Goal: Task Accomplishment & Management: Manage account settings

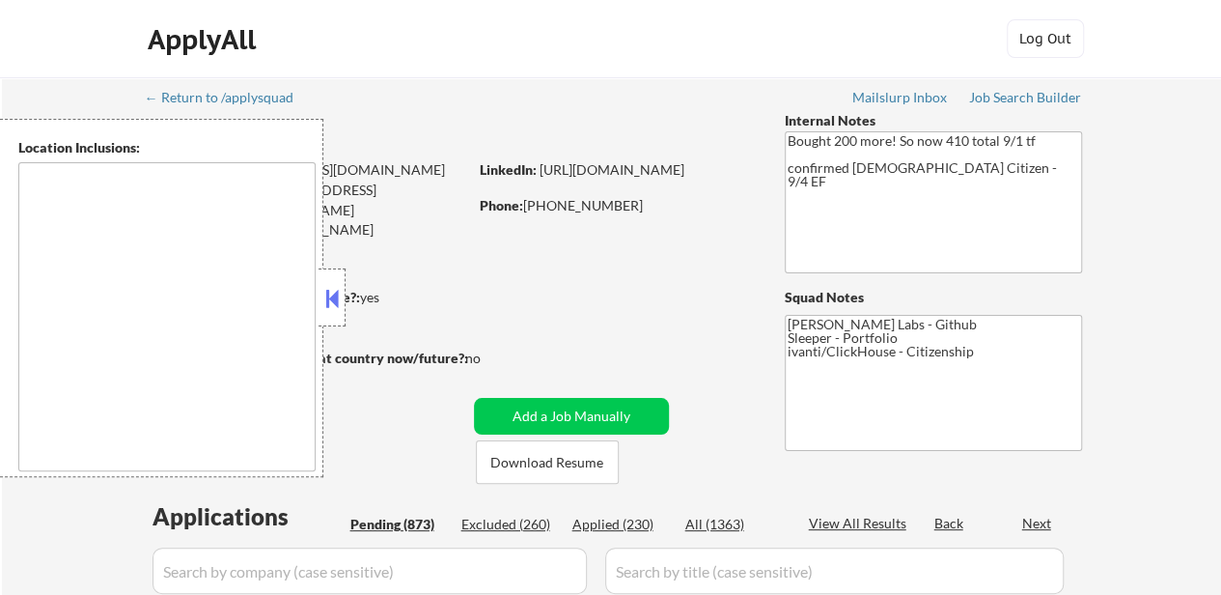
select select ""pending""
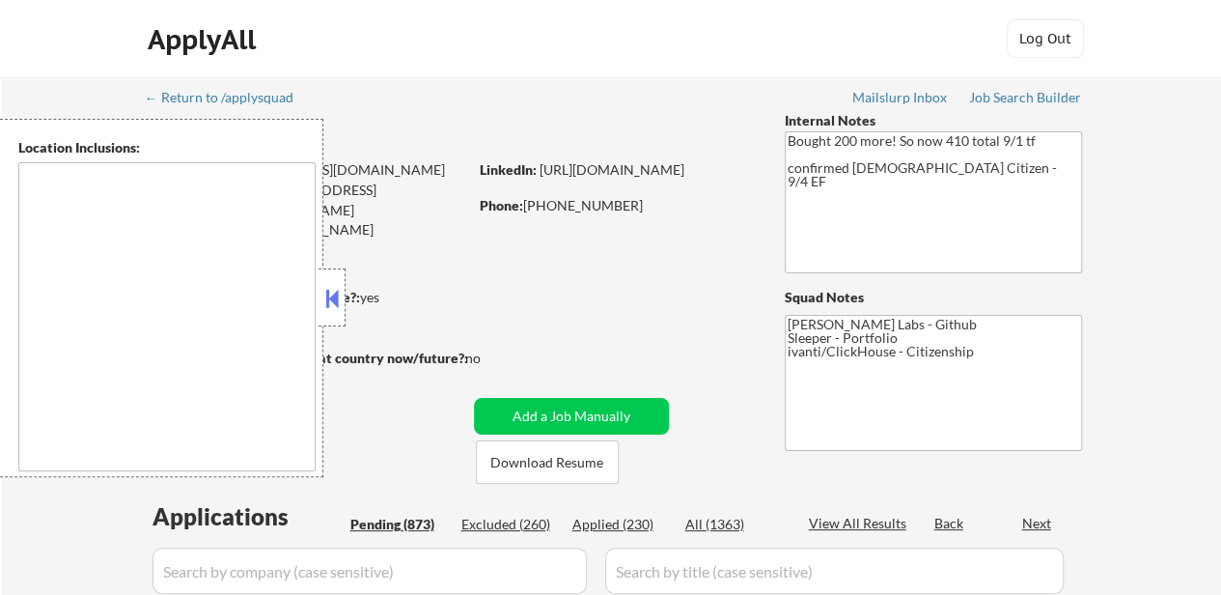
select select ""pending""
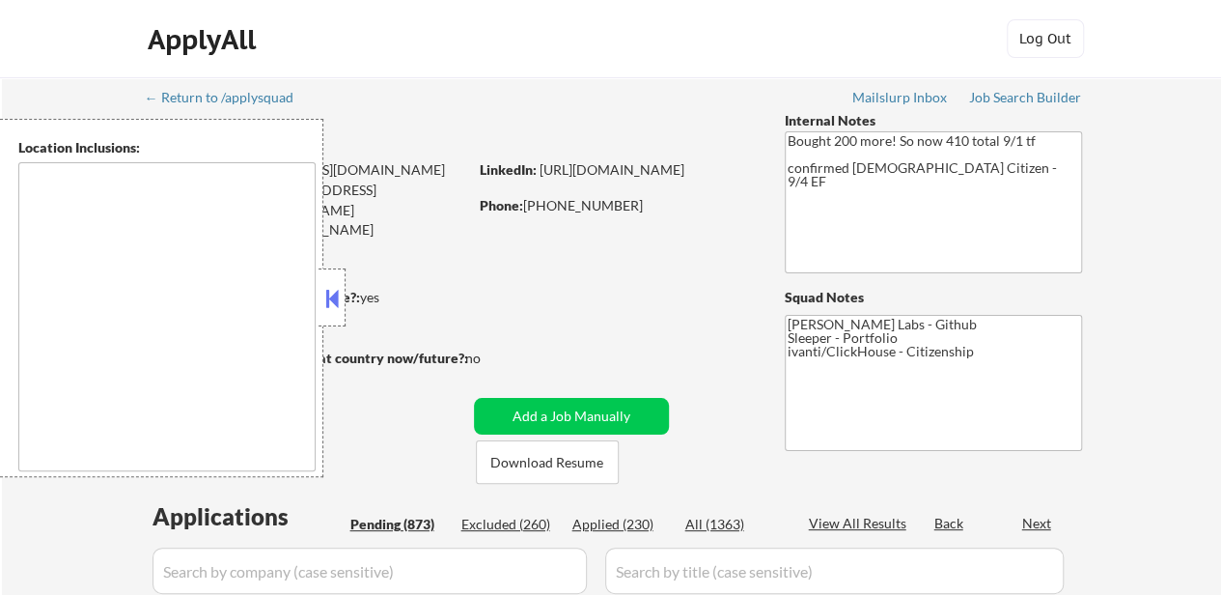
select select ""pending""
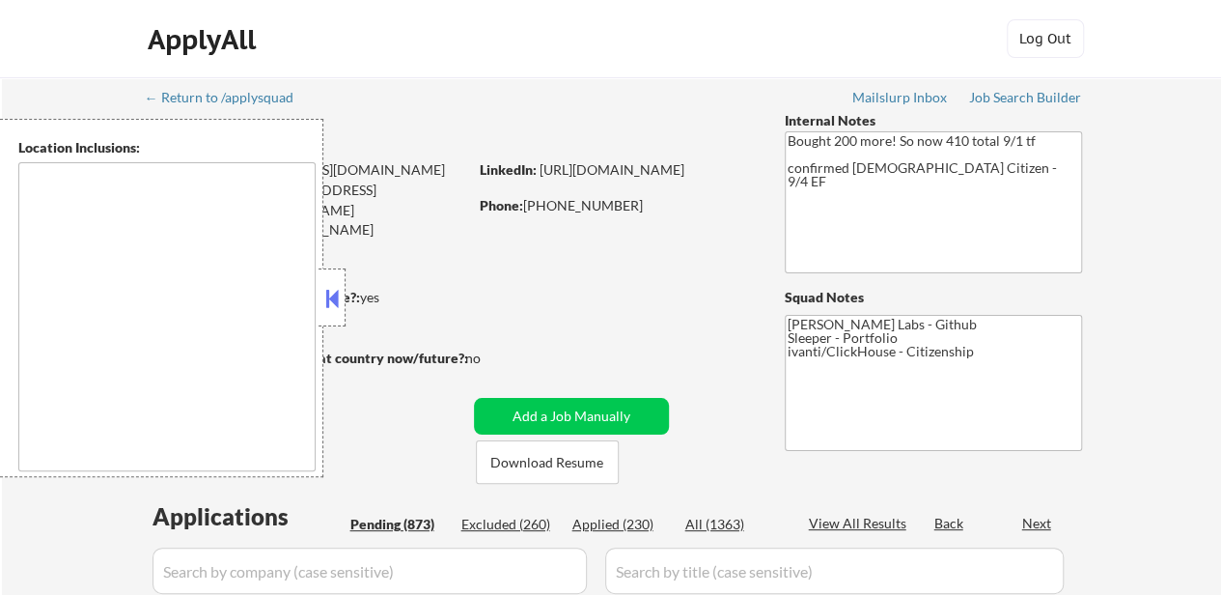
select select ""pending""
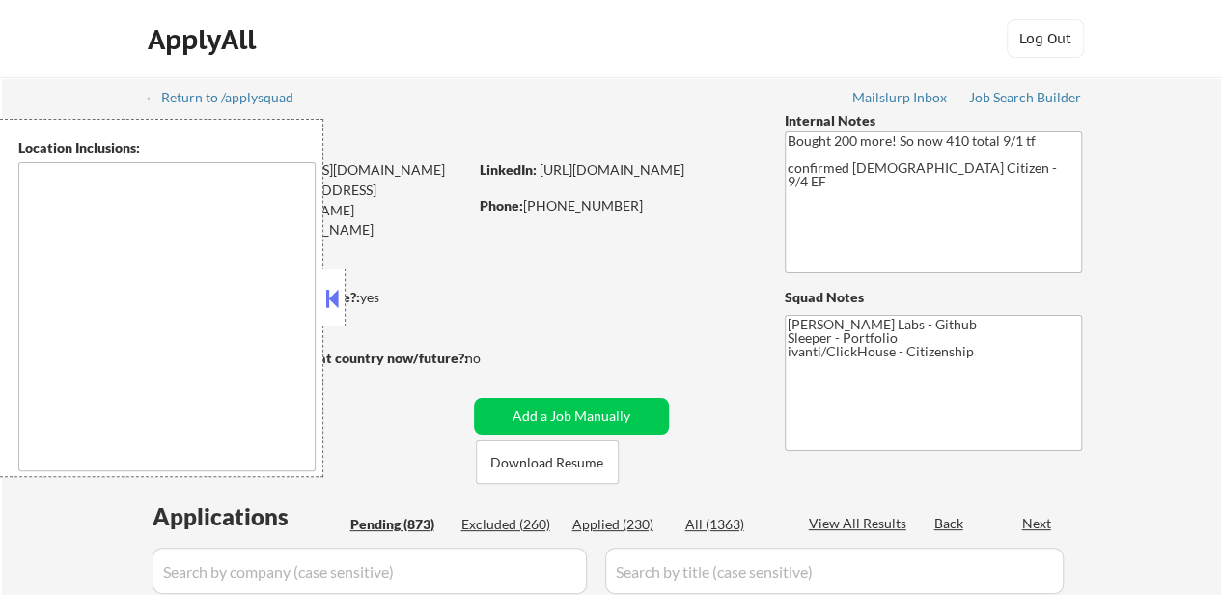
select select ""pending""
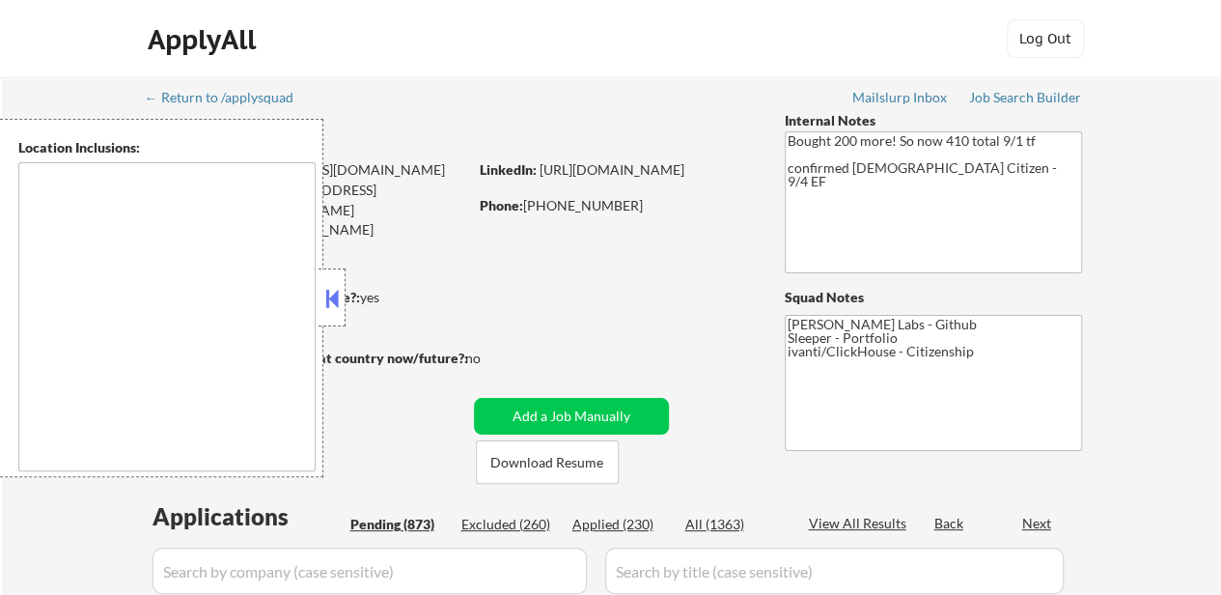
select select ""pending""
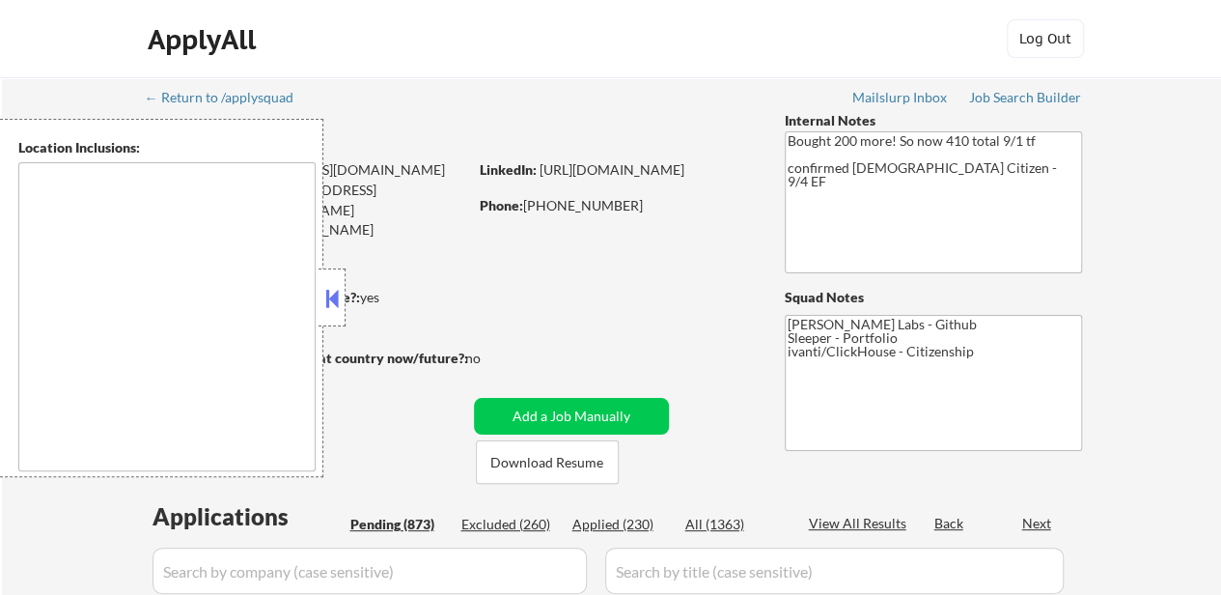
select select ""pending""
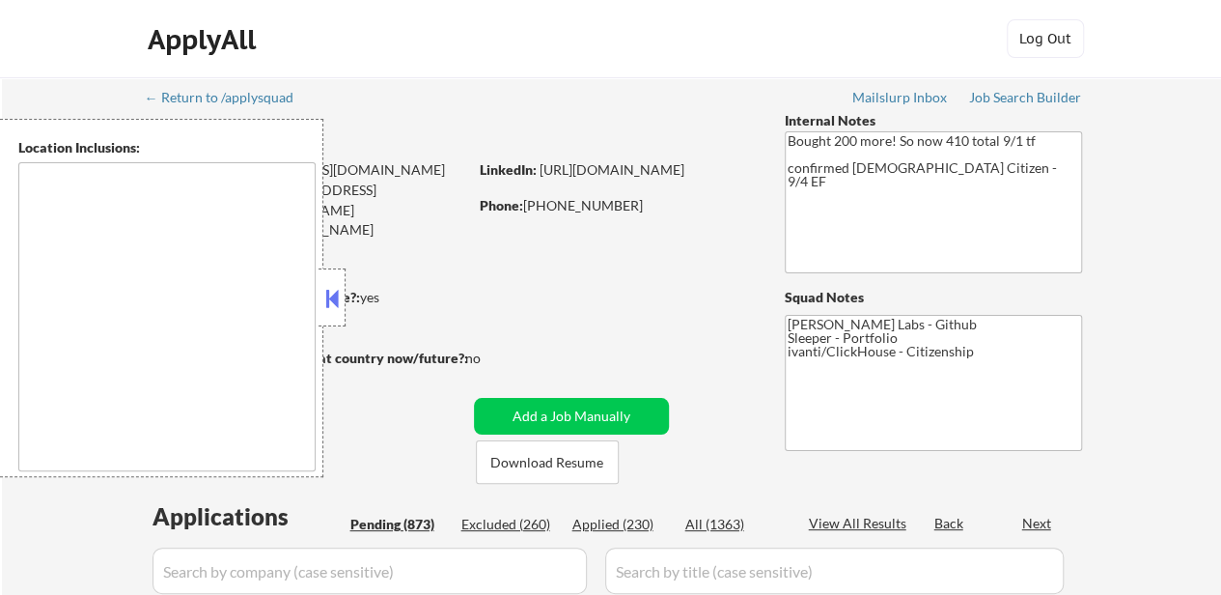
select select ""pending""
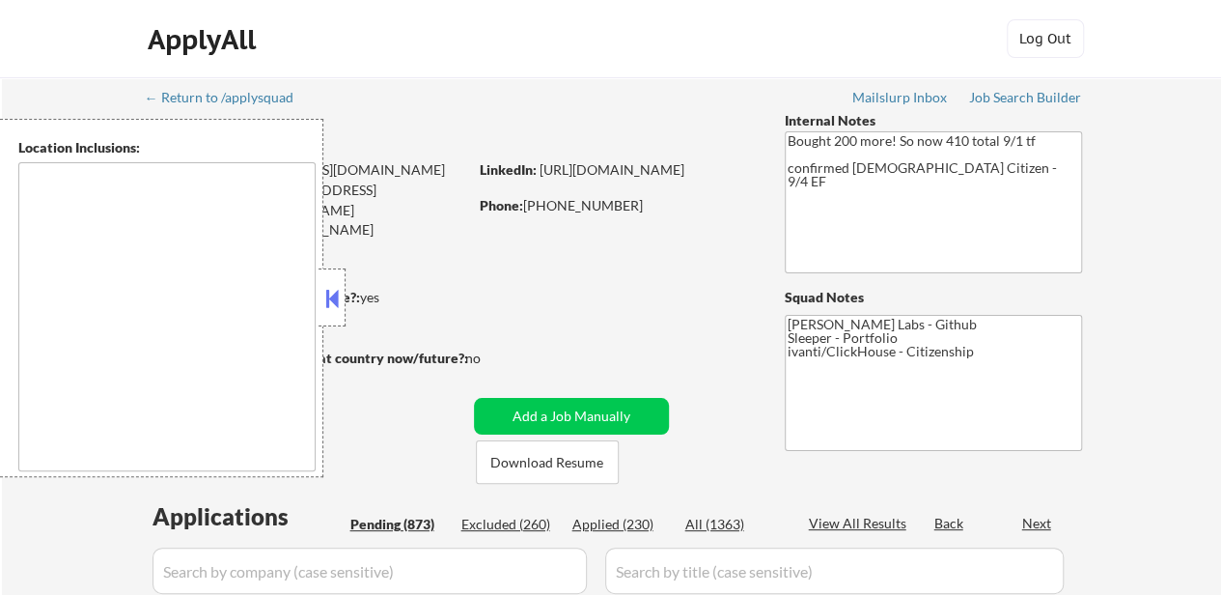
select select ""pending""
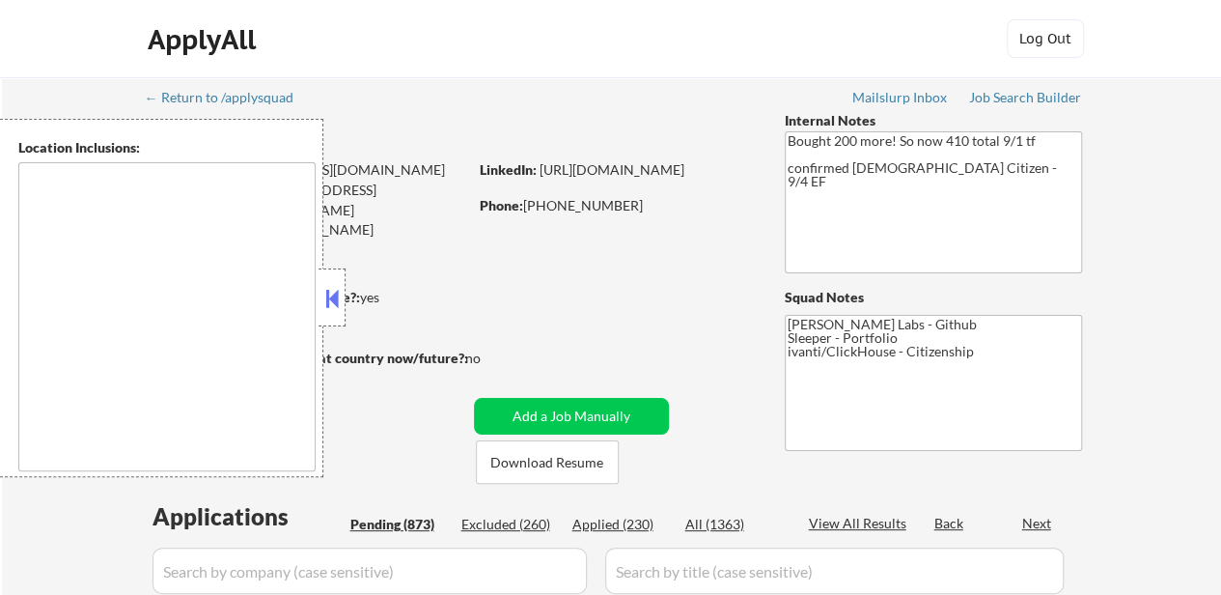
select select ""pending""
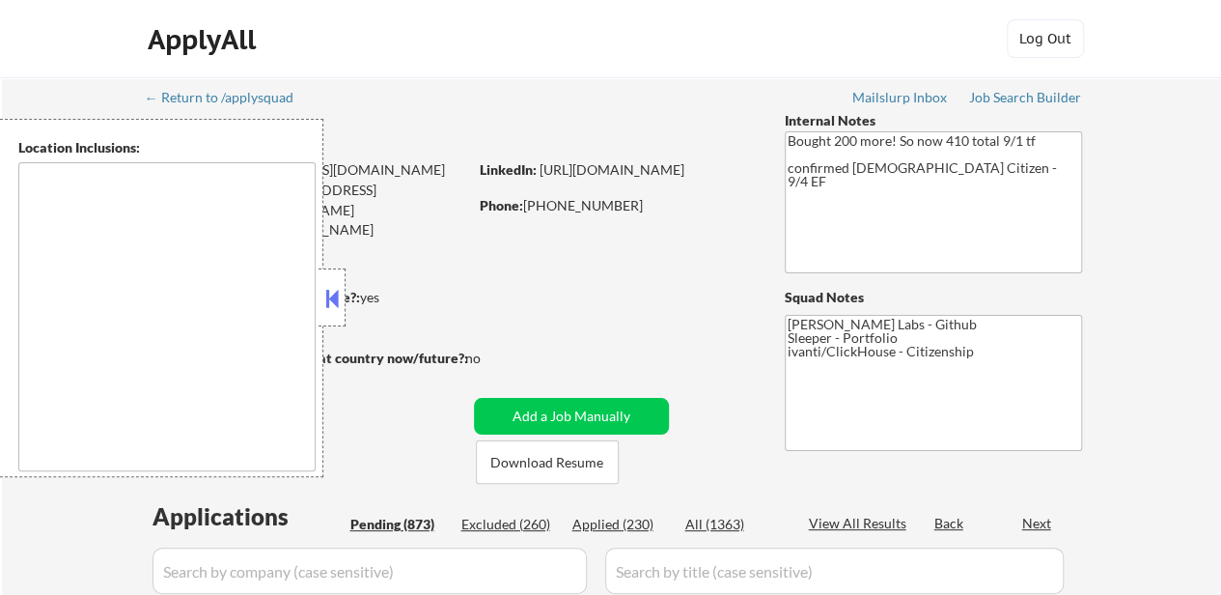
select select ""pending""
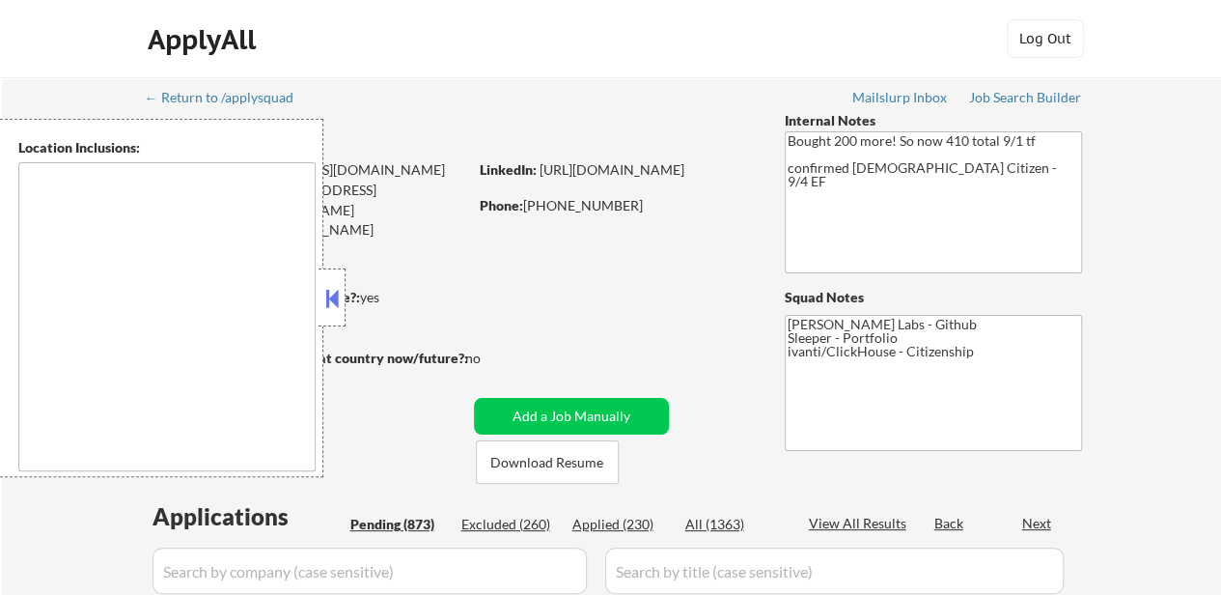
select select ""pending""
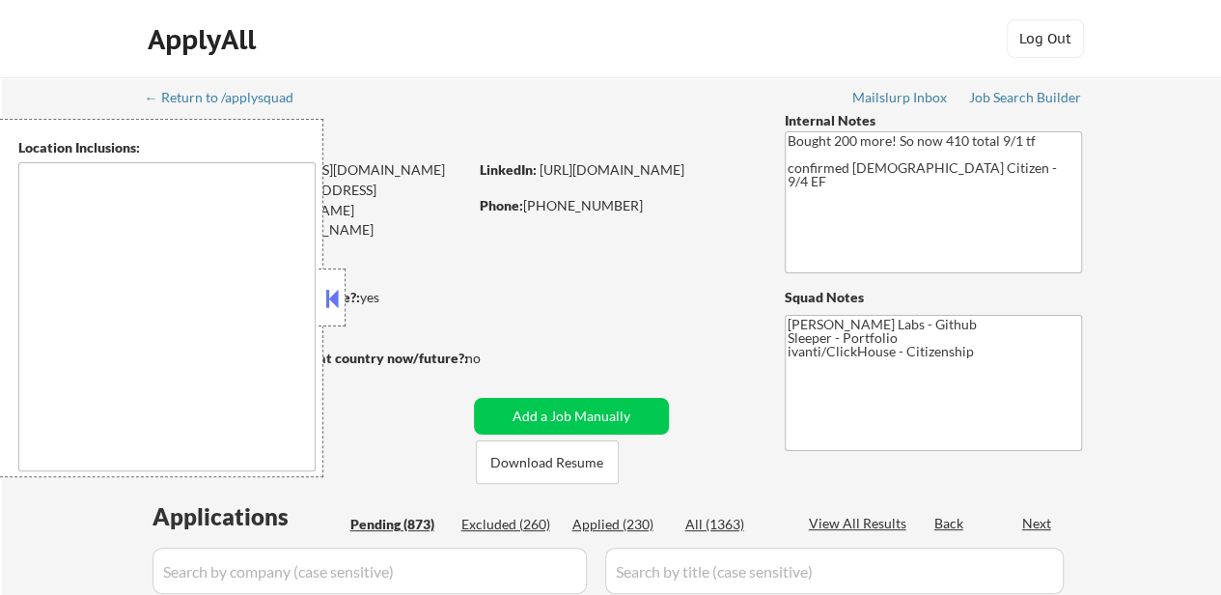
select select ""pending""
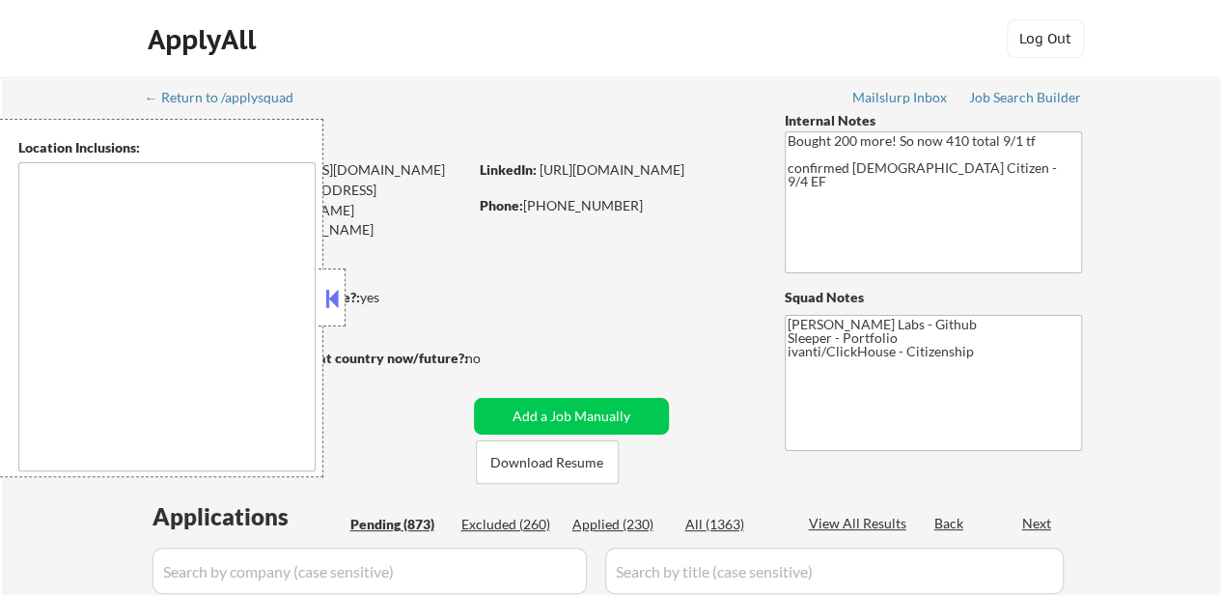
select select ""pending""
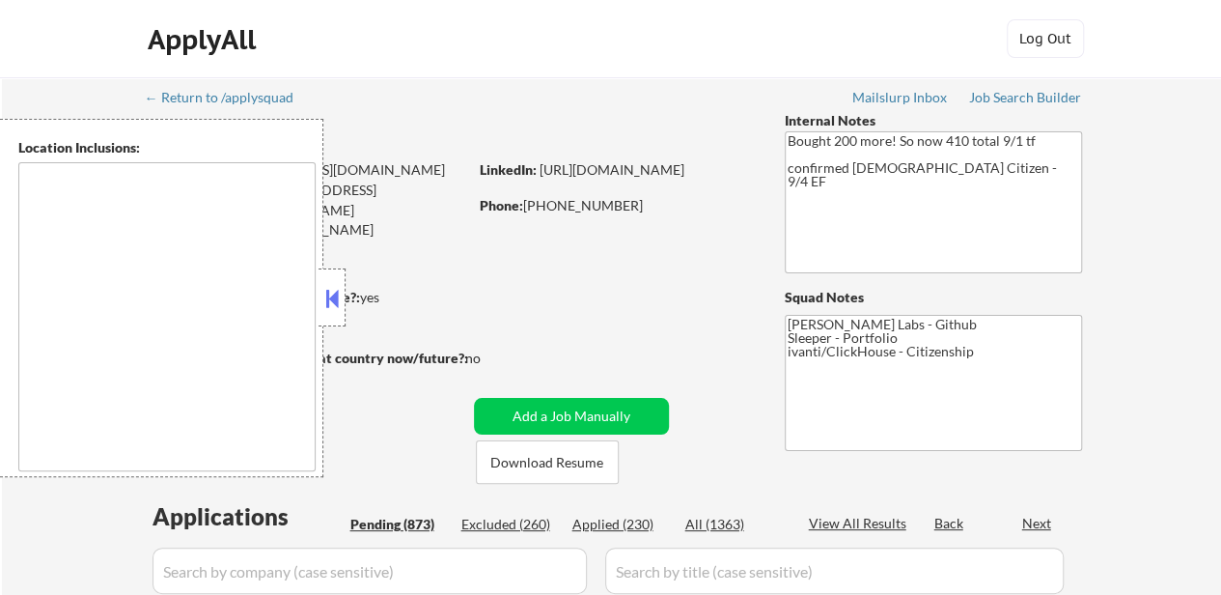
select select ""pending""
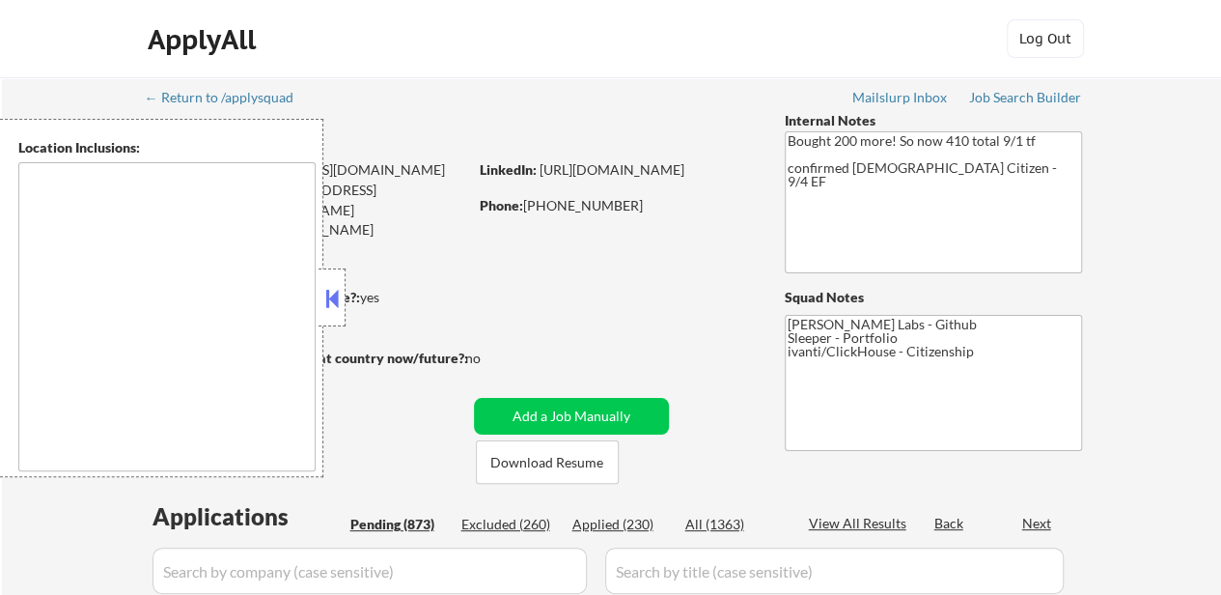
select select ""pending""
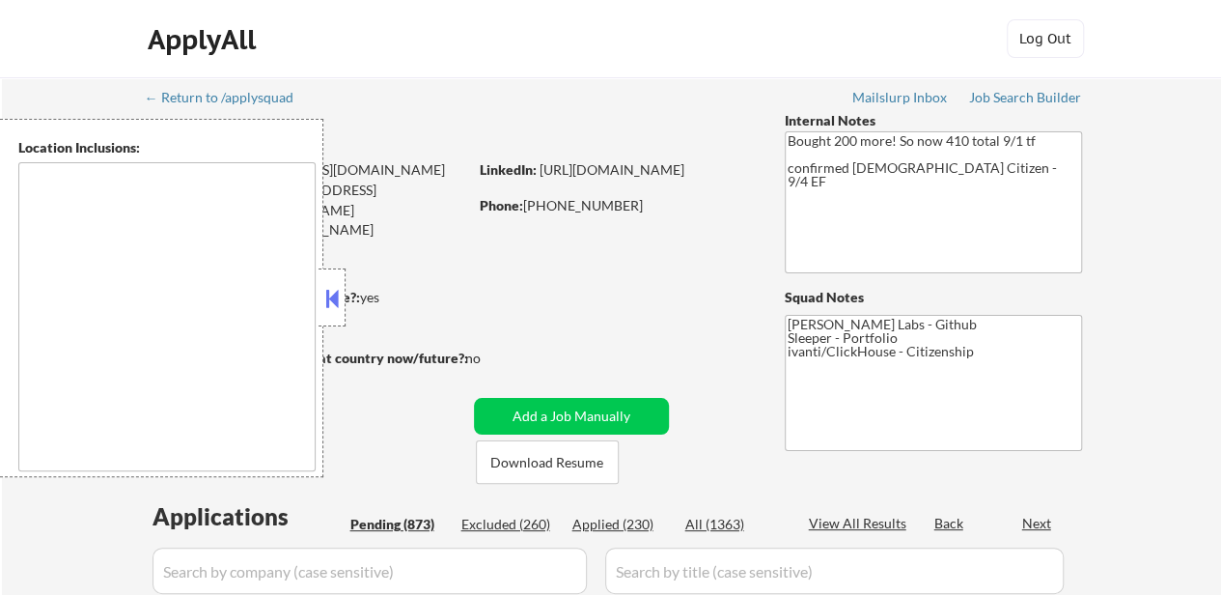
select select ""pending""
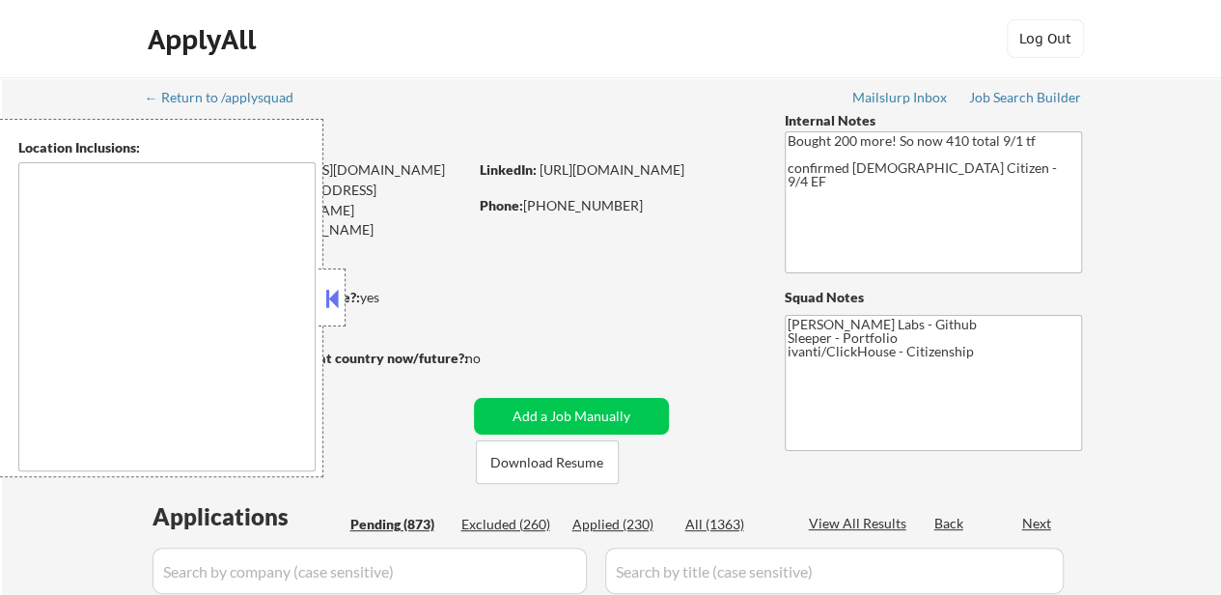
select select ""pending""
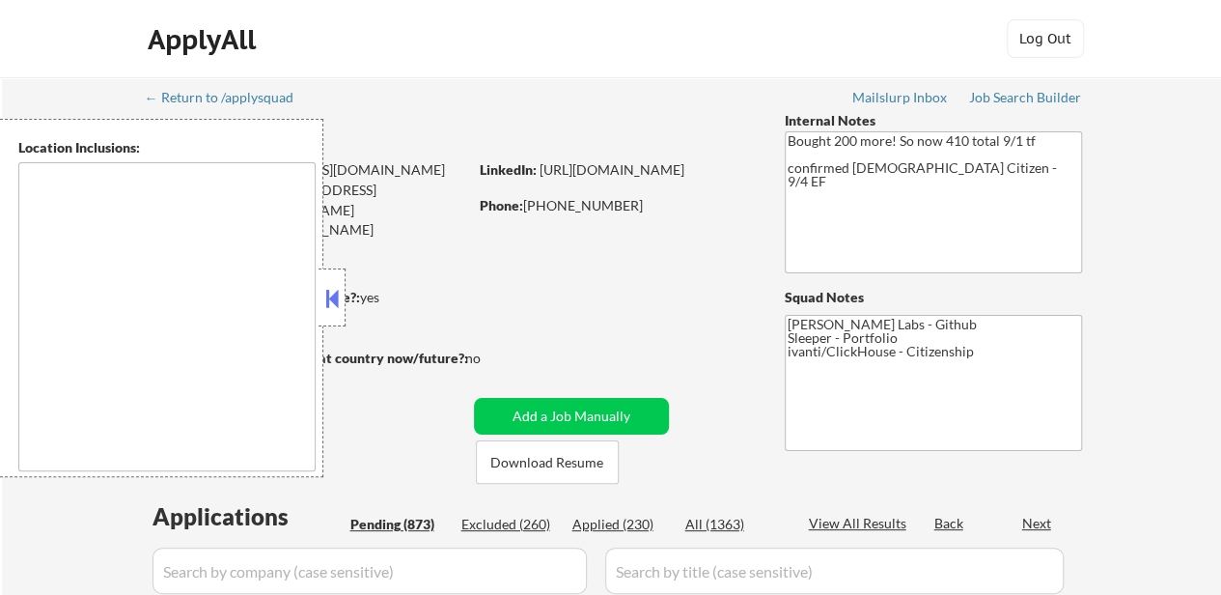
select select ""pending""
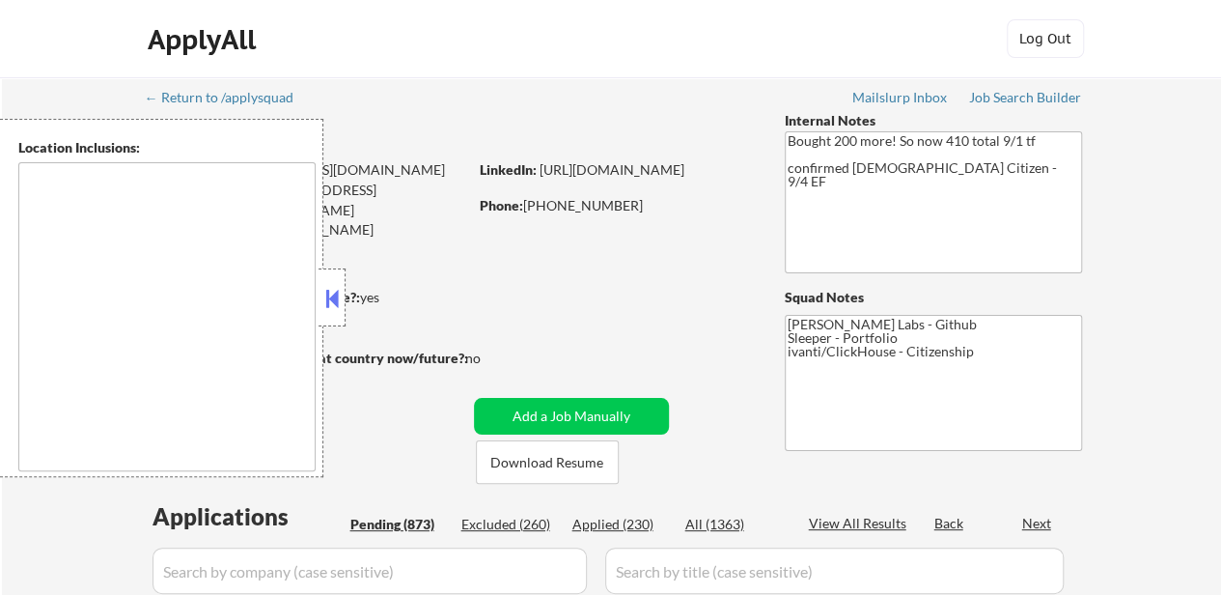
select select ""pending""
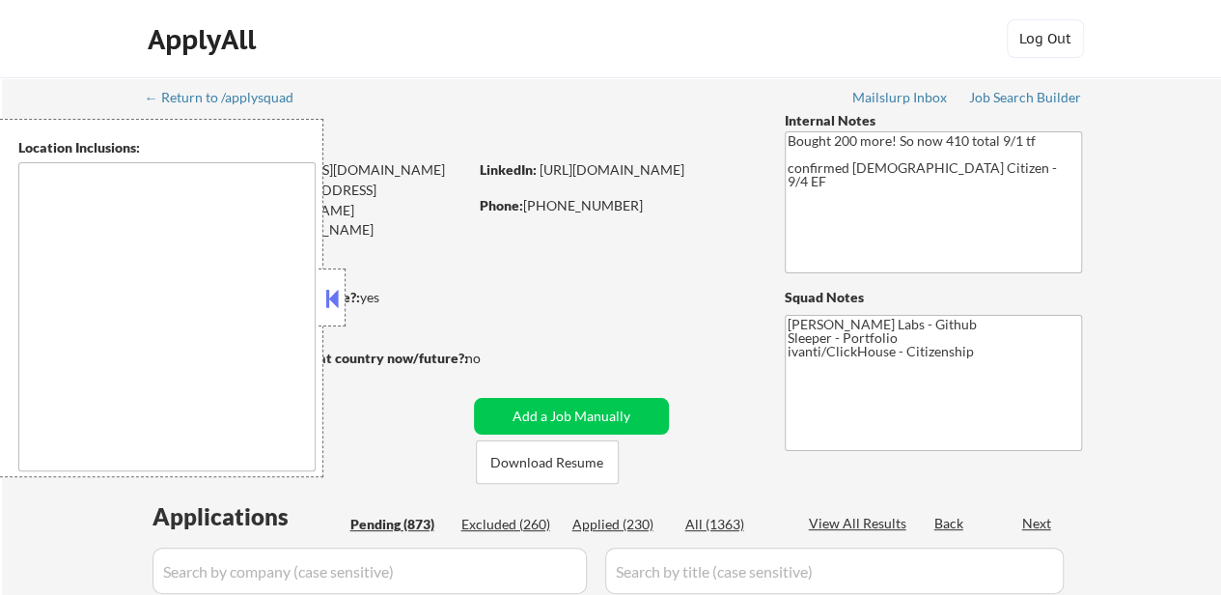
type textarea "[GEOGRAPHIC_DATA], [GEOGRAPHIC_DATA] [GEOGRAPHIC_DATA], [GEOGRAPHIC_DATA] [GEOG…"
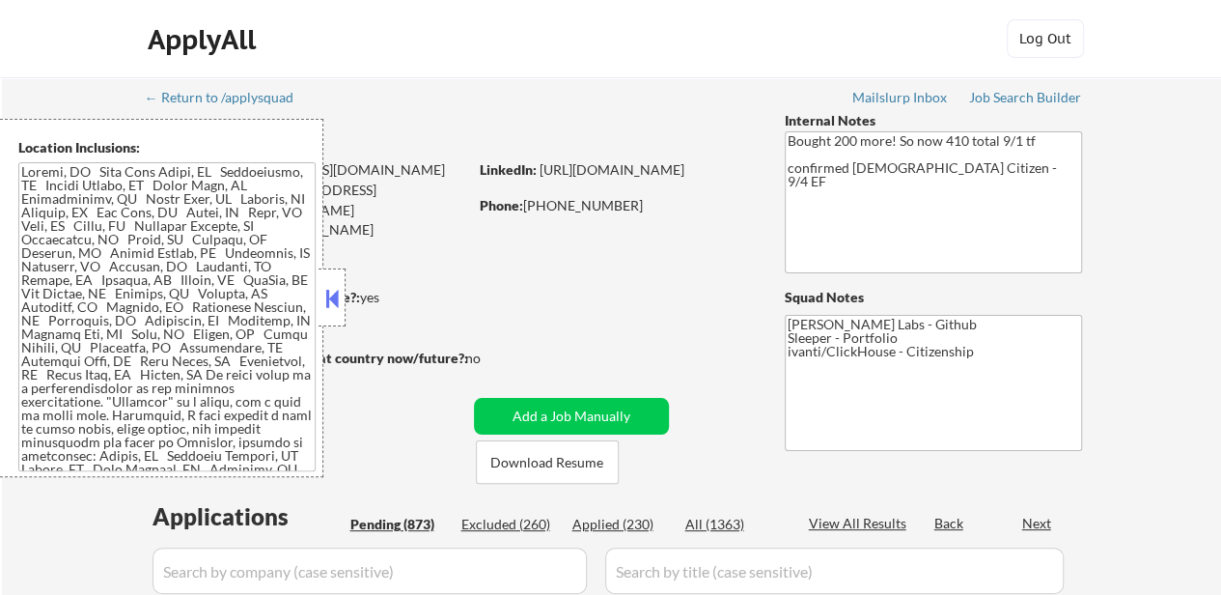
scroll to position [193, 0]
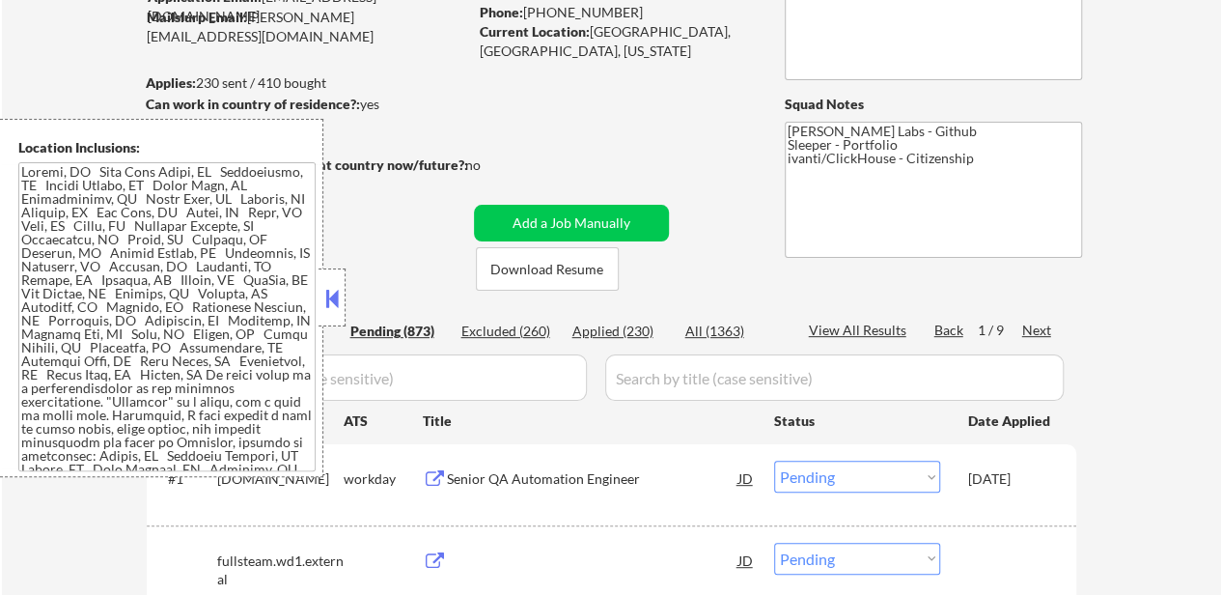
click at [330, 298] on button at bounding box center [332, 298] width 21 height 29
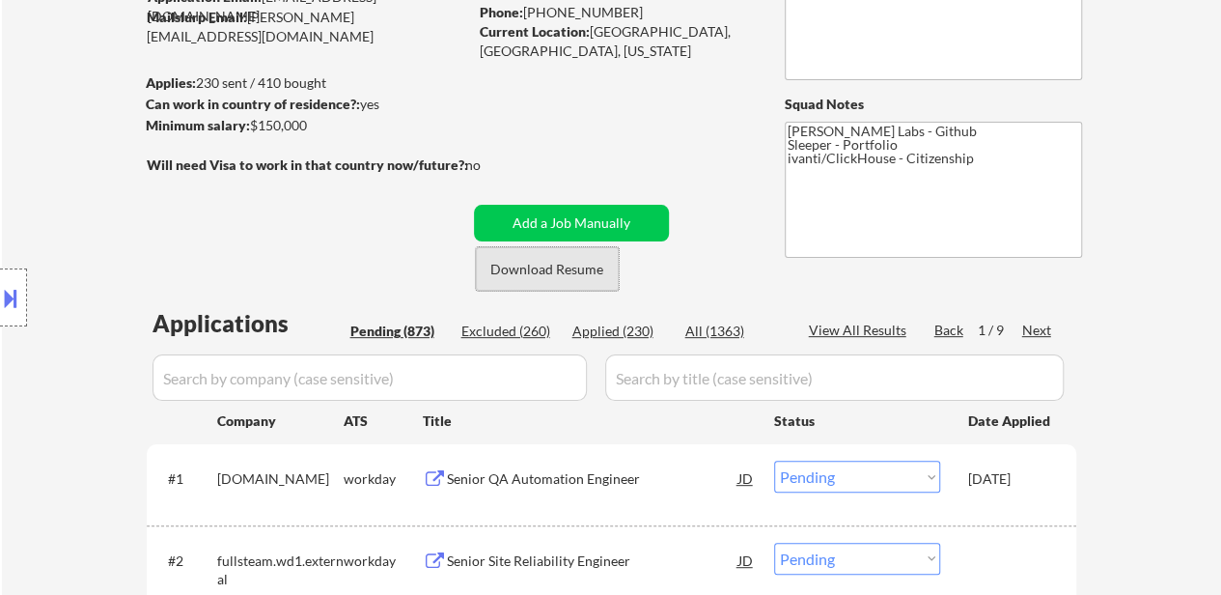
click at [551, 273] on button "Download Resume" at bounding box center [547, 268] width 143 height 43
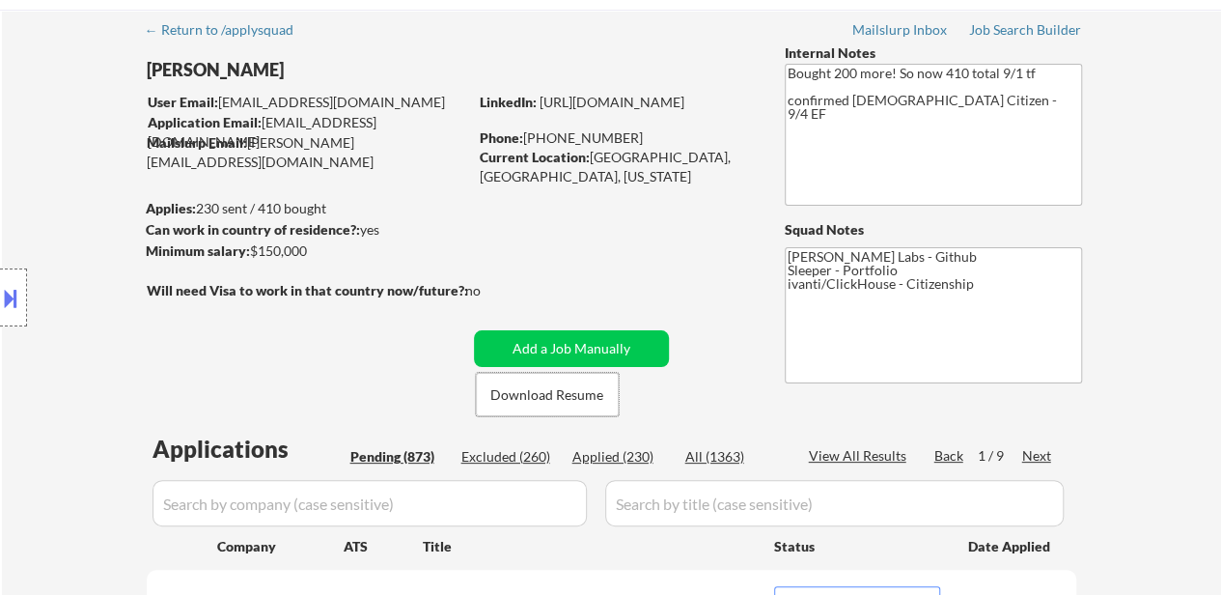
scroll to position [97, 0]
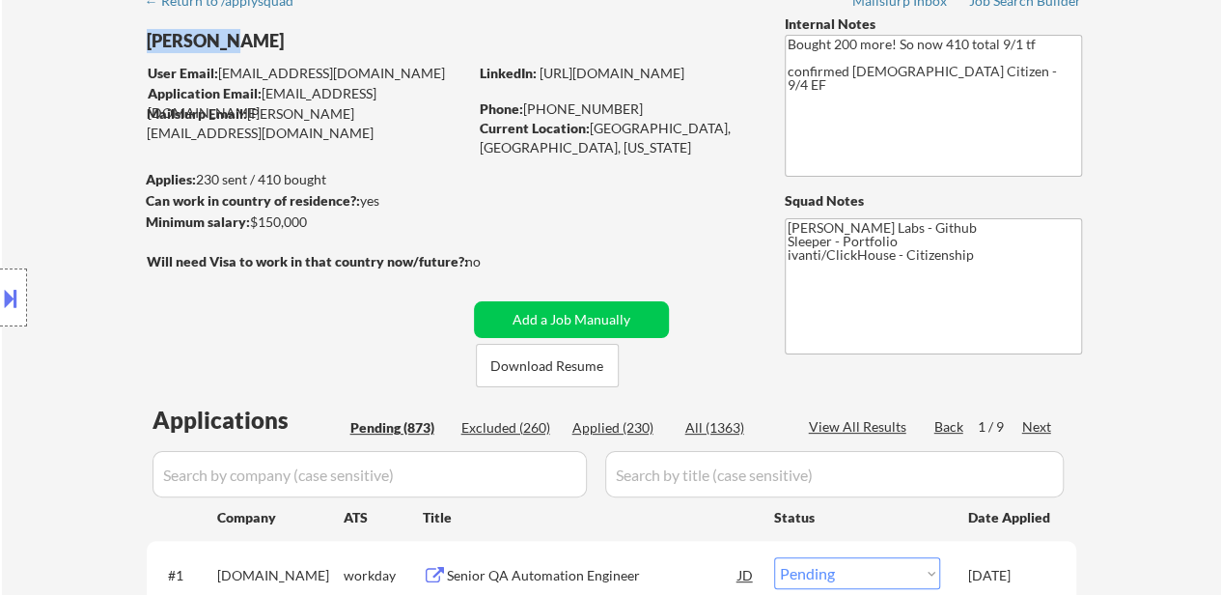
drag, startPoint x: 147, startPoint y: 41, endPoint x: 227, endPoint y: 45, distance: 80.3
click at [227, 45] on div "[PERSON_NAME]" at bounding box center [345, 41] width 397 height 24
copy div "Oleksandr"
click at [560, 366] on button "Download Resume" at bounding box center [547, 365] width 143 height 43
select select ""pending""
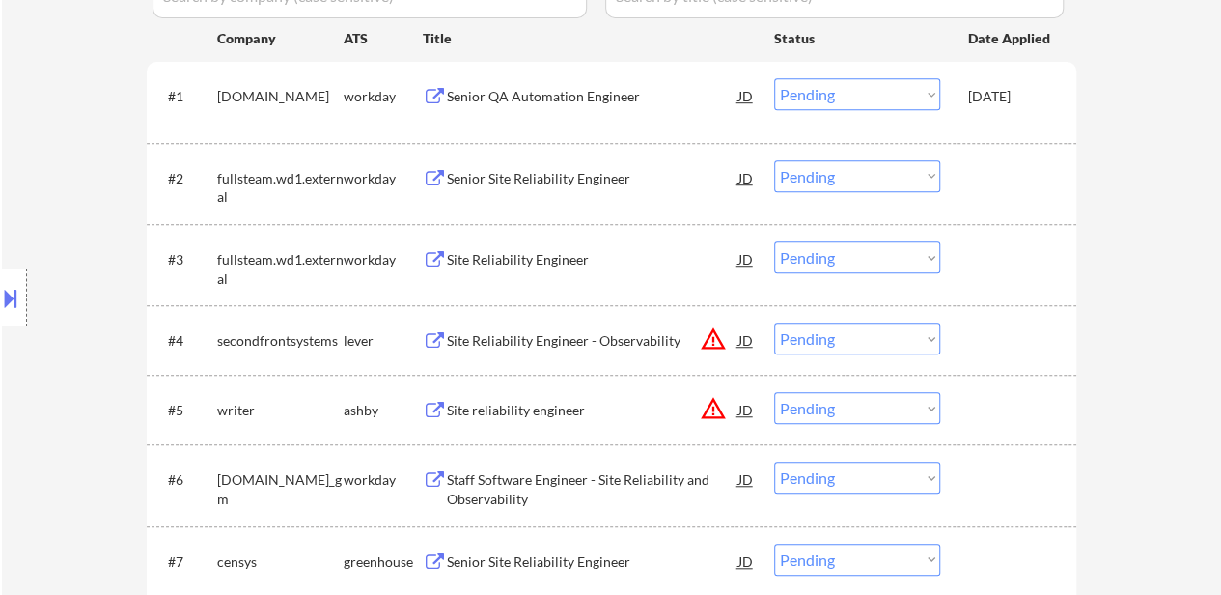
scroll to position [579, 0]
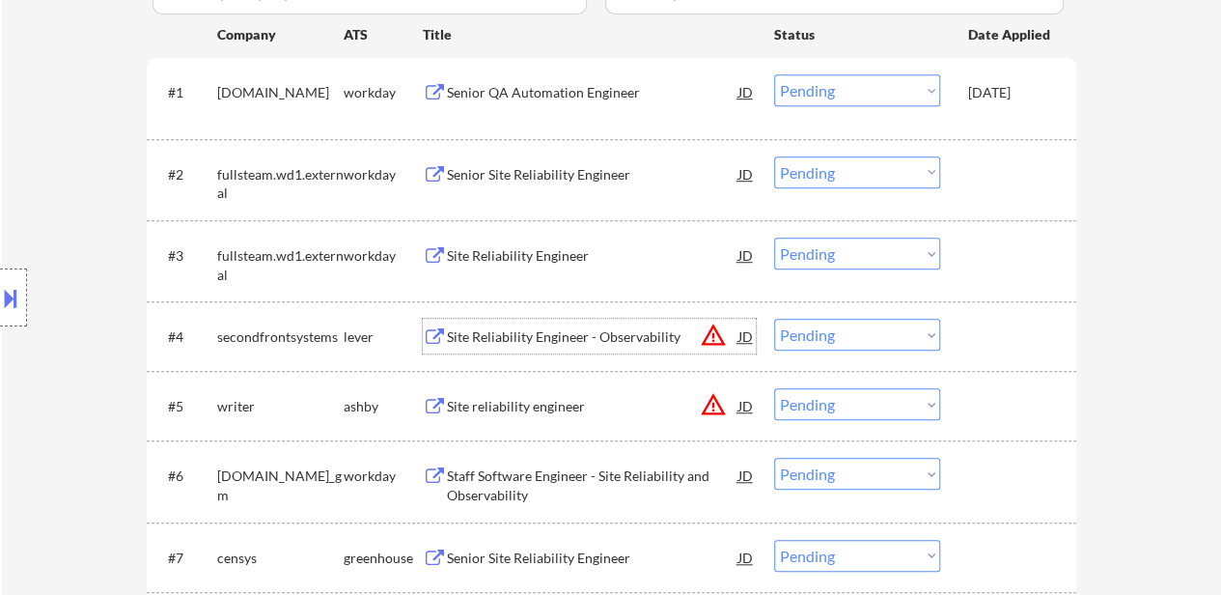
click at [554, 321] on div "Site Reliability Engineer - Observability" at bounding box center [593, 336] width 292 height 35
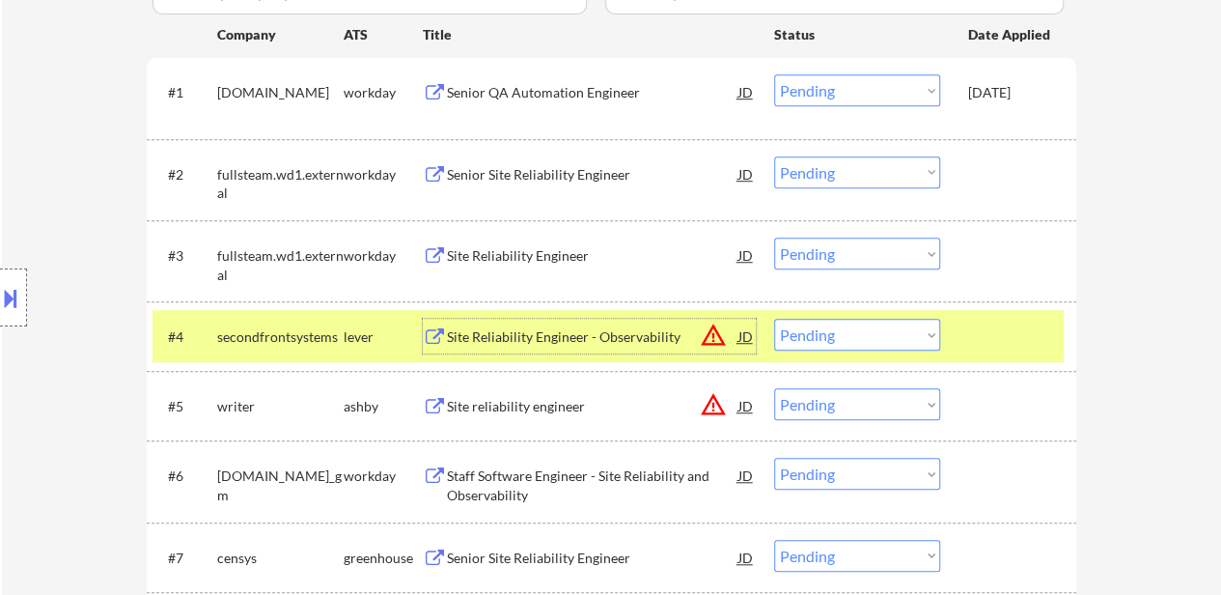
click at [565, 328] on div "Site Reliability Engineer - Observability" at bounding box center [593, 336] width 292 height 19
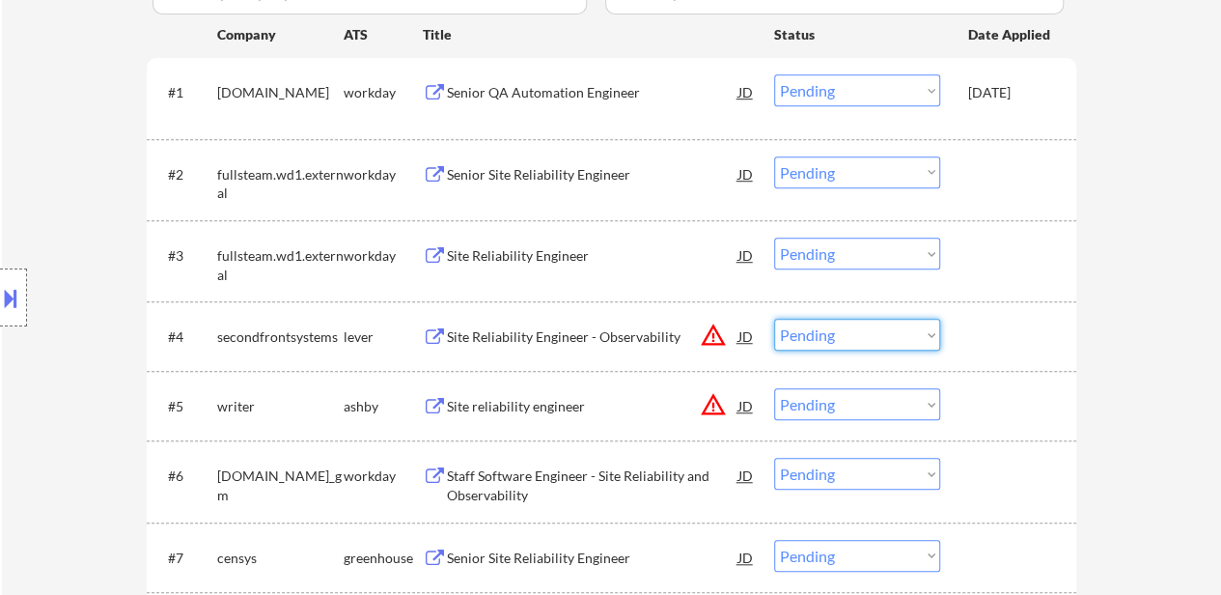
click at [798, 341] on select "Choose an option... Pending Applied Excluded (Questions) Excluded (Expired) Exc…" at bounding box center [857, 335] width 166 height 32
click at [774, 319] on select "Choose an option... Pending Applied Excluded (Questions) Excluded (Expired) Exc…" at bounding box center [857, 335] width 166 height 32
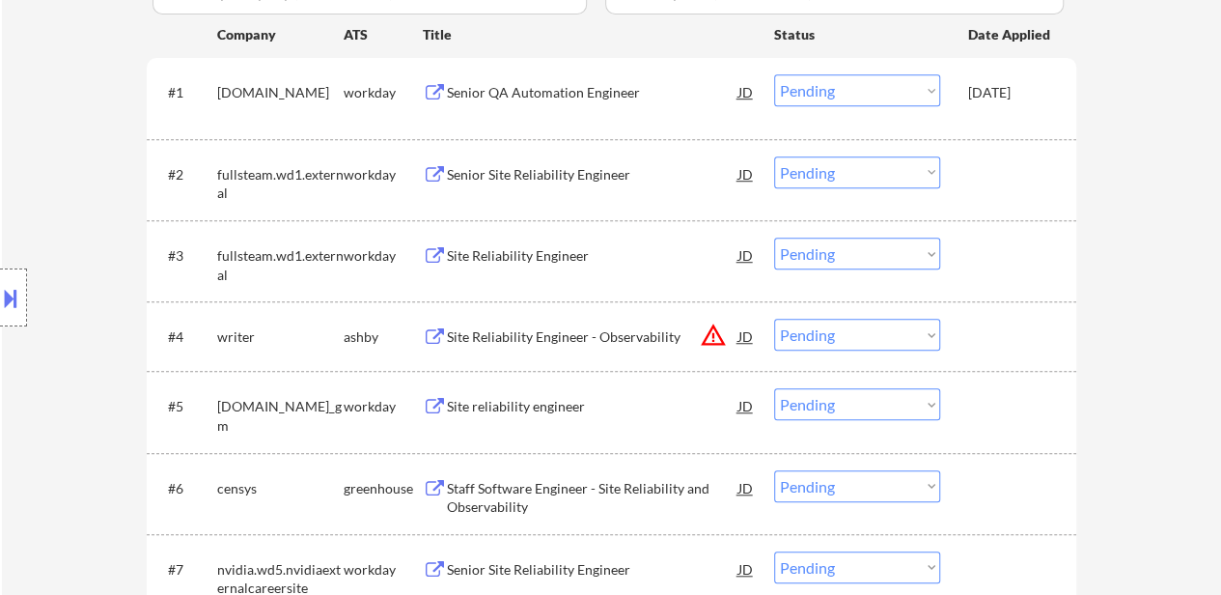
scroll to position [676, 0]
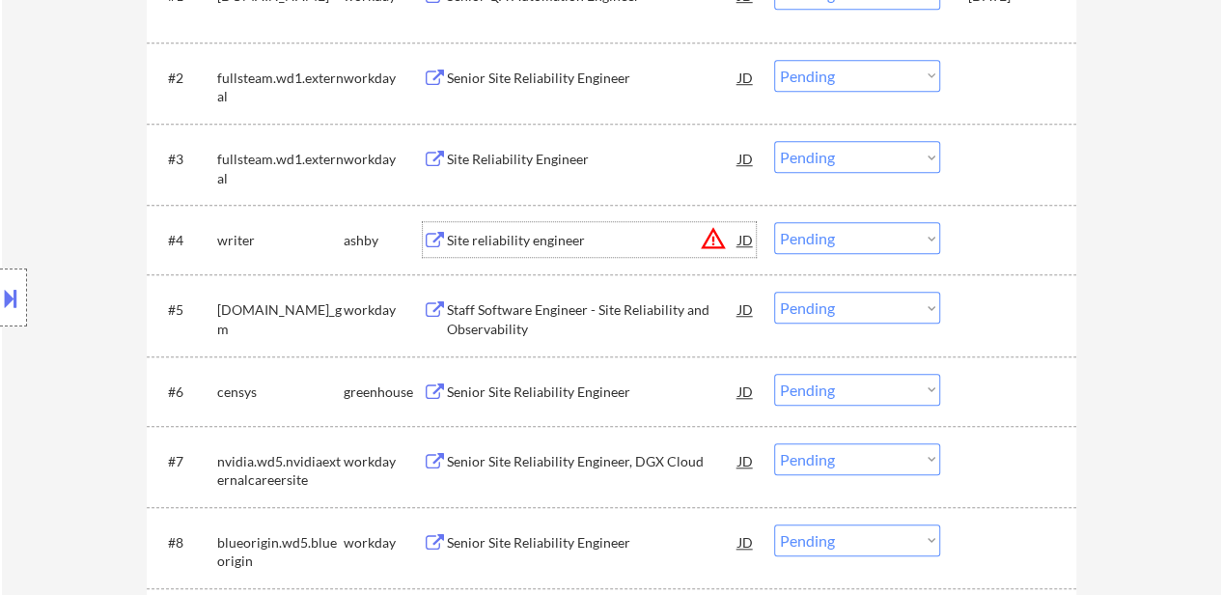
click at [537, 247] on div "Site reliability engineer" at bounding box center [593, 240] width 292 height 19
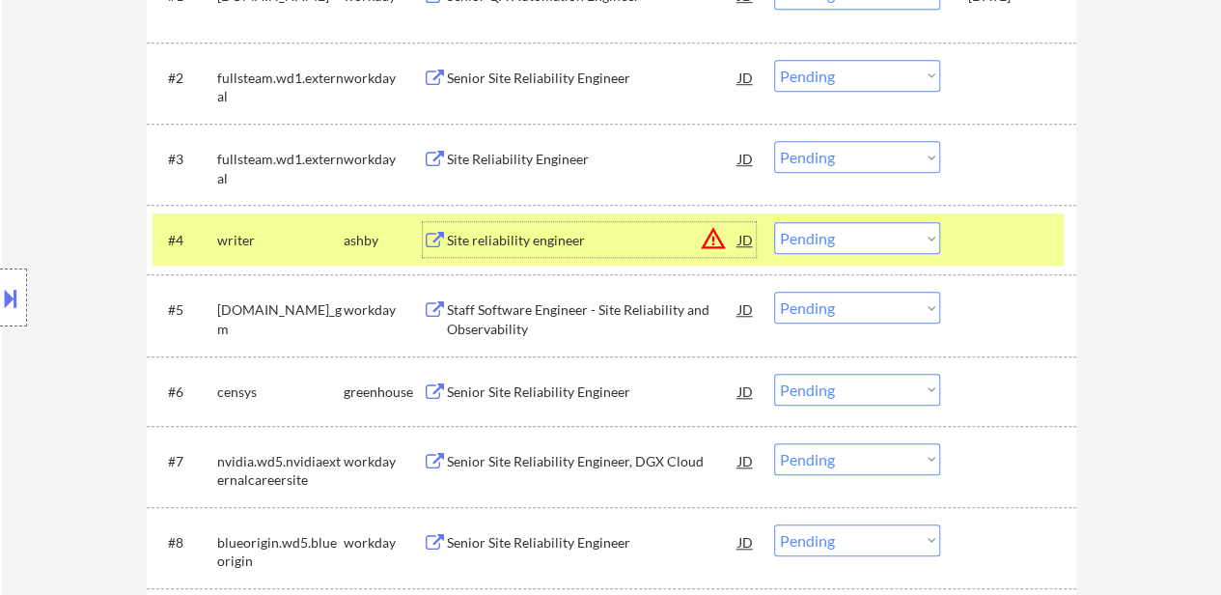
click at [927, 229] on select "Choose an option... Pending Applied Excluded (Questions) Excluded (Expired) Exc…" at bounding box center [857, 238] width 166 height 32
click at [774, 222] on select "Choose an option... Pending Applied Excluded (Questions) Excluded (Expired) Exc…" at bounding box center [857, 238] width 166 height 32
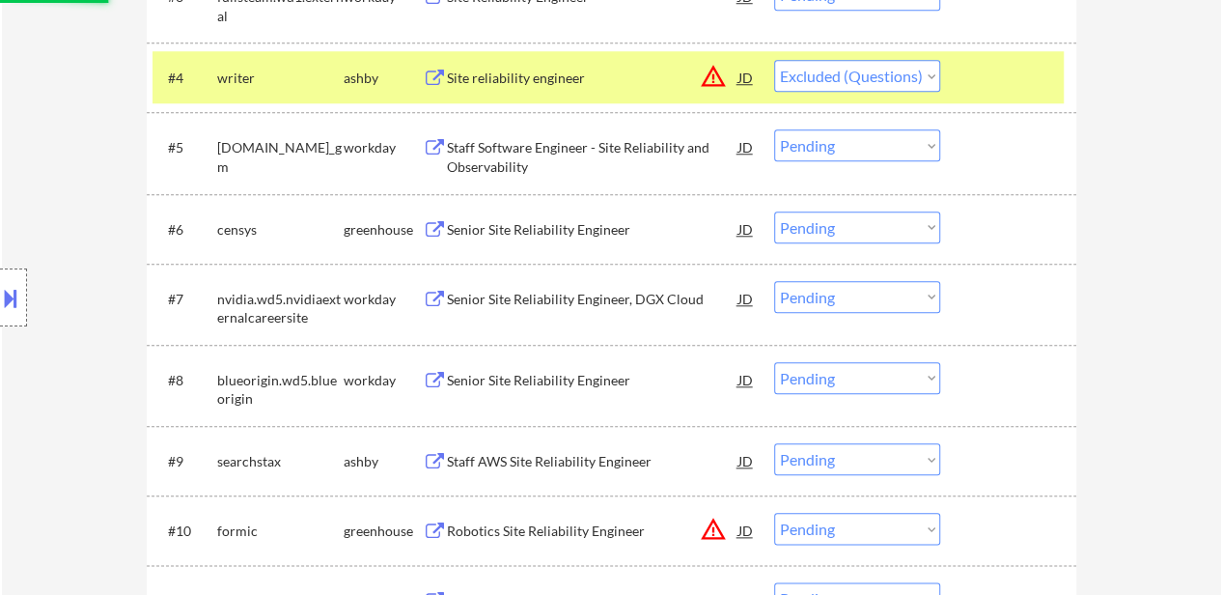
scroll to position [869, 0]
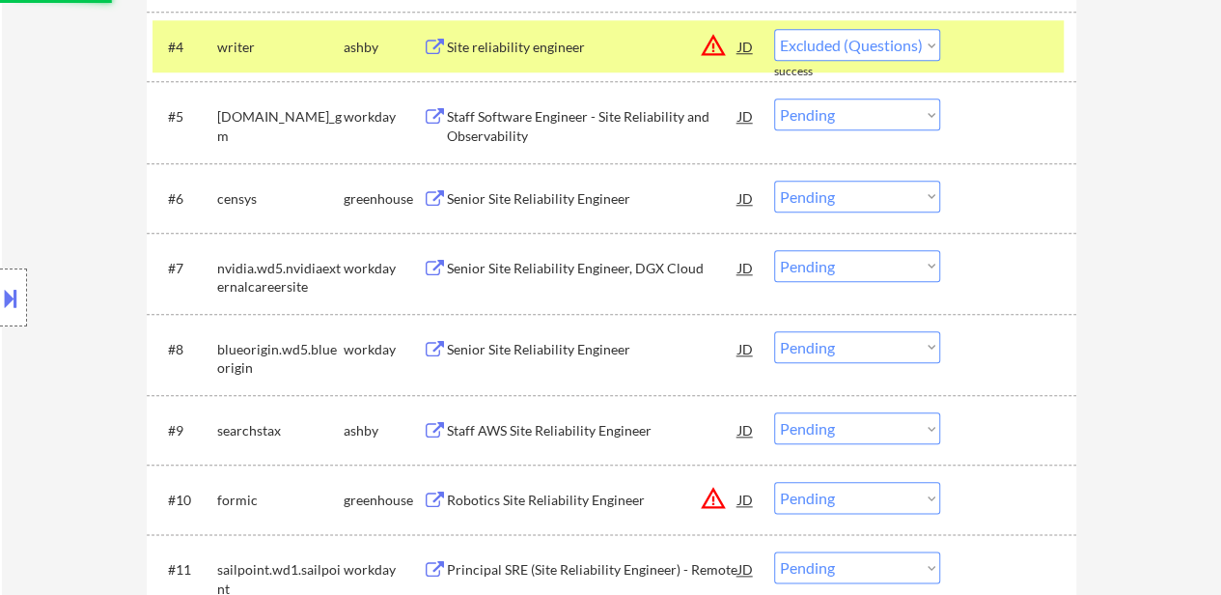
click at [590, 193] on div "Senior Site Reliability Engineer" at bounding box center [593, 198] width 292 height 19
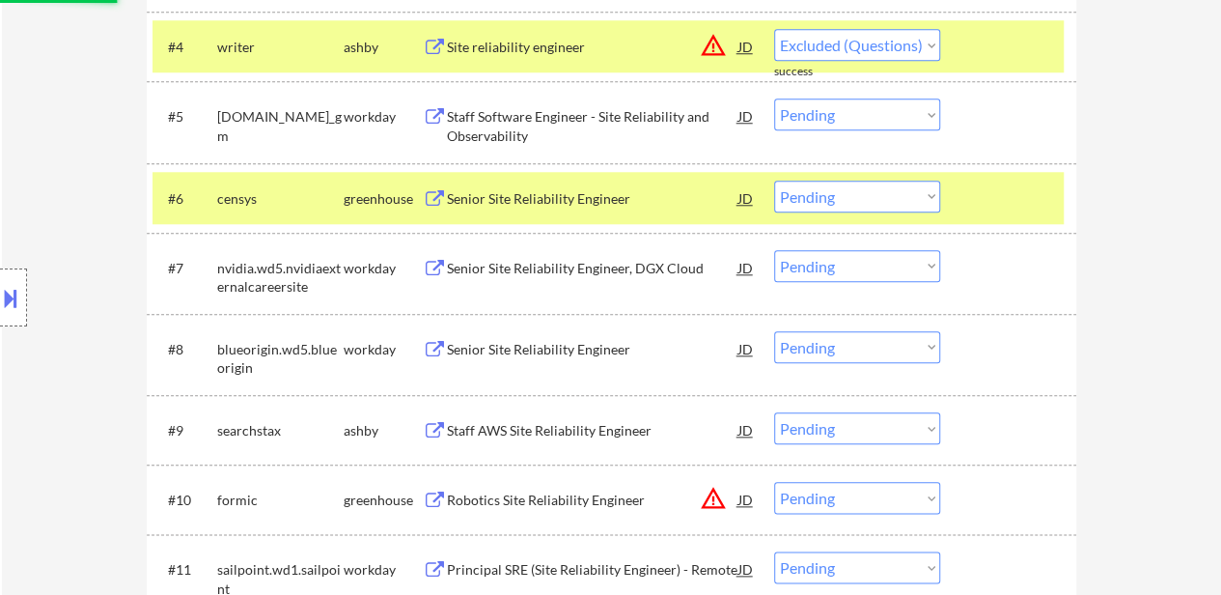
select select ""pending""
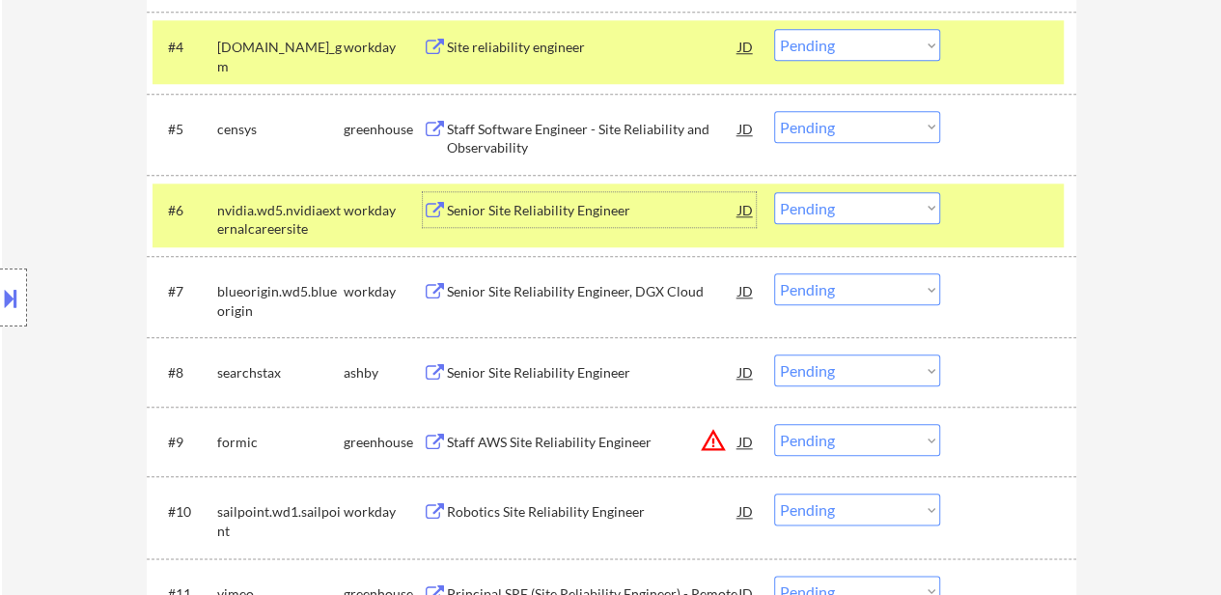
click at [845, 126] on select "Choose an option... Pending Applied Excluded (Questions) Excluded (Expired) Exc…" at bounding box center [857, 127] width 166 height 32
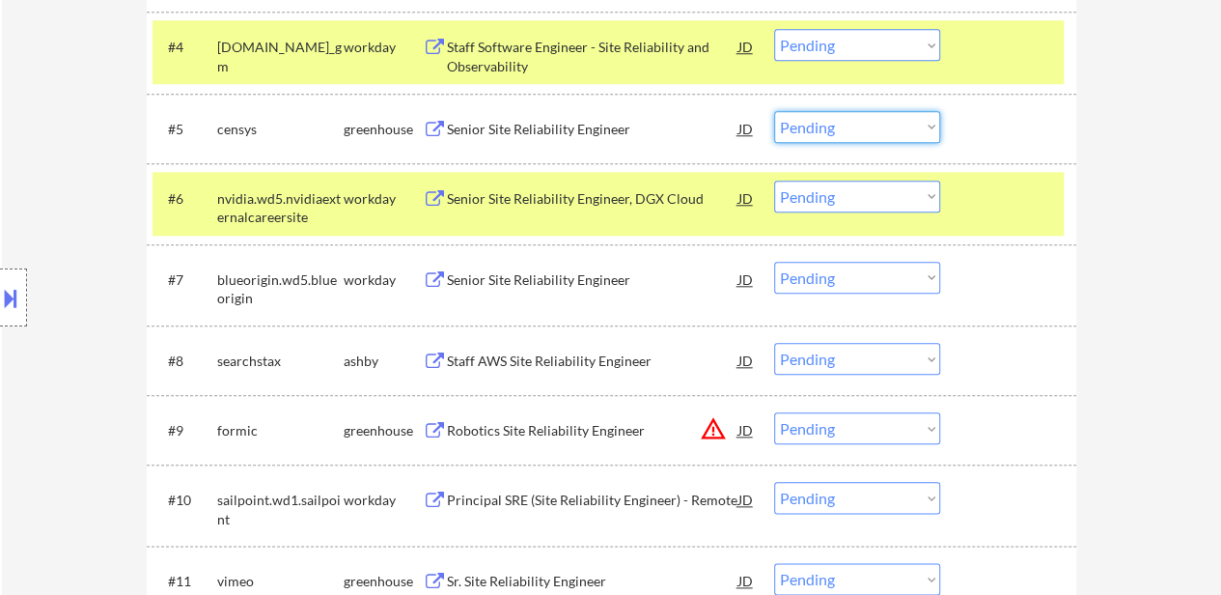
click at [1066, 208] on div "#6 nvidia.wd5.nvidiaexternalcareersite workday Senior Site Reliability Engineer…" at bounding box center [612, 203] width 930 height 81
click at [869, 127] on select "Choose an option... Pending Applied Excluded (Questions) Excluded (Expired) Exc…" at bounding box center [857, 127] width 166 height 32
click at [774, 111] on select "Choose an option... Pending Applied Excluded (Questions) Excluded (Expired) Exc…" at bounding box center [857, 127] width 166 height 32
select select ""pending""
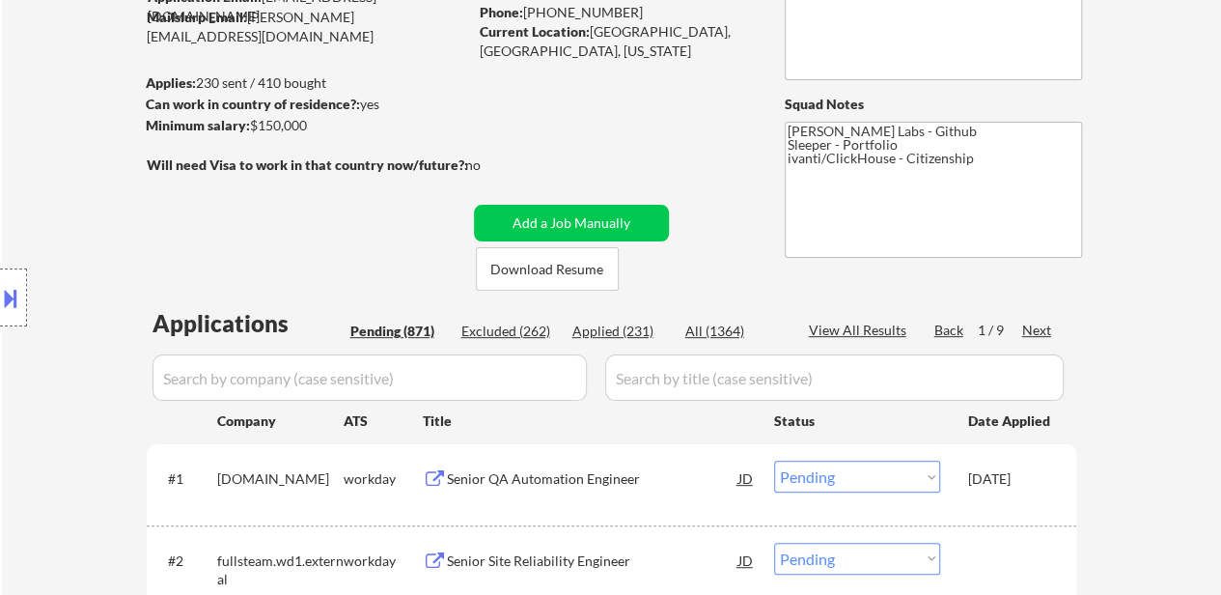
scroll to position [97, 0]
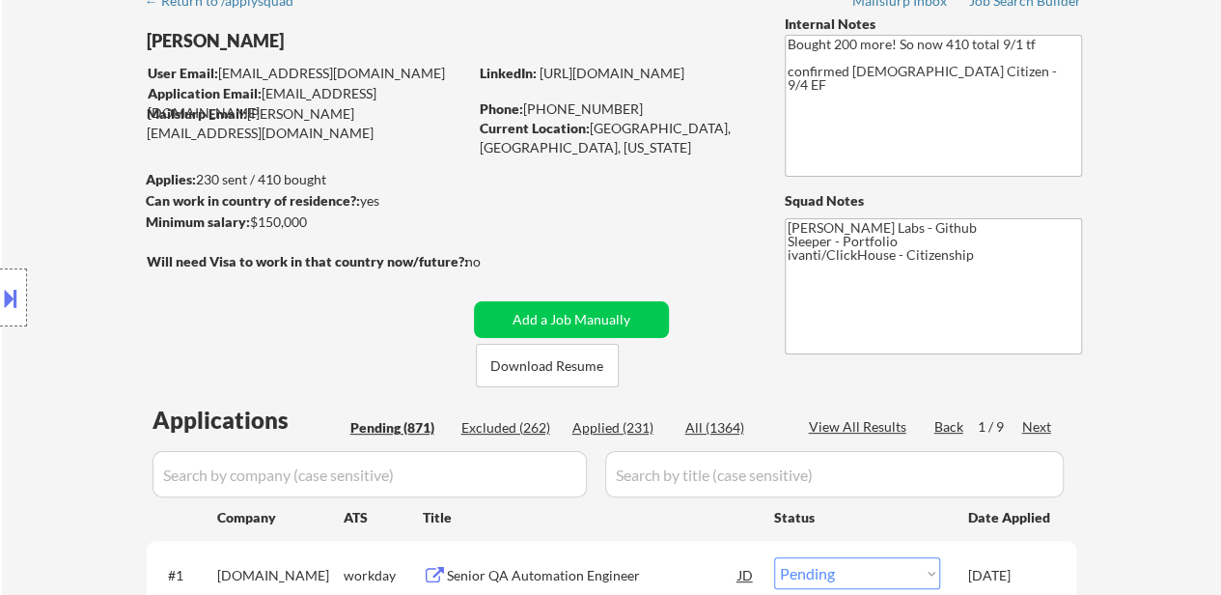
select select ""pending""
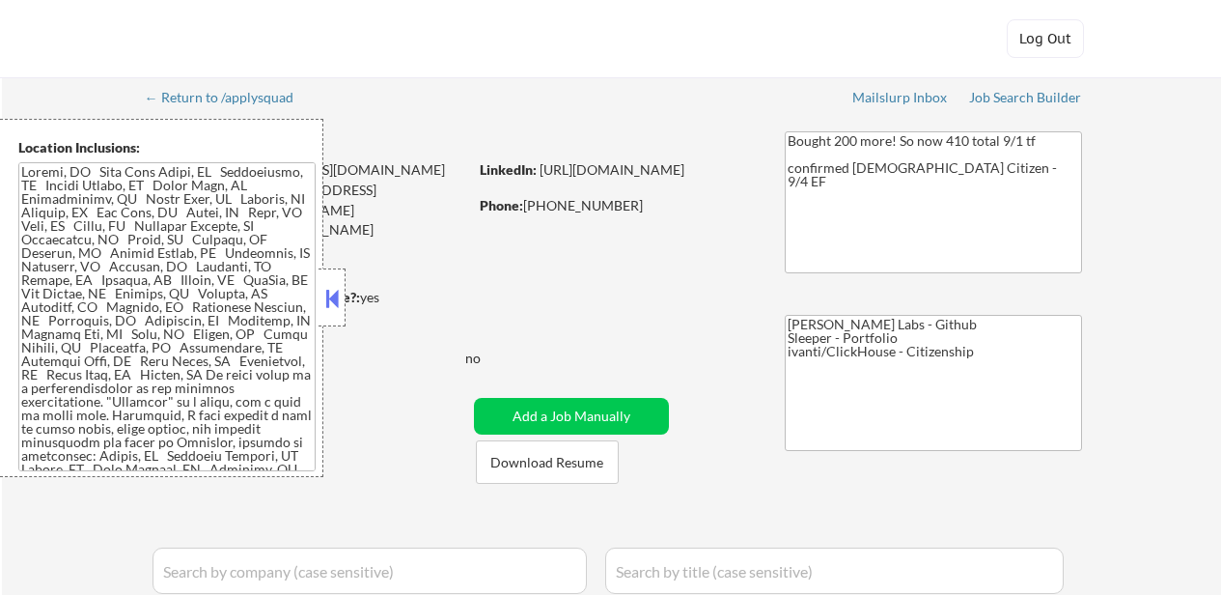
select select ""pending""
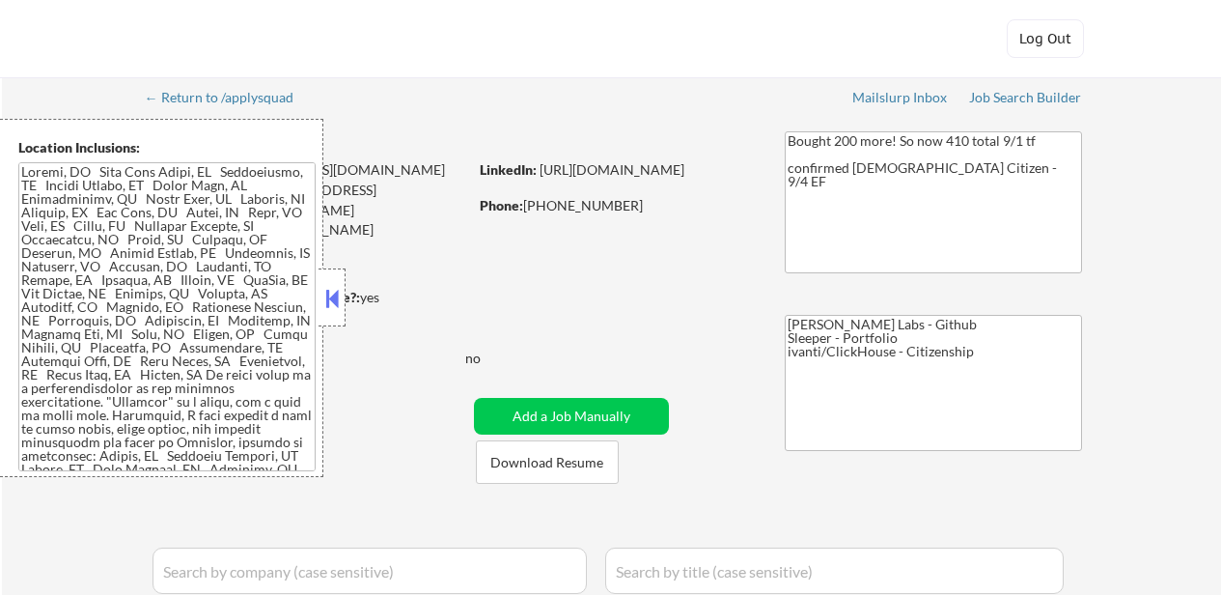
select select ""pending""
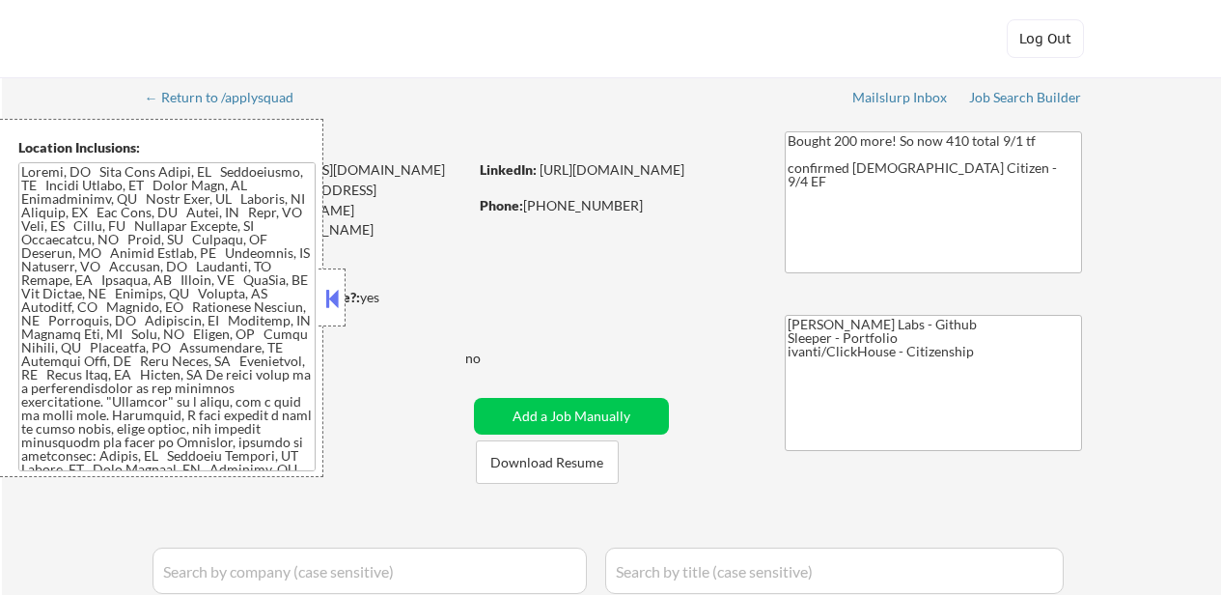
select select ""pending""
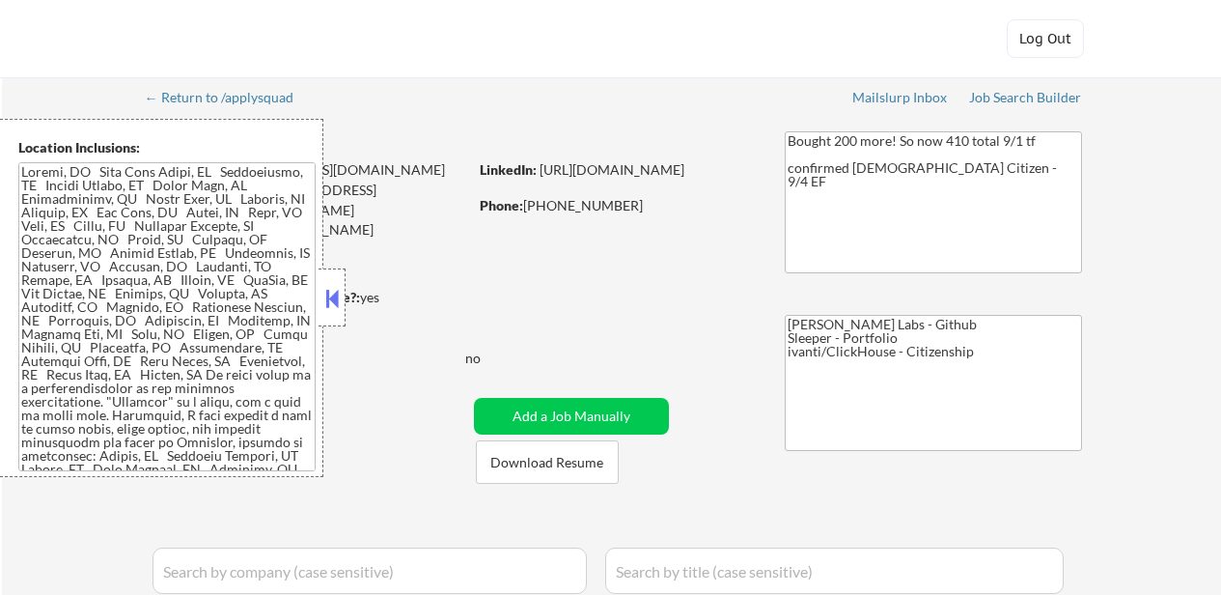
select select ""pending""
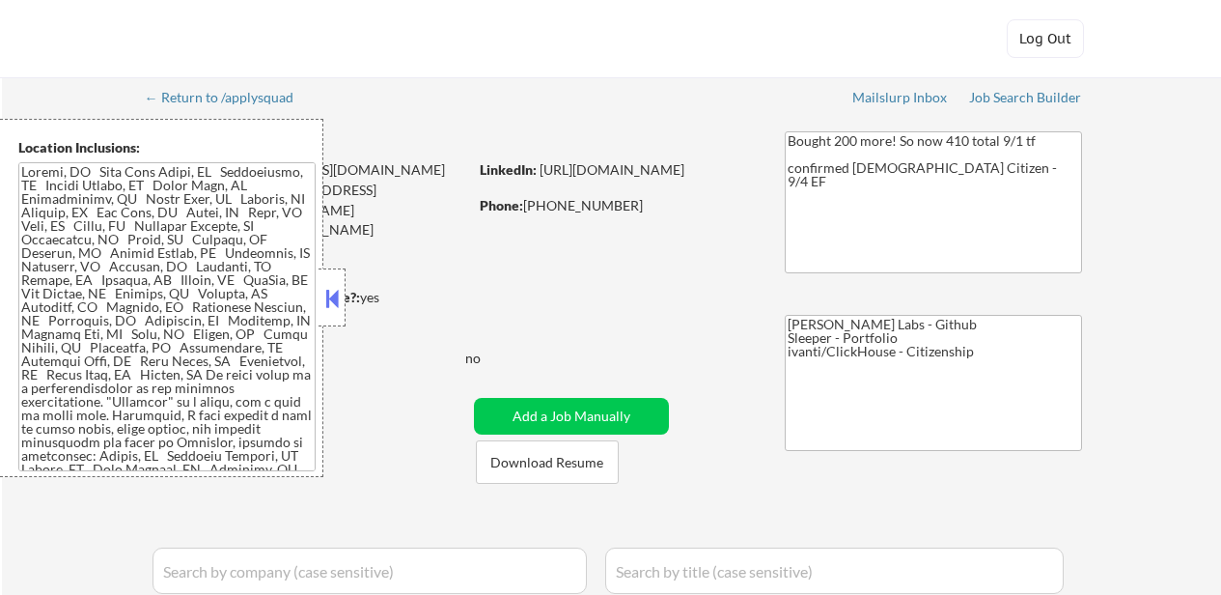
select select ""pending""
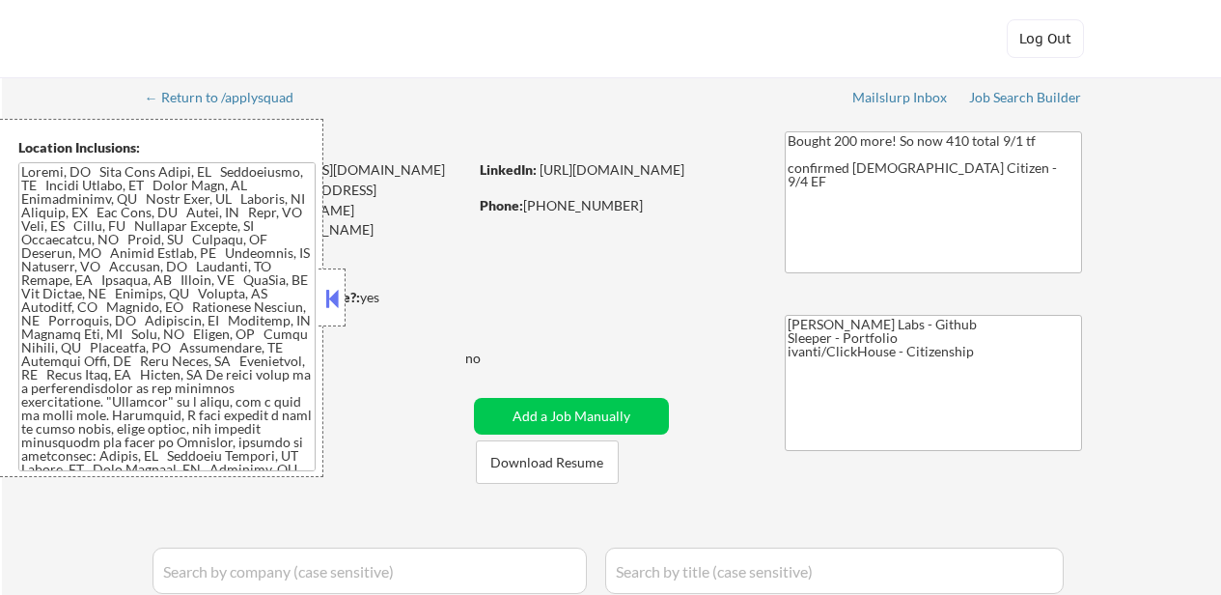
select select ""pending""
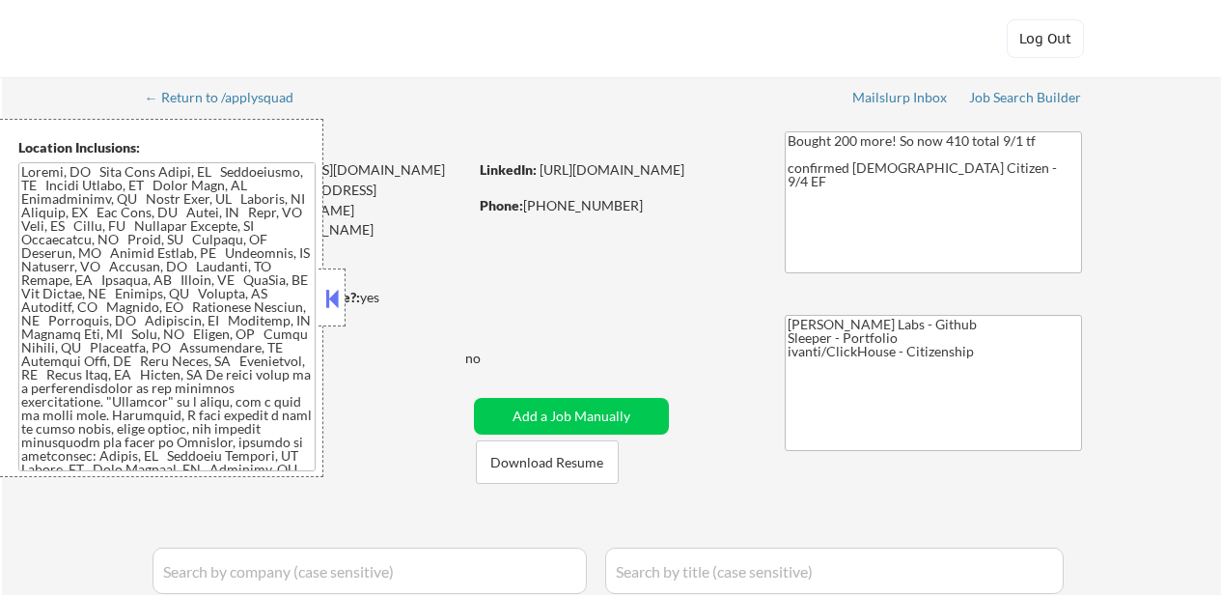
select select ""pending""
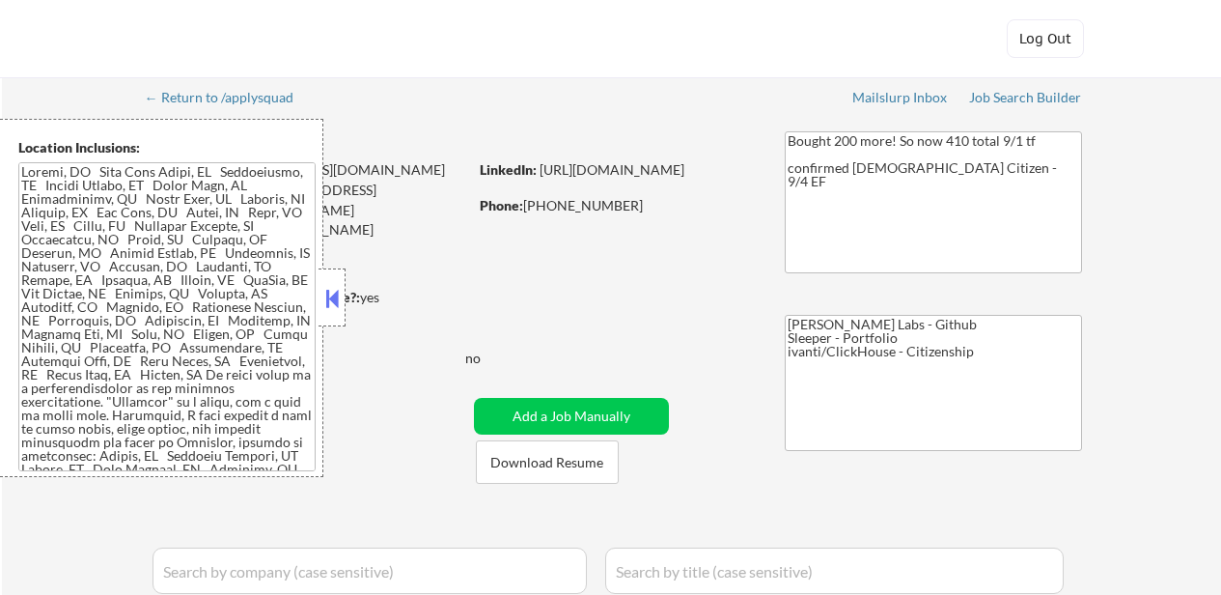
select select ""pending""
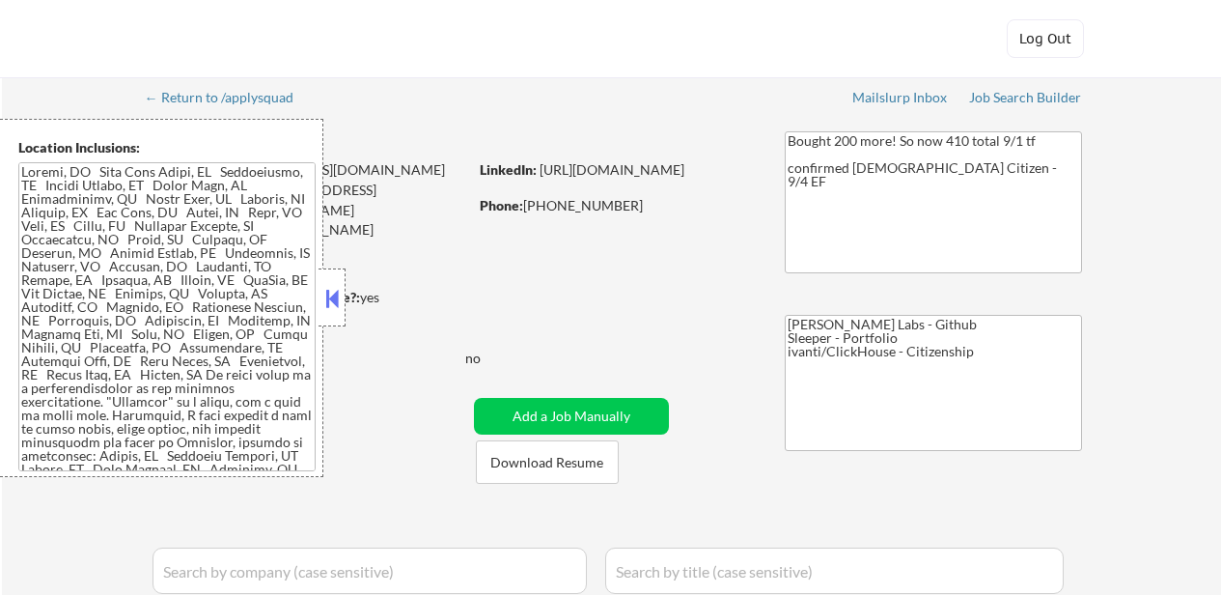
select select ""pending""
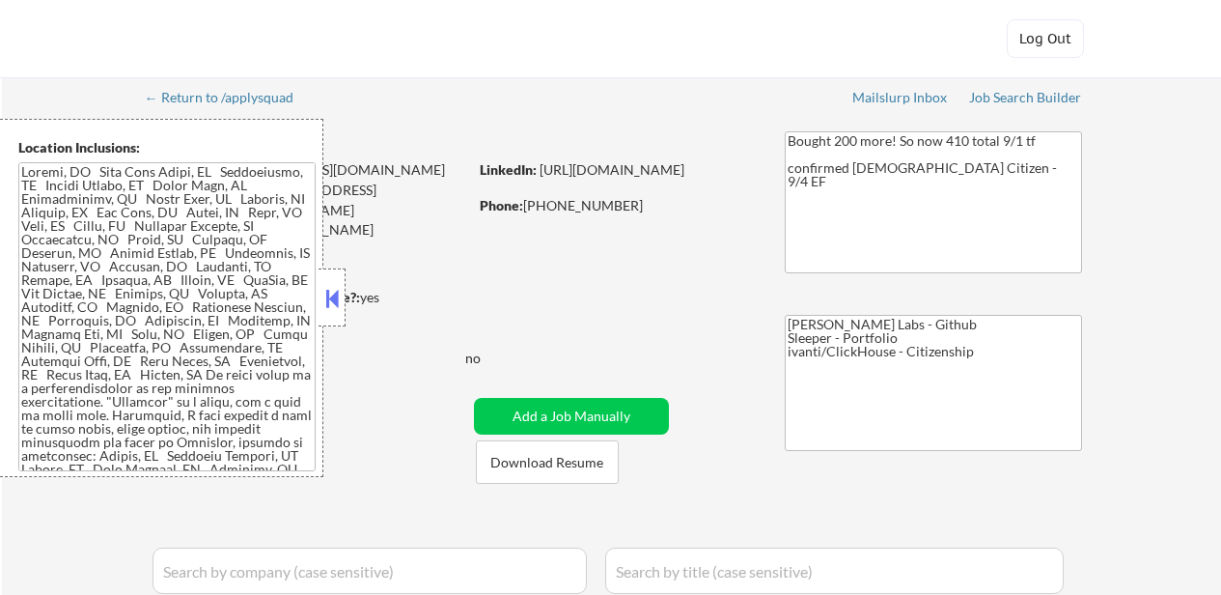
select select ""pending""
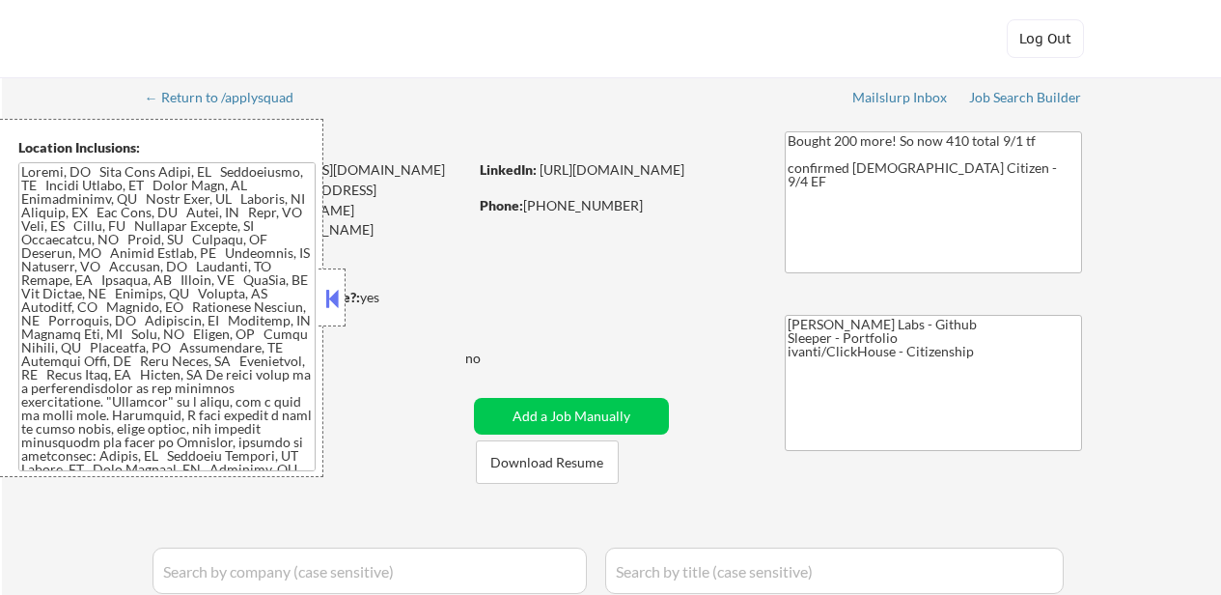
select select ""pending""
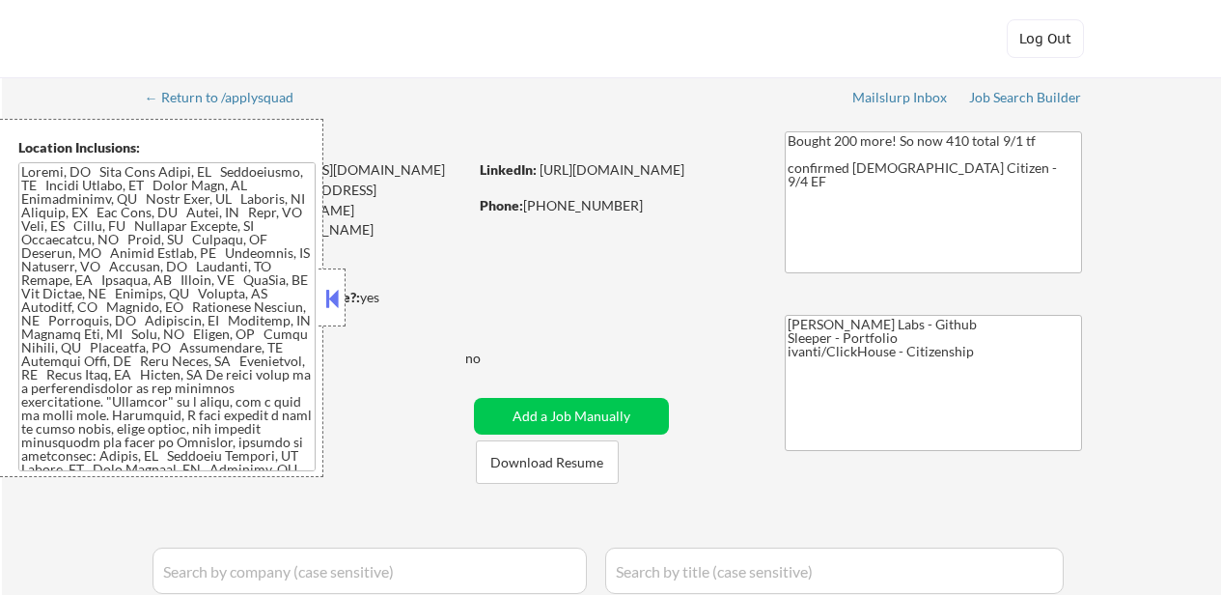
select select ""pending""
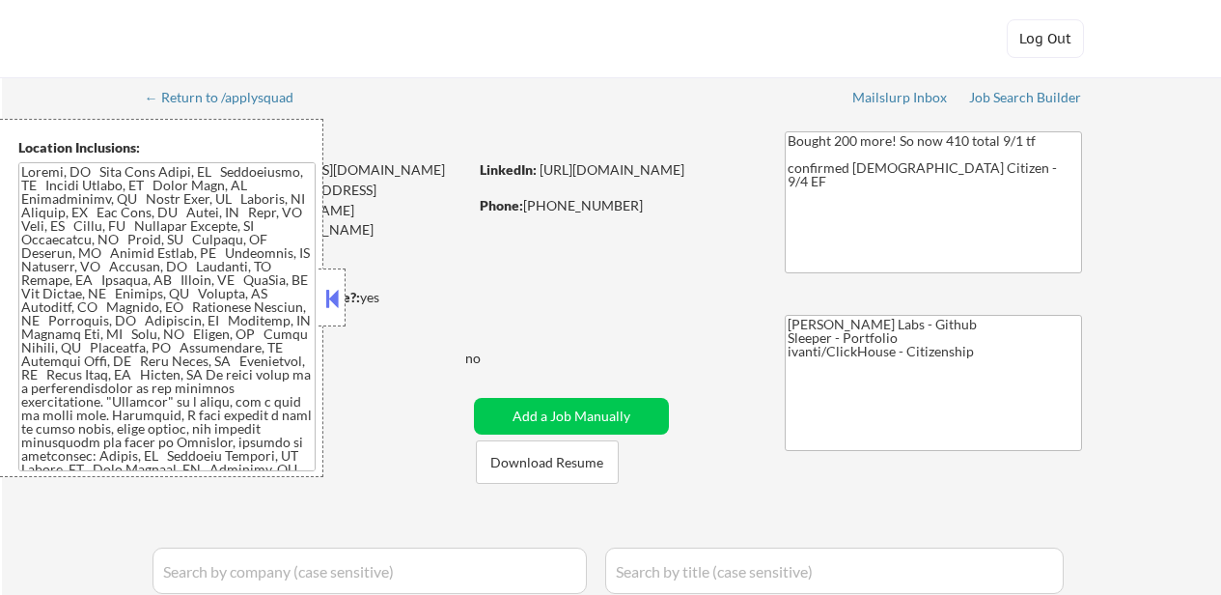
select select ""pending""
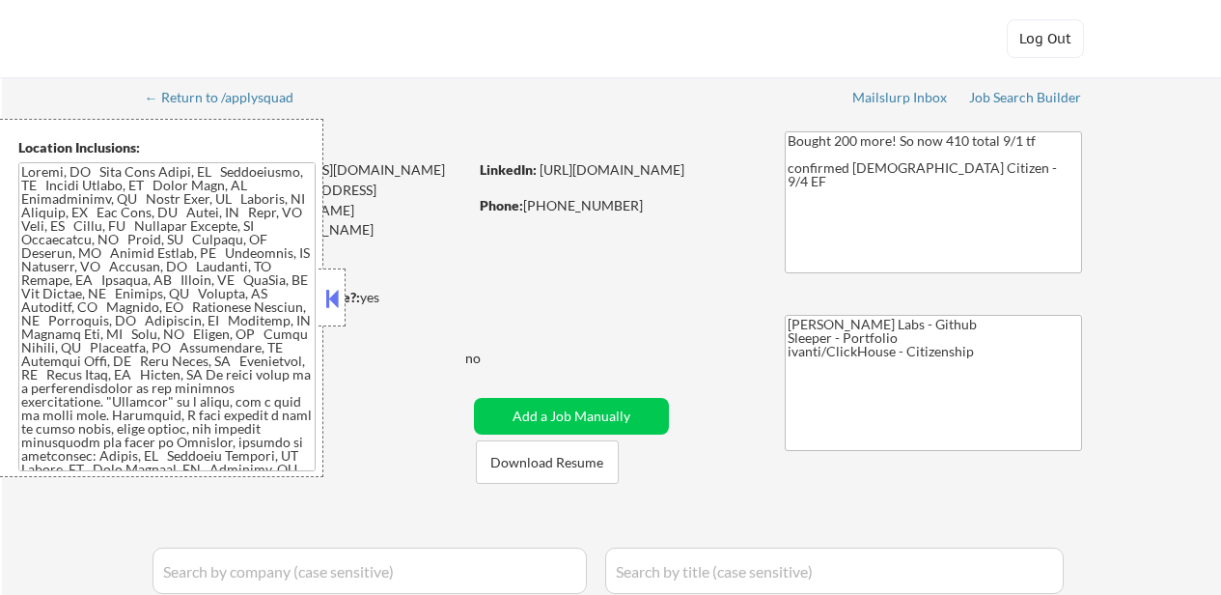
select select ""pending""
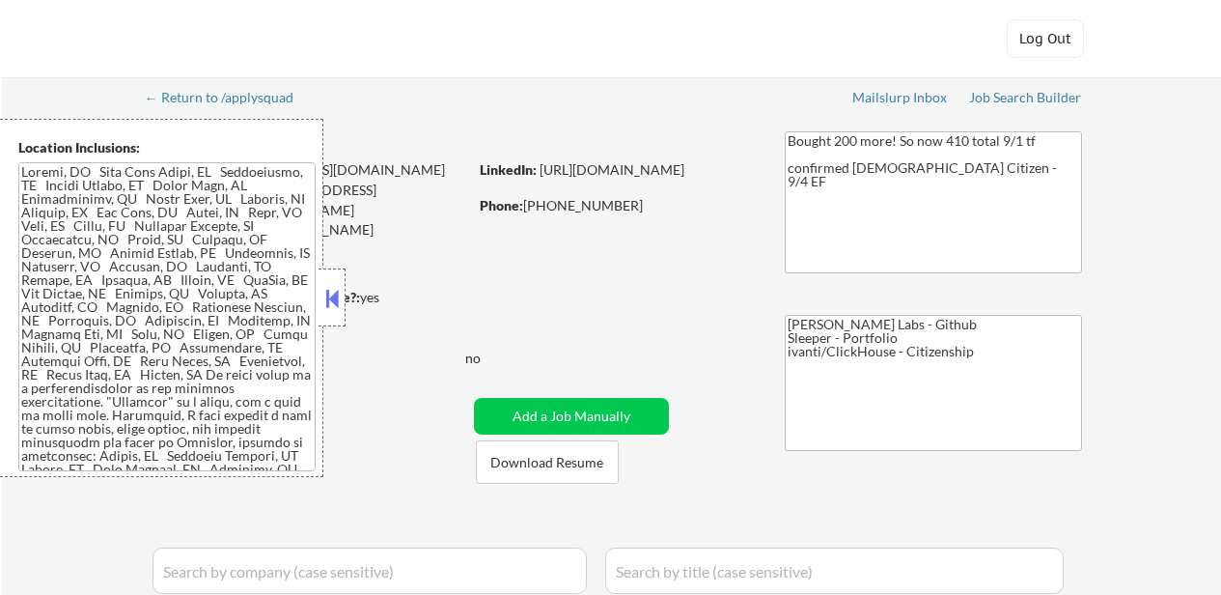
select select ""pending""
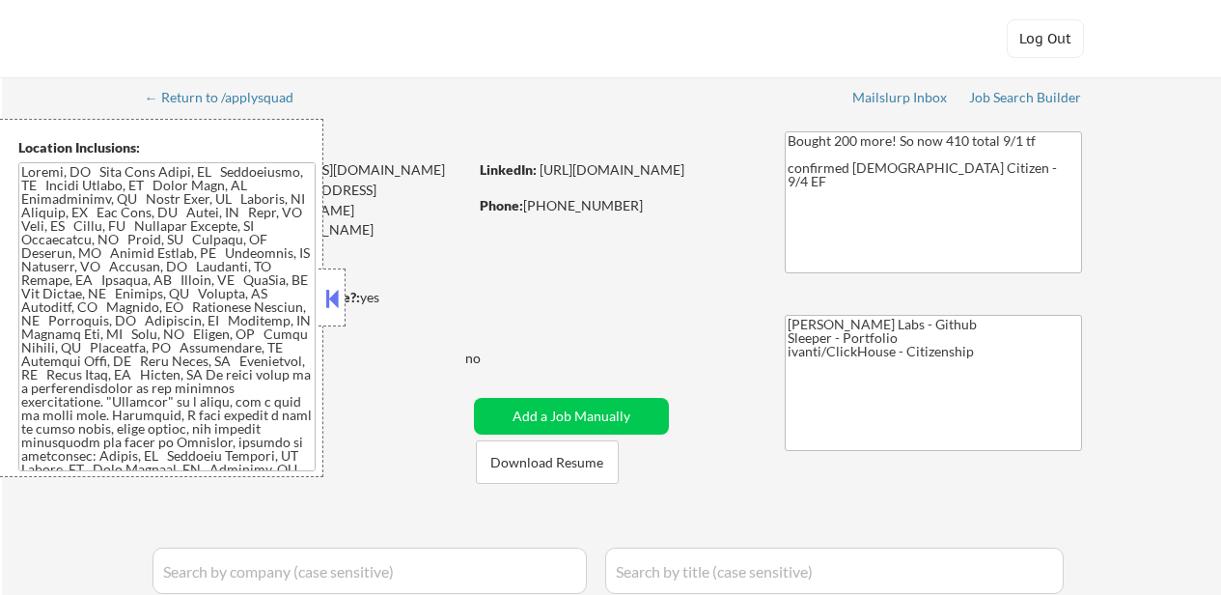
select select ""pending""
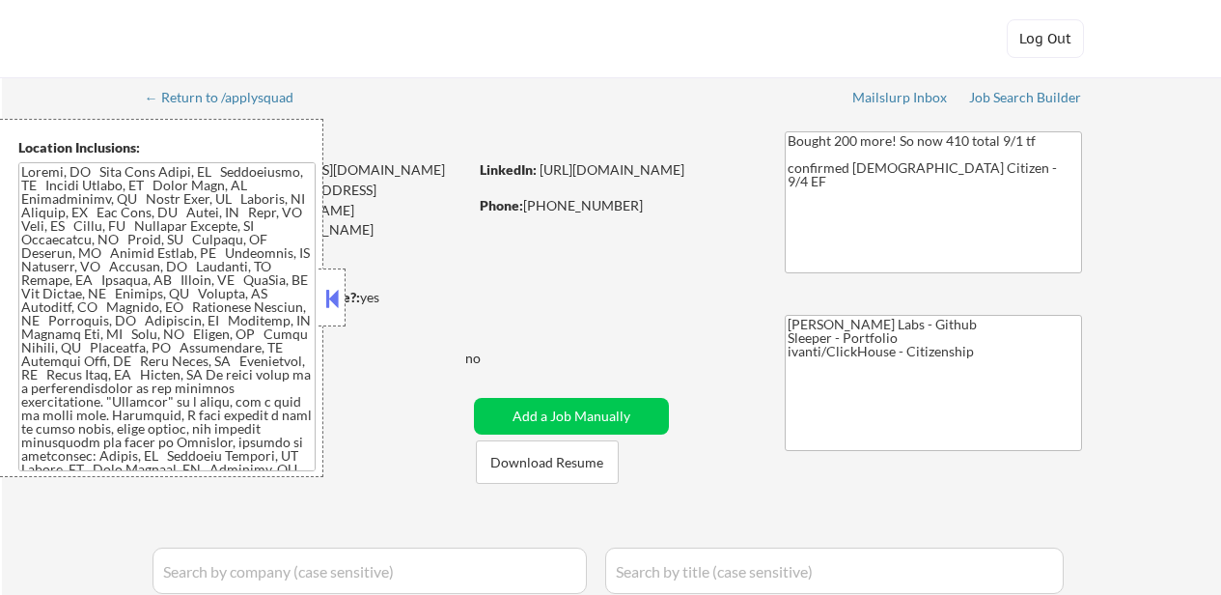
select select ""pending""
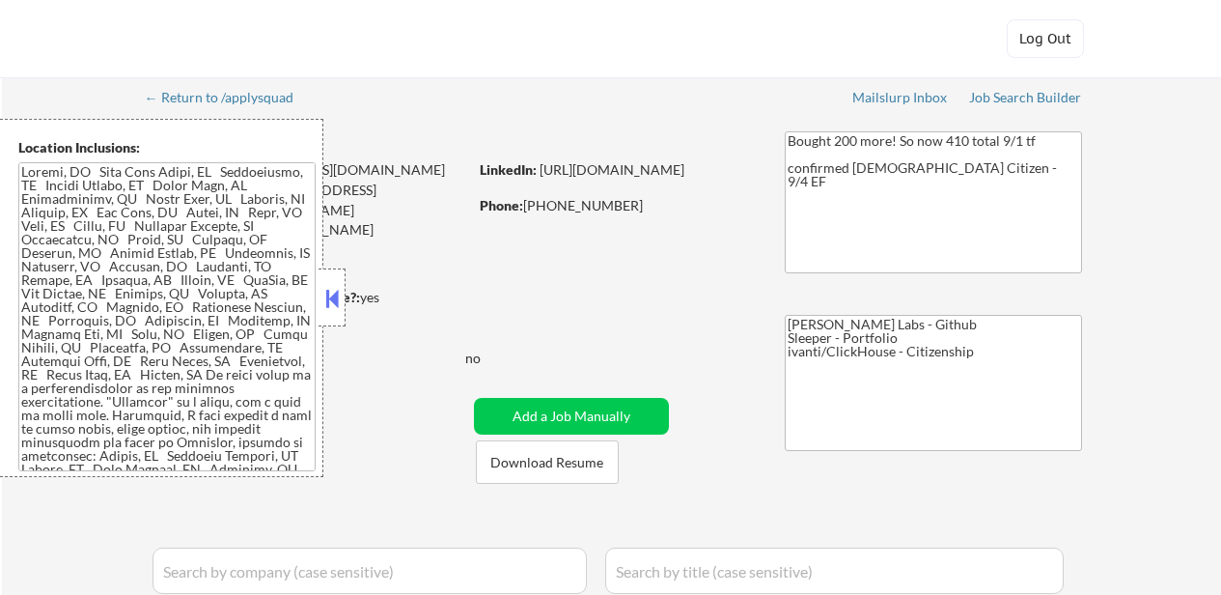
select select ""pending""
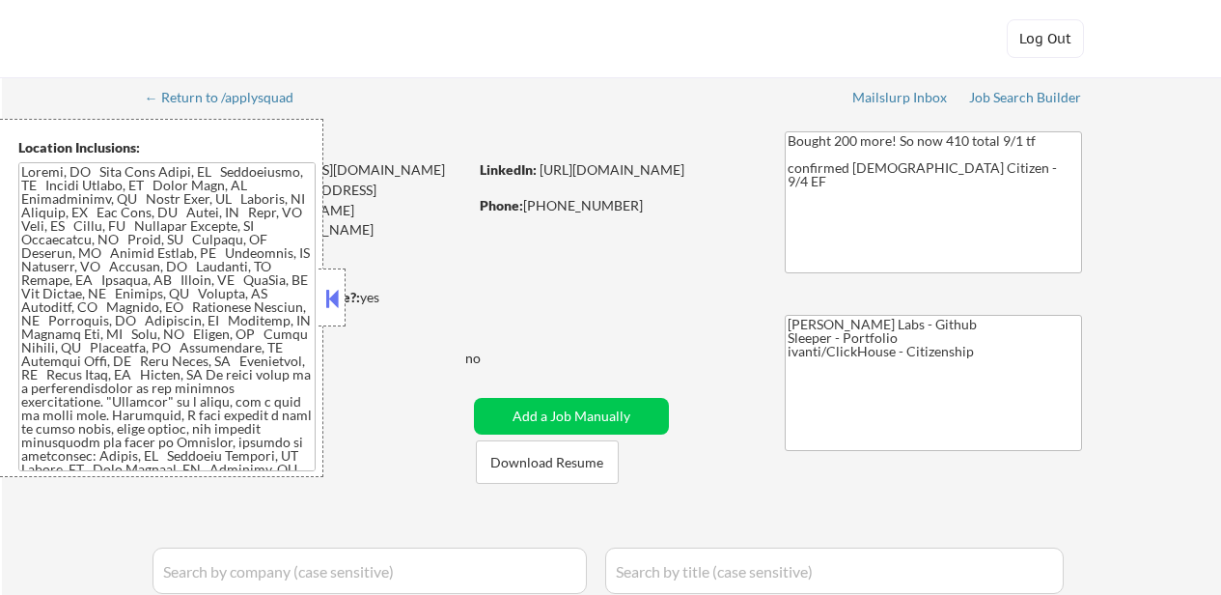
select select ""pending""
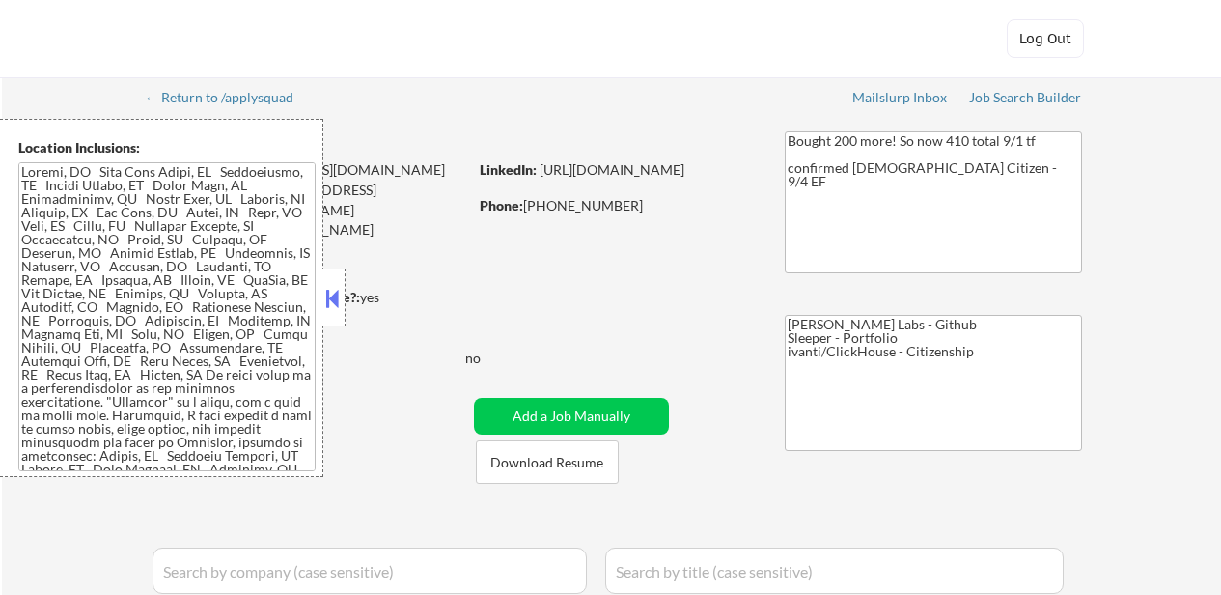
select select ""pending""
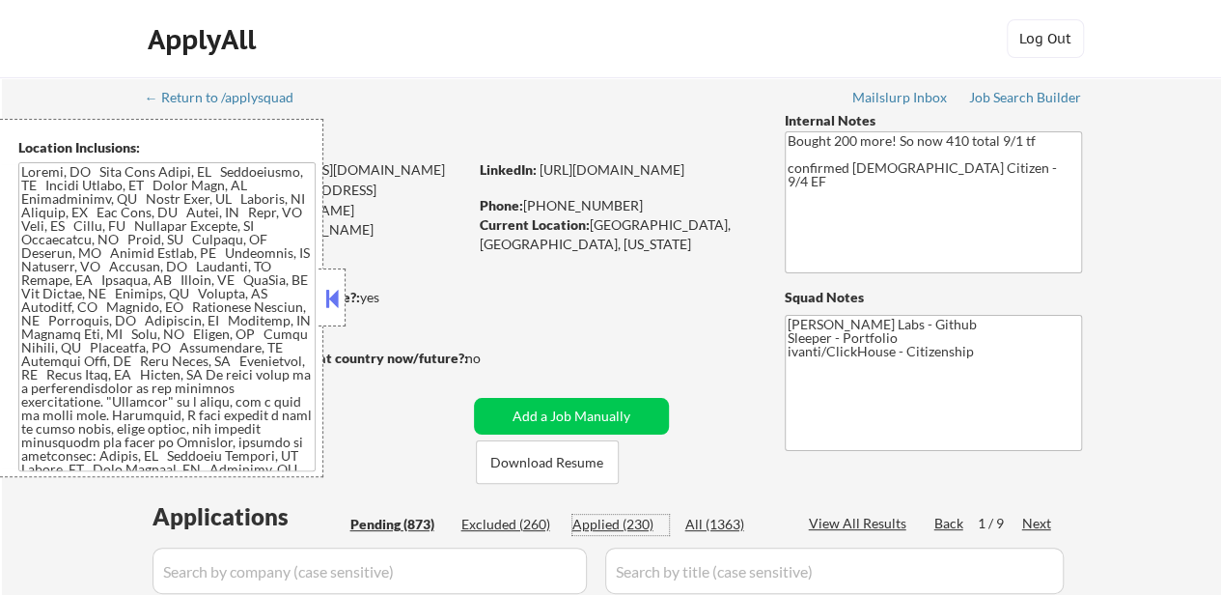
click at [639, 527] on div "Applied (230)" at bounding box center [621, 524] width 97 height 19
select select ""applied""
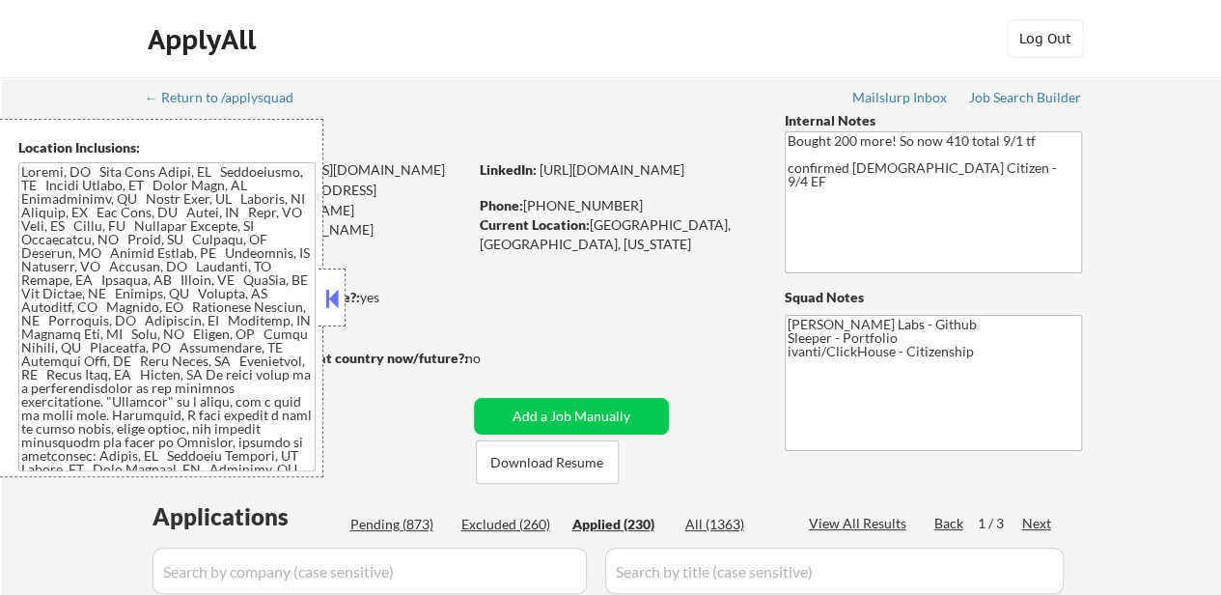
select select ""applied""
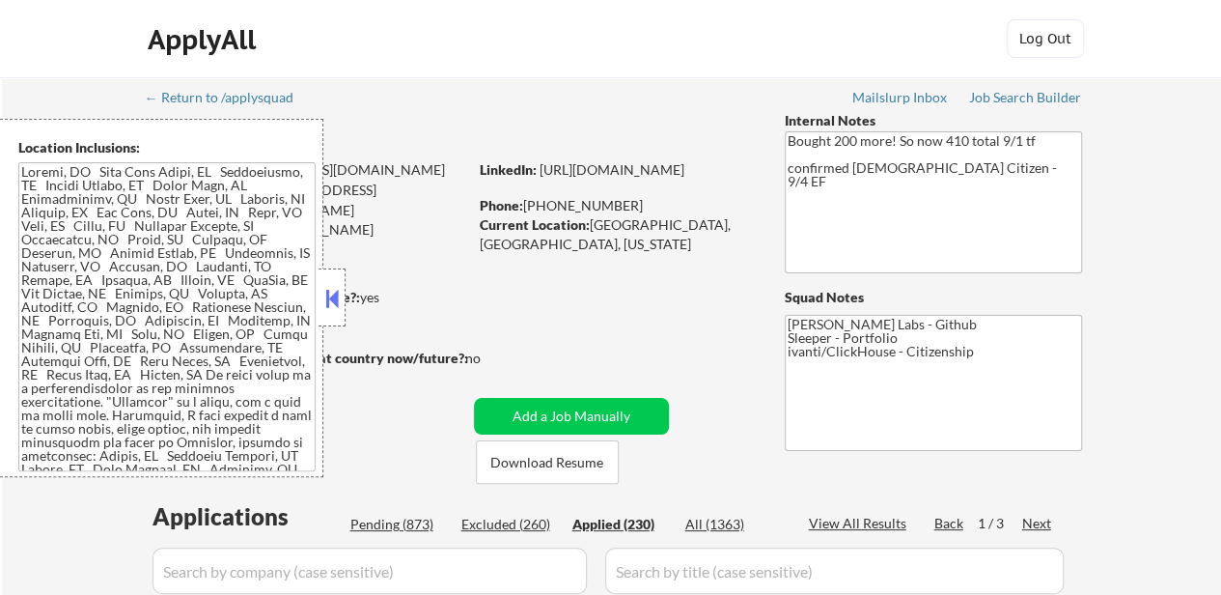
select select ""applied""
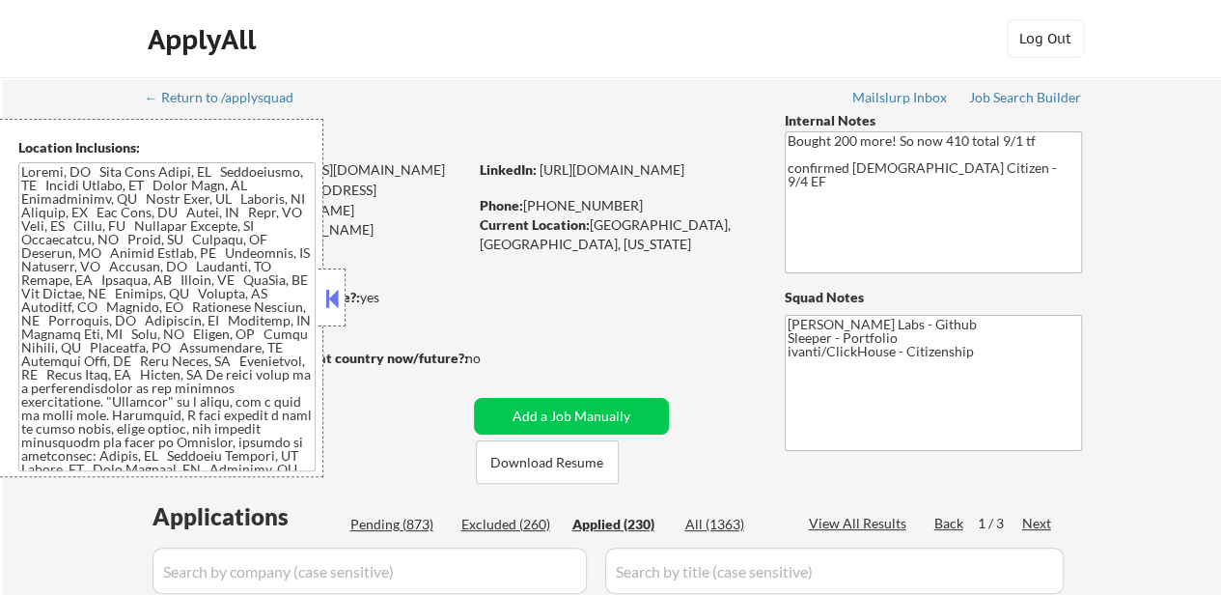
select select ""applied""
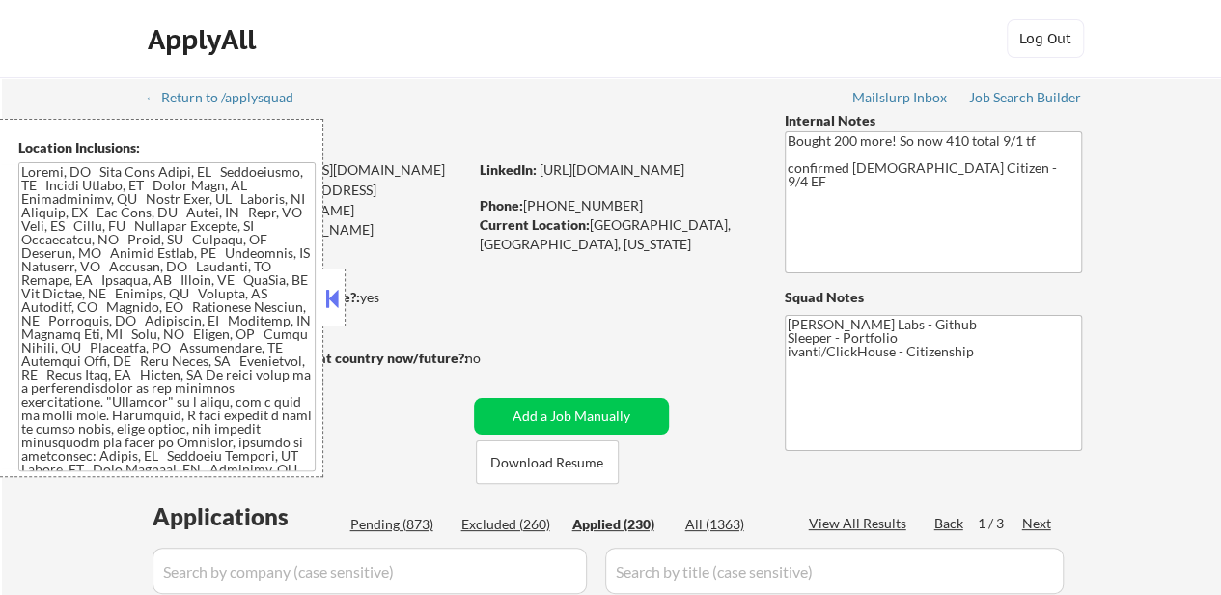
select select ""applied""
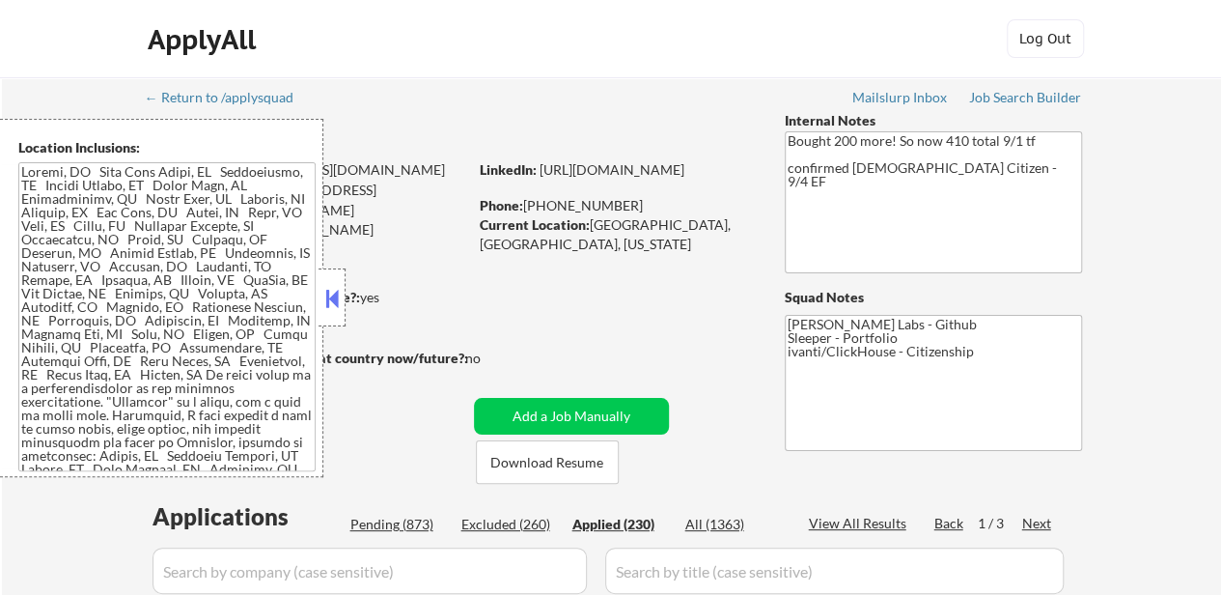
select select ""applied""
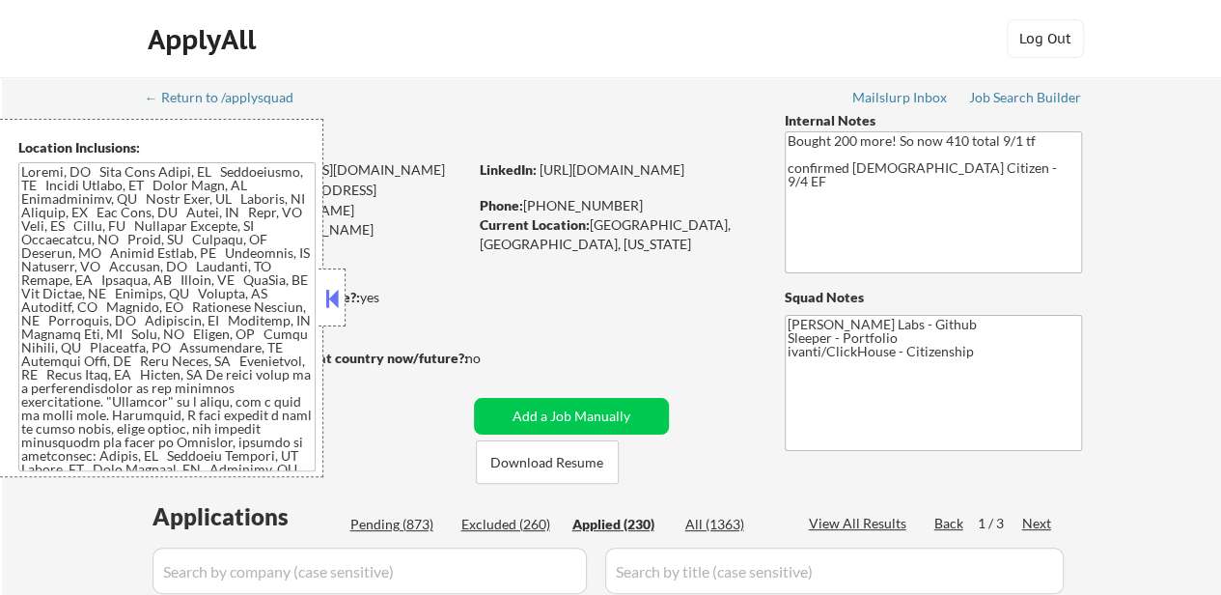
select select ""applied""
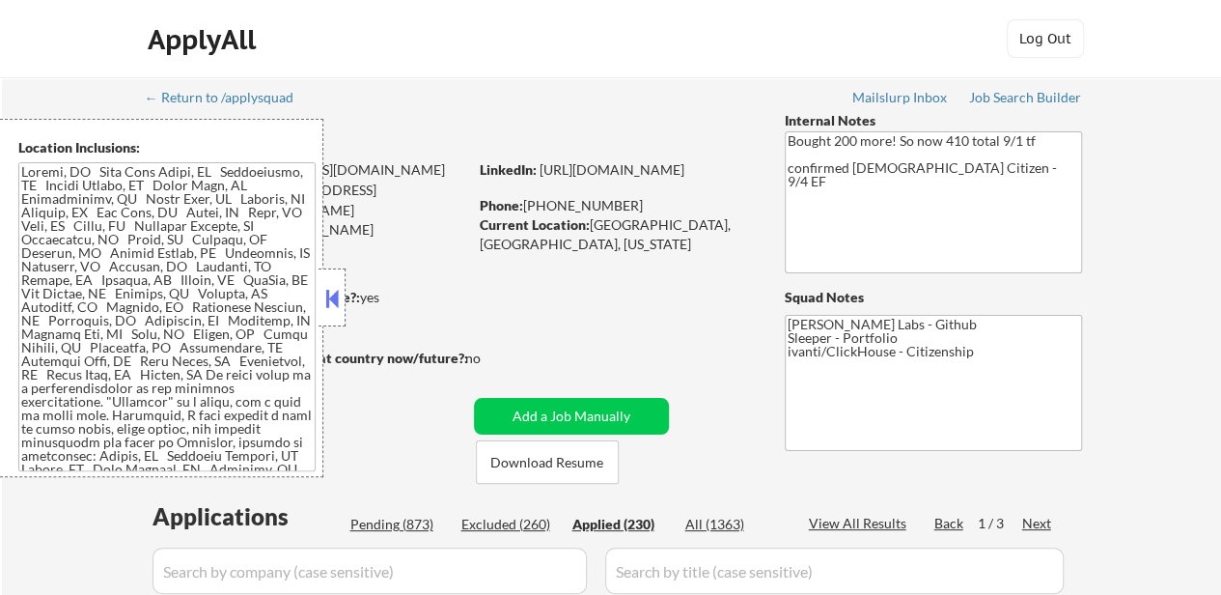
select select ""applied""
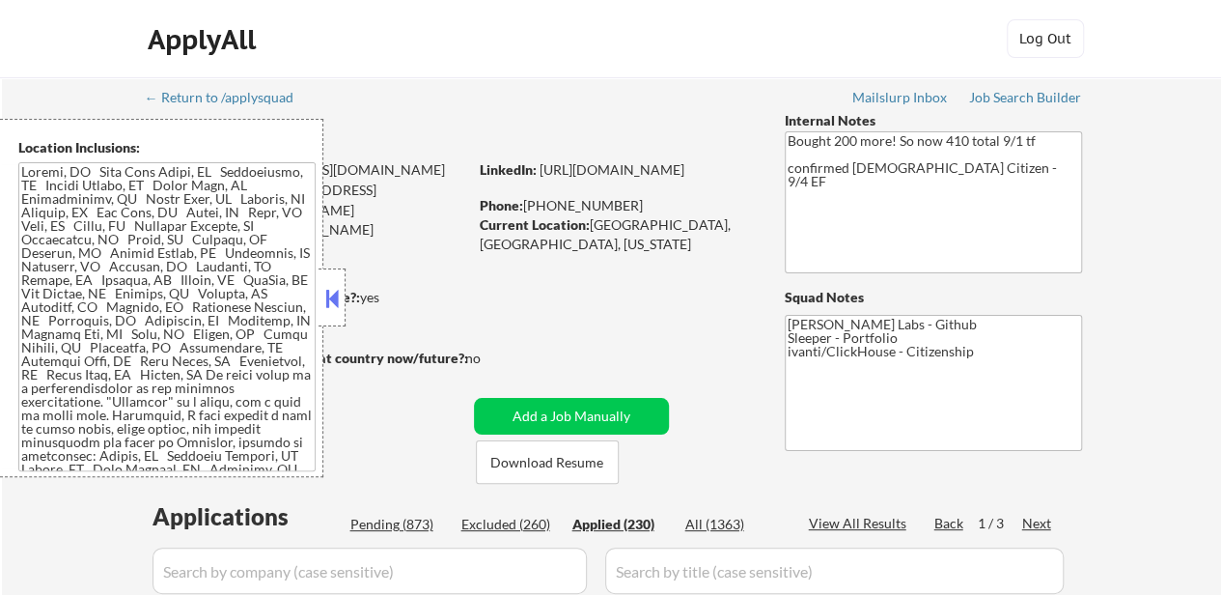
select select ""applied""
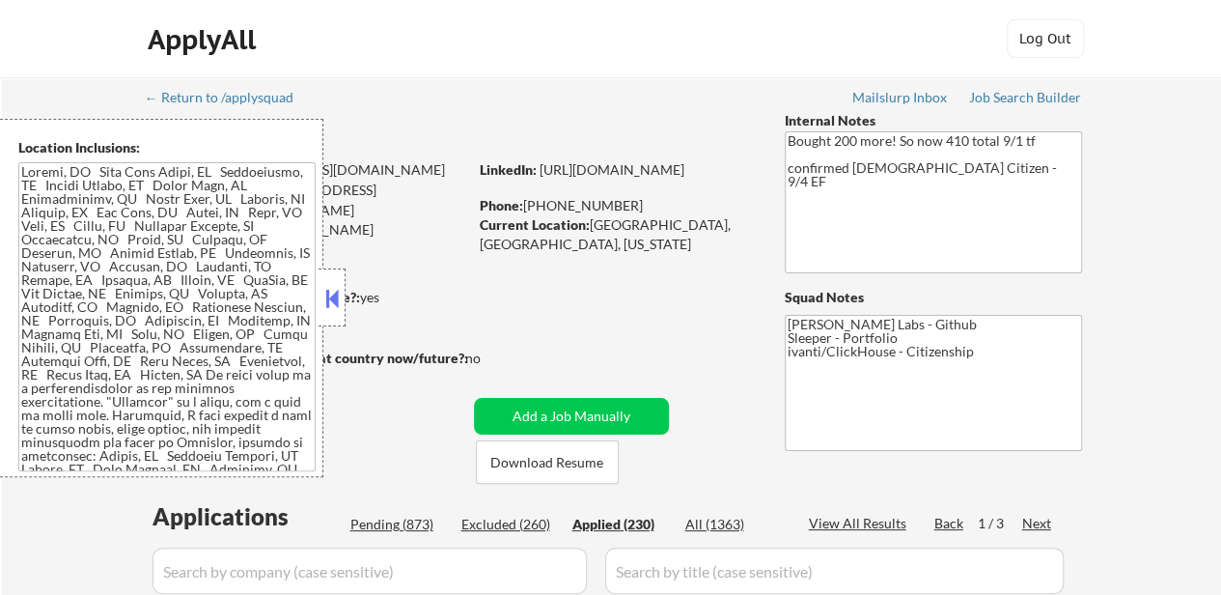
select select ""applied""
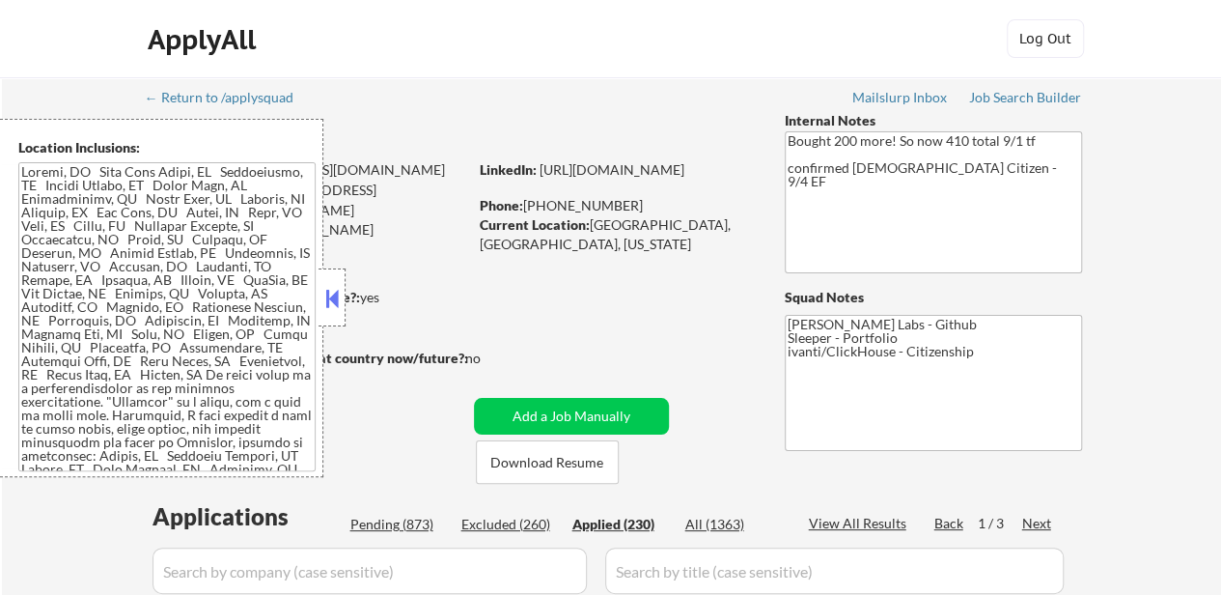
select select ""applied""
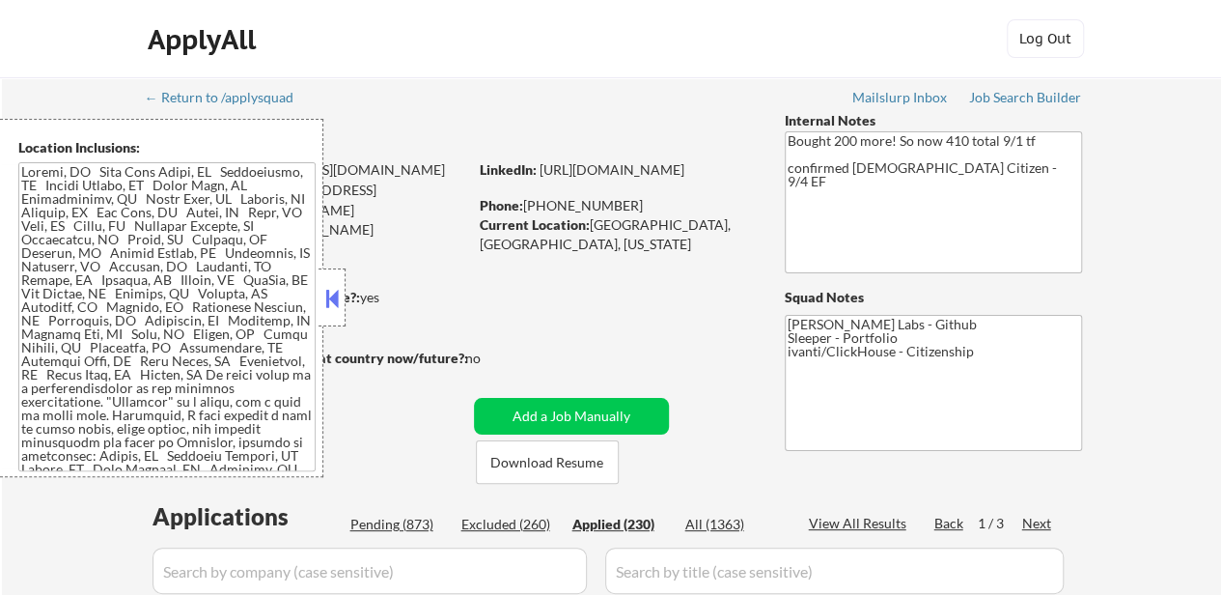
select select ""applied""
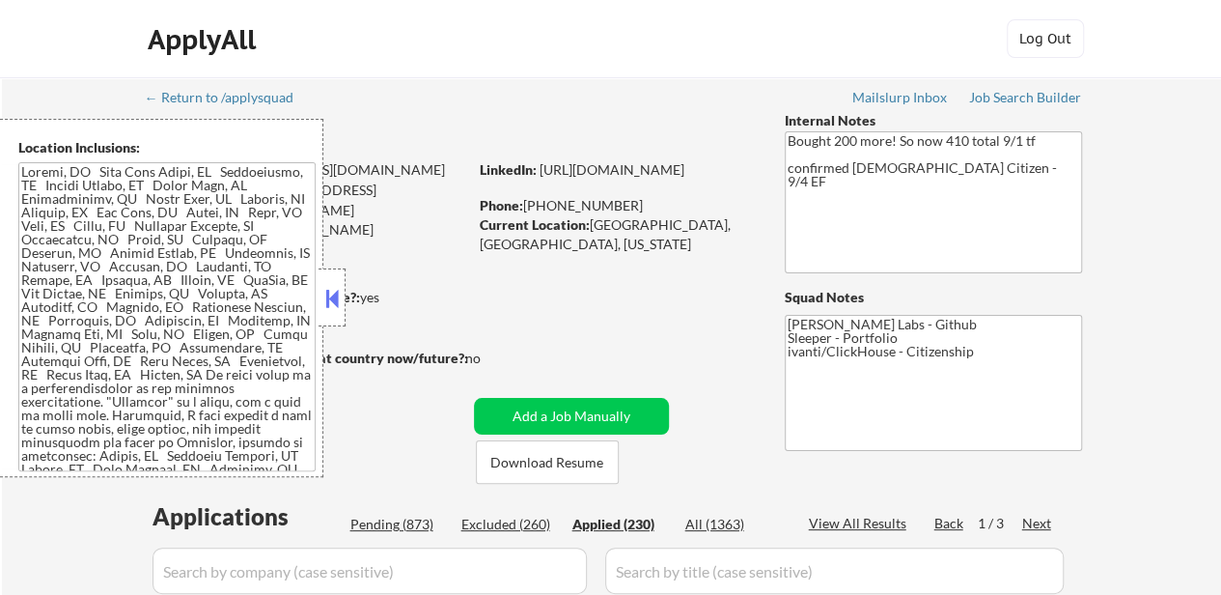
select select ""applied""
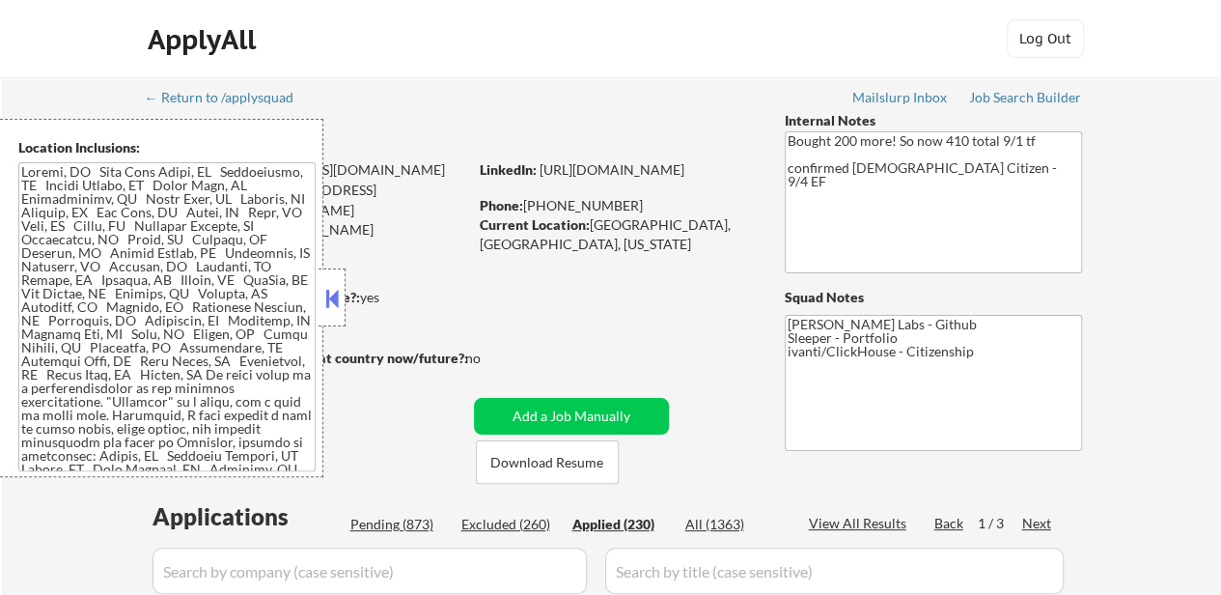
select select ""applied""
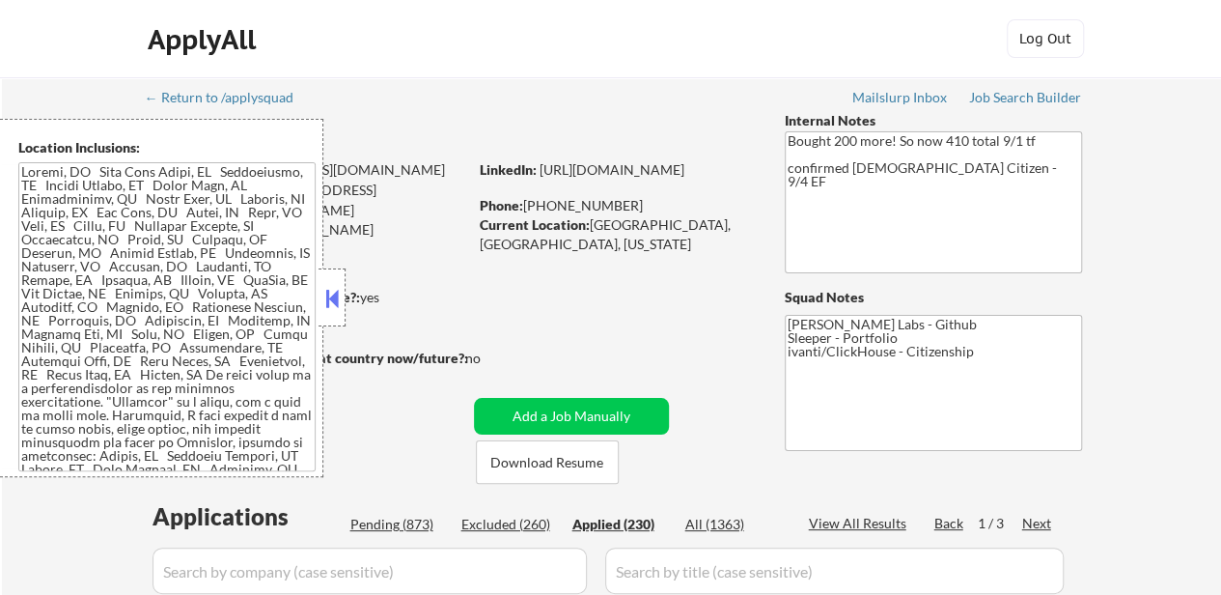
select select ""applied""
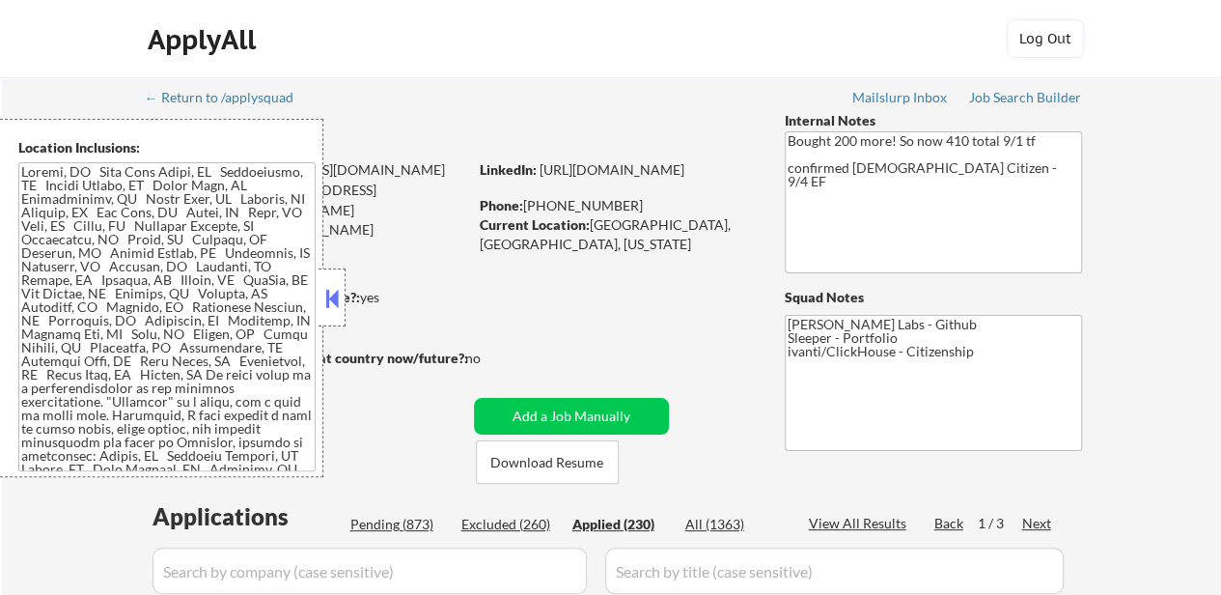
select select ""applied""
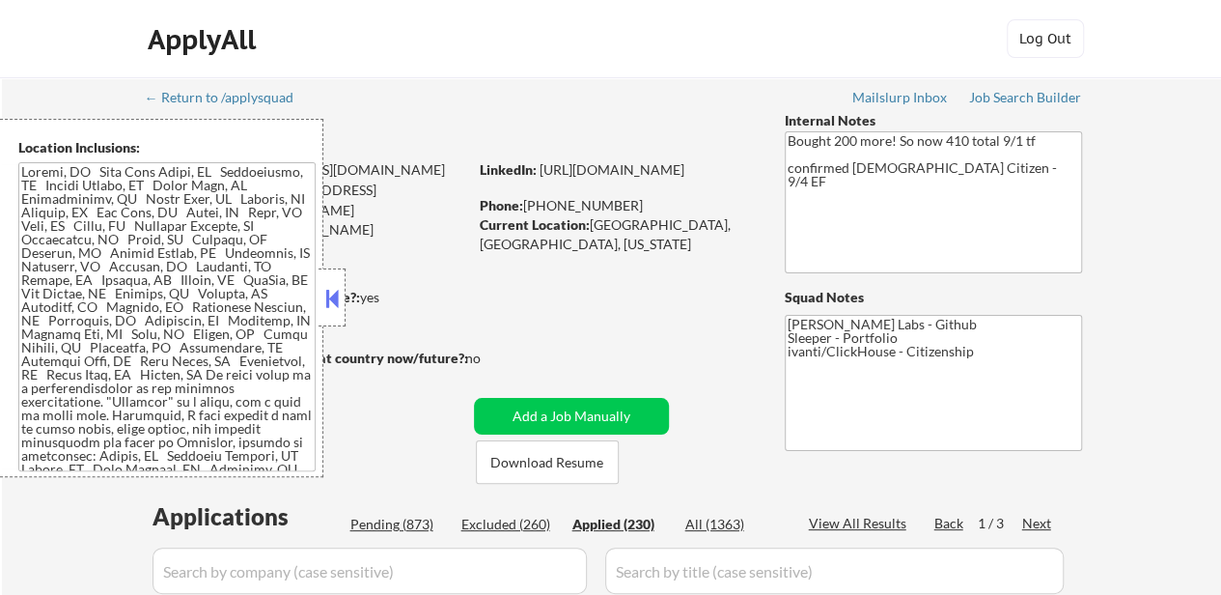
select select ""applied""
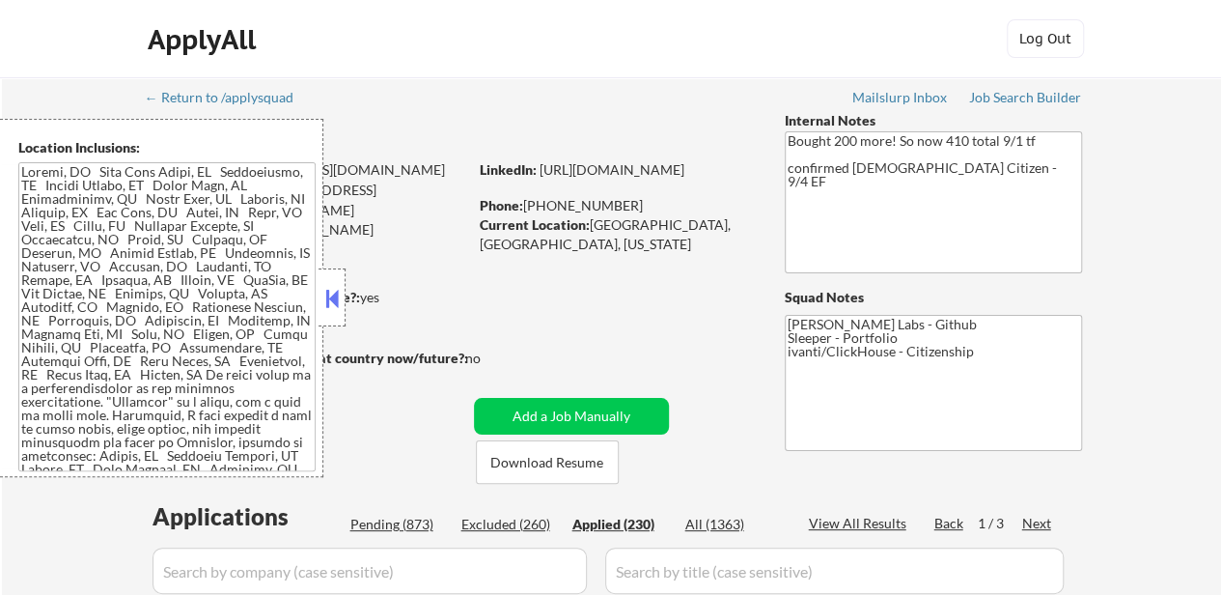
select select ""applied""
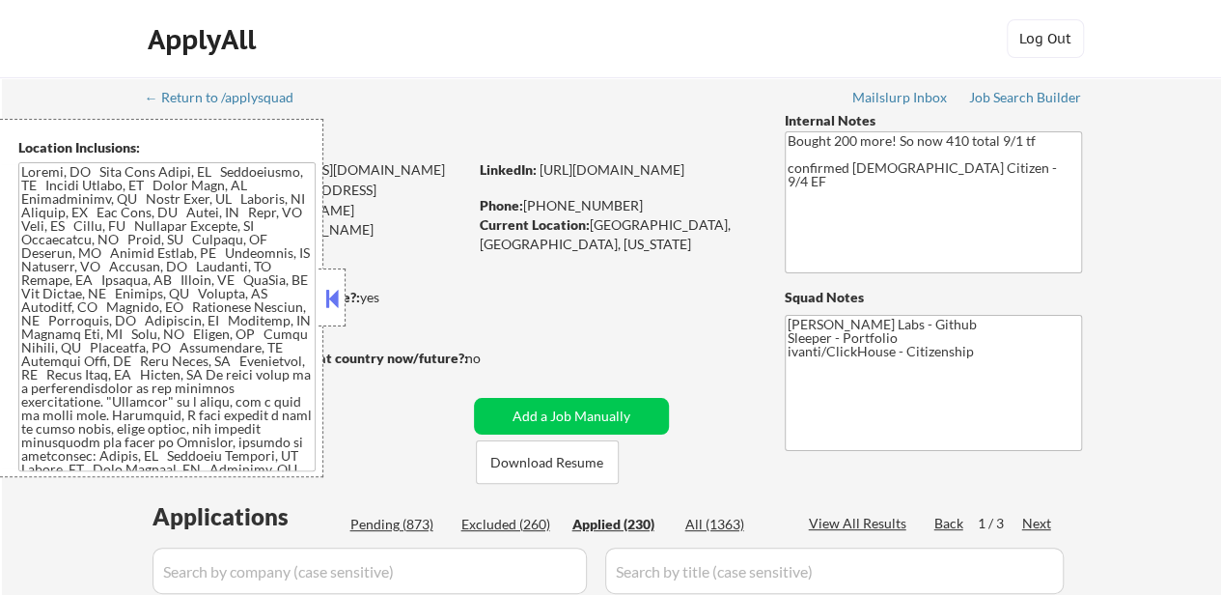
select select ""applied""
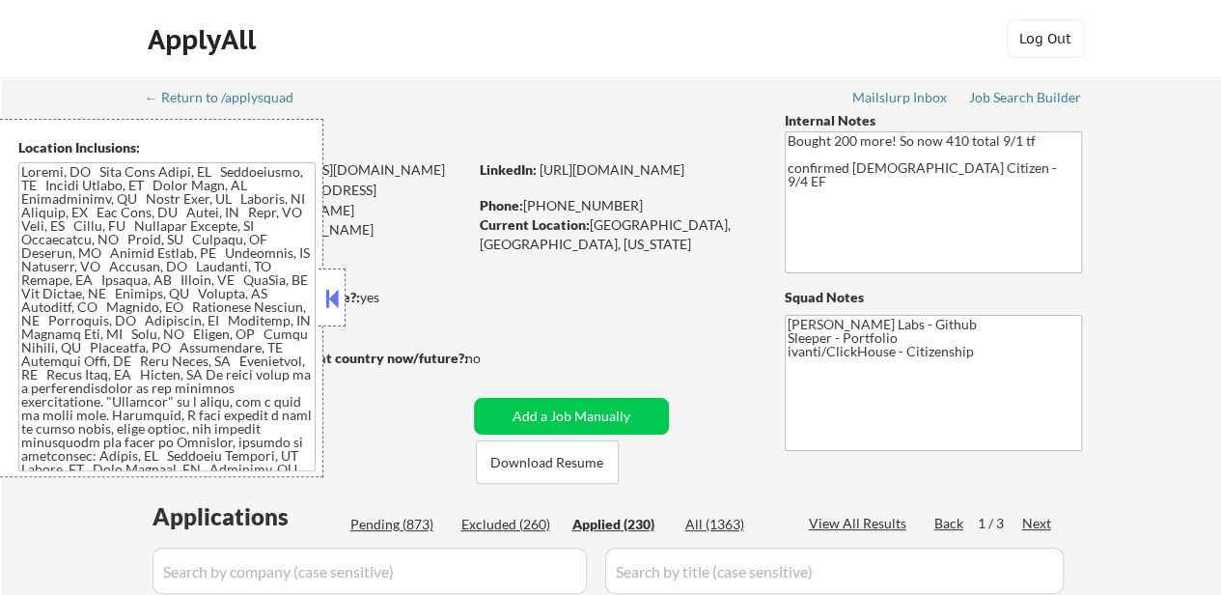
select select ""applied""
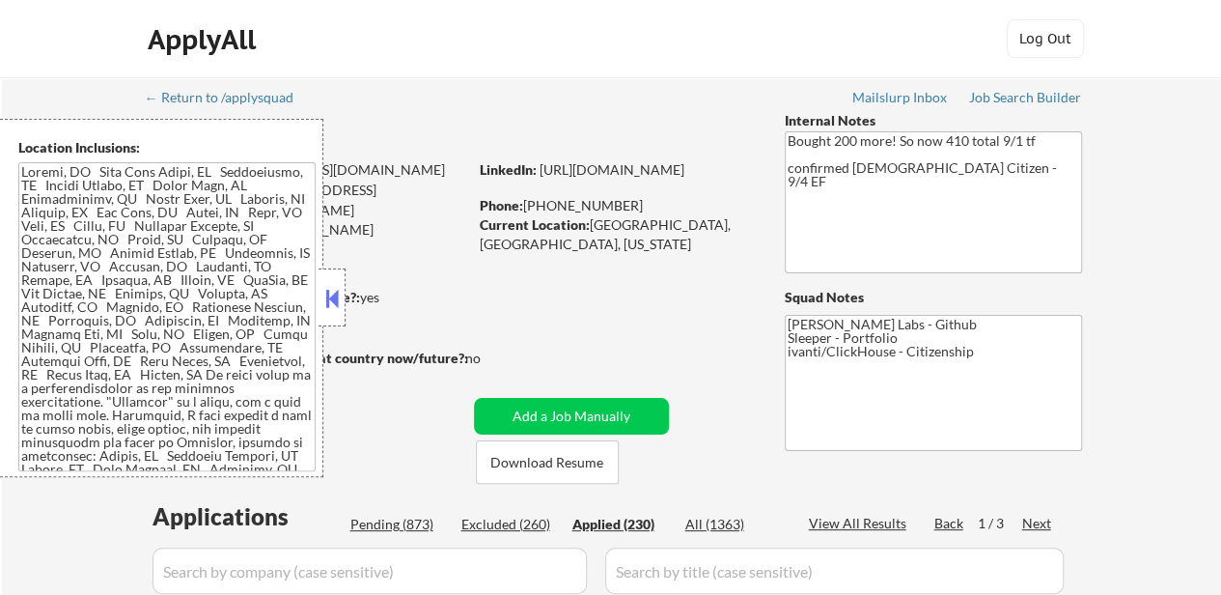
select select ""applied""
click at [336, 298] on button at bounding box center [332, 298] width 21 height 29
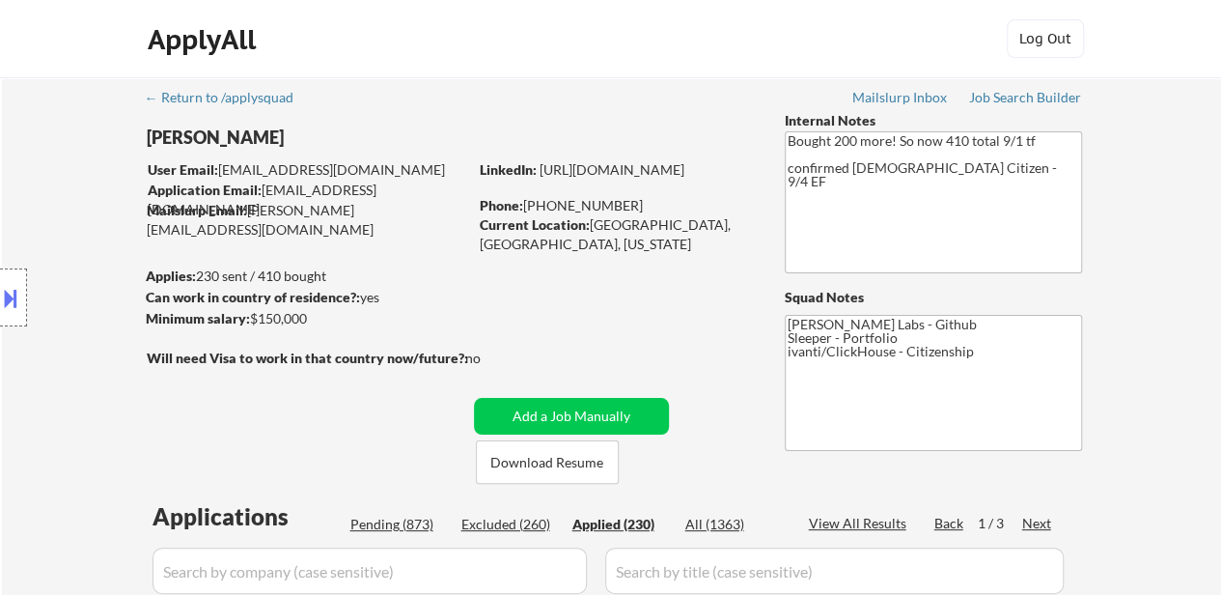
click at [1001, 359] on textarea "Flora Ava Labs - Github Sleeper - Portfolio ivanti/ClickHouse - Citizenship" at bounding box center [933, 383] width 297 height 136
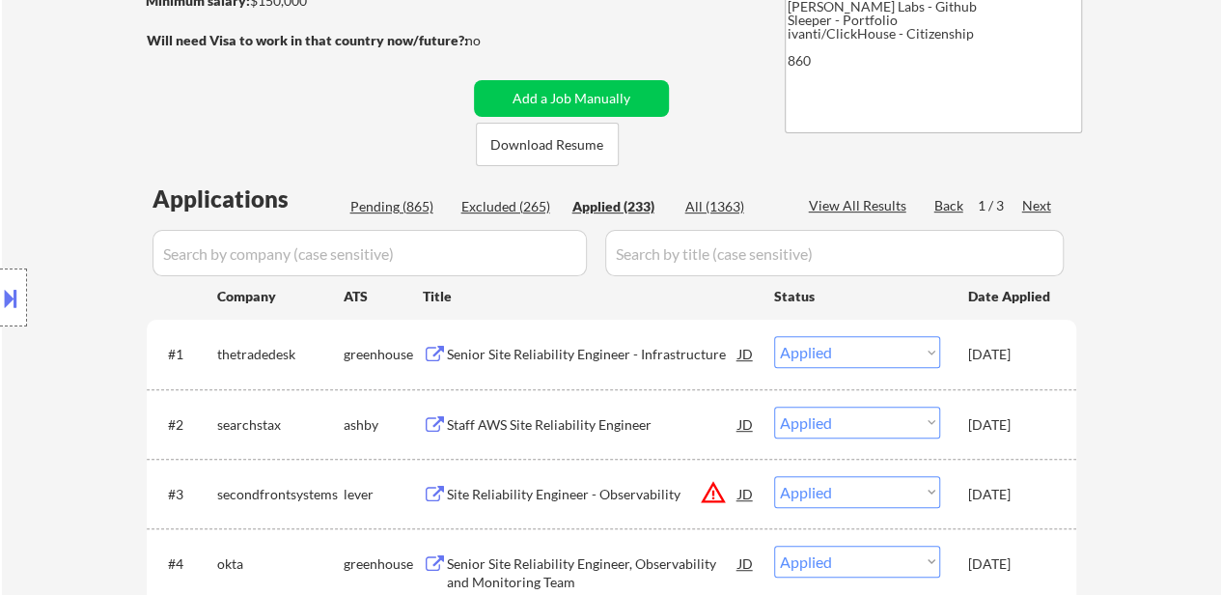
scroll to position [290, 0]
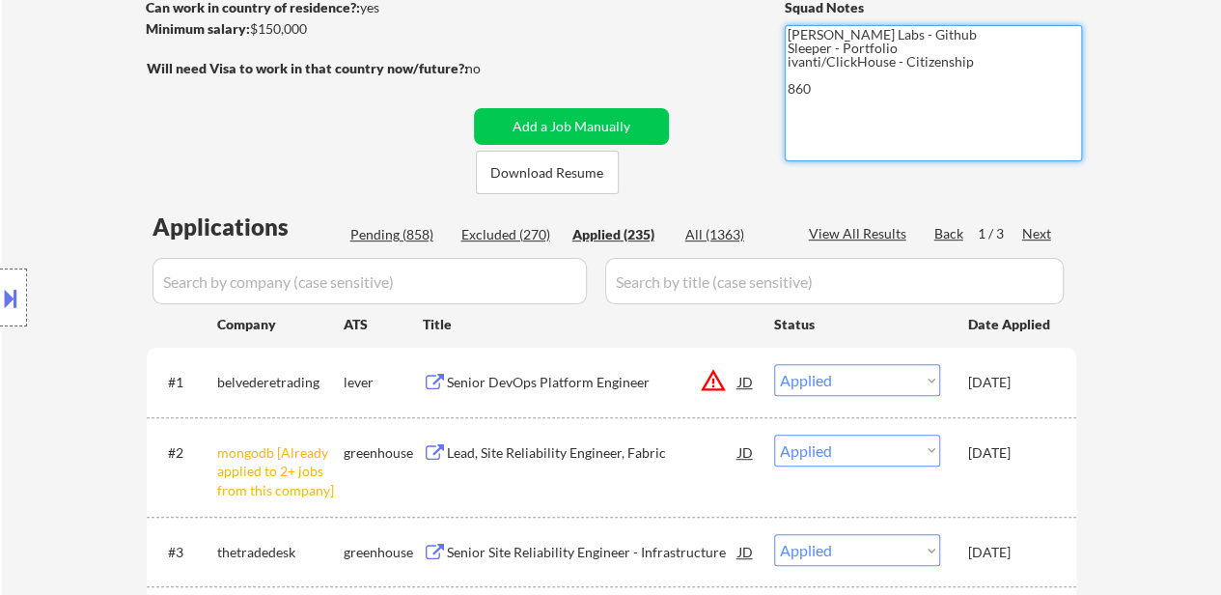
click at [855, 109] on textarea "Flora Ava Labs - Github Sleeper - Portfolio ivanti/ClickHouse - Citizenship 860" at bounding box center [933, 93] width 297 height 136
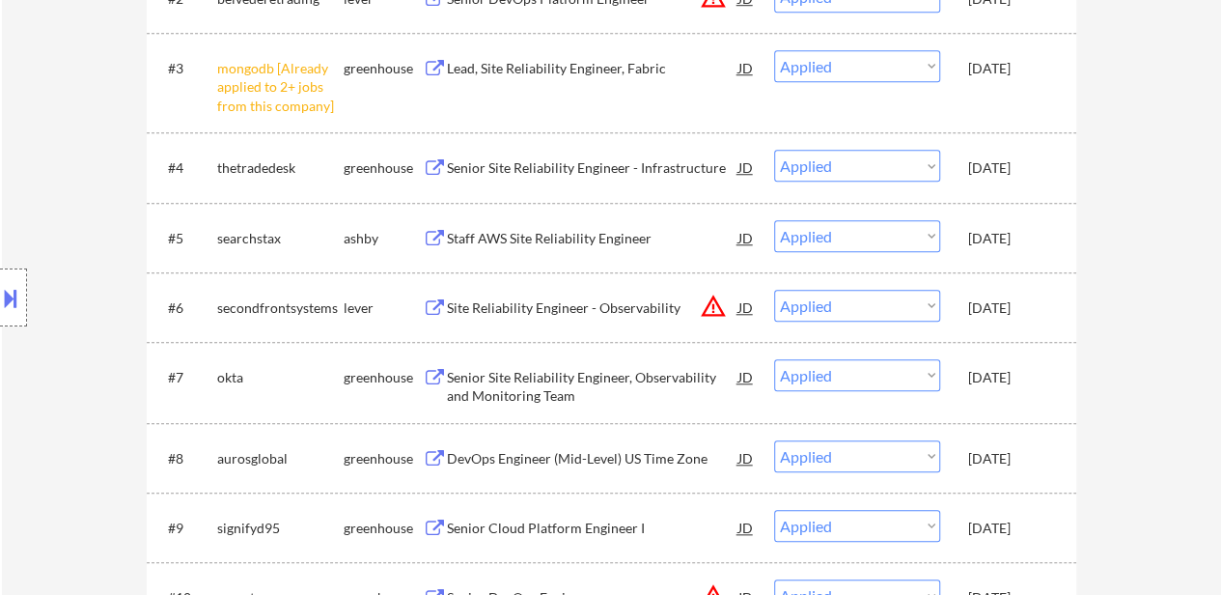
scroll to position [772, 0]
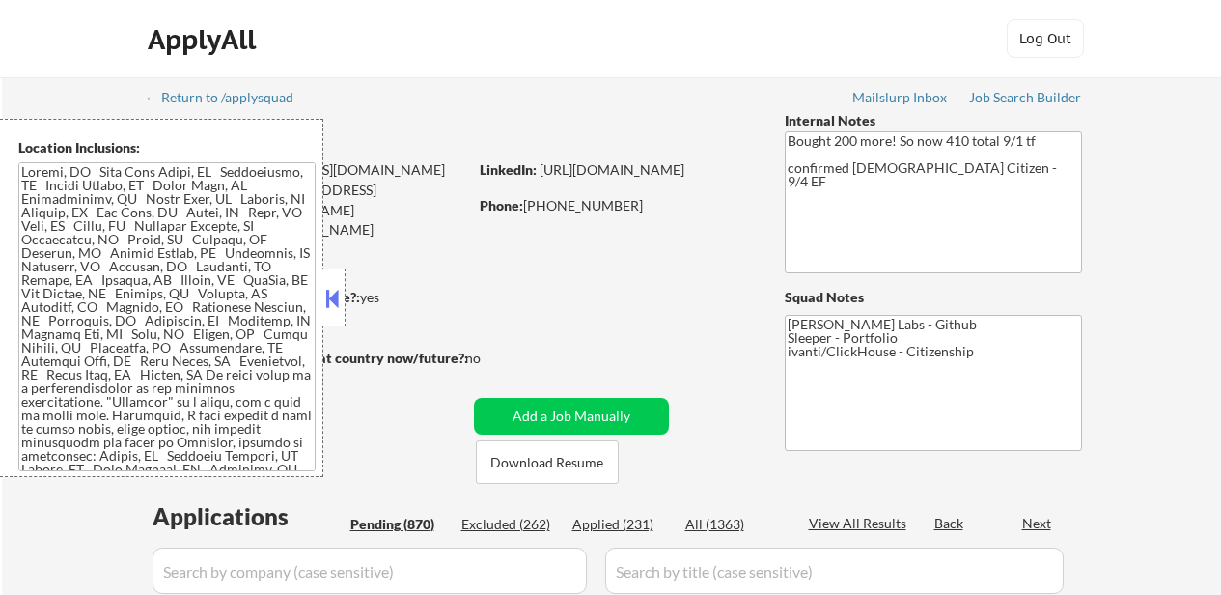
select select ""pending""
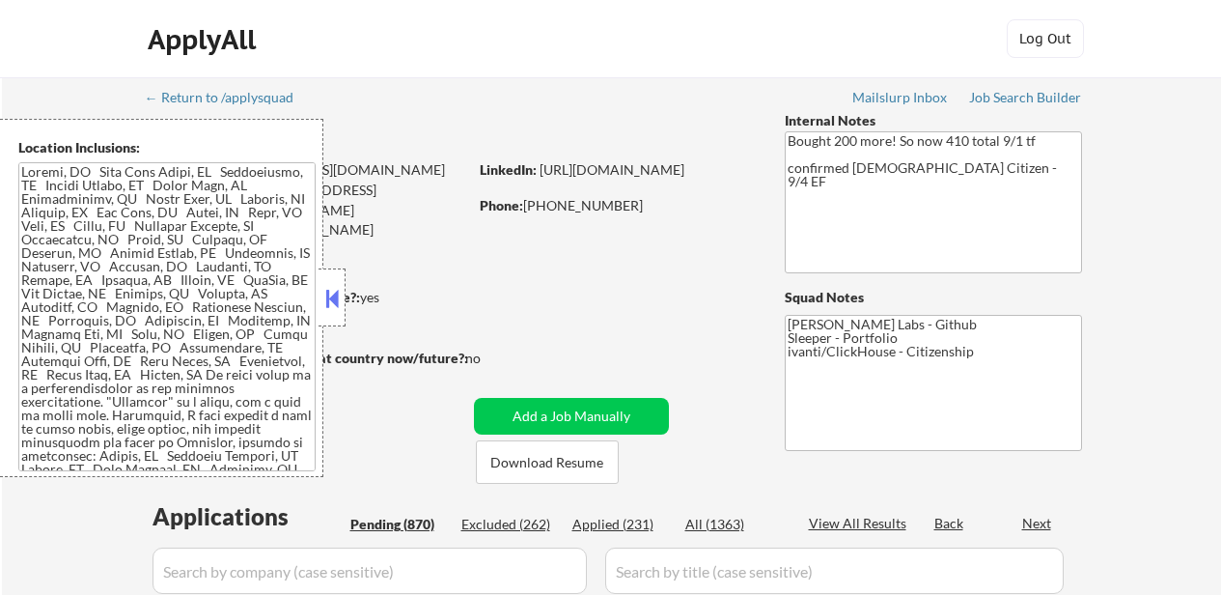
select select ""pending""
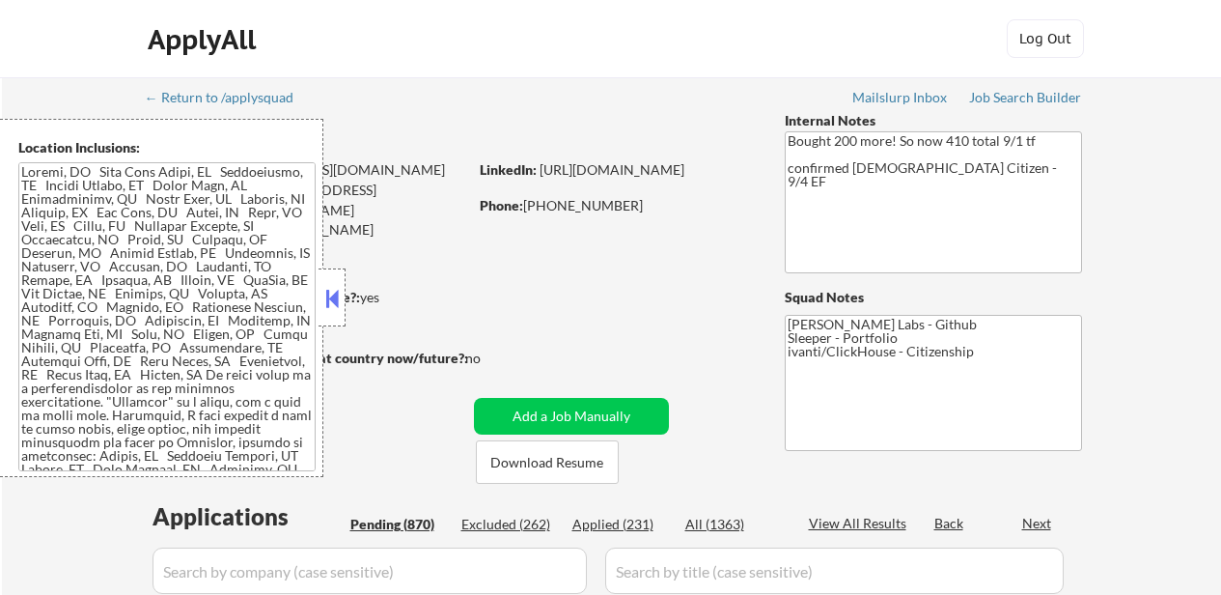
select select ""pending""
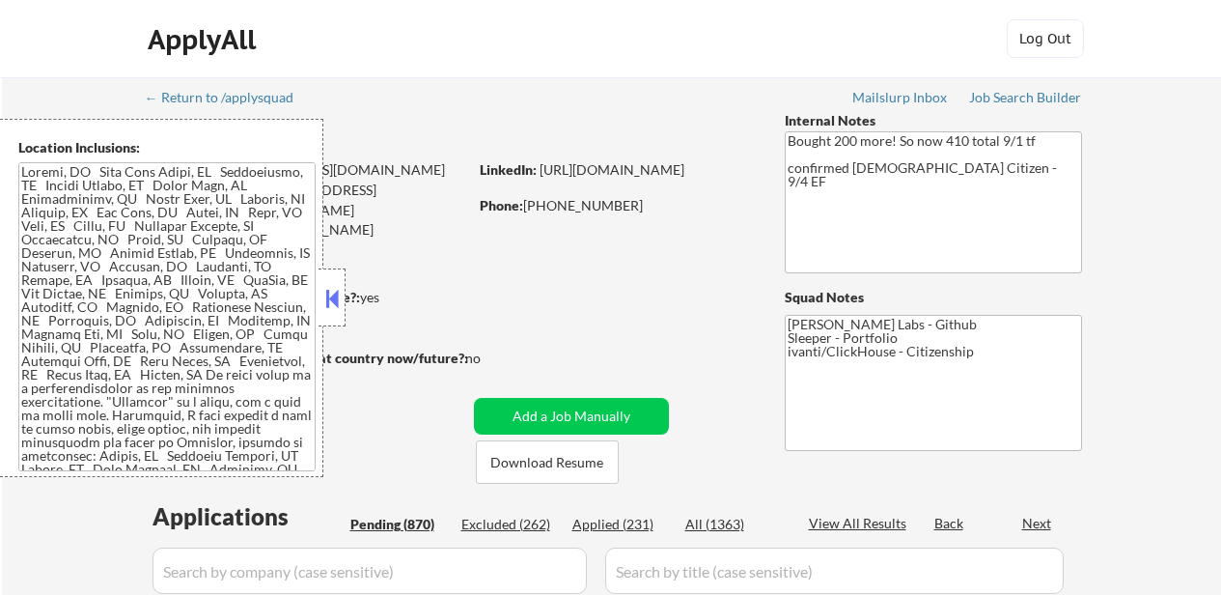
select select ""pending""
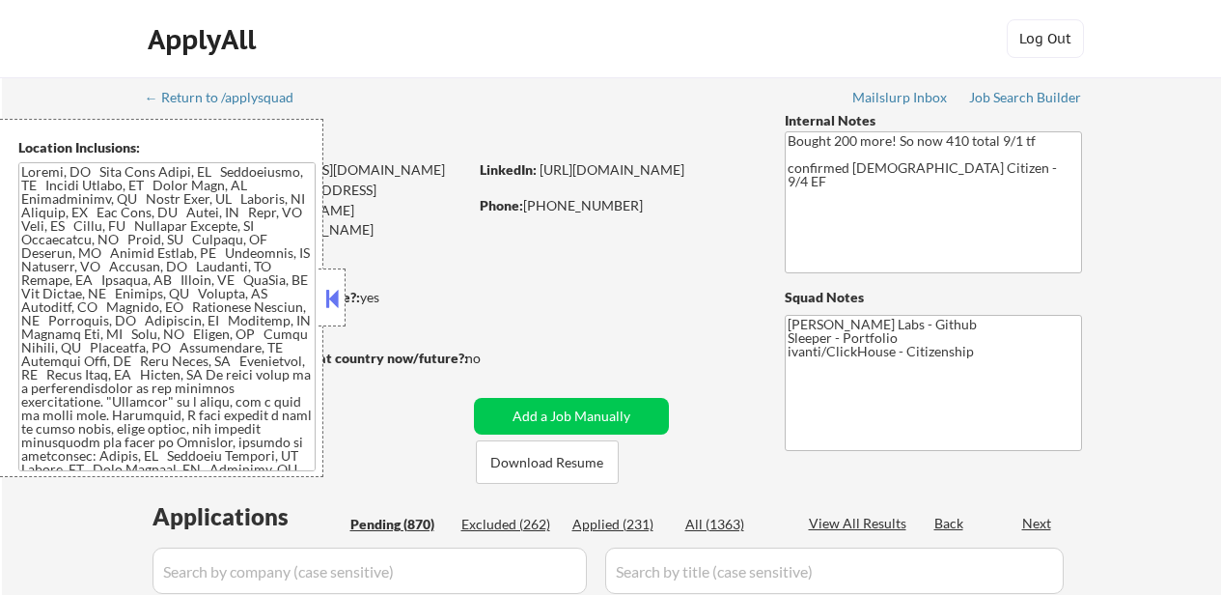
select select ""pending""
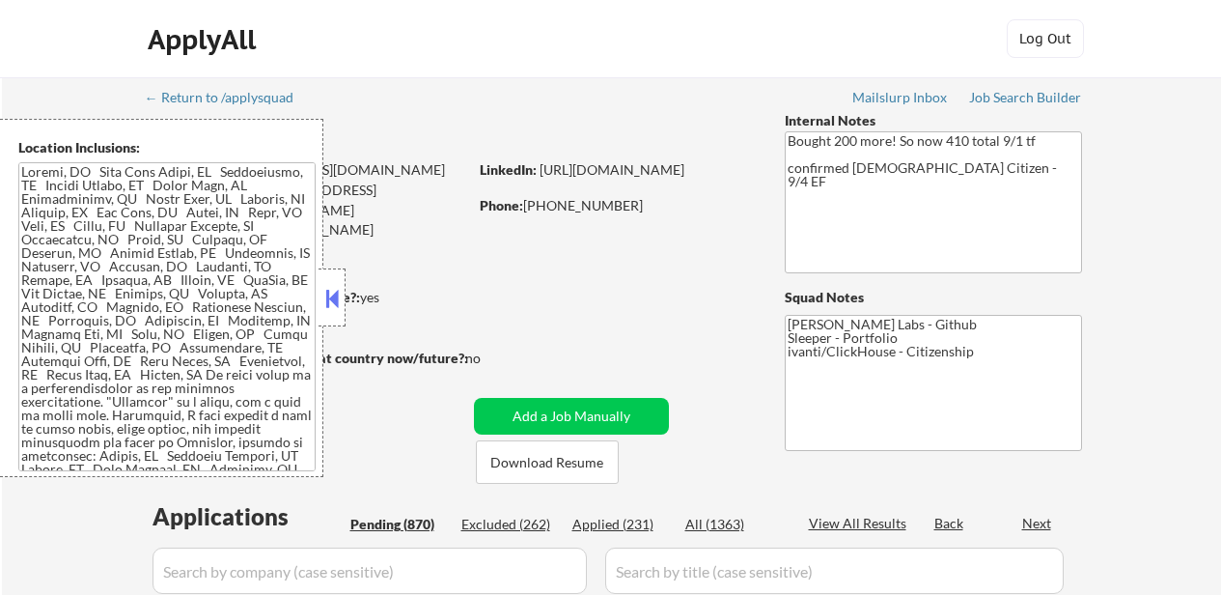
select select ""pending""
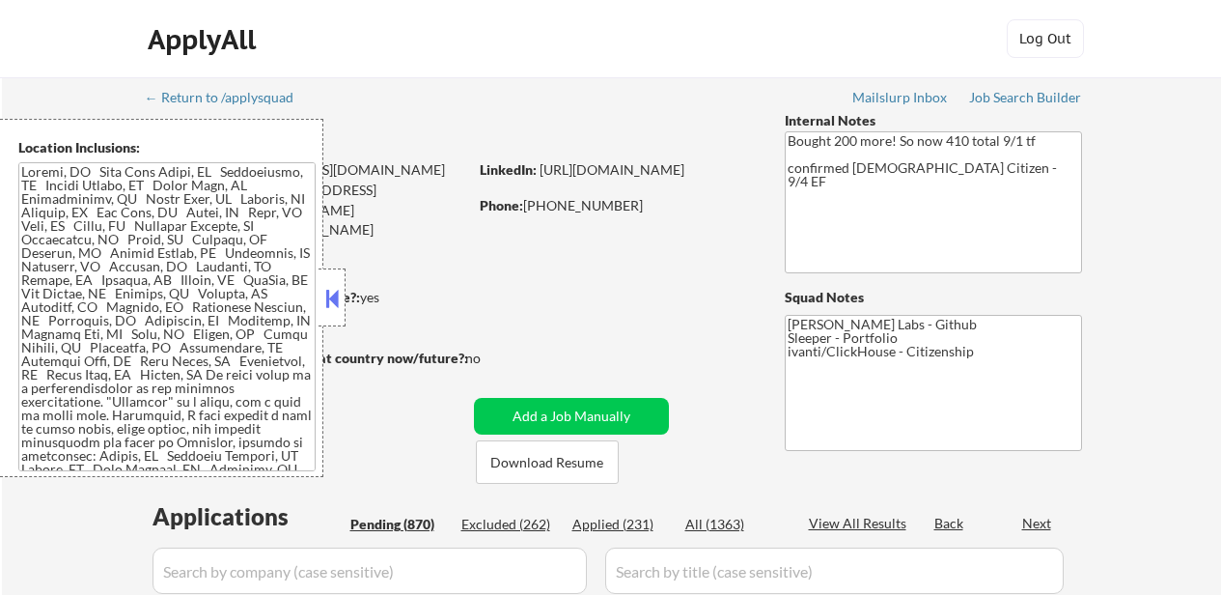
select select ""pending""
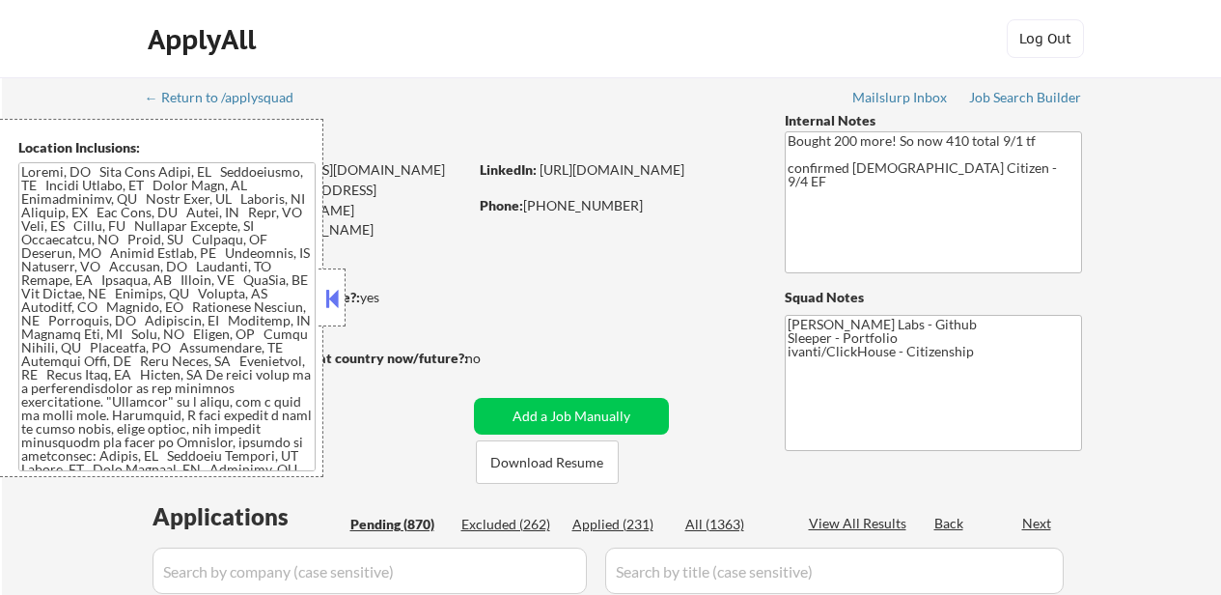
select select ""pending""
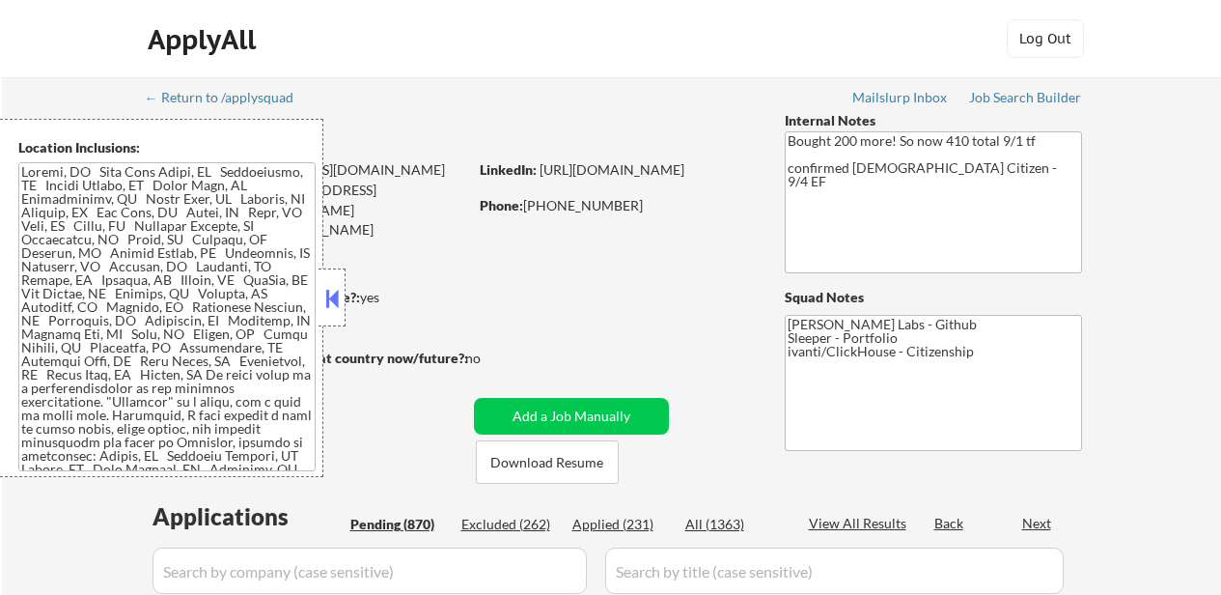
select select ""pending""
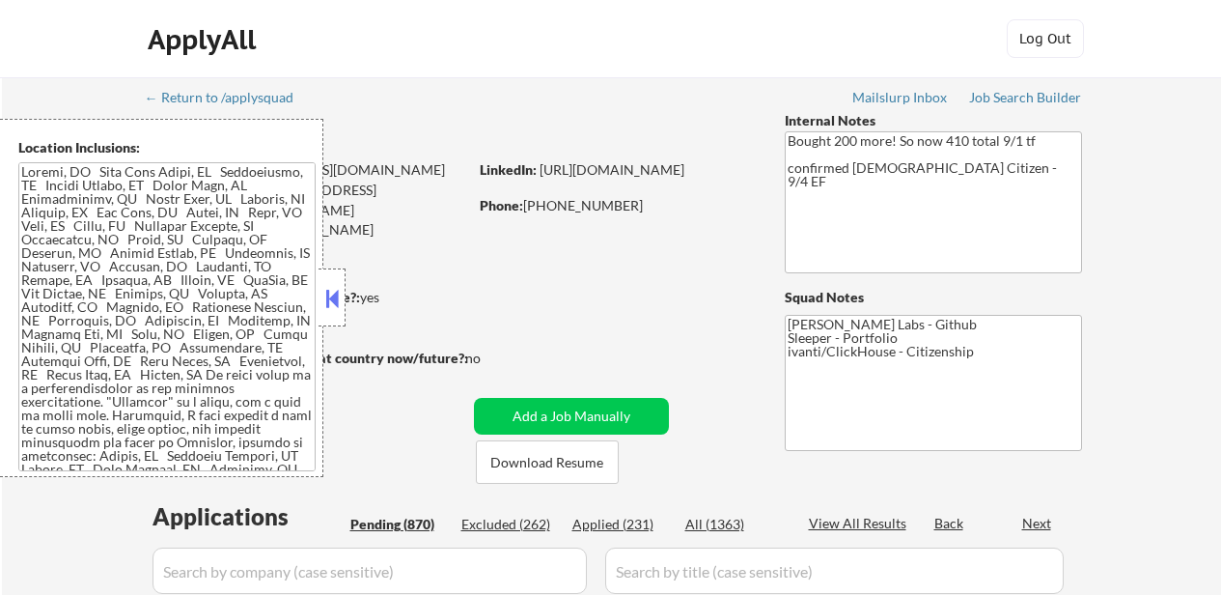
select select ""pending""
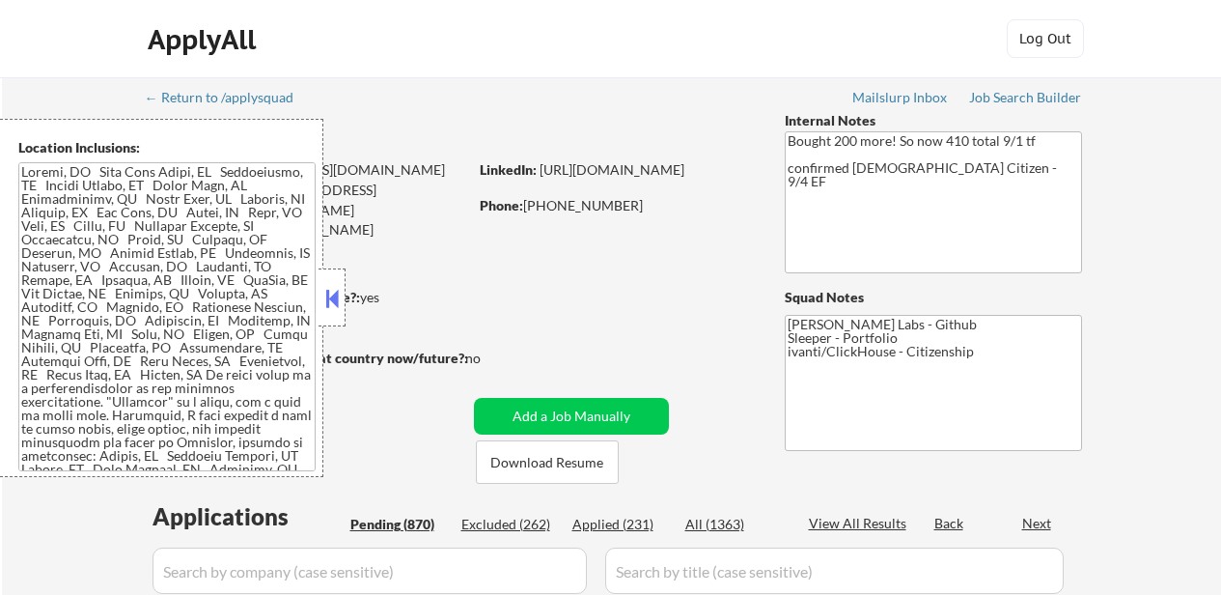
select select ""pending""
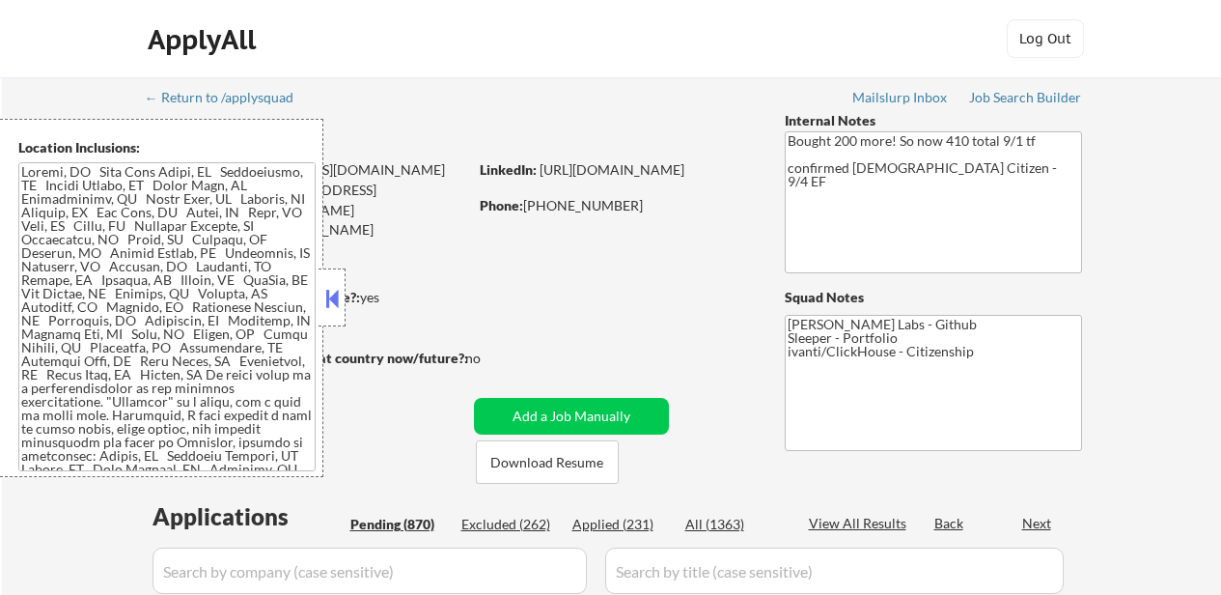
select select ""pending""
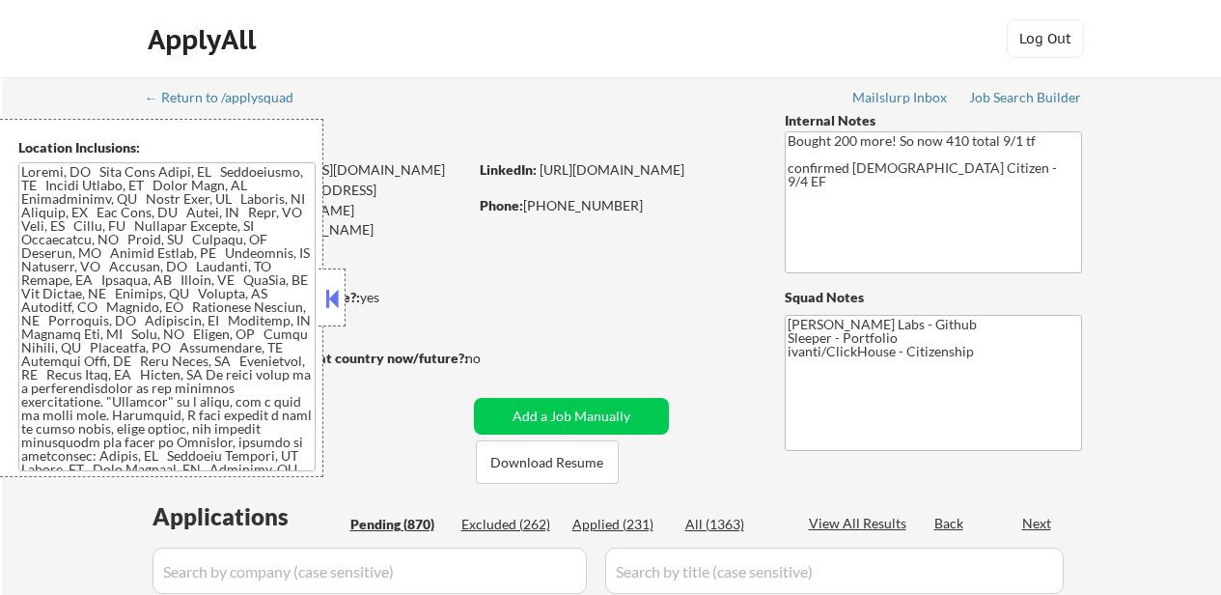
select select ""pending""
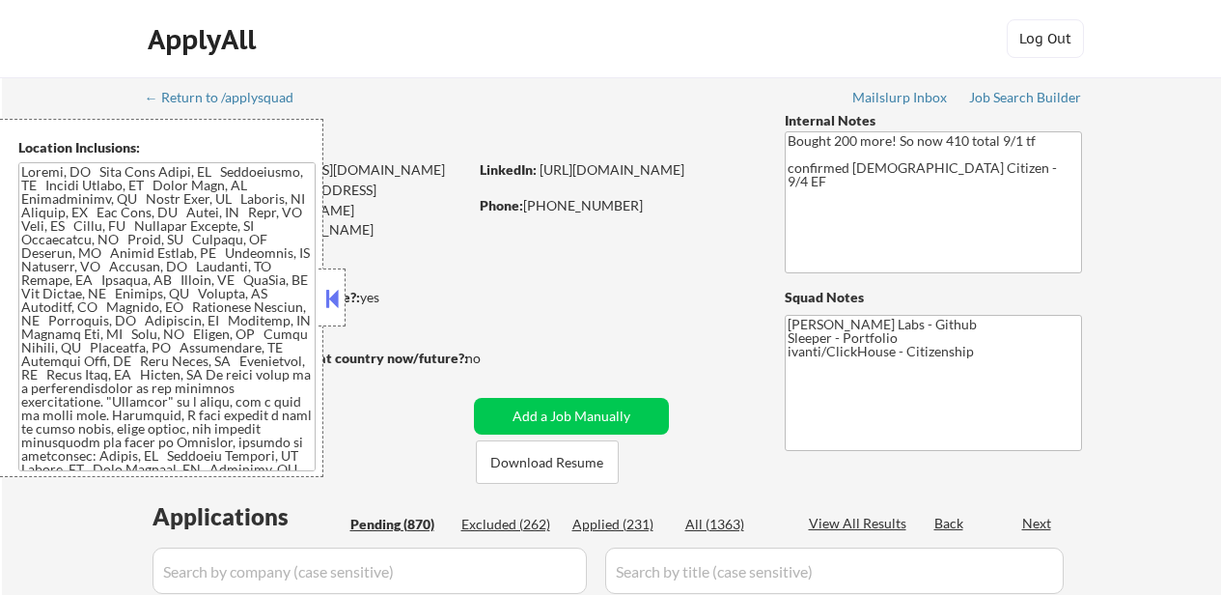
select select ""pending""
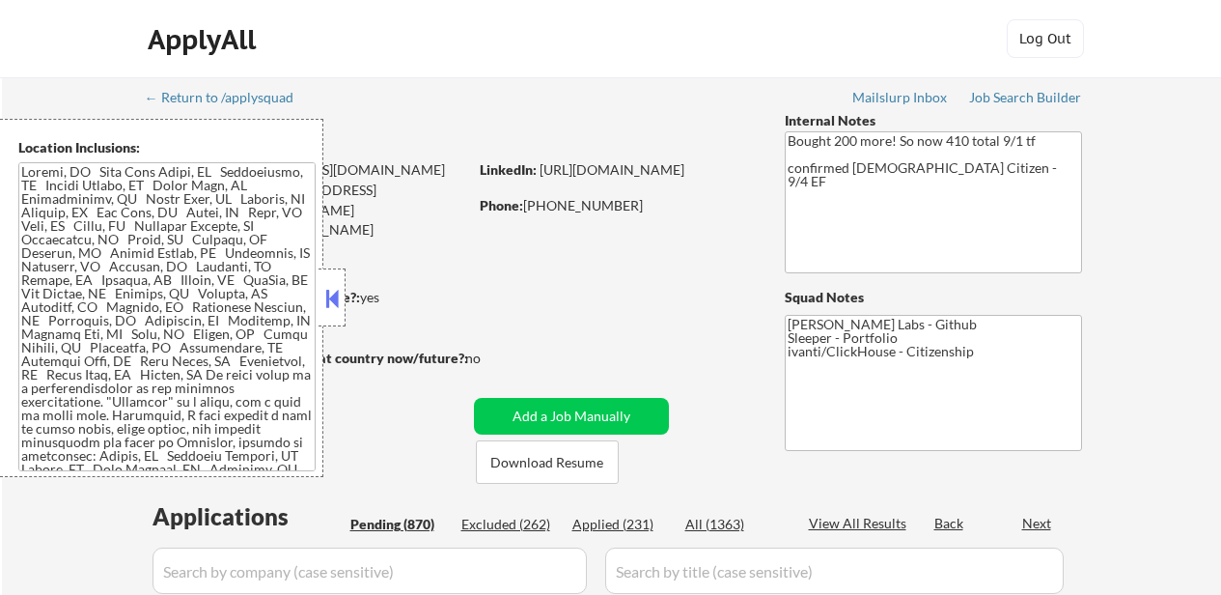
select select ""pending""
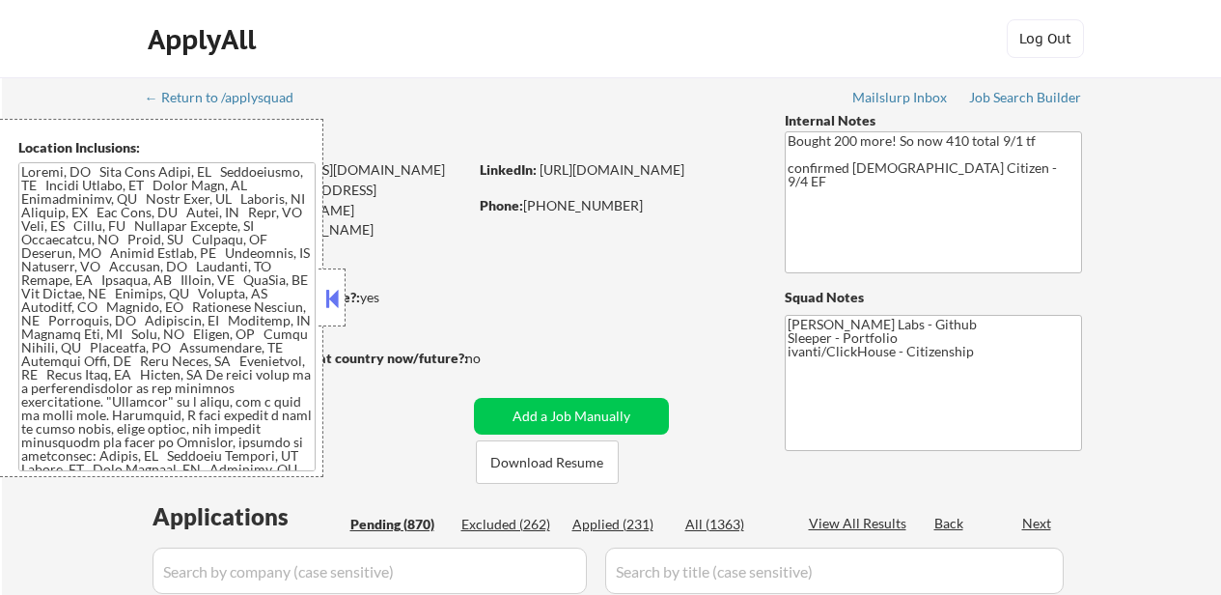
select select ""pending""
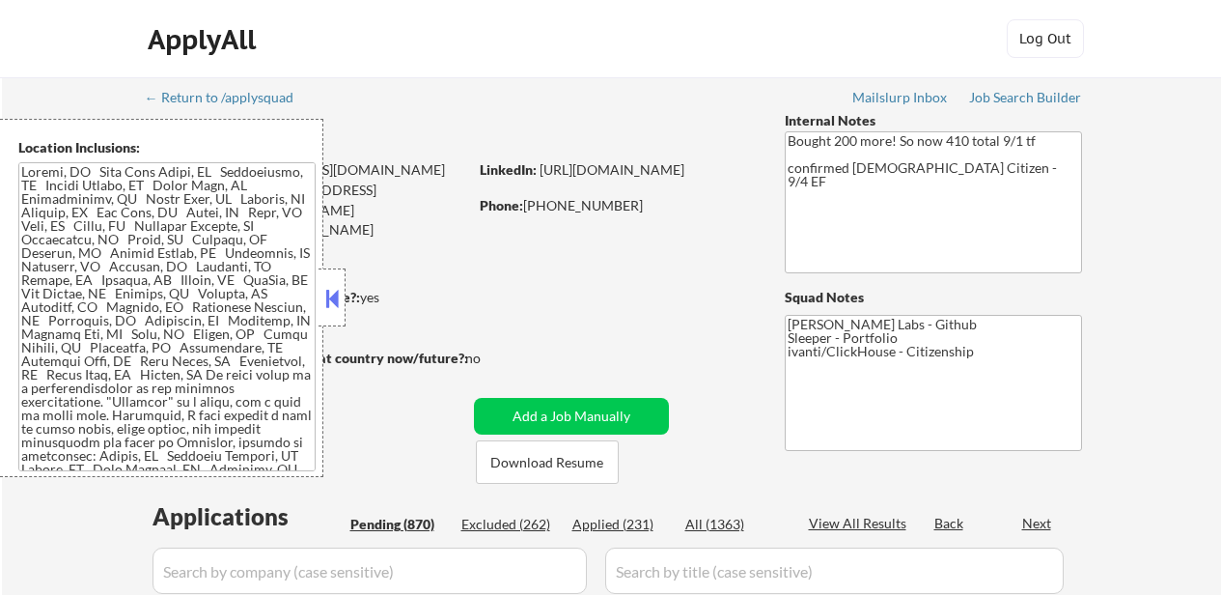
select select ""pending""
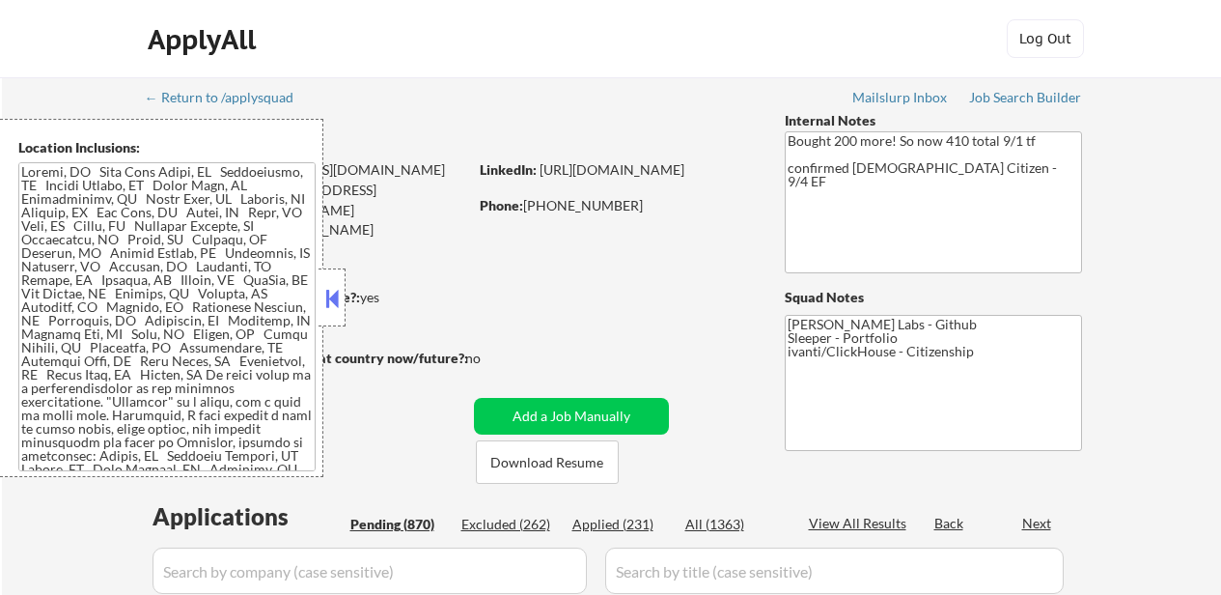
select select ""pending""
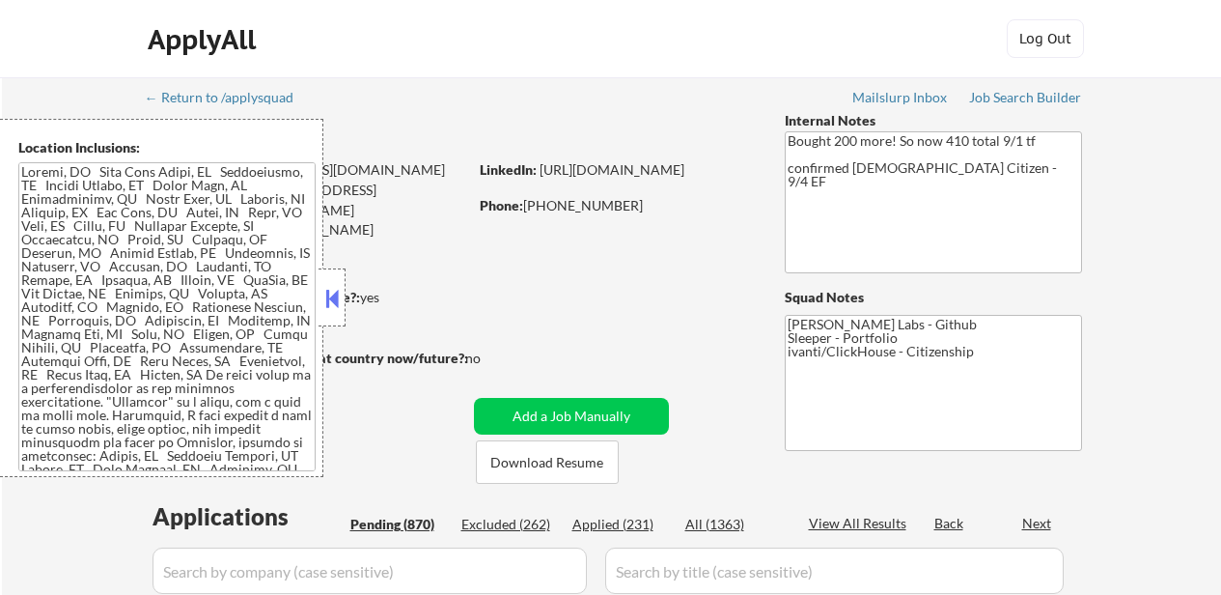
select select ""pending""
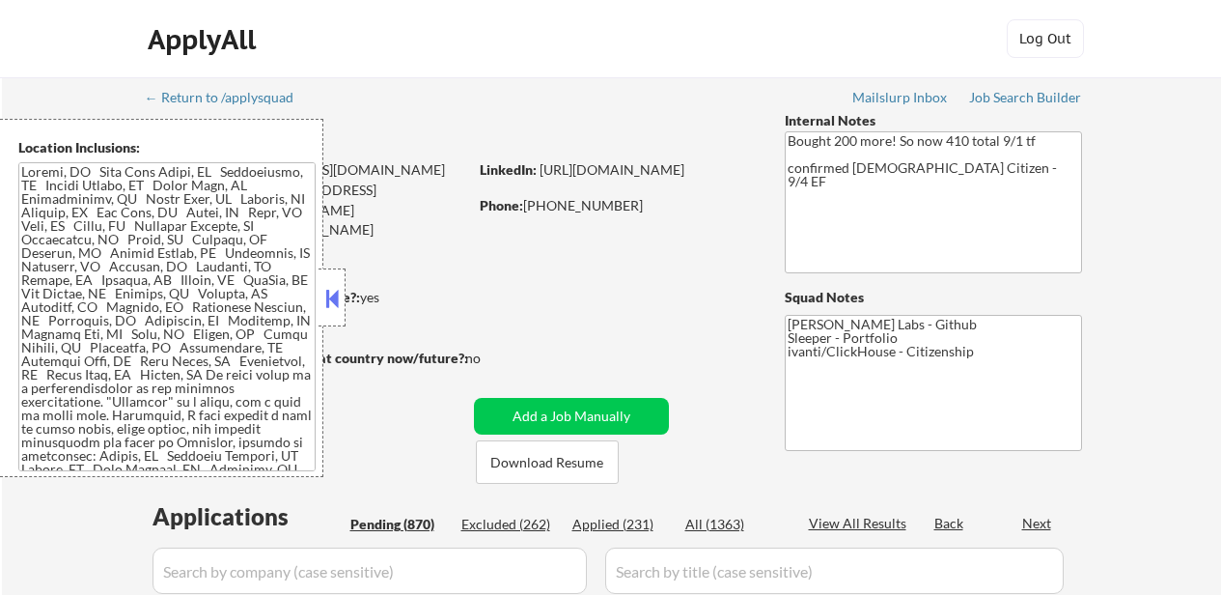
select select ""pending""
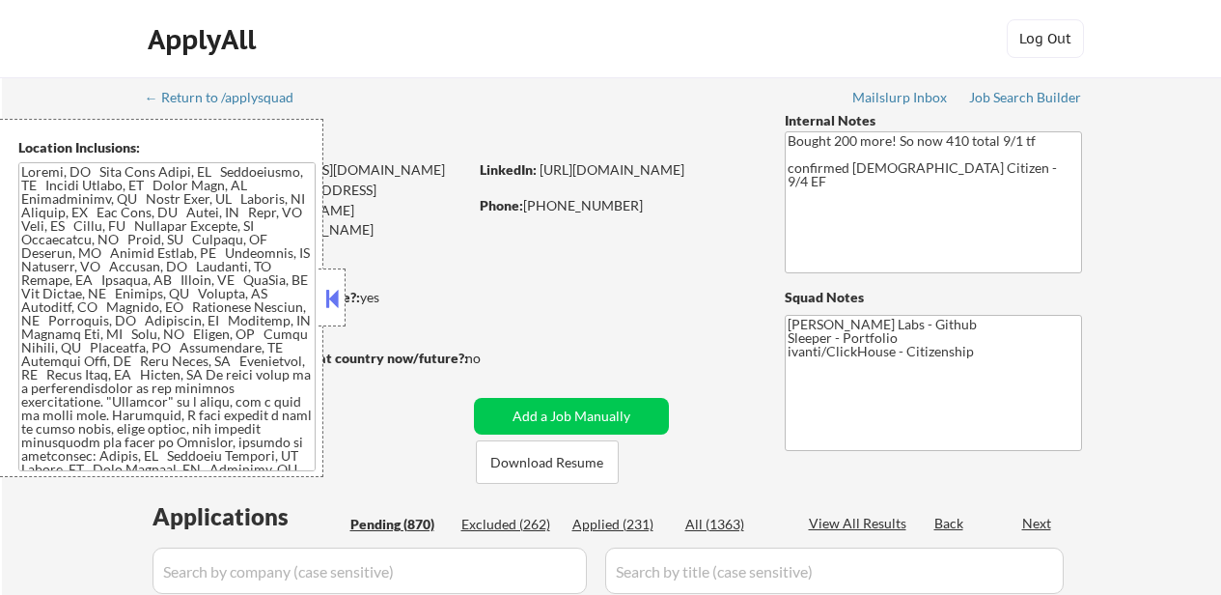
click at [330, 300] on button at bounding box center [332, 298] width 21 height 29
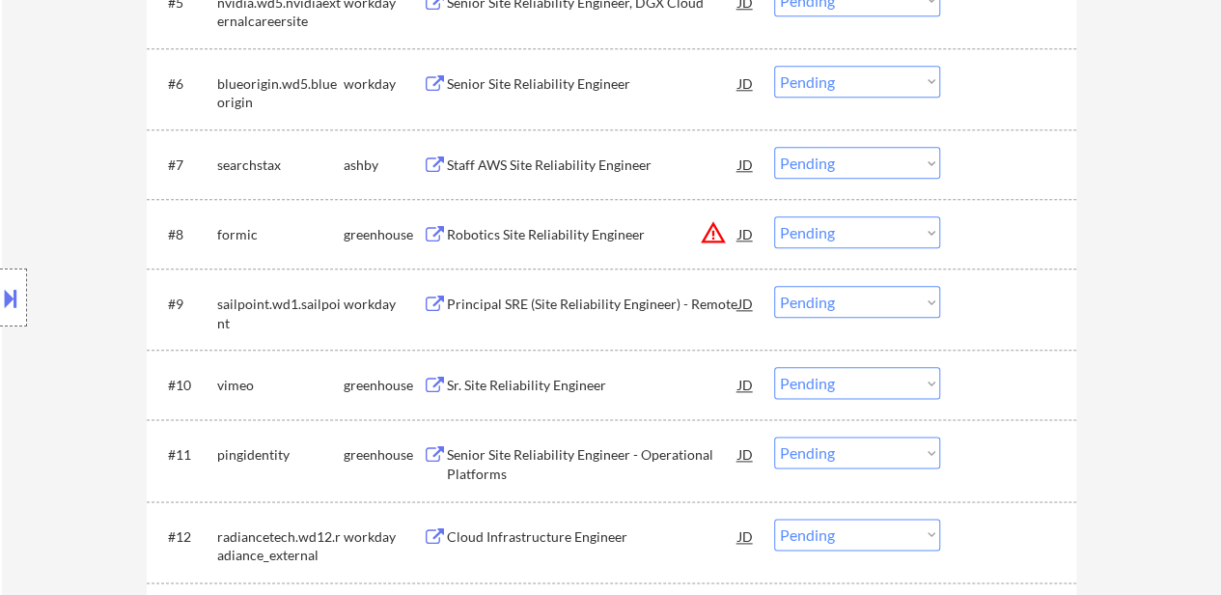
scroll to position [966, 0]
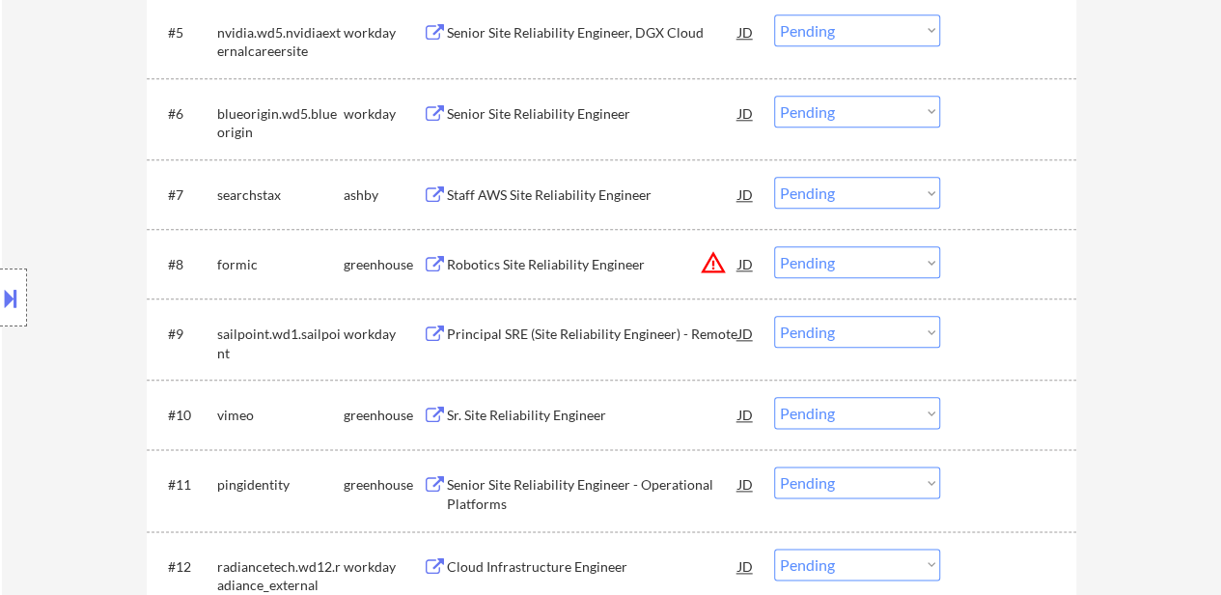
click at [582, 194] on div "Staff AWS Site Reliability Engineer" at bounding box center [593, 194] width 292 height 19
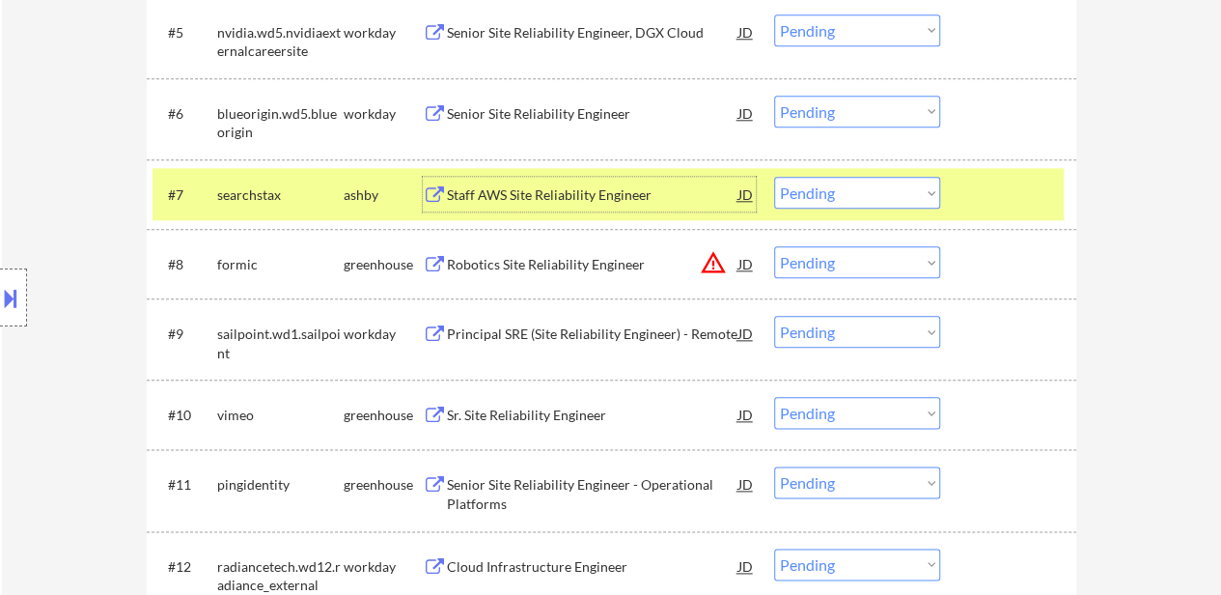
click at [552, 266] on div "Robotics Site Reliability Engineer" at bounding box center [593, 264] width 292 height 19
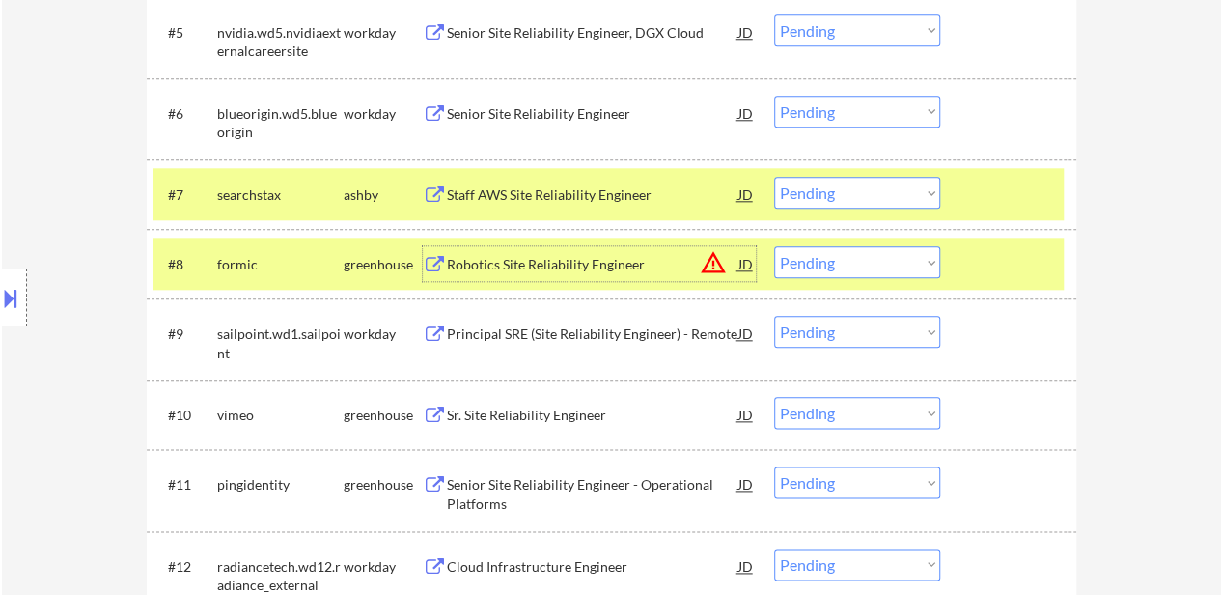
click at [854, 195] on select "Choose an option... Pending Applied Excluded (Questions) Excluded (Expired) Exc…" at bounding box center [857, 193] width 166 height 32
click at [774, 177] on select "Choose an option... Pending Applied Excluded (Questions) Excluded (Expired) Exc…" at bounding box center [857, 193] width 166 height 32
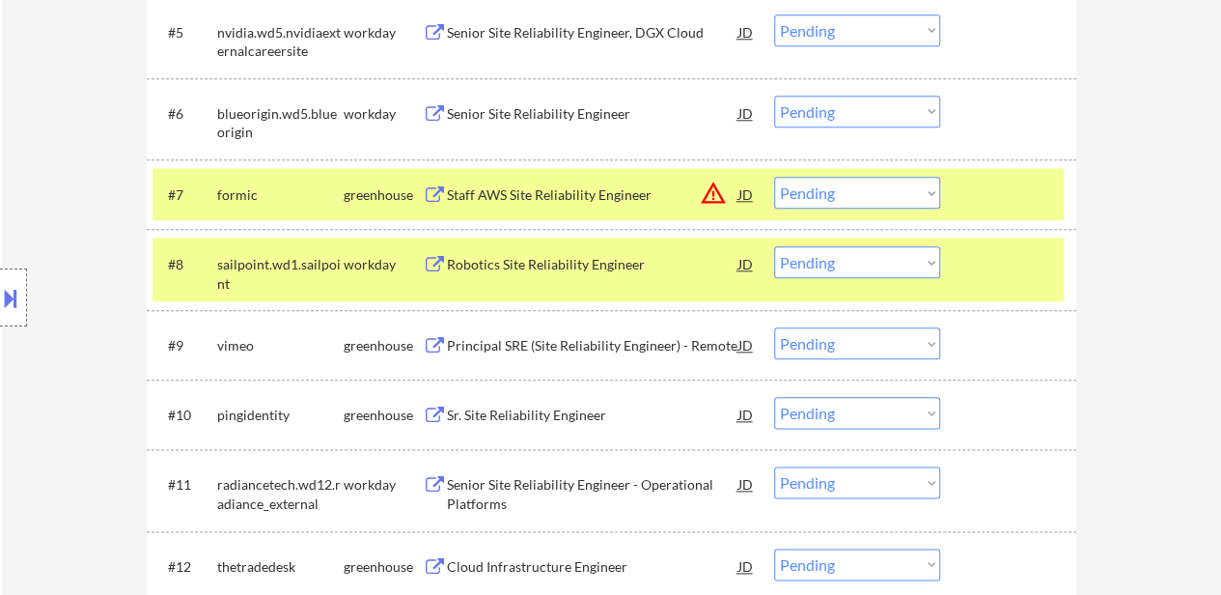
click at [909, 194] on select "Choose an option... Pending Applied Excluded (Questions) Excluded (Expired) Exc…" at bounding box center [857, 193] width 166 height 32
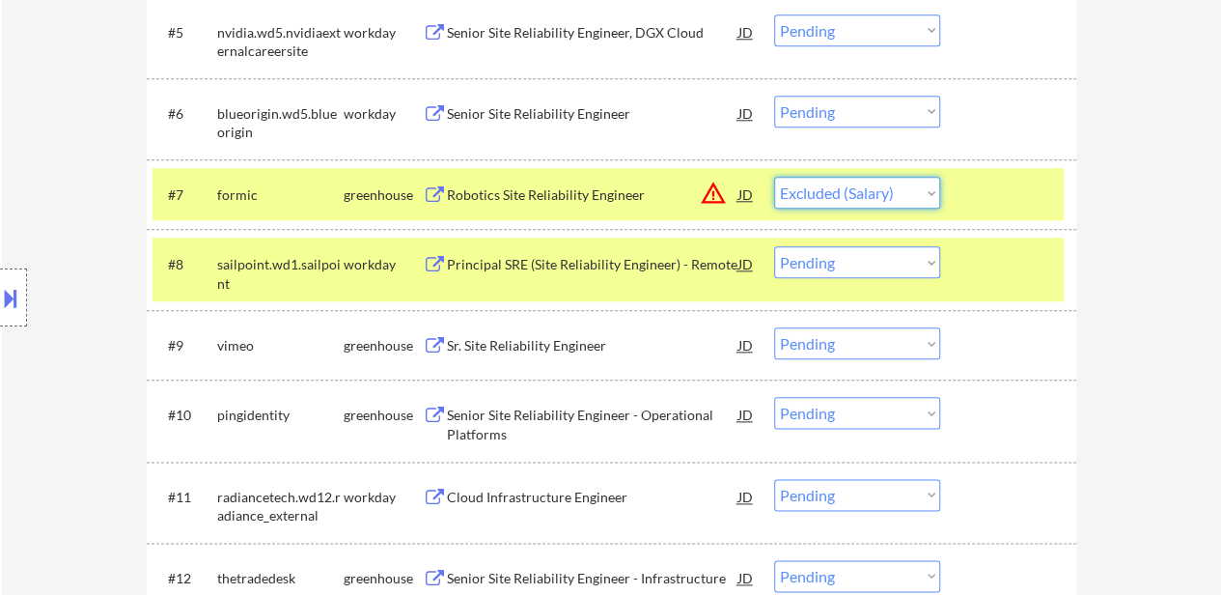
click at [774, 177] on select "Choose an option... Pending Applied Excluded (Questions) Excluded (Expired) Exc…" at bounding box center [857, 193] width 166 height 32
select select ""pending""
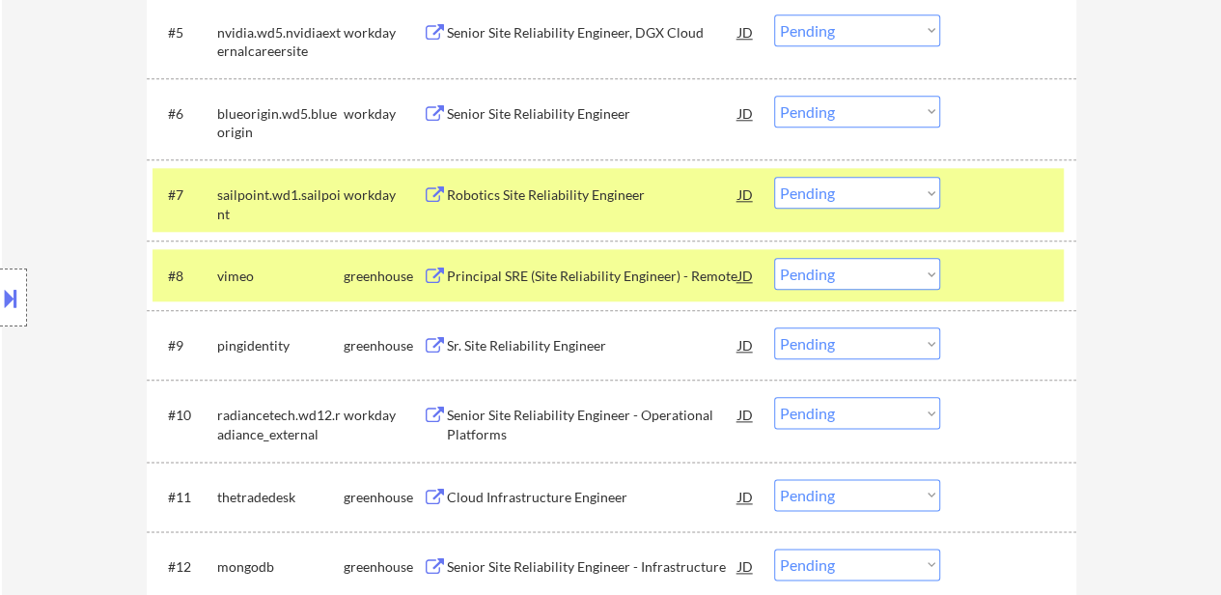
click at [1018, 192] on div at bounding box center [1010, 194] width 85 height 35
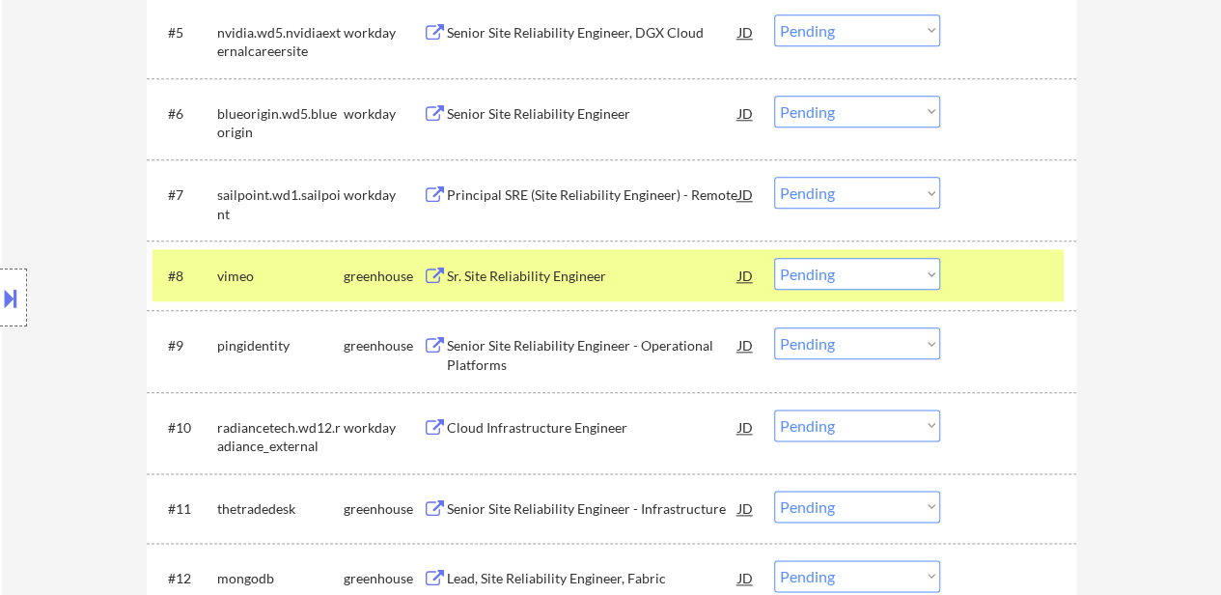
click at [1000, 272] on div at bounding box center [1010, 275] width 85 height 35
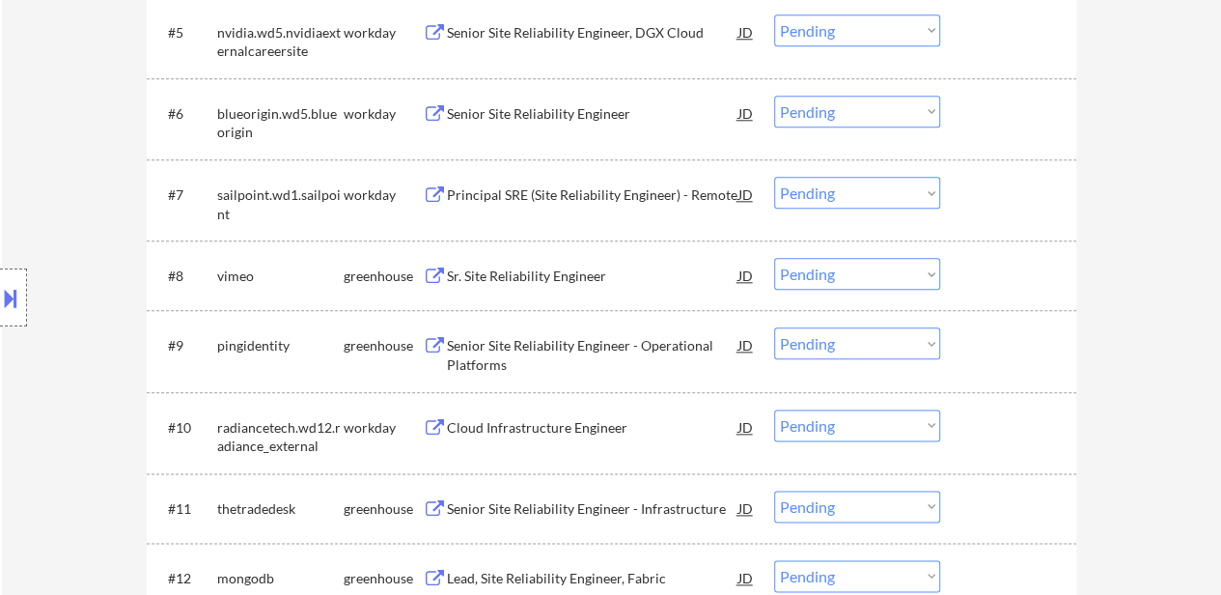
click at [568, 281] on div "Sr. Site Reliability Engineer" at bounding box center [593, 275] width 292 height 19
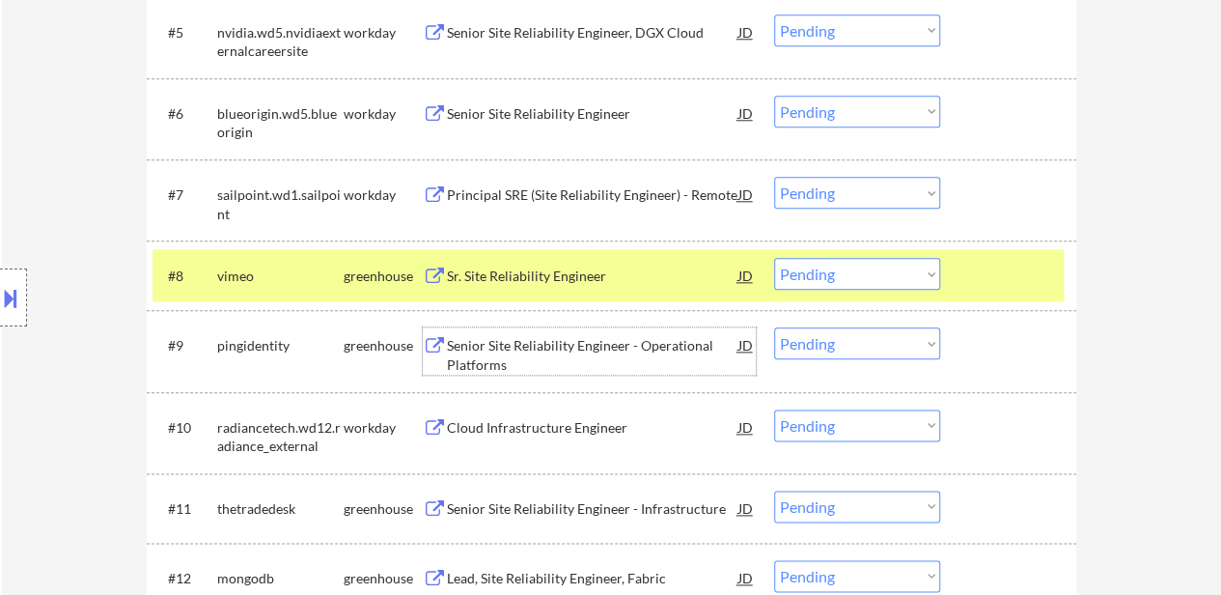
click at [560, 354] on div "Senior Site Reliability Engineer - Operational Platforms" at bounding box center [593, 355] width 292 height 38
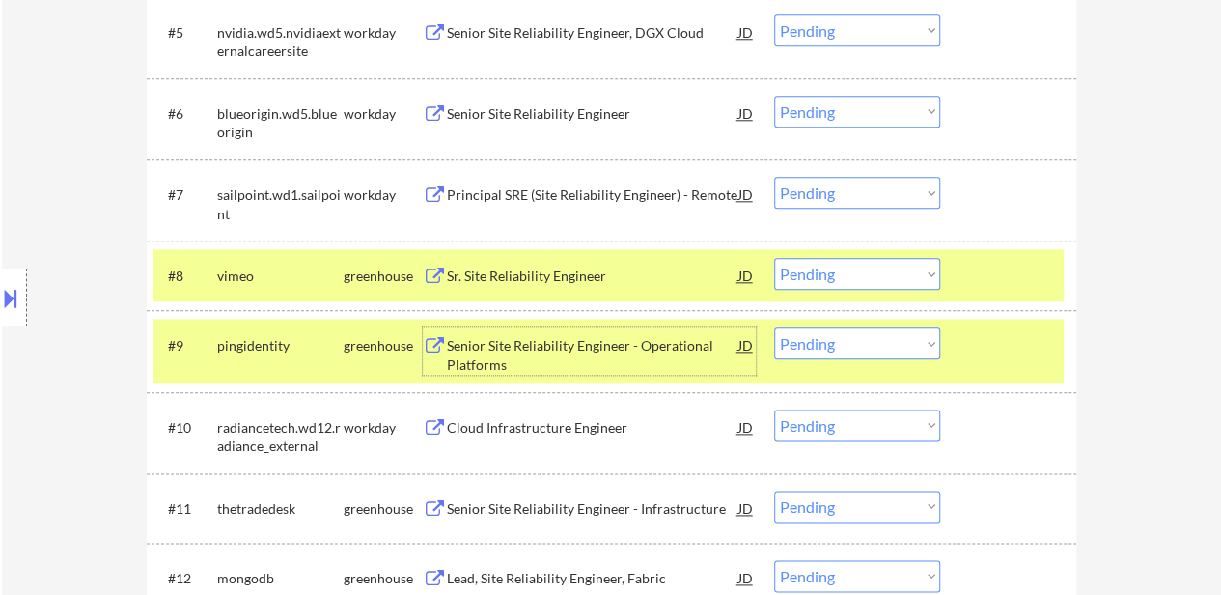
click at [847, 268] on select "Choose an option... Pending Applied Excluded (Questions) Excluded (Expired) Exc…" at bounding box center [857, 274] width 166 height 32
click at [774, 258] on select "Choose an option... Pending Applied Excluded (Questions) Excluded (Expired) Exc…" at bounding box center [857, 274] width 166 height 32
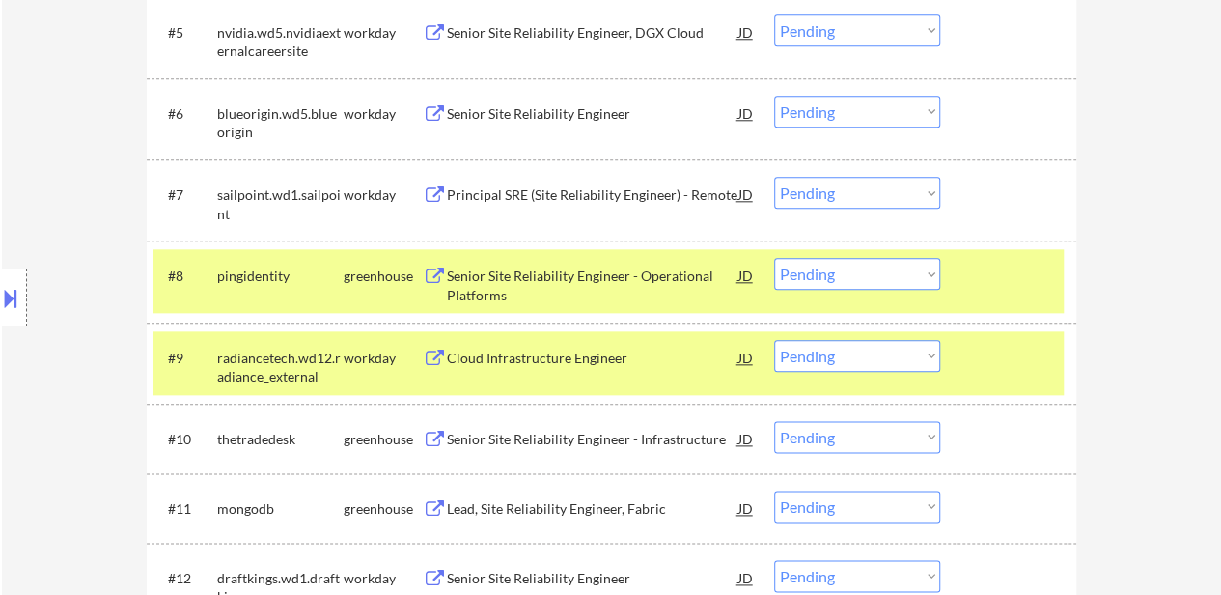
click at [861, 278] on select "Choose an option... Pending Applied Excluded (Questions) Excluded (Expired) Exc…" at bounding box center [857, 274] width 166 height 32
click at [774, 258] on select "Choose an option... Pending Applied Excluded (Questions) Excluded (Expired) Exc…" at bounding box center [857, 274] width 166 height 32
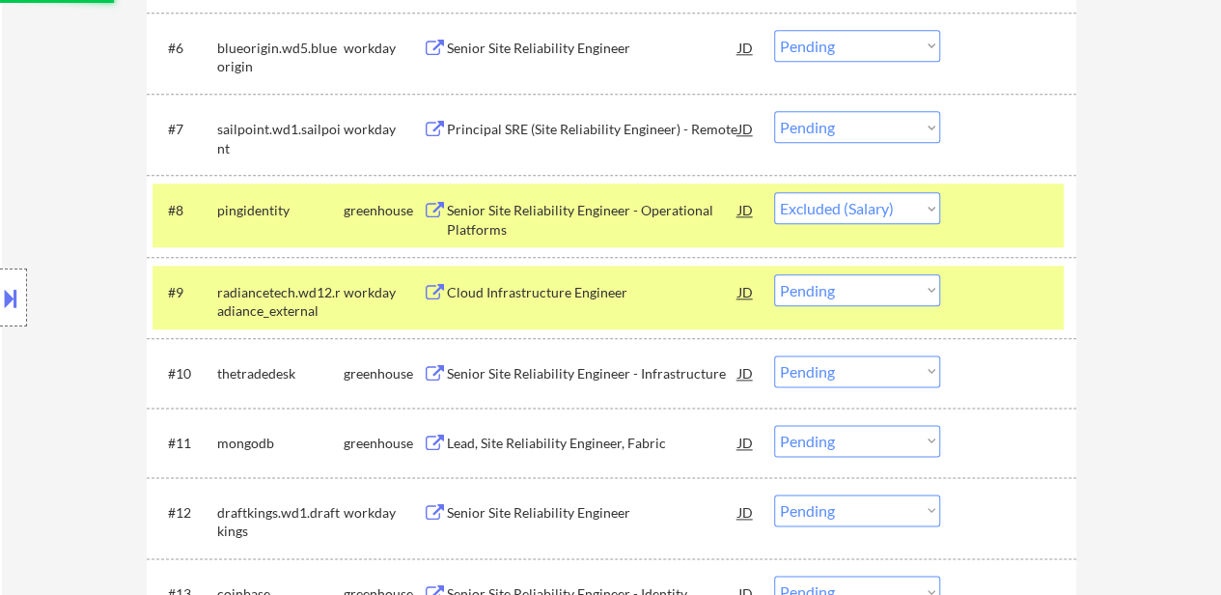
scroll to position [1062, 0]
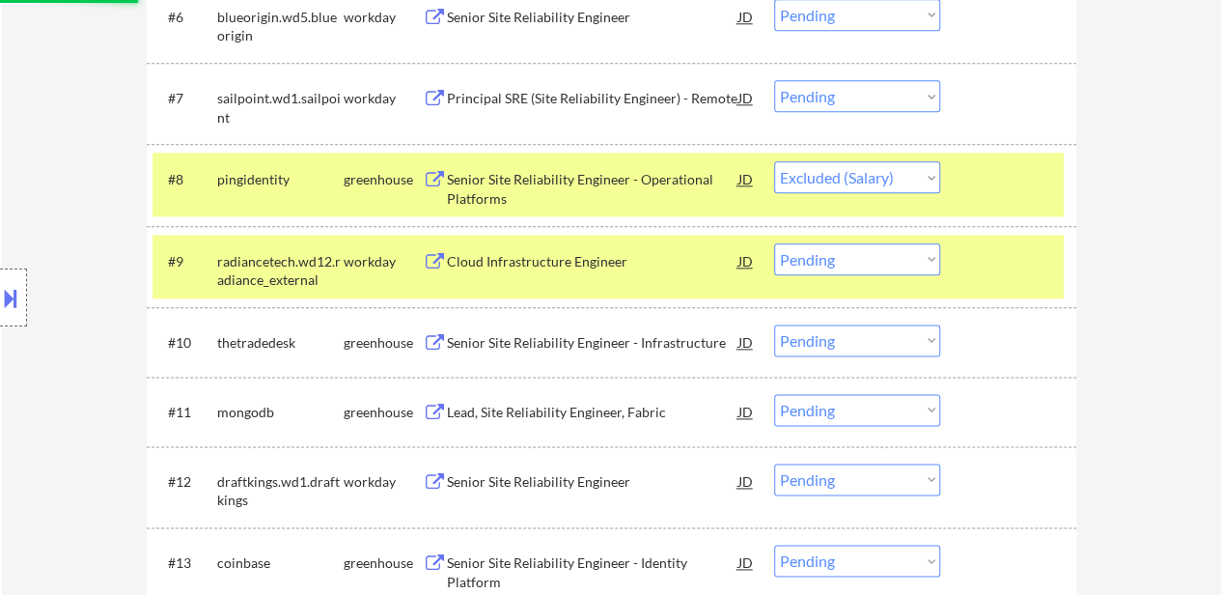
click at [635, 347] on div "Senior Site Reliability Engineer - Infrastructure" at bounding box center [593, 342] width 292 height 19
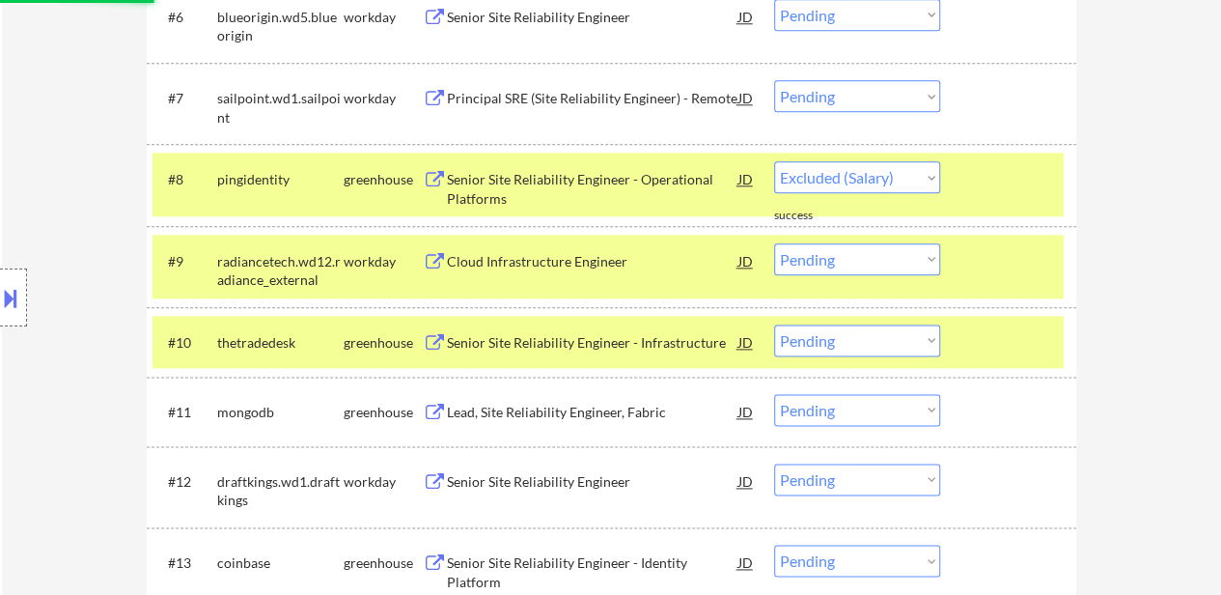
select select ""pending""
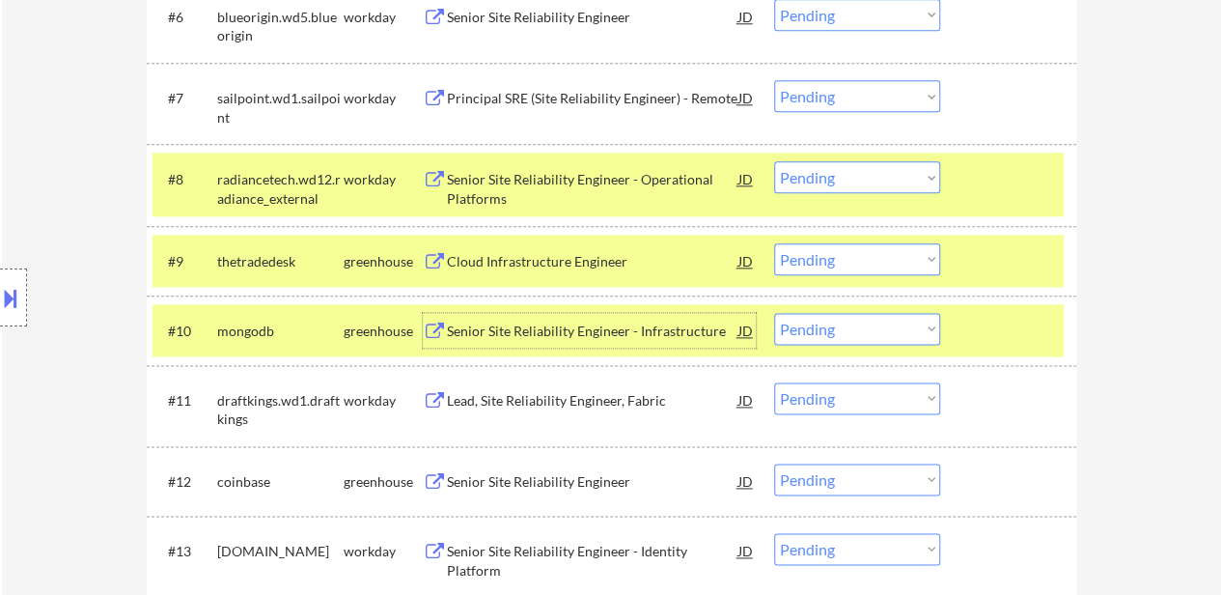
click at [745, 258] on div "JD" at bounding box center [746, 260] width 19 height 35
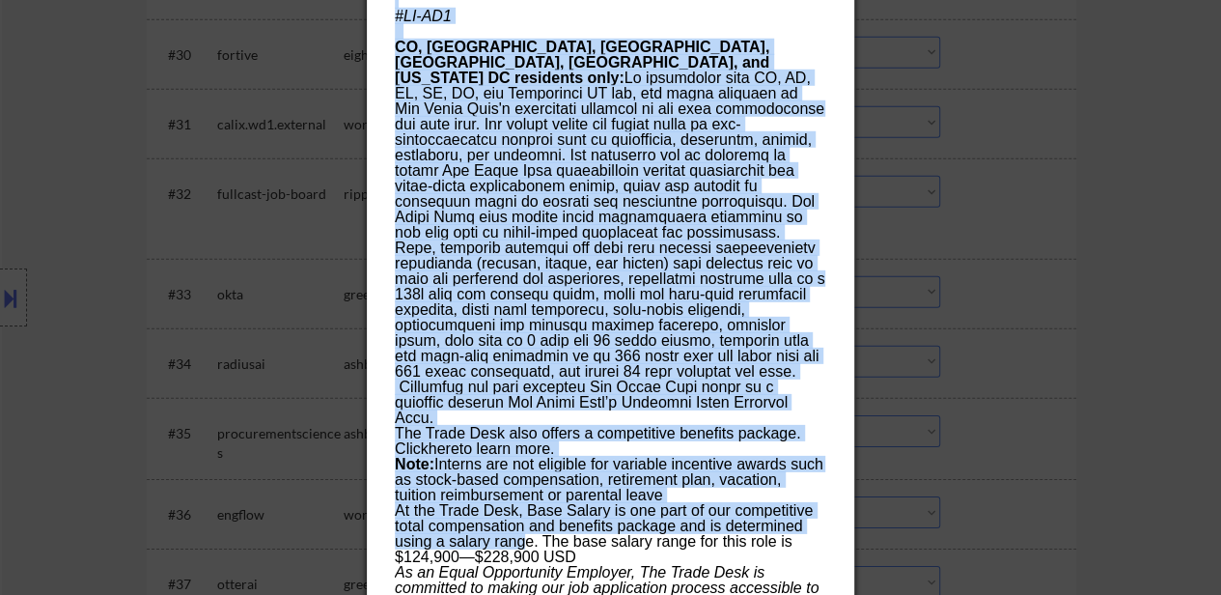
scroll to position [3090, 0]
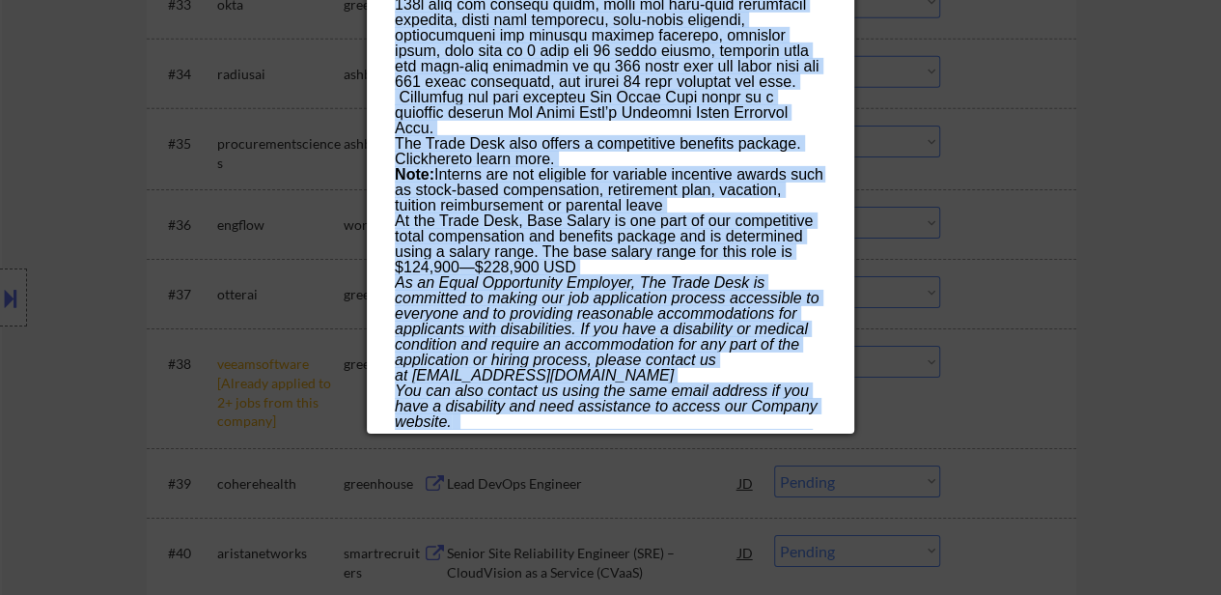
drag, startPoint x: 397, startPoint y: 86, endPoint x: 749, endPoint y: 426, distance: 489.6
copy div "Senior Site Reliability Engineer - Infrastructure thetradedesk Boulder AI Locat…"
click at [616, 224] on div "At the Trade Desk, Base Salary is one part of our competitive total compensatio…" at bounding box center [610, 236] width 431 height 46
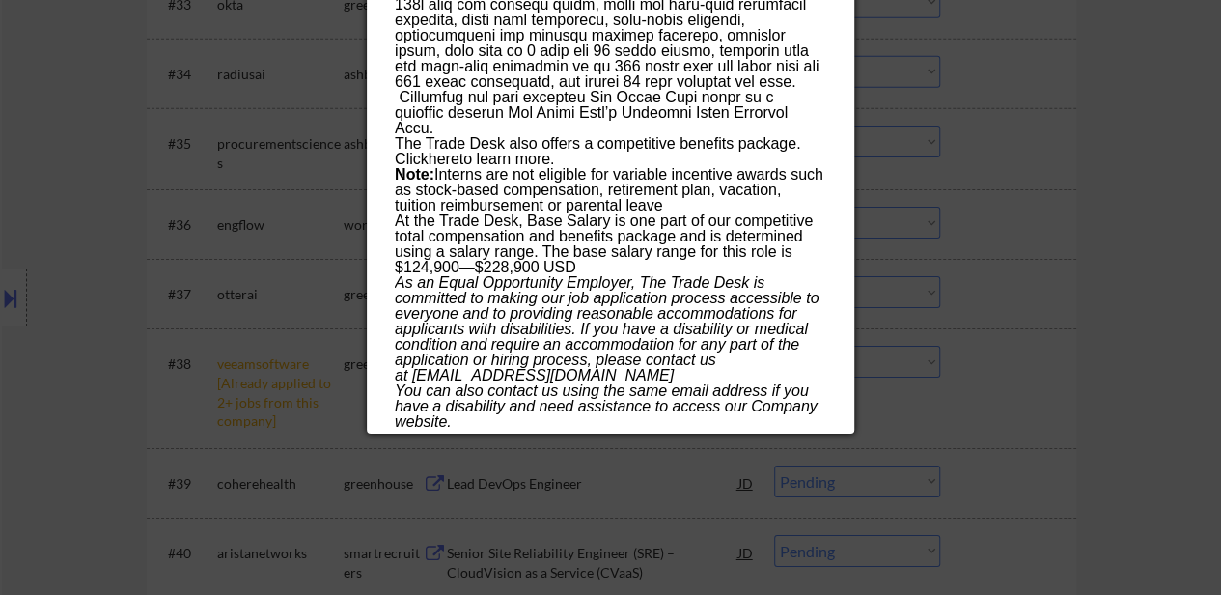
click at [1153, 217] on div at bounding box center [610, 297] width 1221 height 595
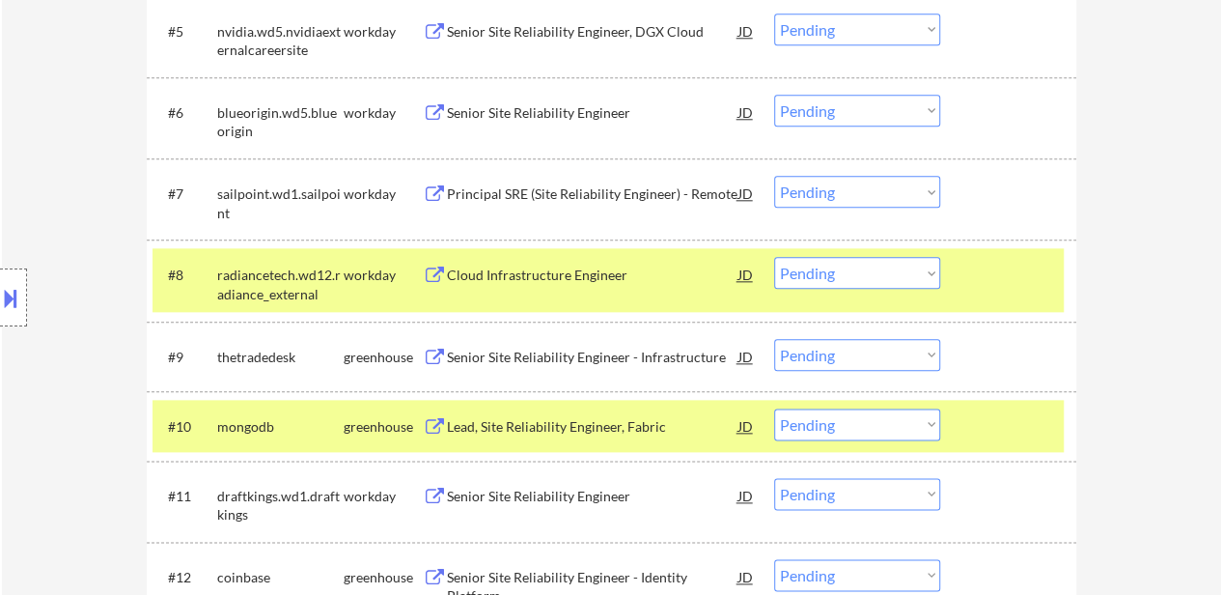
scroll to position [966, 0]
click at [1002, 382] on div "#9 thetradedesk greenhouse Senior Site Reliability Engineer - Infrastructure JD…" at bounding box center [612, 357] width 930 height 70
click at [998, 432] on div at bounding box center [1010, 426] width 85 height 35
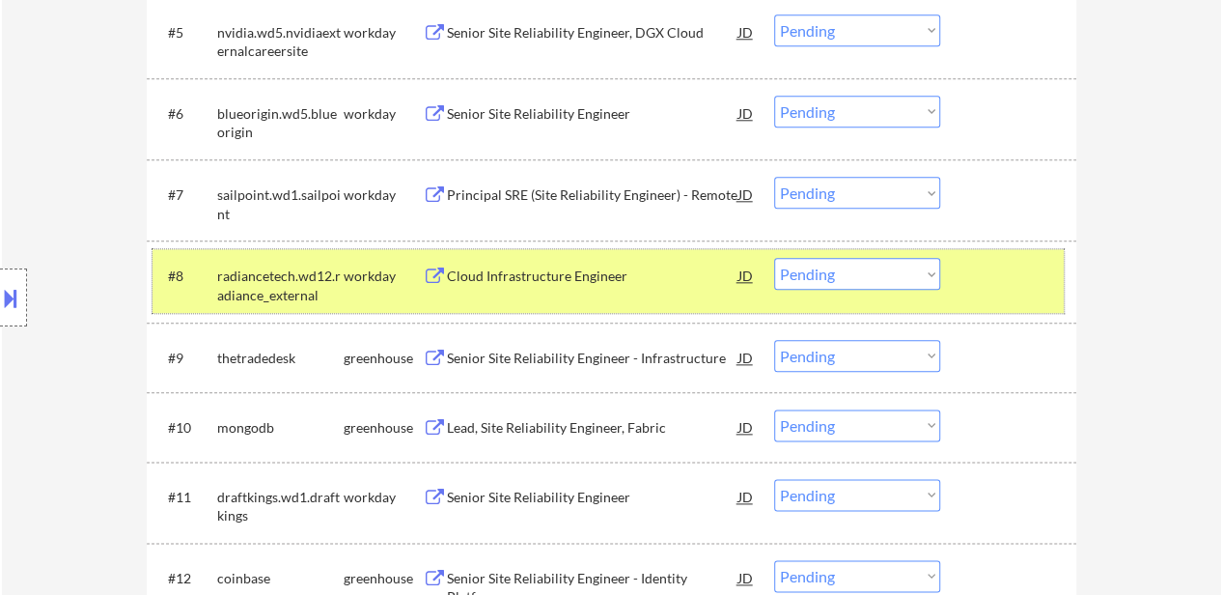
click at [1033, 287] on div at bounding box center [1010, 275] width 85 height 35
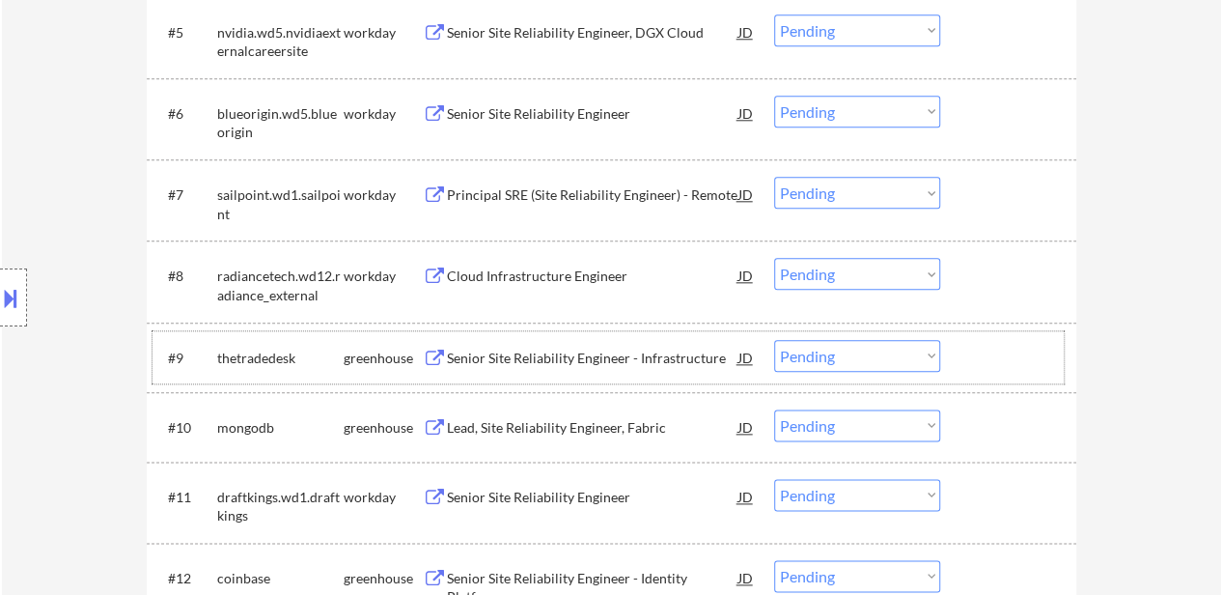
click at [1005, 337] on div "#9 thetradedesk greenhouse Senior Site Reliability Engineer - Infrastructure JD…" at bounding box center [608, 357] width 911 height 52
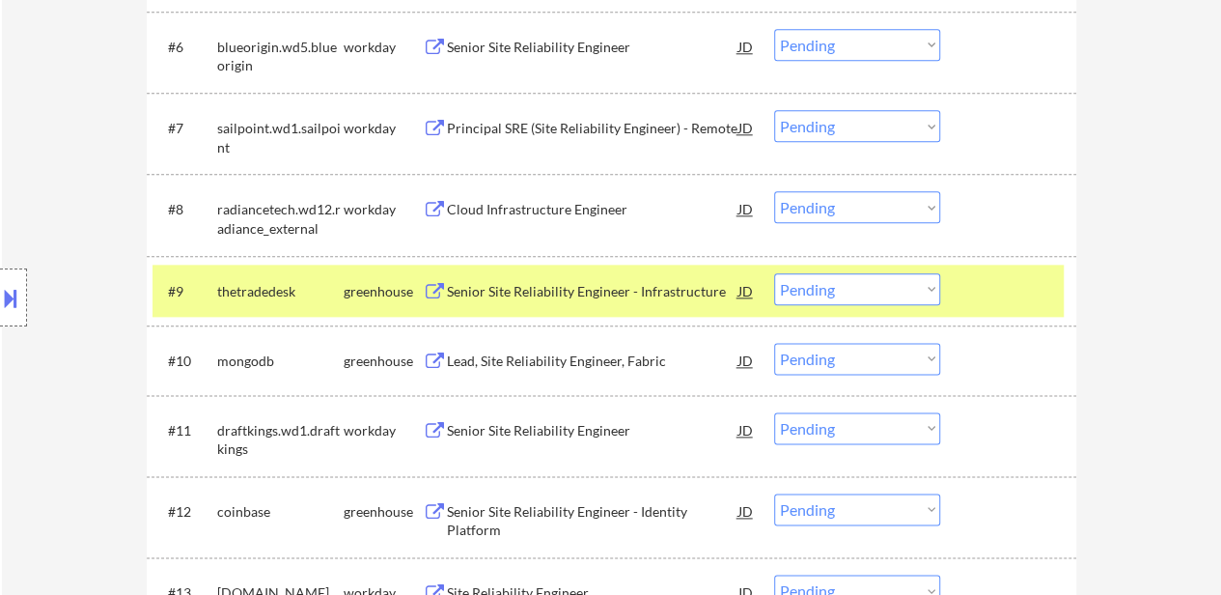
scroll to position [1062, 0]
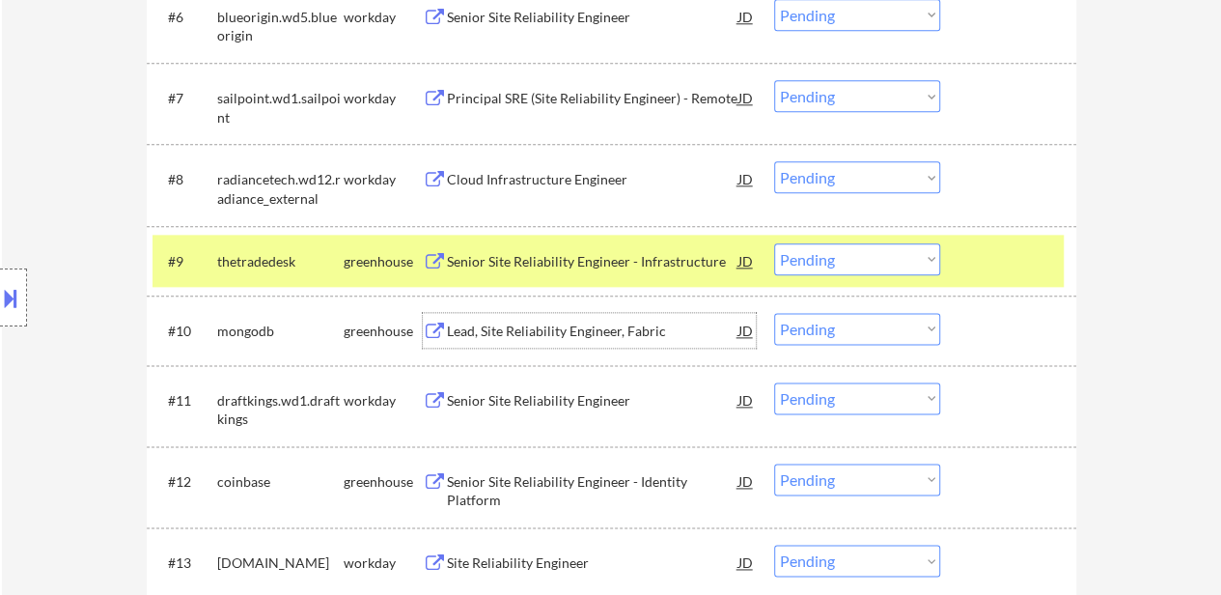
click at [652, 327] on div "Lead, Site Reliability Engineer, Fabric" at bounding box center [593, 331] width 292 height 19
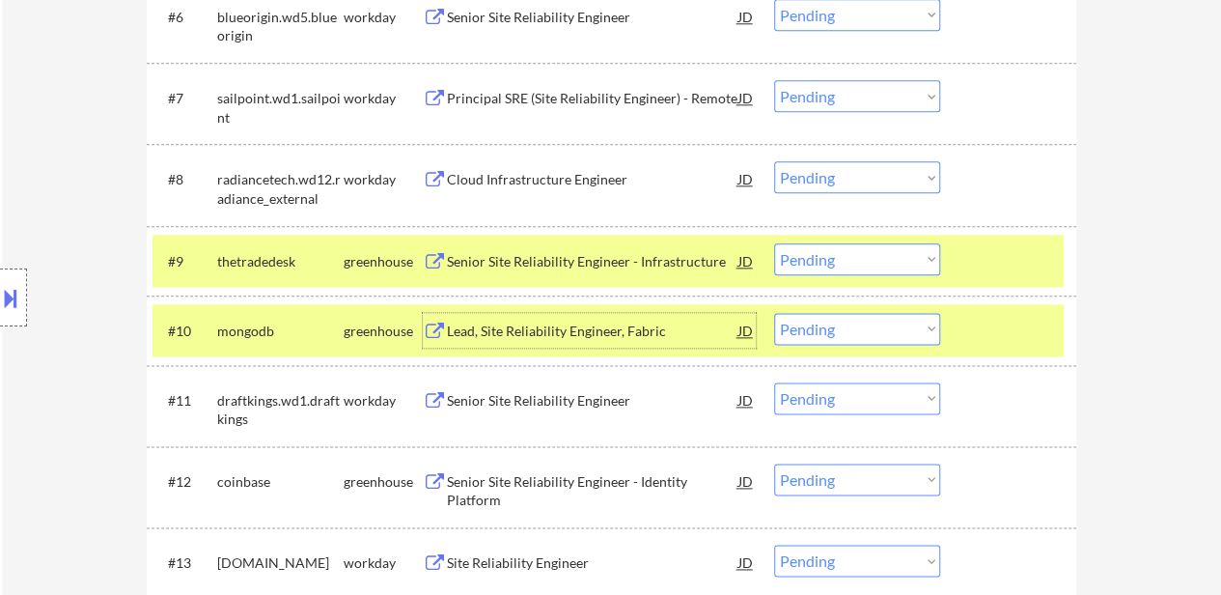
click at [836, 256] on select "Choose an option... Pending Applied Excluded (Questions) Excluded (Expired) Exc…" at bounding box center [857, 259] width 166 height 32
click at [774, 243] on select "Choose an option... Pending Applied Excluded (Questions) Excluded (Expired) Exc…" at bounding box center [857, 259] width 166 height 32
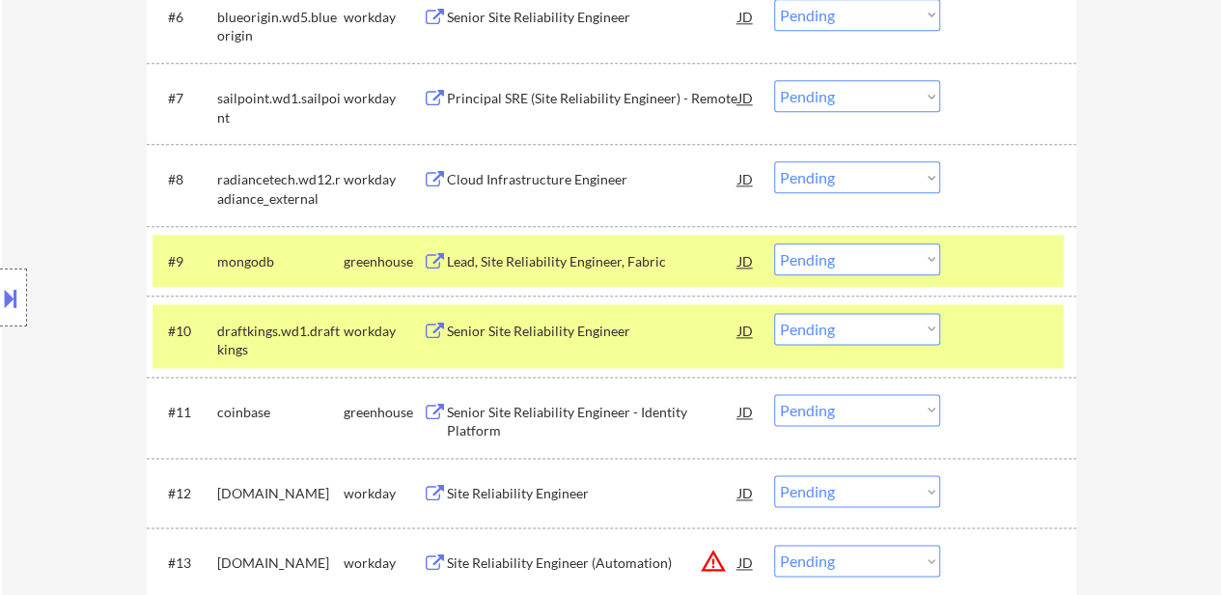
click at [822, 260] on select "Choose an option... Pending Applied Excluded (Questions) Excluded (Expired) Exc…" at bounding box center [857, 259] width 166 height 32
click at [774, 243] on select "Choose an option... Pending Applied Excluded (Questions) Excluded (Expired) Exc…" at bounding box center [857, 259] width 166 height 32
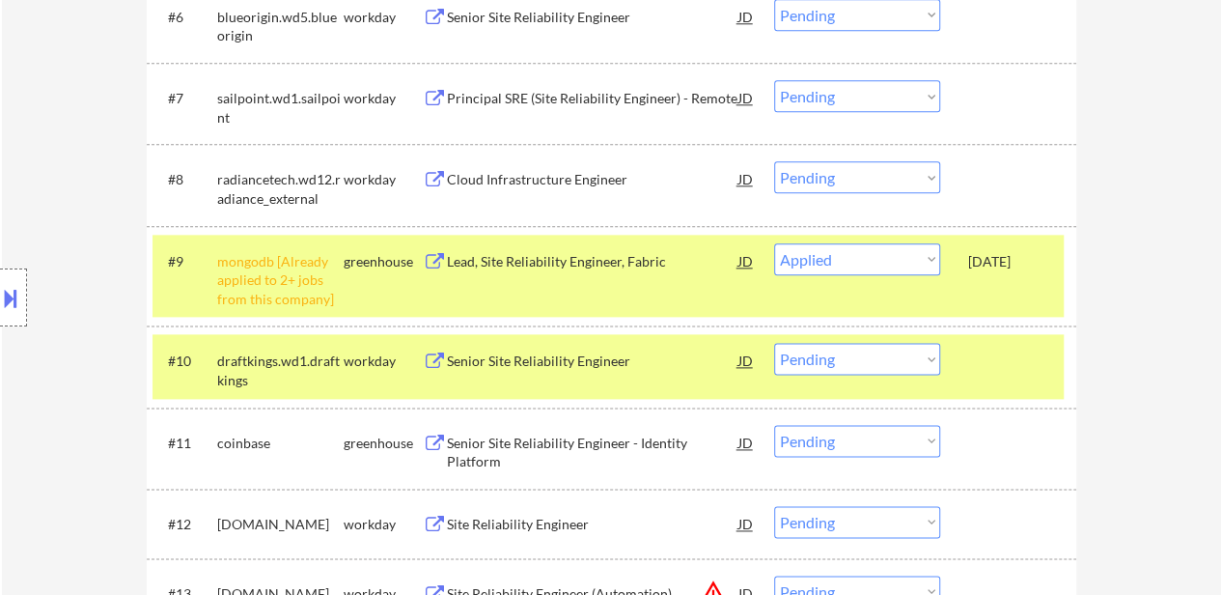
select select ""pending""
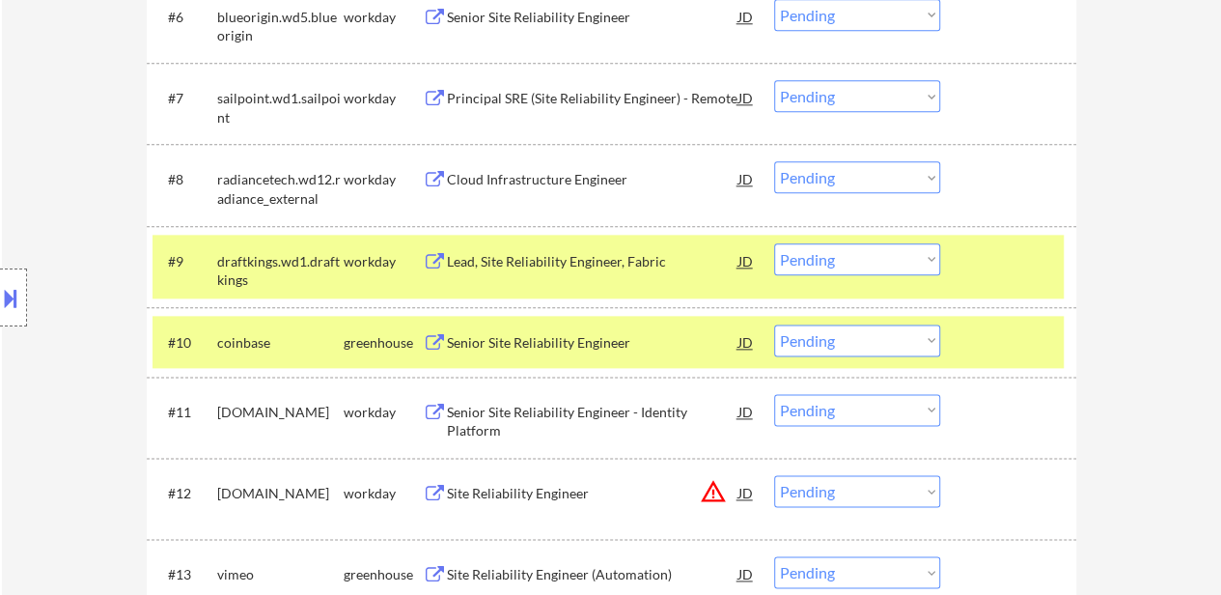
click at [977, 258] on div at bounding box center [1010, 260] width 85 height 35
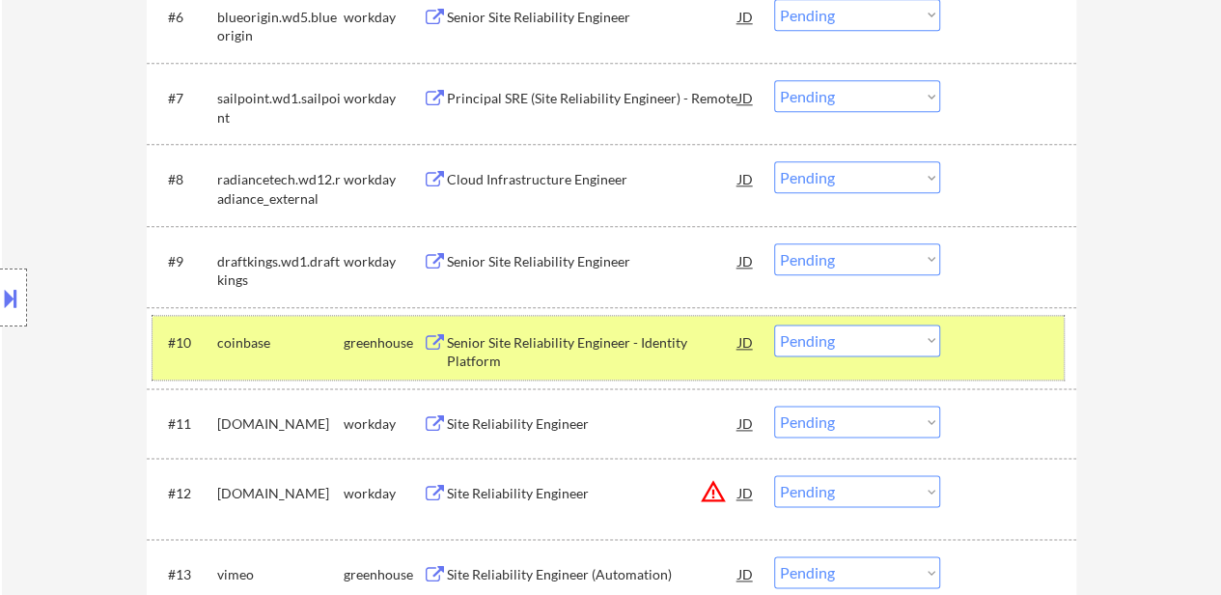
click at [952, 323] on div "#10 coinbase greenhouse Senior Site Reliability Engineer - Identity Platform JD…" at bounding box center [608, 348] width 911 height 64
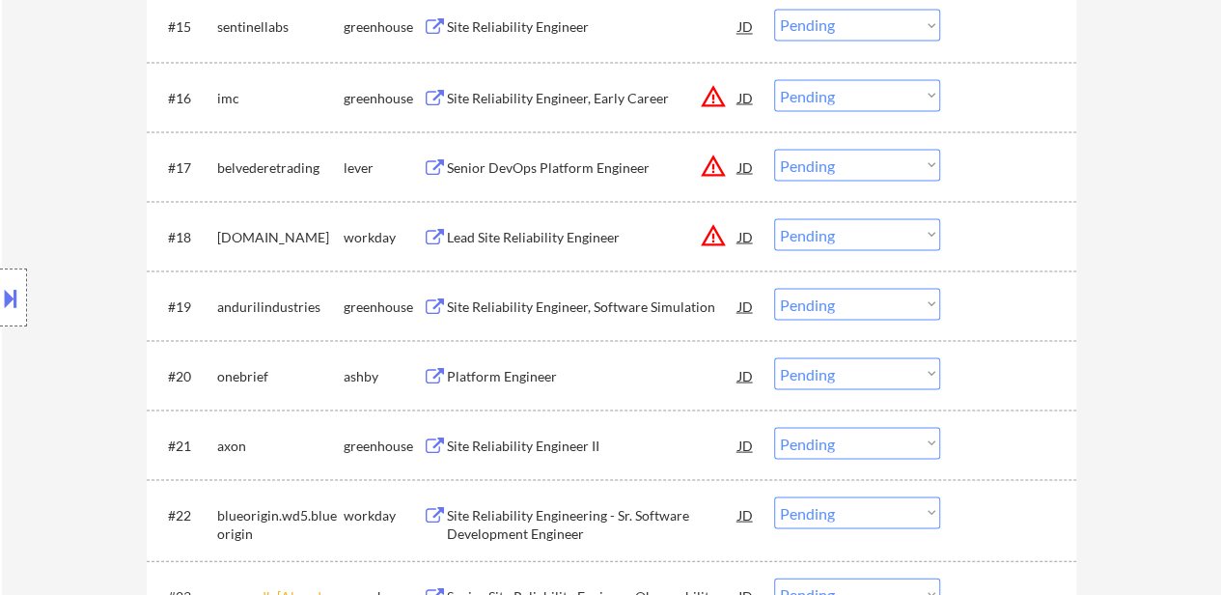
scroll to position [1835, 0]
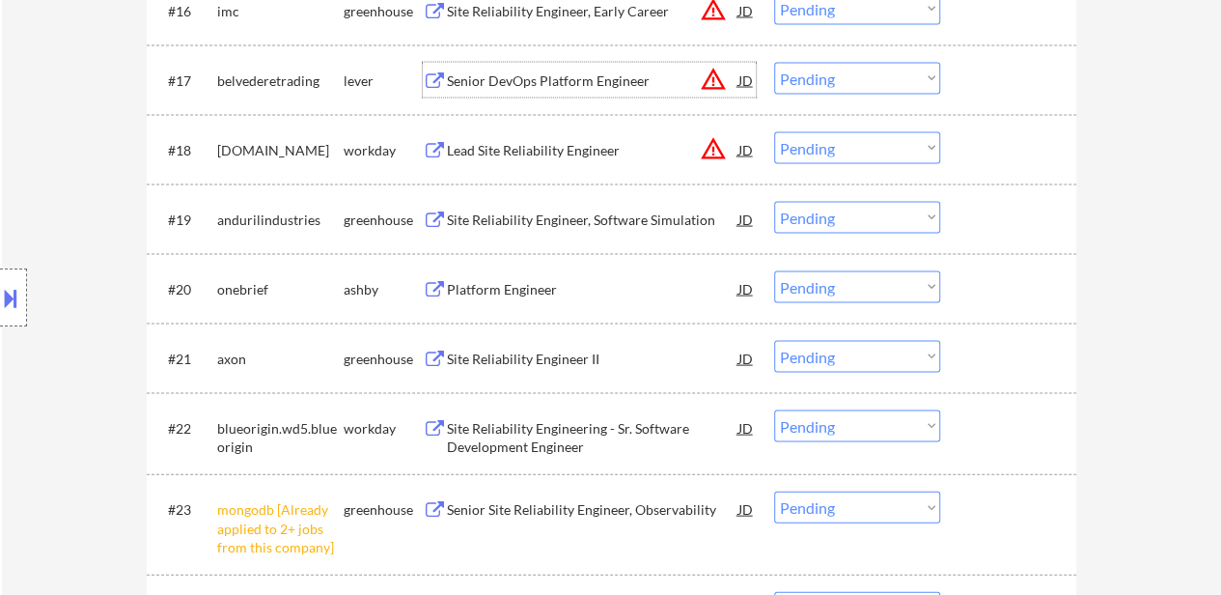
click at [593, 80] on div "Senior DevOps Platform Engineer" at bounding box center [593, 80] width 292 height 19
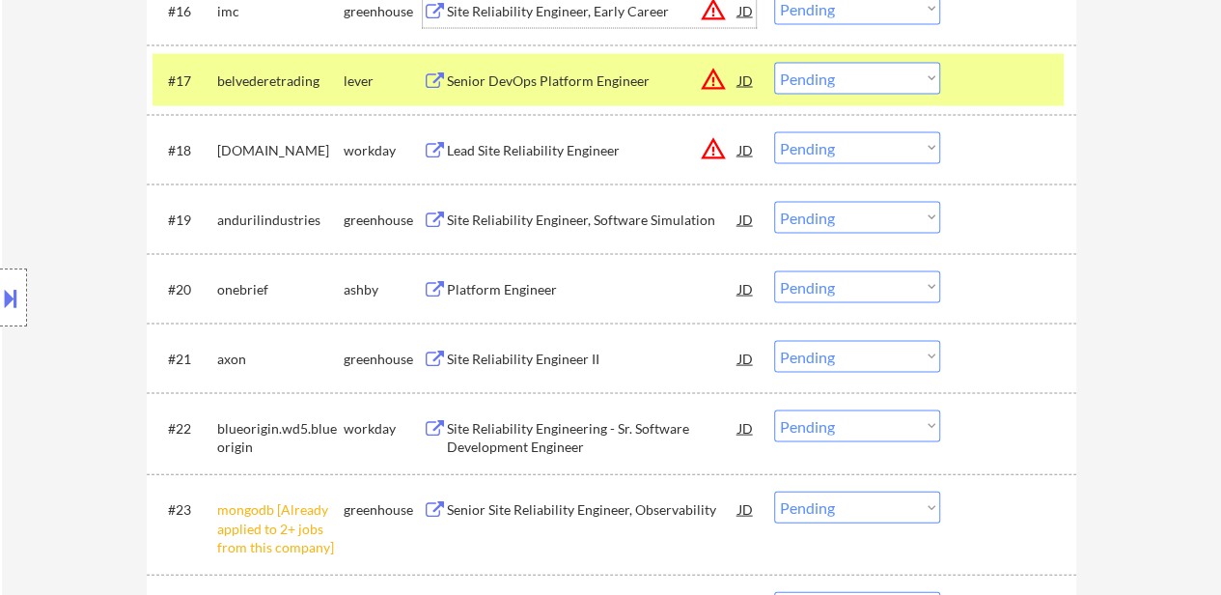
click at [564, 6] on div "Site Reliability Engineer, Early Career" at bounding box center [593, 11] width 292 height 19
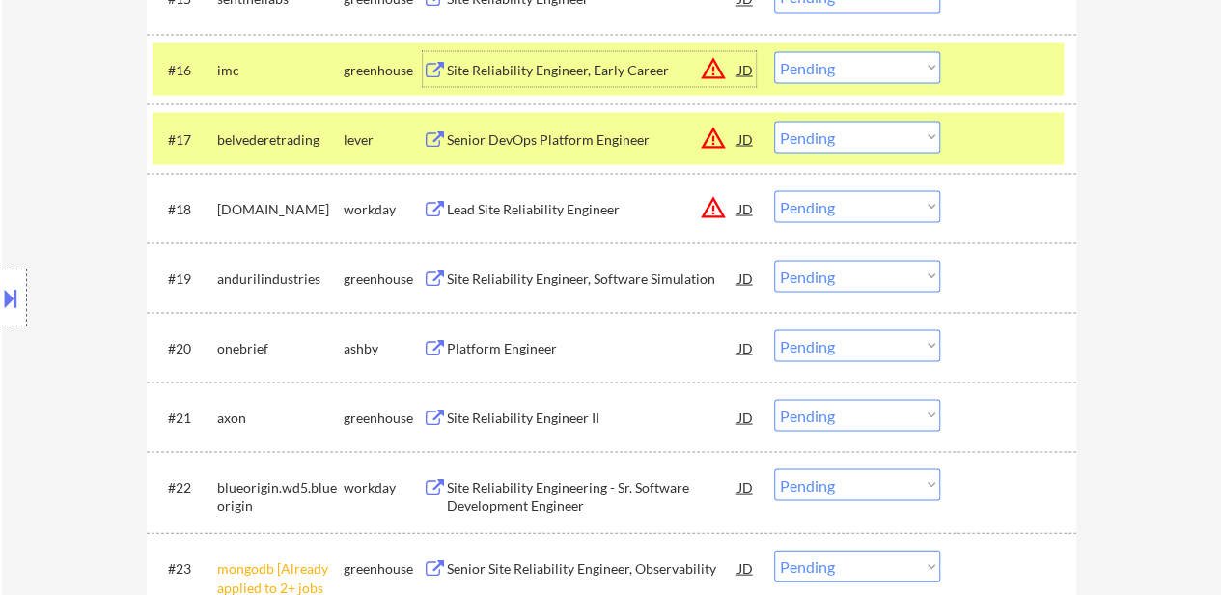
scroll to position [1738, 0]
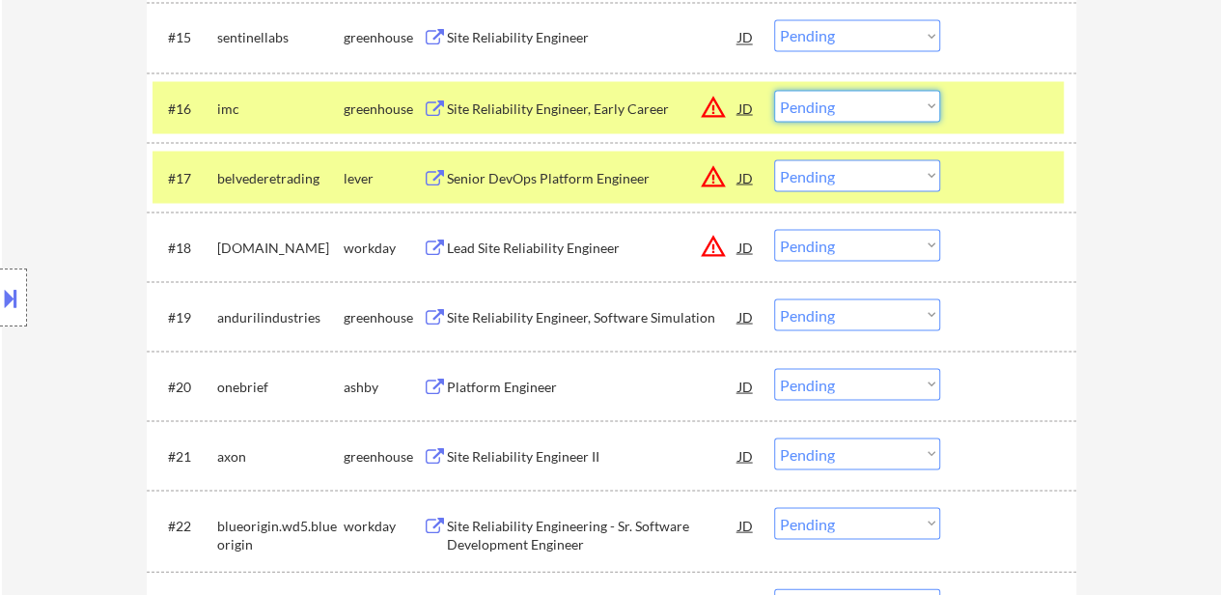
click at [874, 96] on select "Choose an option... Pending Applied Excluded (Questions) Excluded (Expired) Exc…" at bounding box center [857, 106] width 166 height 32
click at [774, 90] on select "Choose an option... Pending Applied Excluded (Questions) Excluded (Expired) Exc…" at bounding box center [857, 106] width 166 height 32
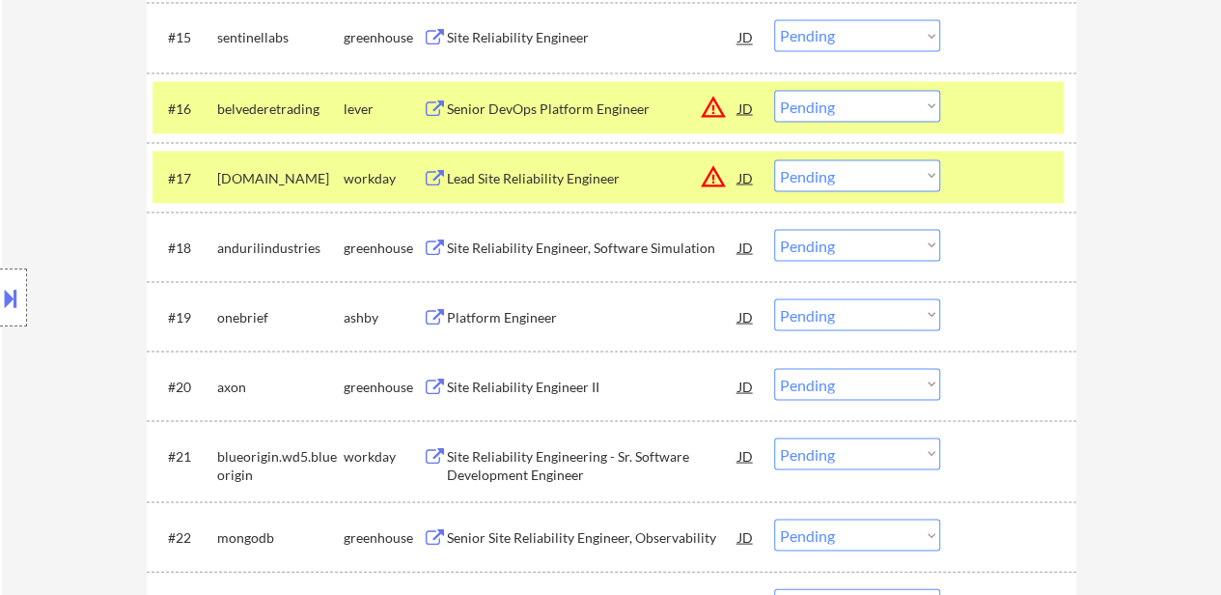
click at [993, 181] on div at bounding box center [1010, 176] width 85 height 35
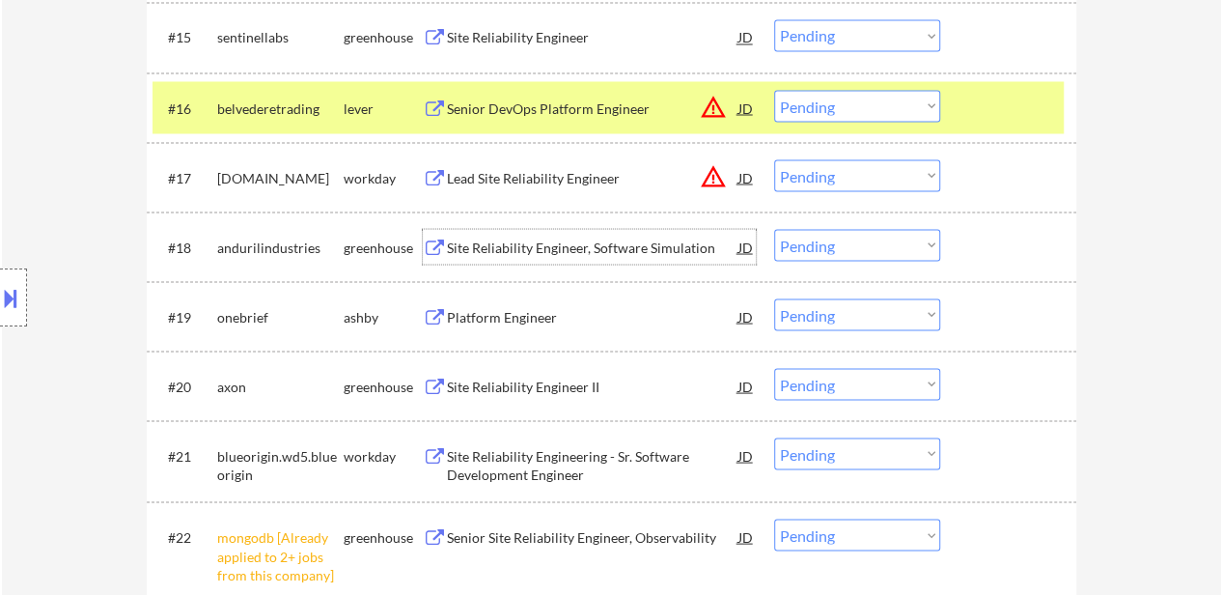
click at [546, 254] on div "Site Reliability Engineer, Software Simulation" at bounding box center [593, 247] width 292 height 19
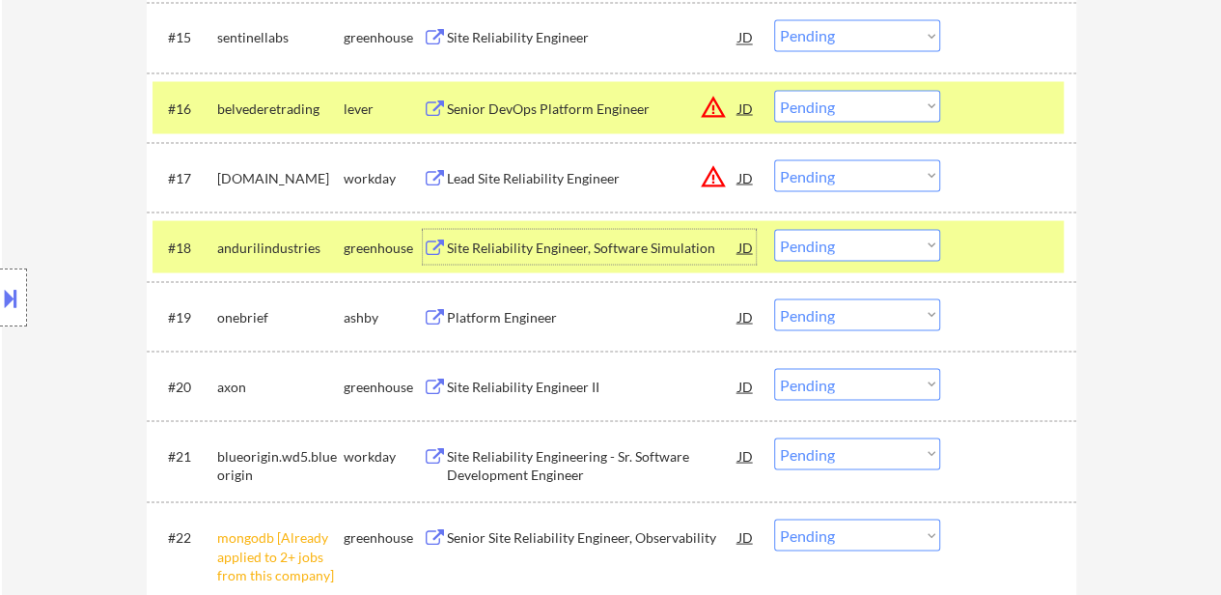
click at [844, 105] on select "Choose an option... Pending Applied Excluded (Questions) Excluded (Expired) Exc…" at bounding box center [857, 106] width 166 height 32
click at [774, 90] on select "Choose an option... Pending Applied Excluded (Questions) Excluded (Expired) Exc…" at bounding box center [857, 106] width 166 height 32
select select ""pending""
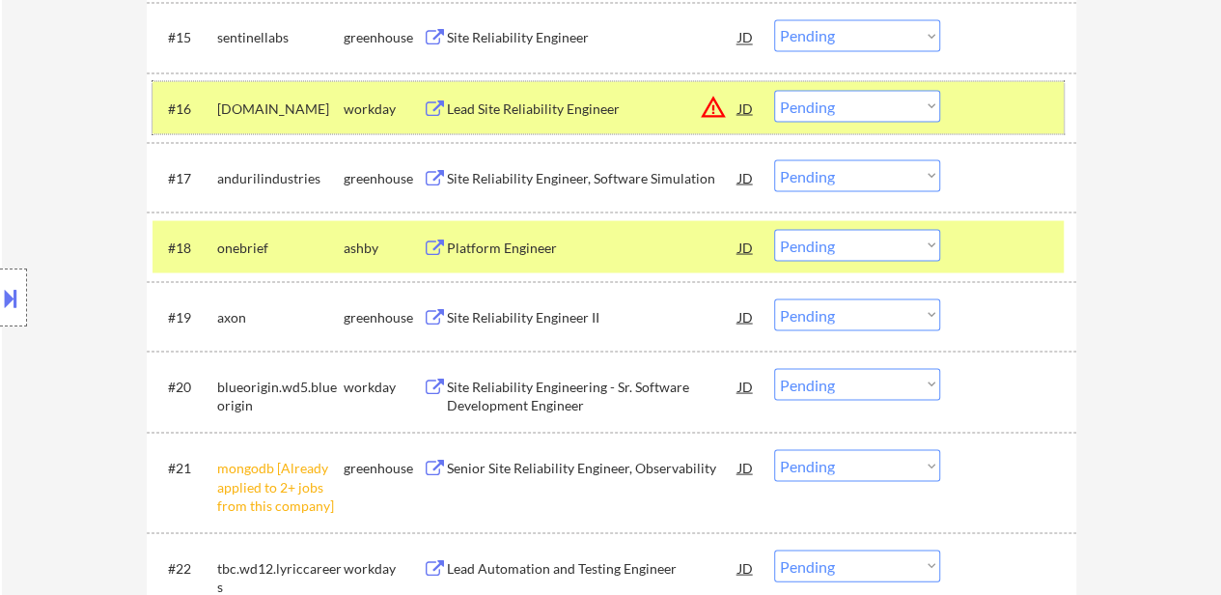
click at [989, 94] on div at bounding box center [1010, 107] width 85 height 35
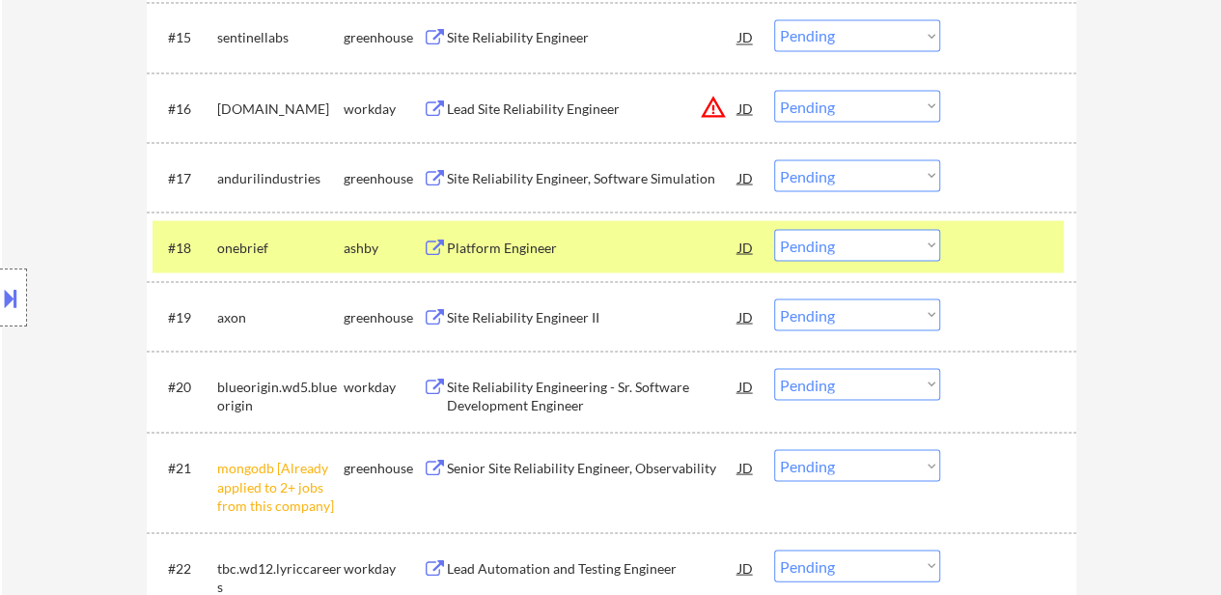
click at [993, 217] on div "#18 onebrief ashby Platform Engineer JD warning_amber Choose an option... Pendi…" at bounding box center [612, 246] width 930 height 70
click at [1025, 231] on div at bounding box center [1010, 246] width 85 height 35
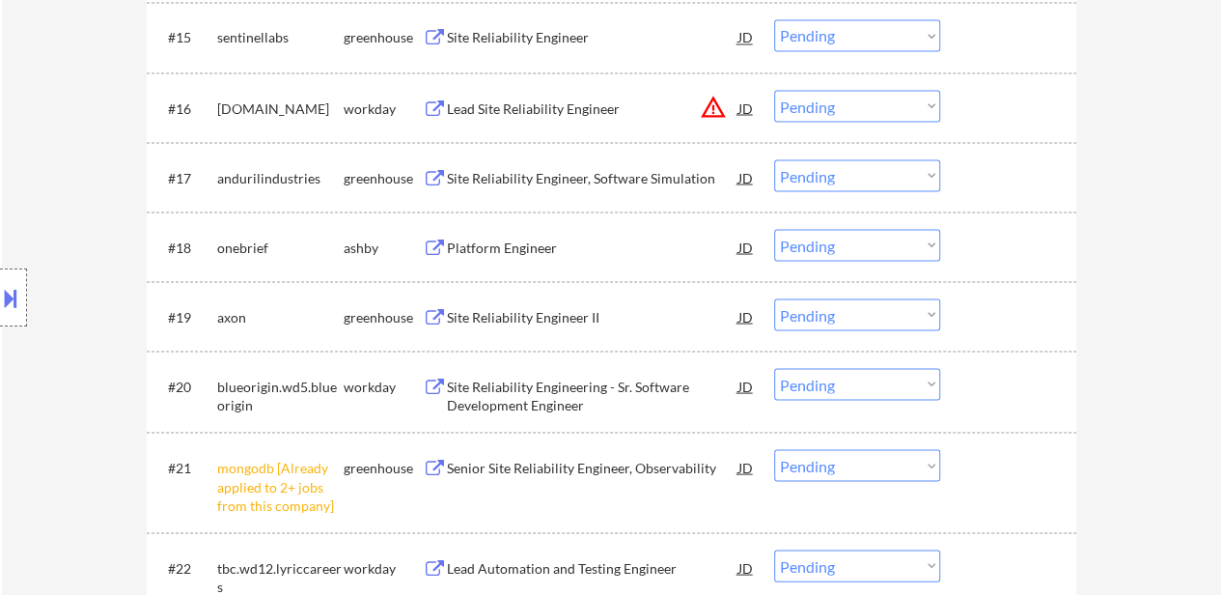
click at [514, 36] on div "Site Reliability Engineer" at bounding box center [593, 37] width 292 height 19
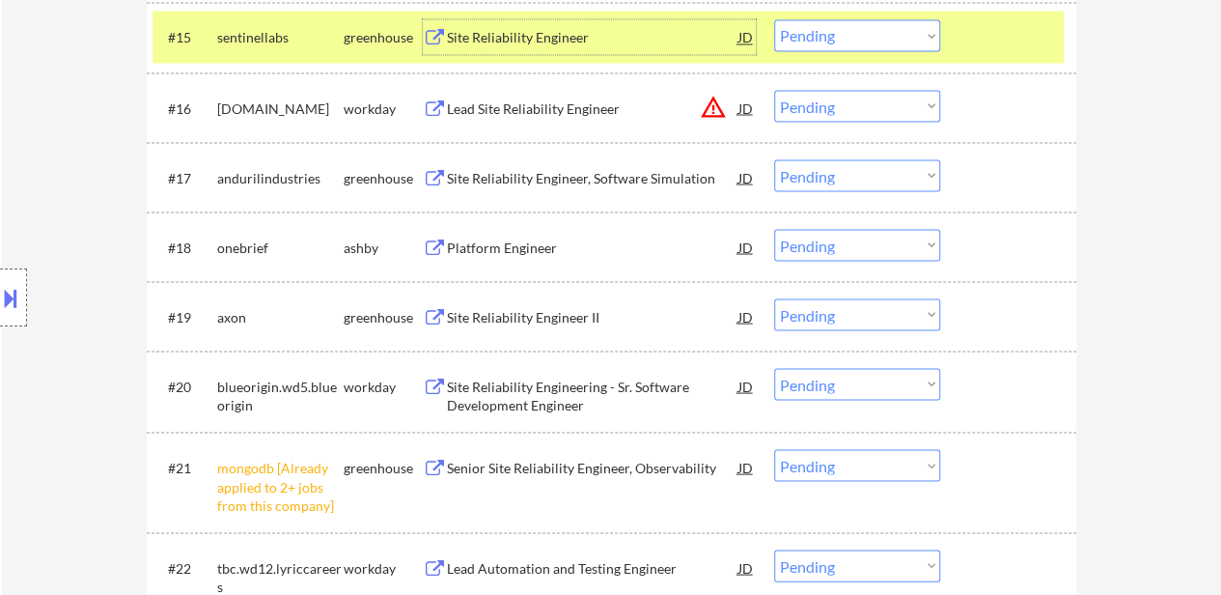
click at [993, 169] on div at bounding box center [1010, 176] width 85 height 35
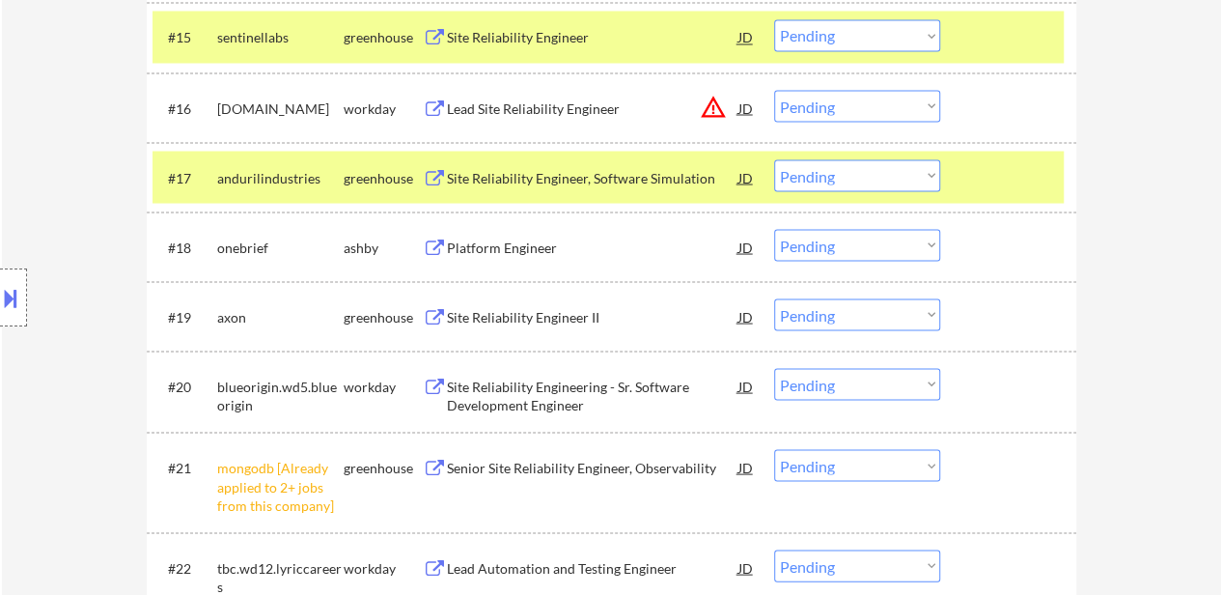
click at [574, 244] on div "Platform Engineer" at bounding box center [593, 247] width 292 height 19
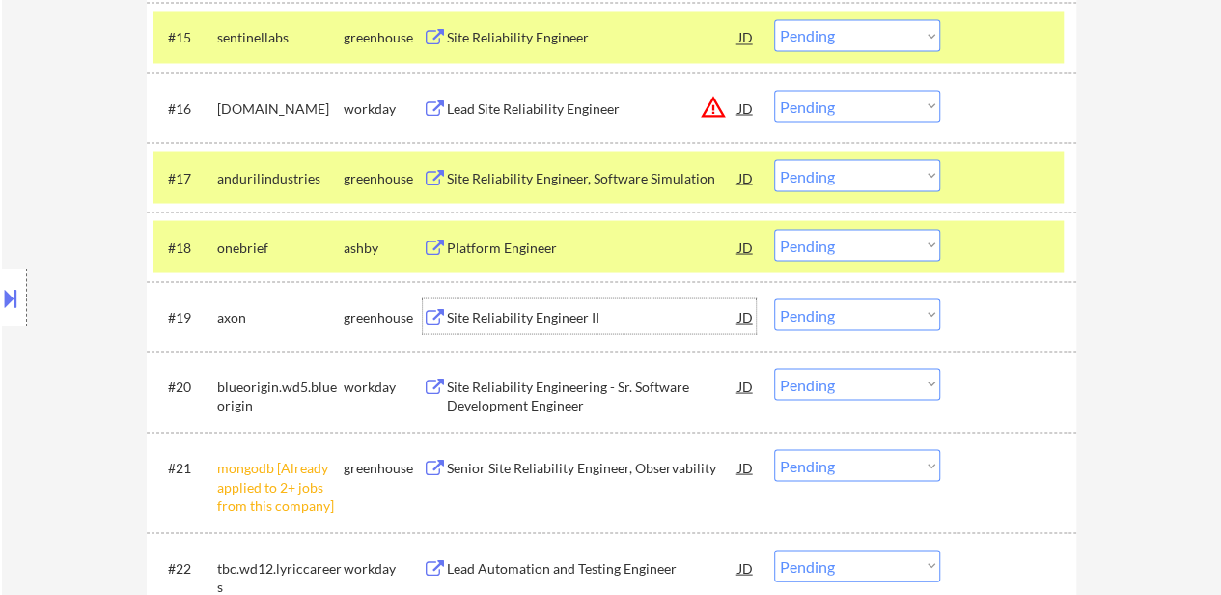
click at [569, 323] on div "Site Reliability Engineer II" at bounding box center [593, 316] width 292 height 19
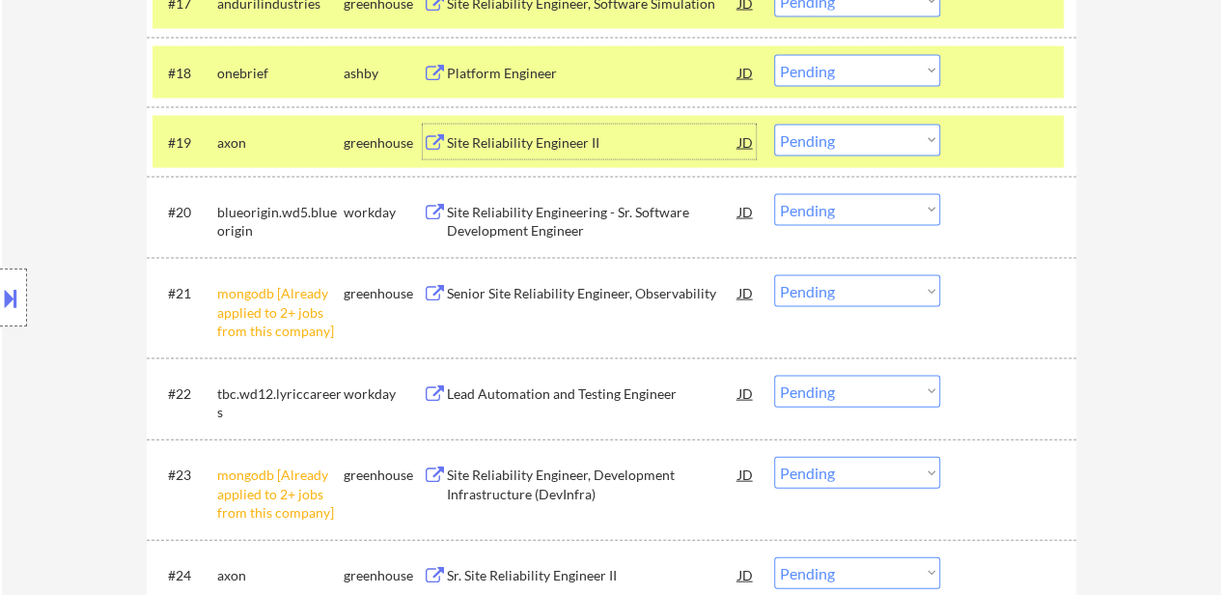
scroll to position [2028, 0]
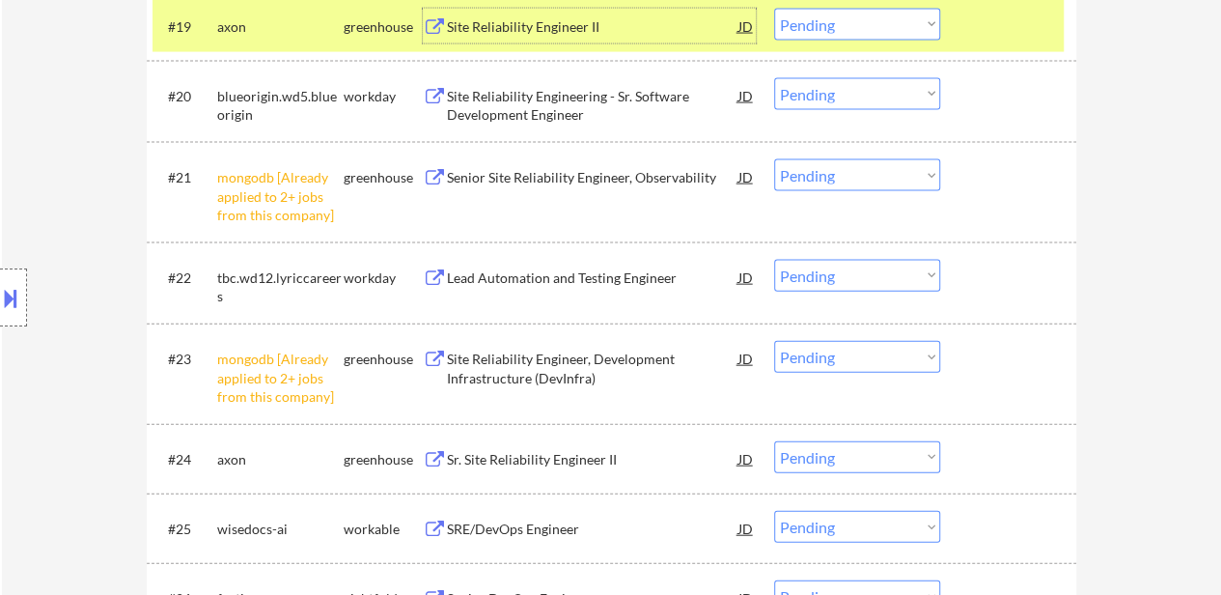
click at [859, 22] on select "Choose an option... Pending Applied Excluded (Questions) Excluded (Expired) Exc…" at bounding box center [857, 25] width 166 height 32
click at [827, 22] on select "Choose an option... Pending Applied Excluded (Questions) Excluded (Expired) Exc…" at bounding box center [857, 25] width 166 height 32
click at [774, 9] on select "Choose an option... Pending Applied Excluded (Questions) Excluded (Expired) Exc…" at bounding box center [857, 25] width 166 height 32
click at [553, 461] on div "Sr. Site Reliability Engineer II" at bounding box center [593, 459] width 292 height 19
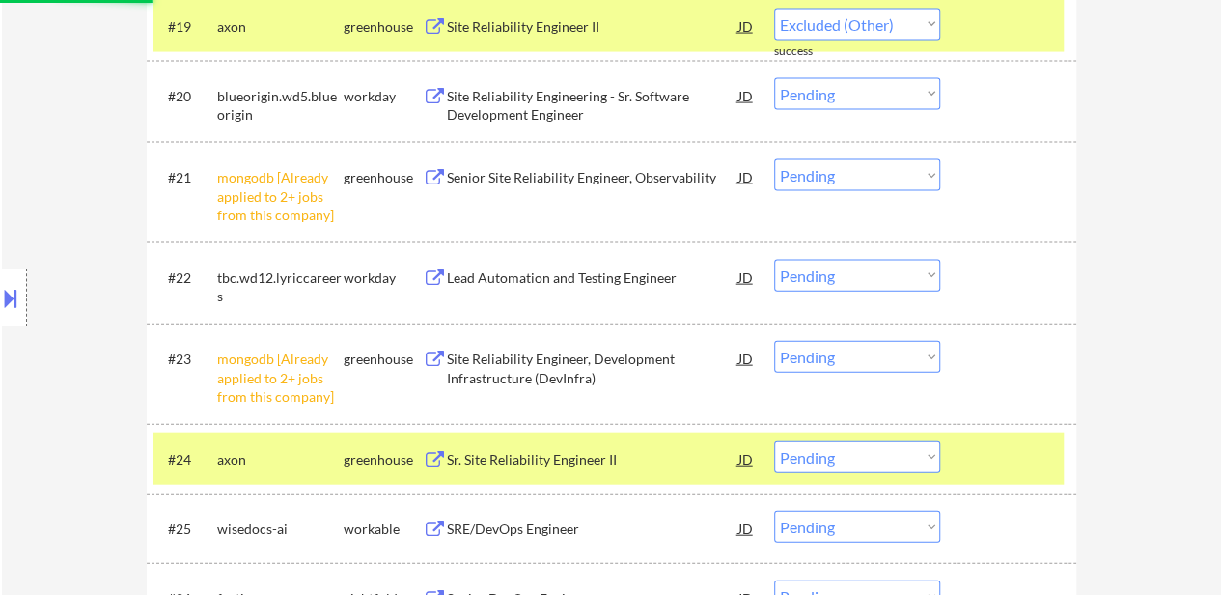
select select ""pending""
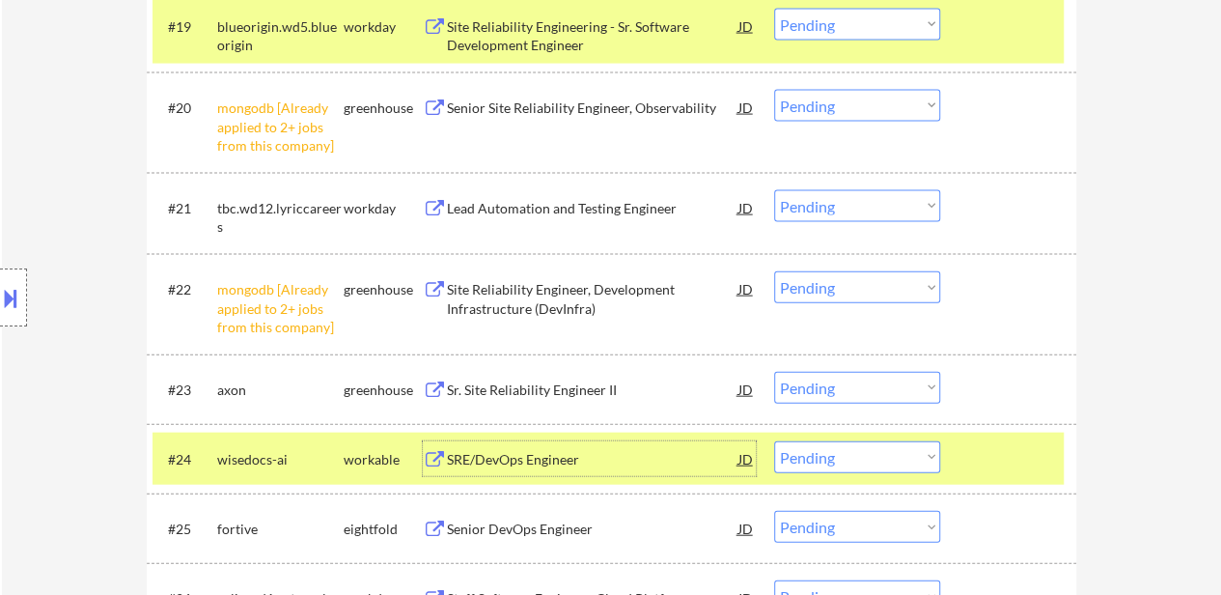
click at [1022, 430] on div "#24 wisedocs-ai workable SRE/DevOps Engineer JD warning_amber Choose an option.…" at bounding box center [612, 459] width 930 height 70
click at [970, 469] on div at bounding box center [1010, 458] width 85 height 35
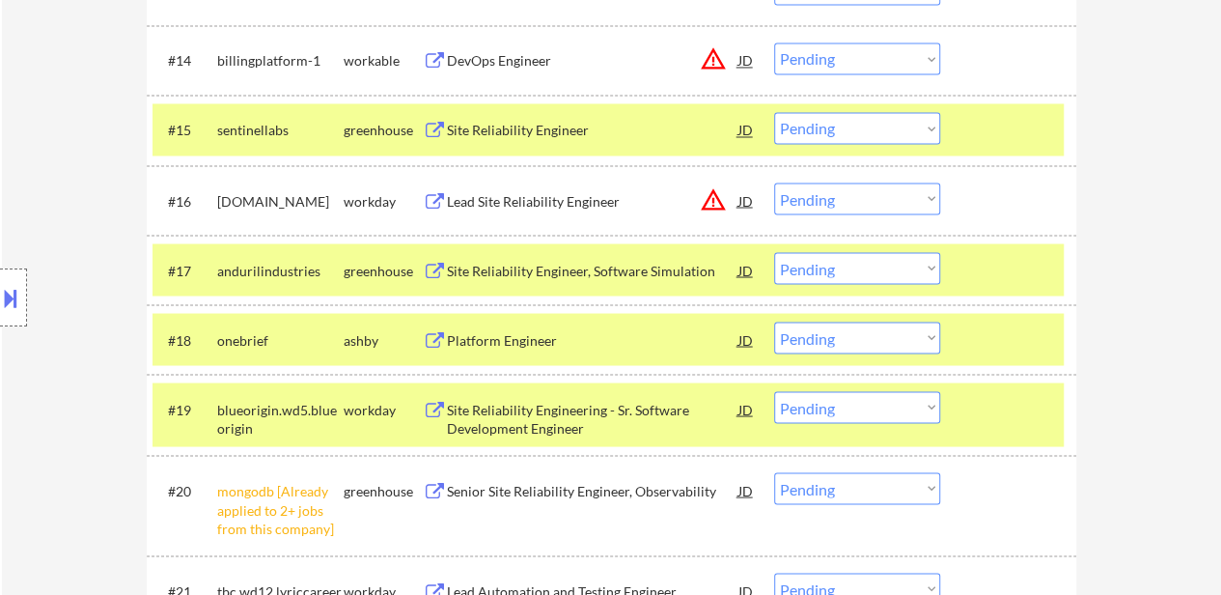
scroll to position [1738, 0]
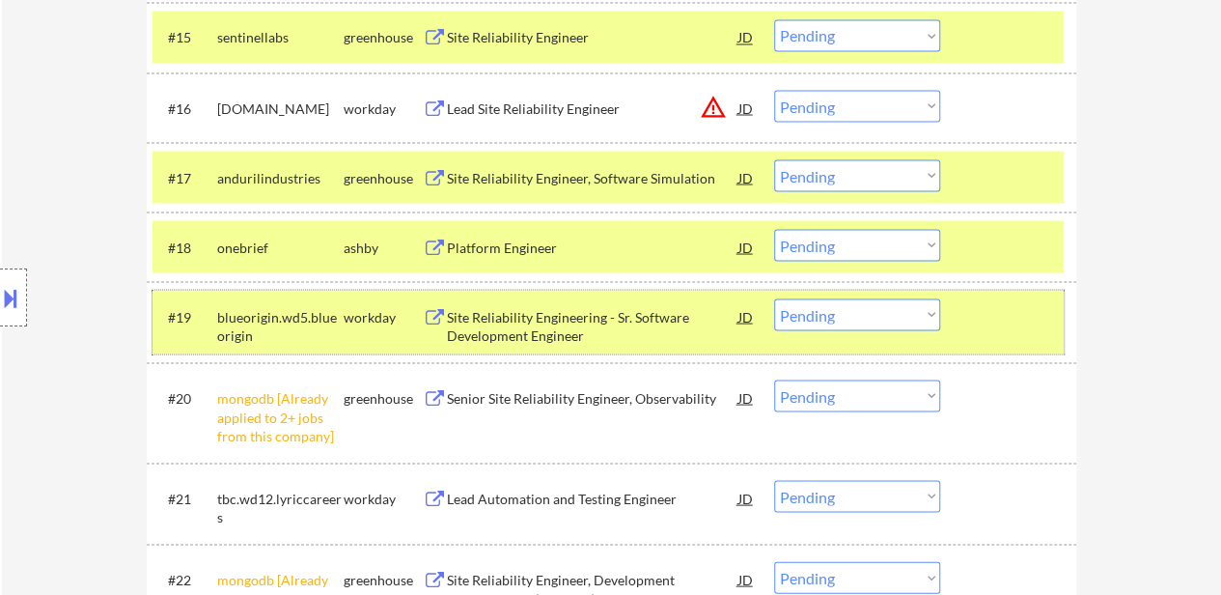
click at [980, 316] on div at bounding box center [1010, 315] width 85 height 35
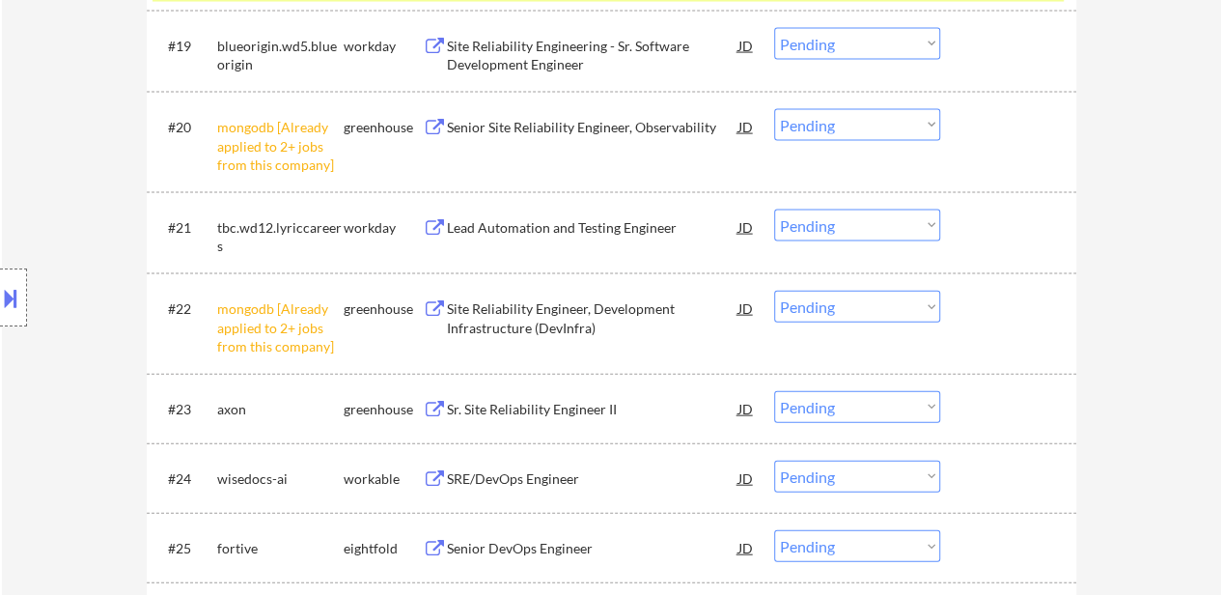
scroll to position [2124, 0]
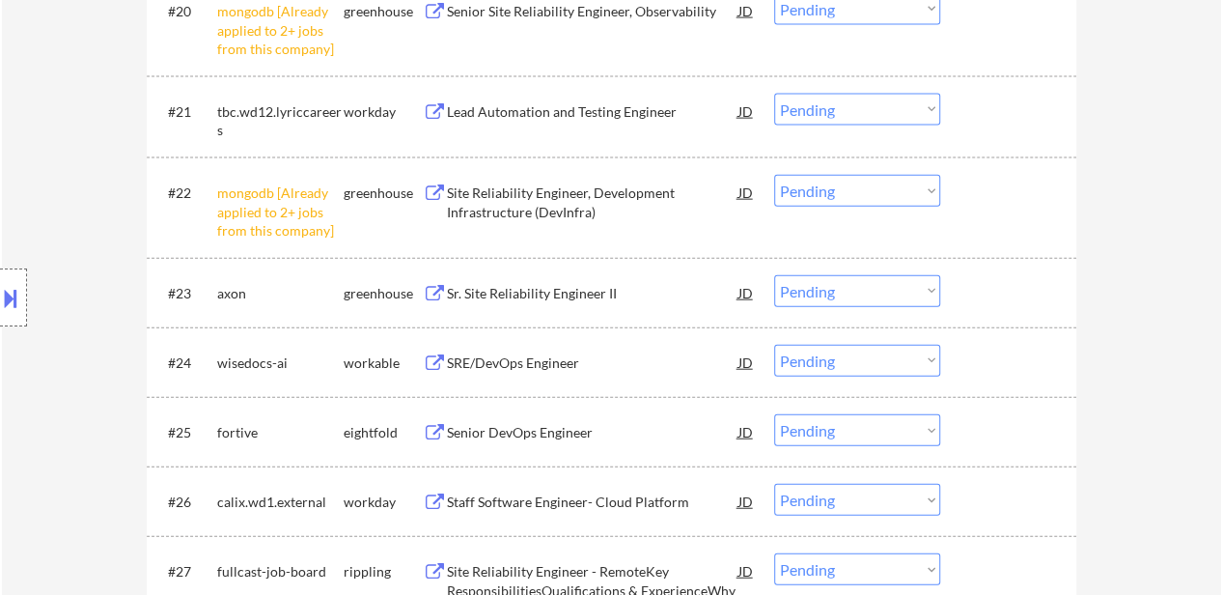
click at [973, 287] on div at bounding box center [1010, 292] width 85 height 35
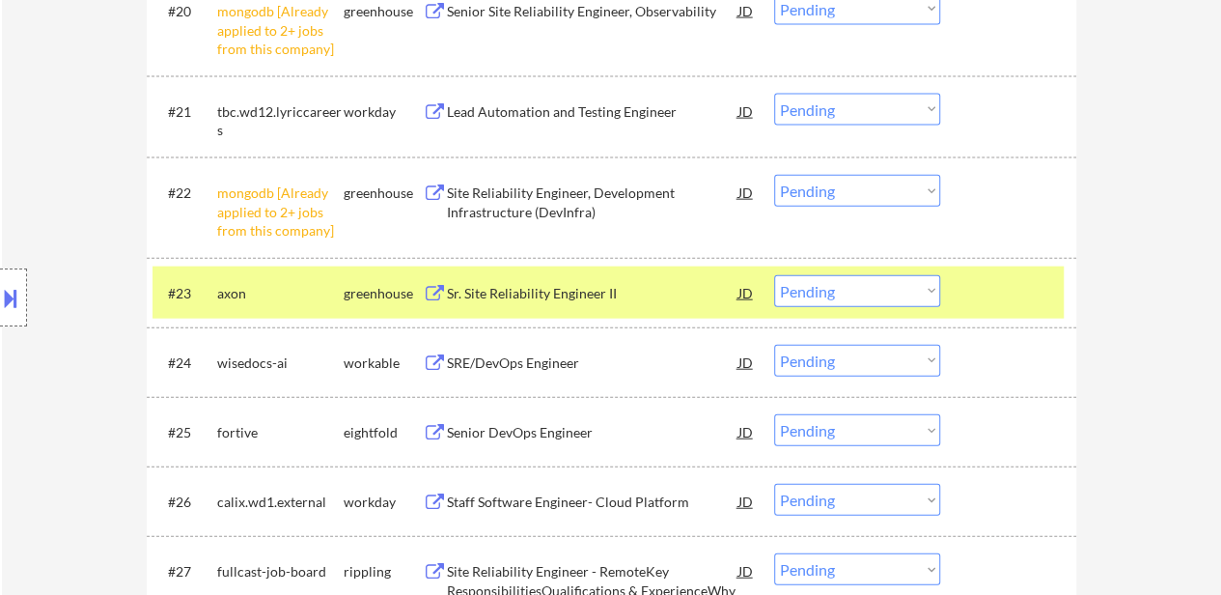
click at [547, 364] on div "SRE/DevOps Engineer" at bounding box center [593, 362] width 292 height 19
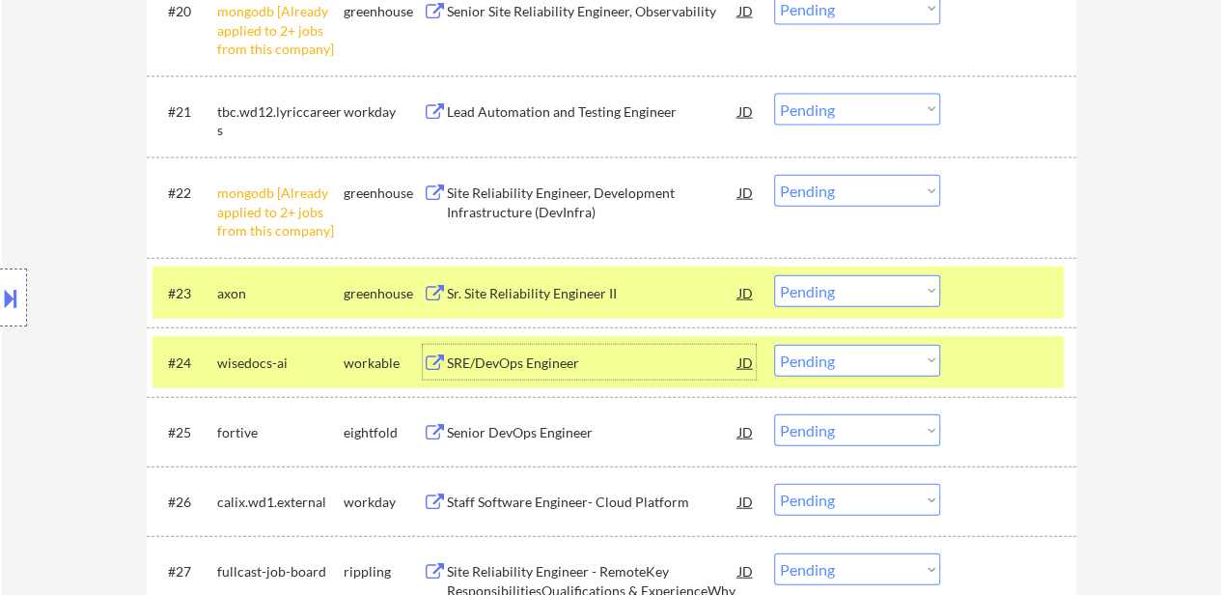
click at [817, 360] on select "Choose an option... Pending Applied Excluded (Questions) Excluded (Expired) Exc…" at bounding box center [857, 361] width 166 height 32
click at [774, 345] on select "Choose an option... Pending Applied Excluded (Questions) Excluded (Expired) Exc…" at bounding box center [857, 361] width 166 height 32
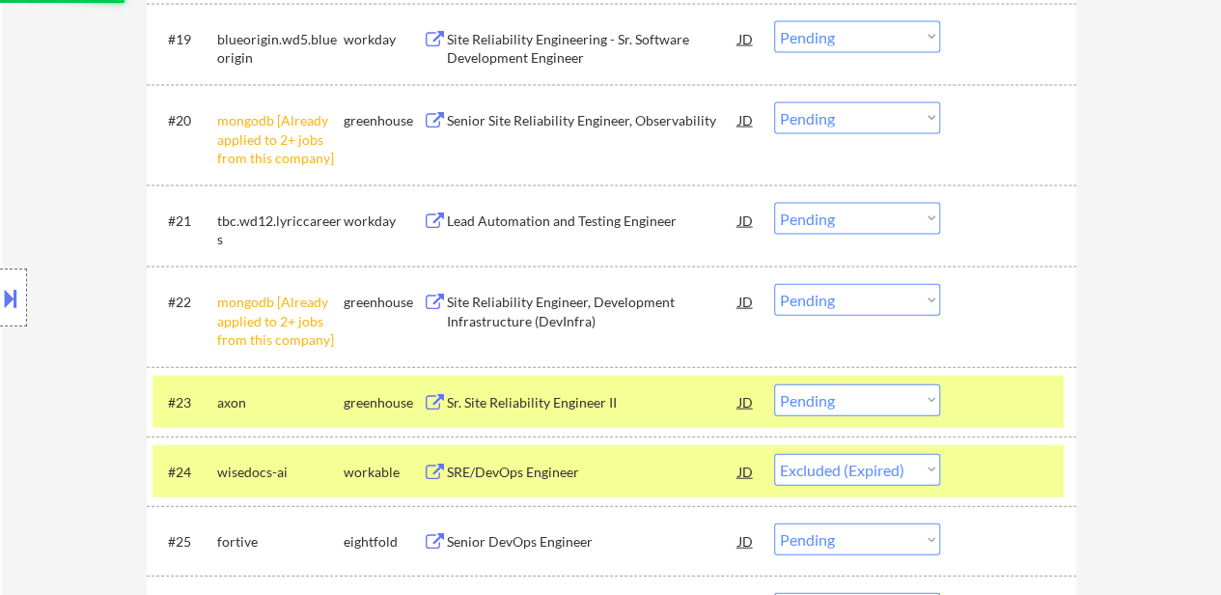
scroll to position [2221, 0]
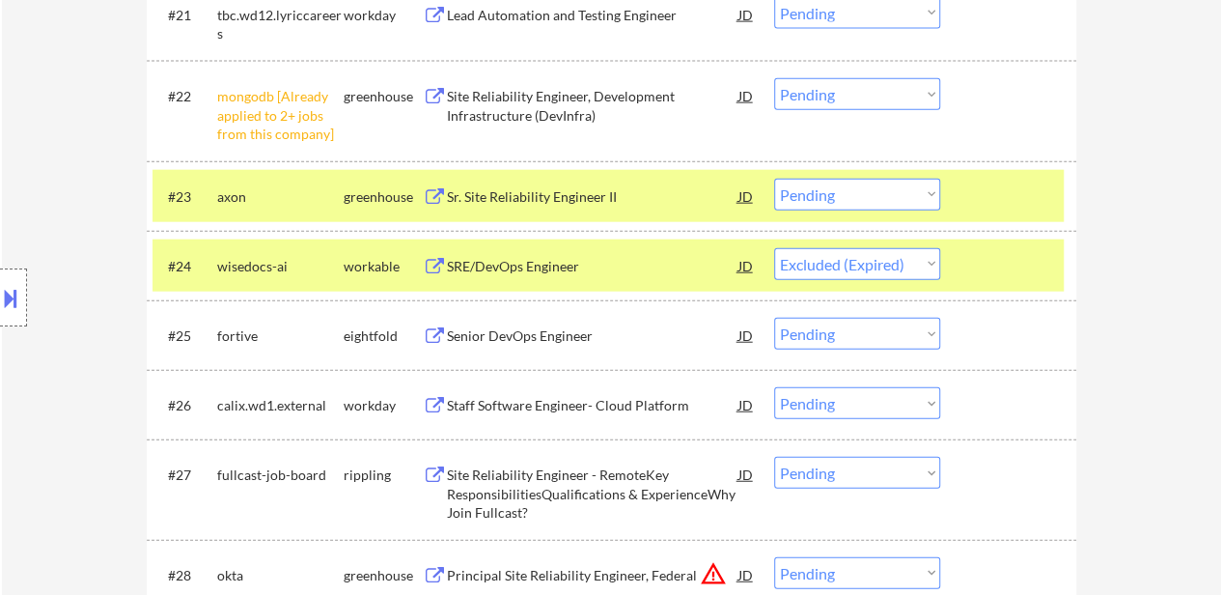
select select ""pending""
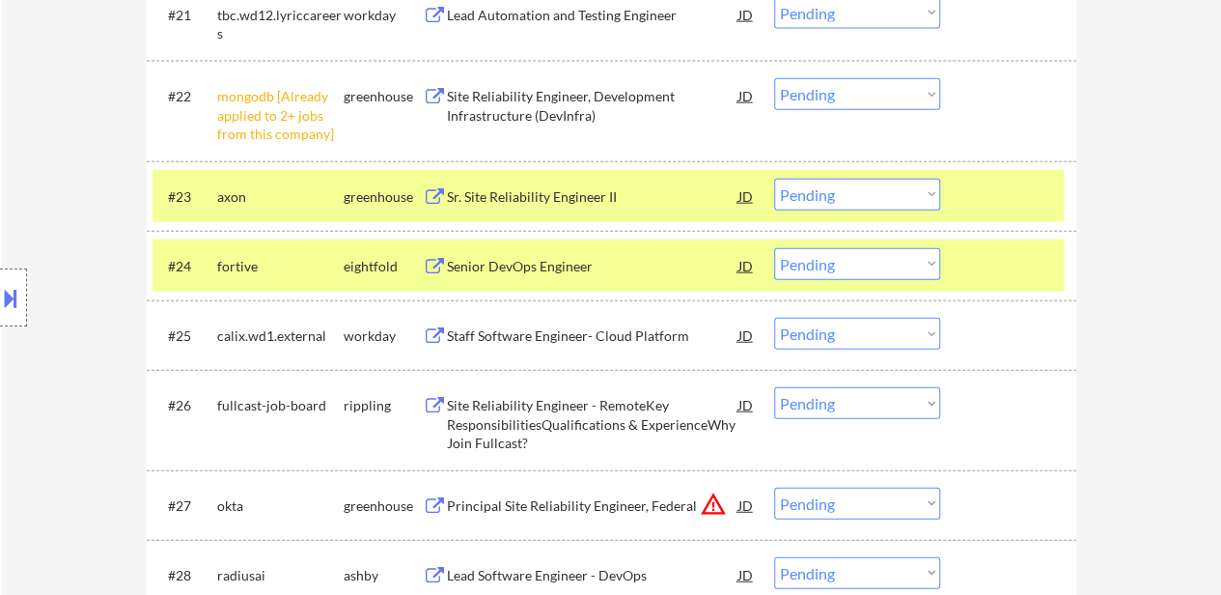
click at [881, 88] on select "Choose an option... Pending Applied Excluded (Questions) Excluded (Expired) Exc…" at bounding box center [857, 94] width 166 height 32
click at [774, 78] on select "Choose an option... Pending Applied Excluded (Questions) Excluded (Expired) Exc…" at bounding box center [857, 94] width 166 height 32
select select ""pending""
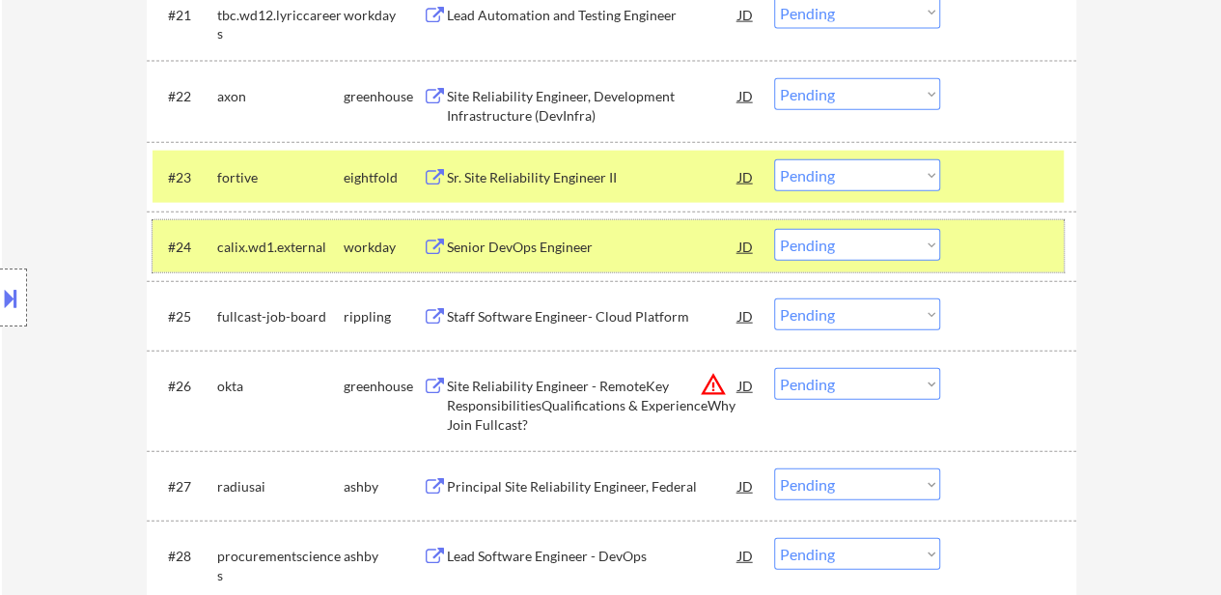
click at [1008, 250] on div at bounding box center [1010, 246] width 85 height 35
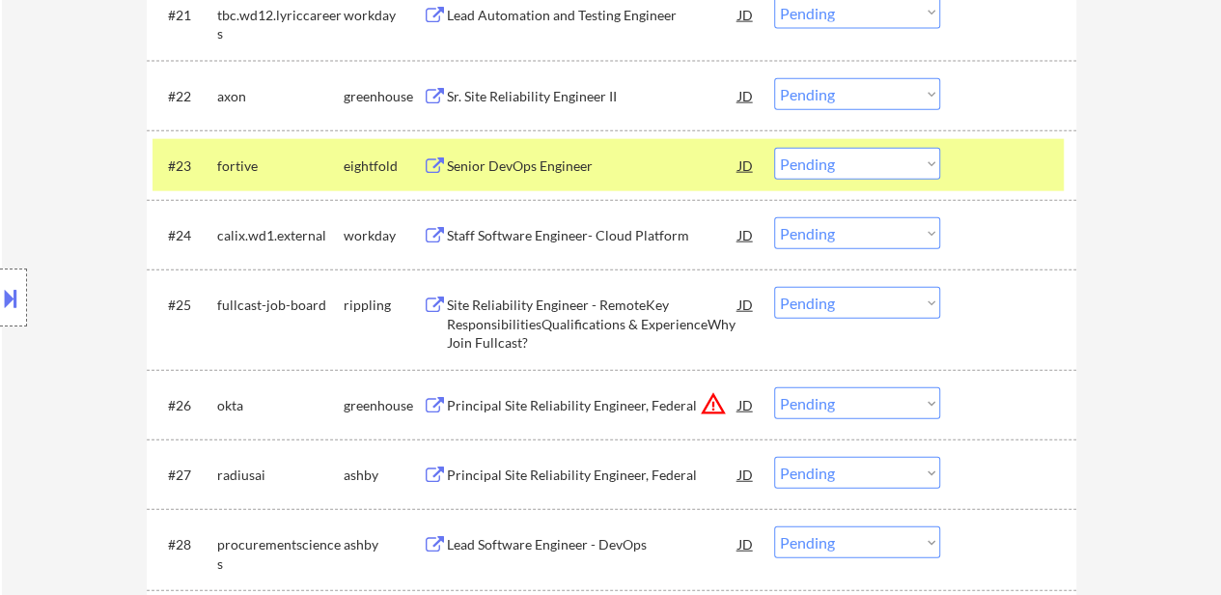
click at [979, 182] on div "#23 fortive eightfold Senior DevOps Engineer JD warning_amber Choose an option.…" at bounding box center [608, 165] width 911 height 52
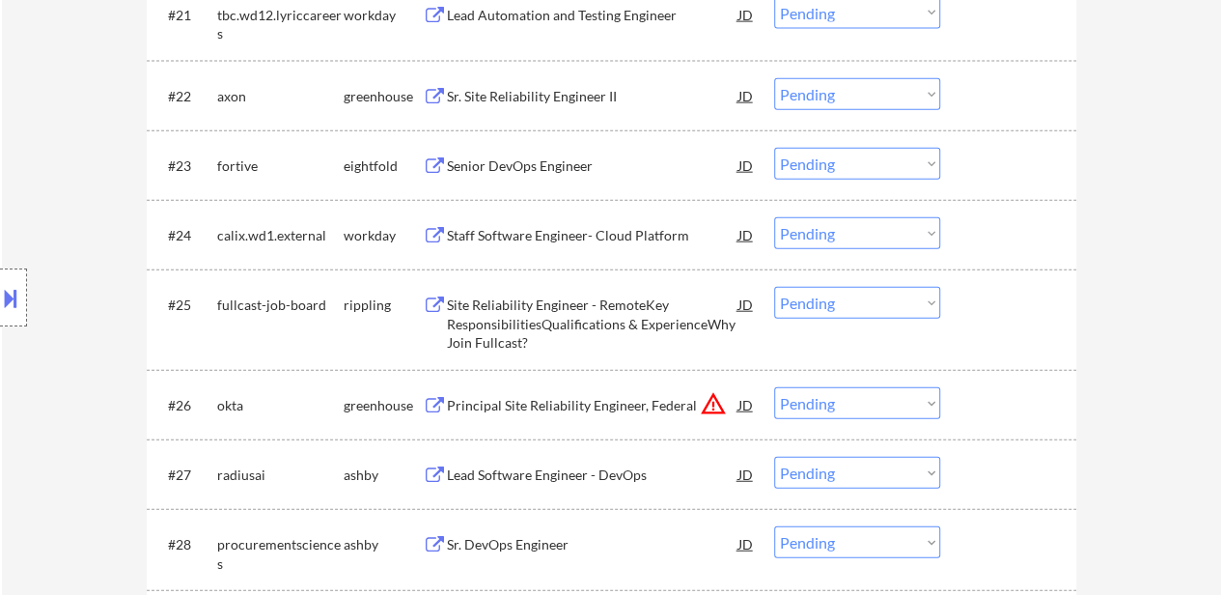
click at [545, 300] on div "Site Reliability Engineer - RemoteKey ResponsibilitiesQualifications & Experien…" at bounding box center [593, 323] width 292 height 57
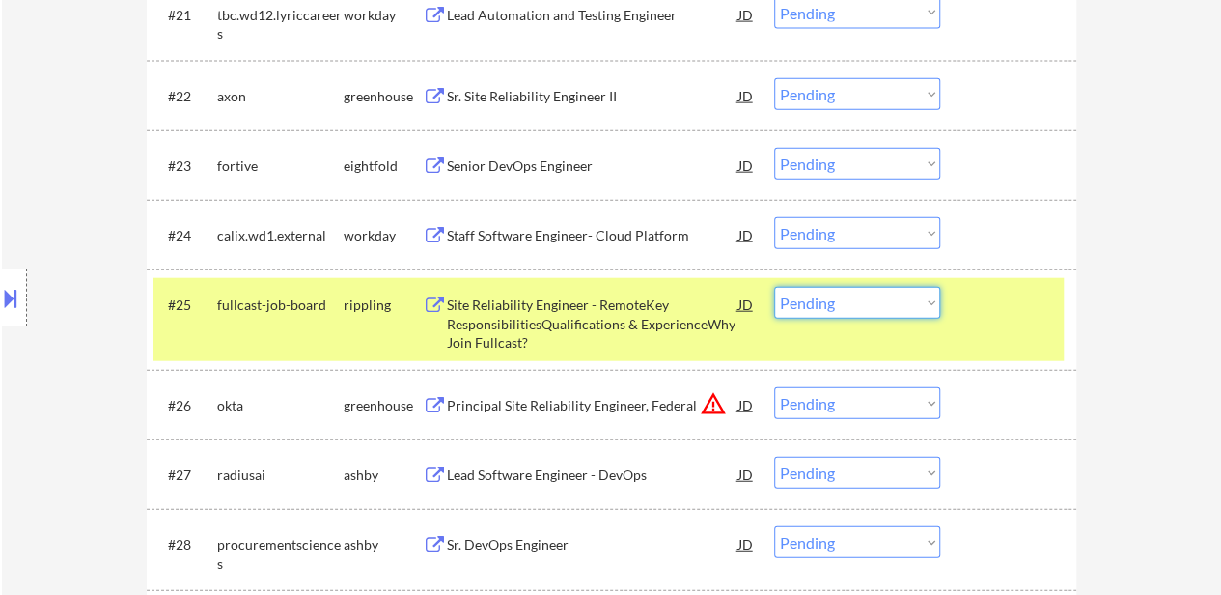
click at [917, 302] on select "Choose an option... Pending Applied Excluded (Questions) Excluded (Expired) Exc…" at bounding box center [857, 303] width 166 height 32
click at [774, 287] on select "Choose an option... Pending Applied Excluded (Questions) Excluded (Expired) Exc…" at bounding box center [857, 303] width 166 height 32
select select ""pending""
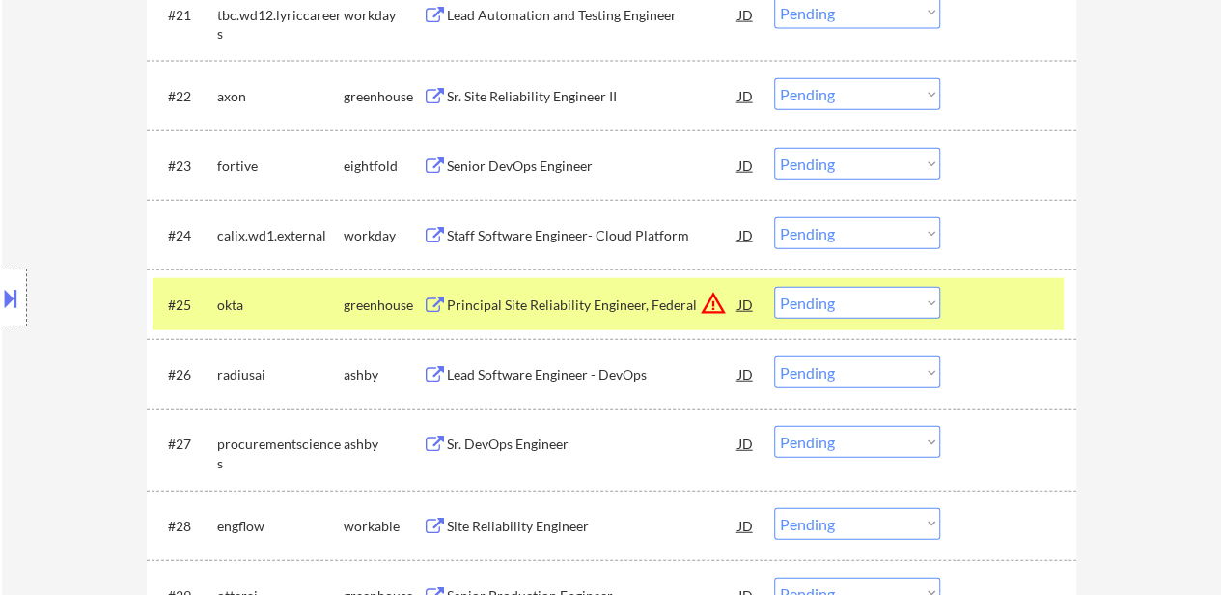
click at [582, 300] on div "Principal Site Reliability Engineer, Federal" at bounding box center [593, 304] width 292 height 19
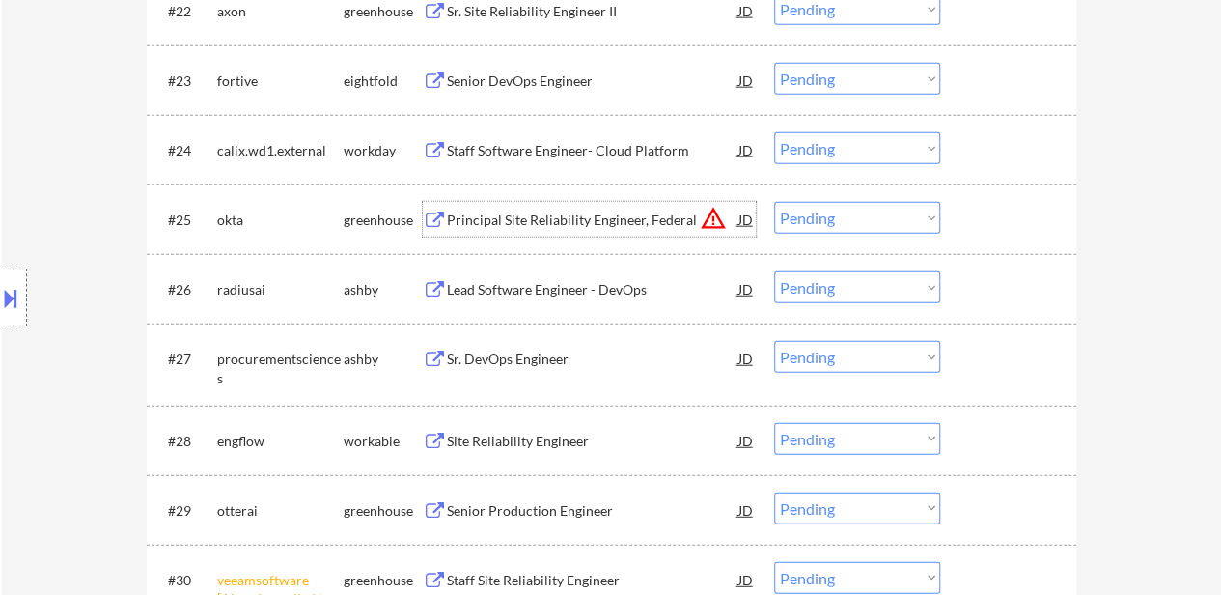
scroll to position [2414, 0]
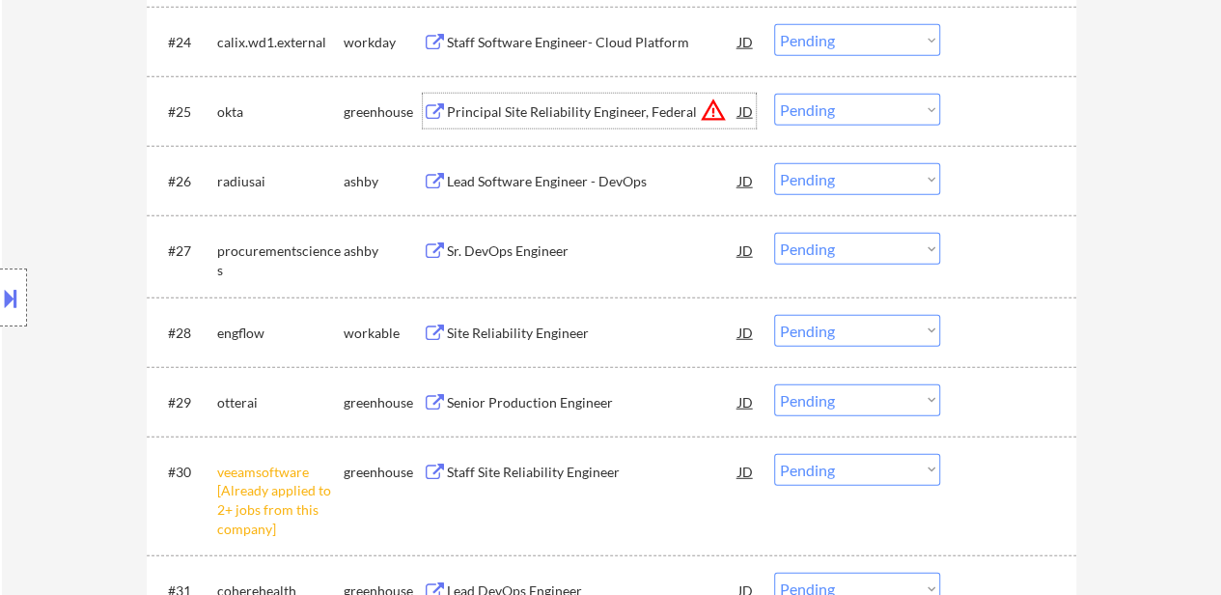
click at [504, 169] on div "Lead Software Engineer - DevOps" at bounding box center [593, 180] width 292 height 35
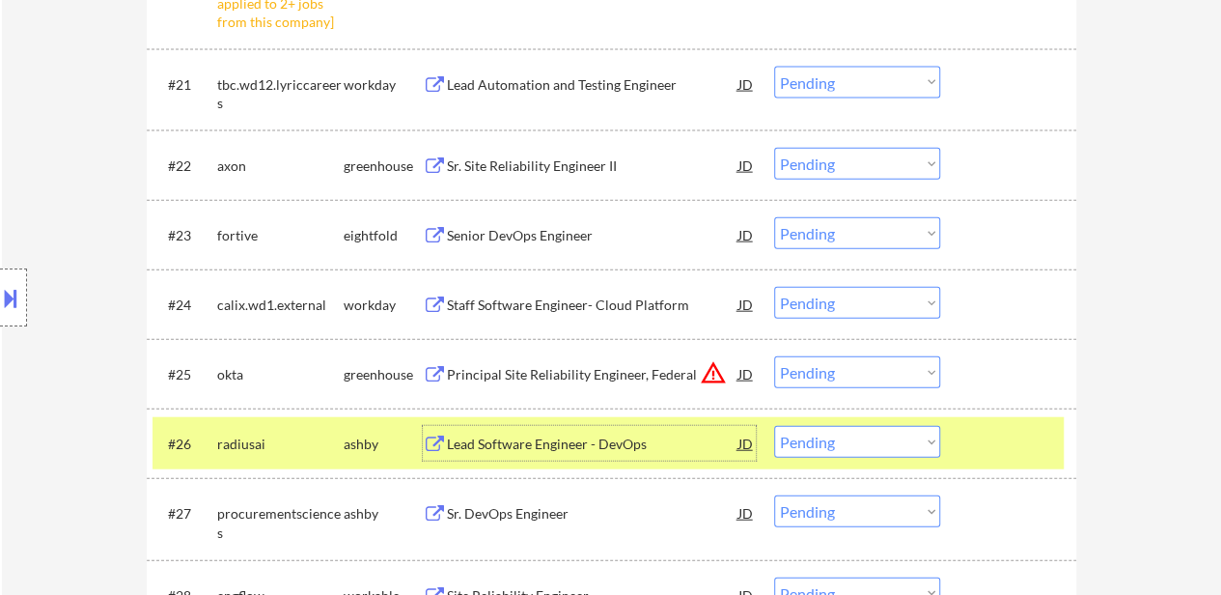
scroll to position [2124, 0]
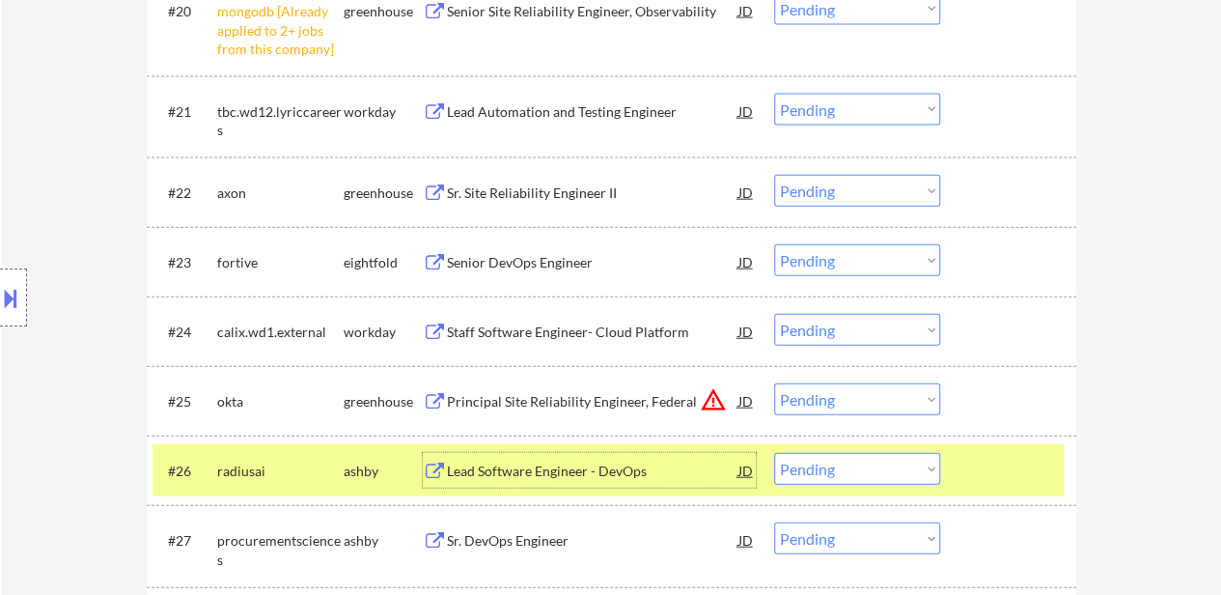
click at [1018, 476] on div at bounding box center [1010, 470] width 85 height 35
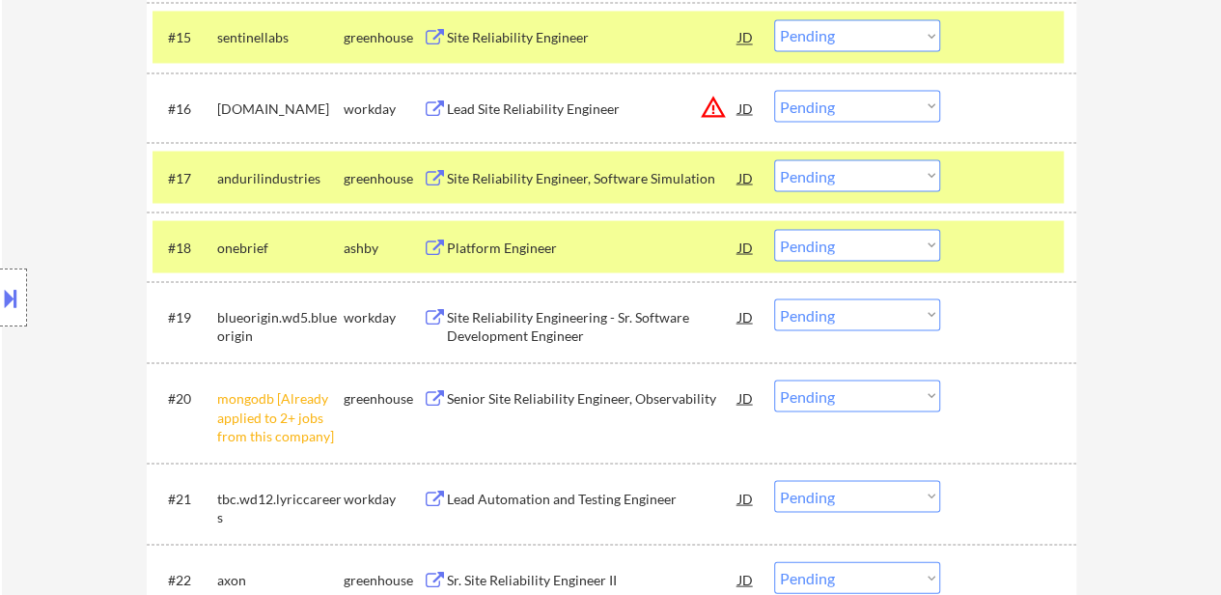
scroll to position [1448, 0]
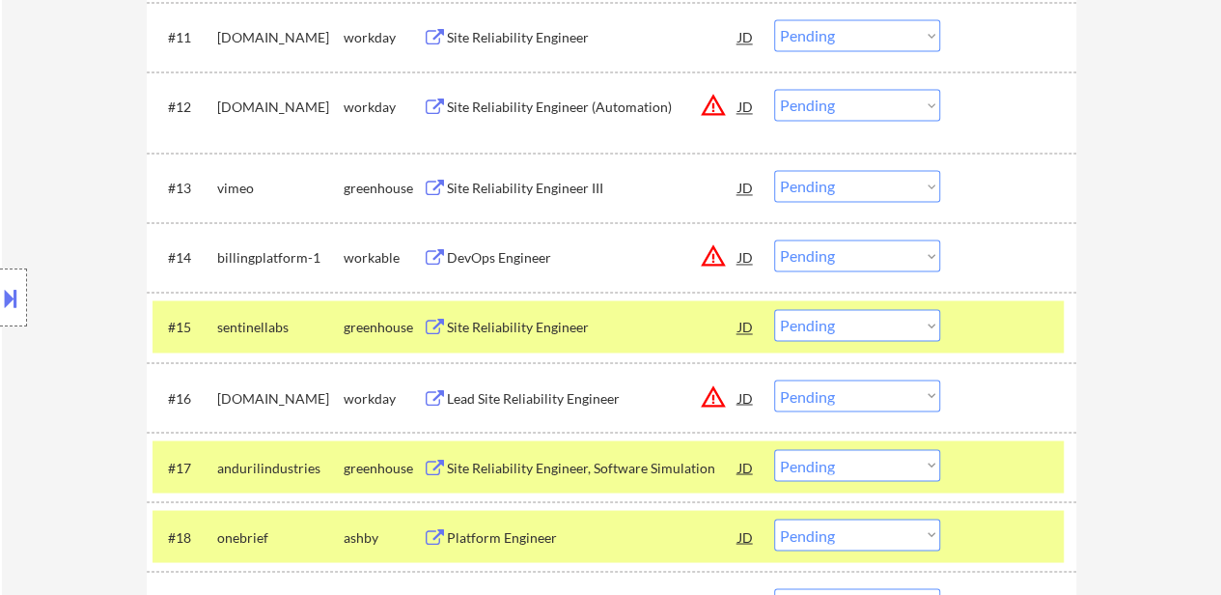
click at [986, 322] on div at bounding box center [1010, 326] width 85 height 35
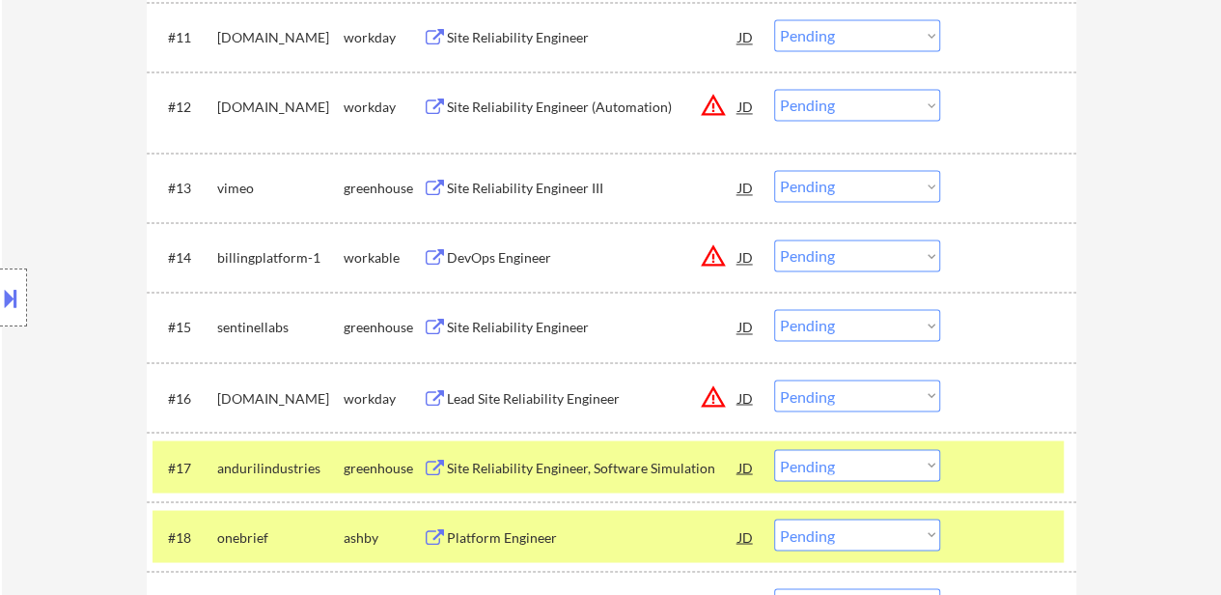
click at [990, 456] on div at bounding box center [1010, 466] width 85 height 35
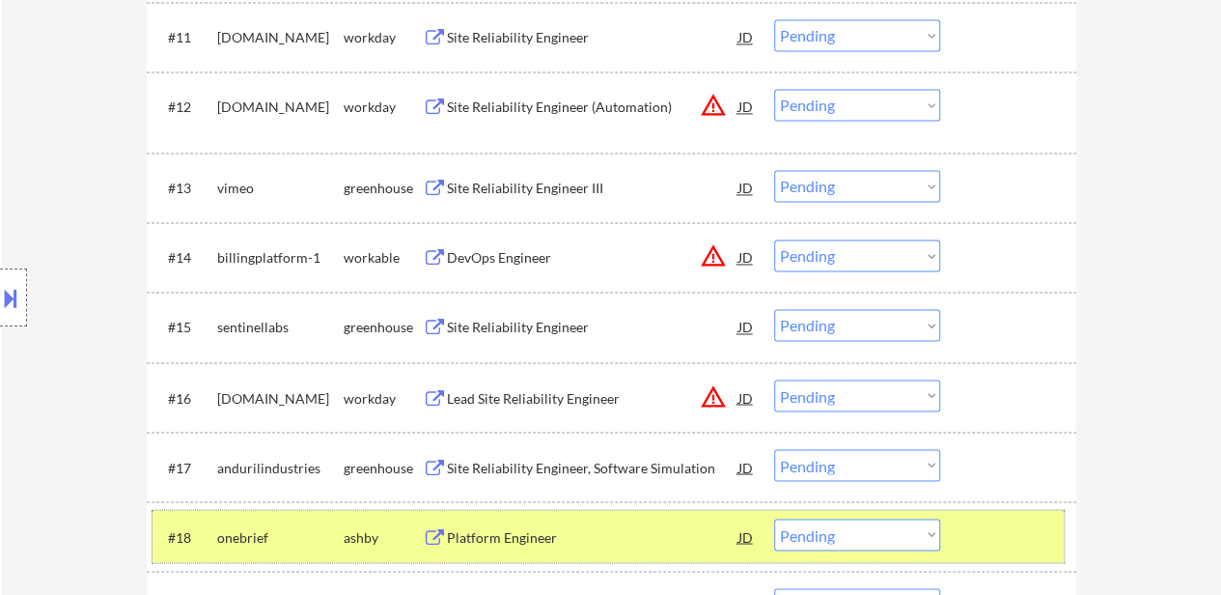
click at [989, 516] on div "#18 onebrief ashby Platform Engineer JD warning_amber Choose an option... Pendi…" at bounding box center [608, 536] width 911 height 52
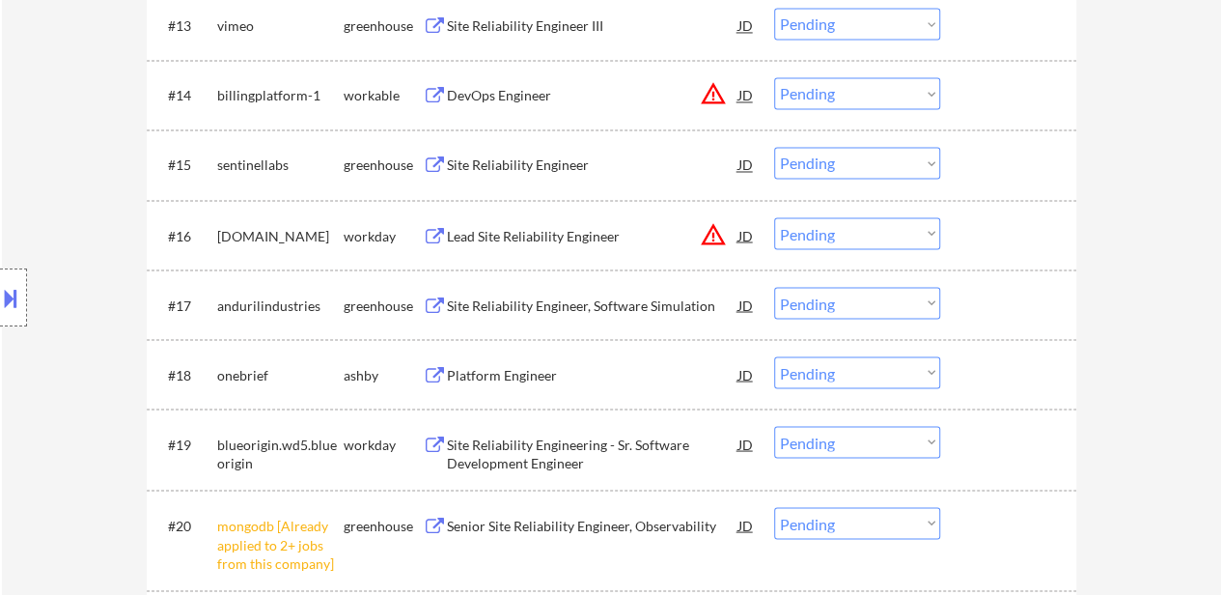
scroll to position [1641, 0]
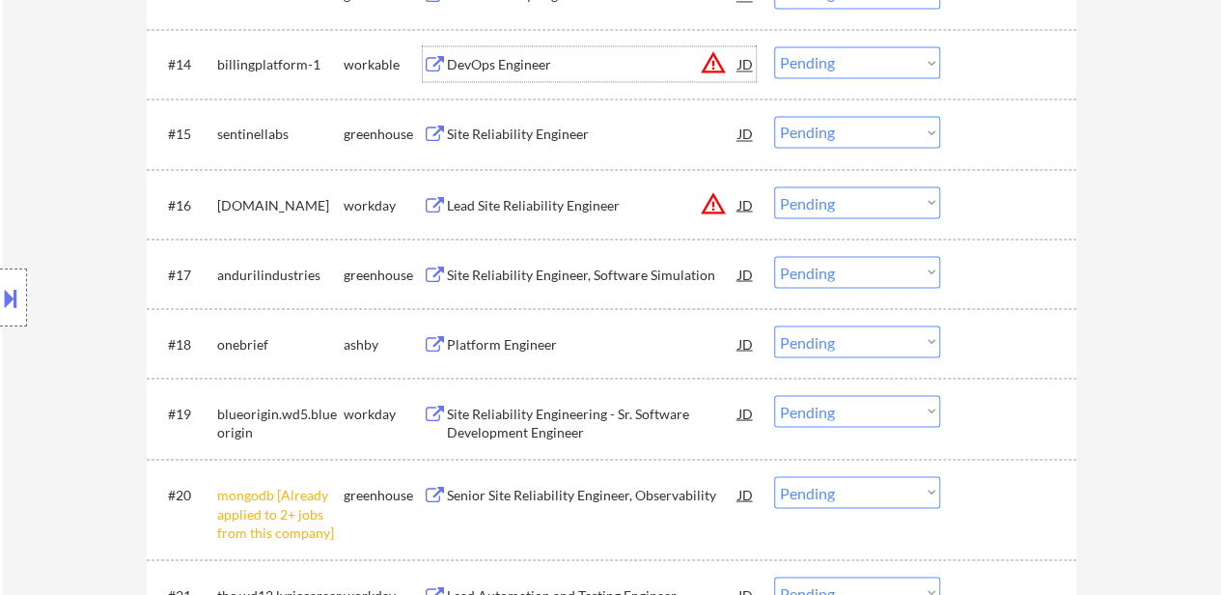
click at [512, 62] on div "DevOps Engineer" at bounding box center [593, 64] width 292 height 19
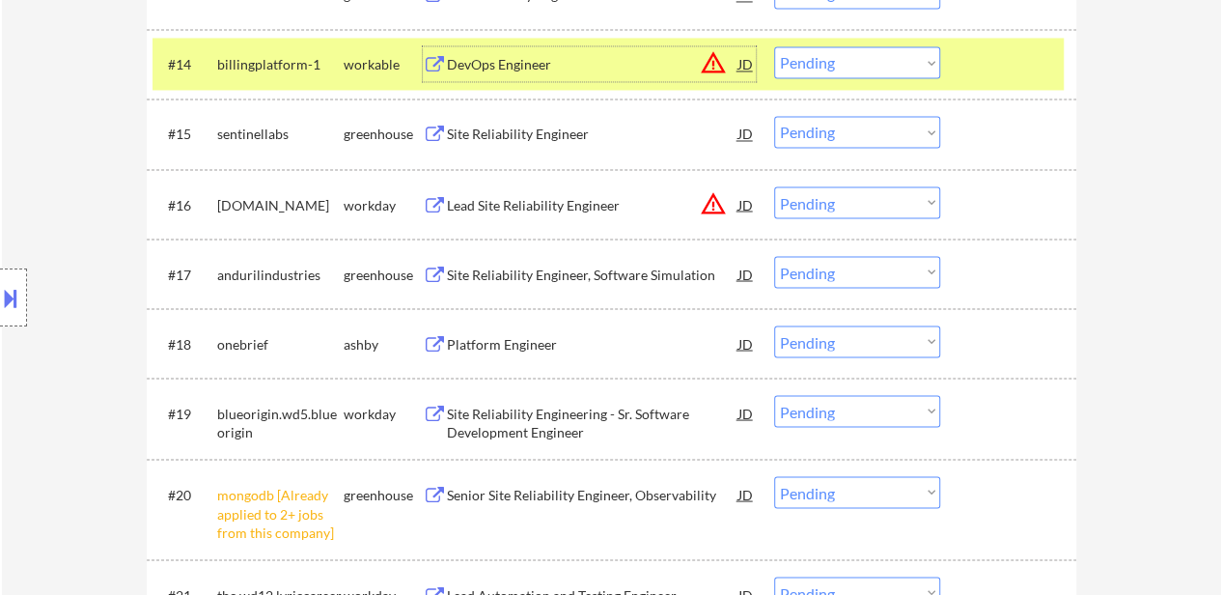
click at [1016, 66] on div at bounding box center [1010, 63] width 85 height 35
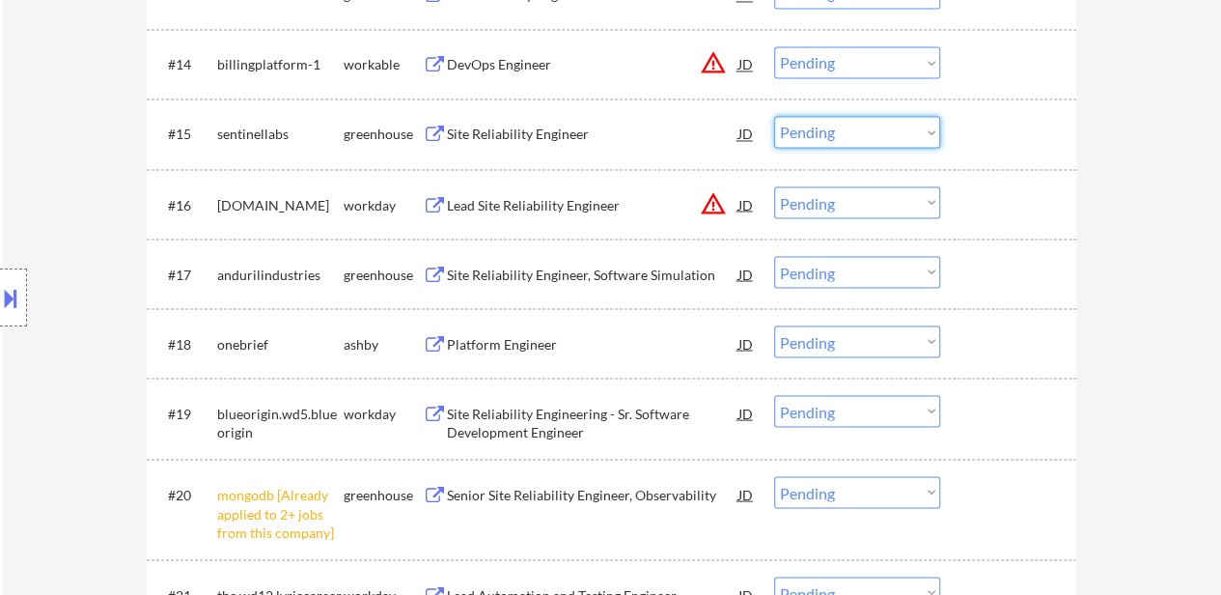
click at [800, 132] on select "Choose an option... Pending Applied Excluded (Questions) Excluded (Expired) Exc…" at bounding box center [857, 132] width 166 height 32
click at [774, 116] on select "Choose an option... Pending Applied Excluded (Questions) Excluded (Expired) Exc…" at bounding box center [857, 132] width 166 height 32
select select ""pending""
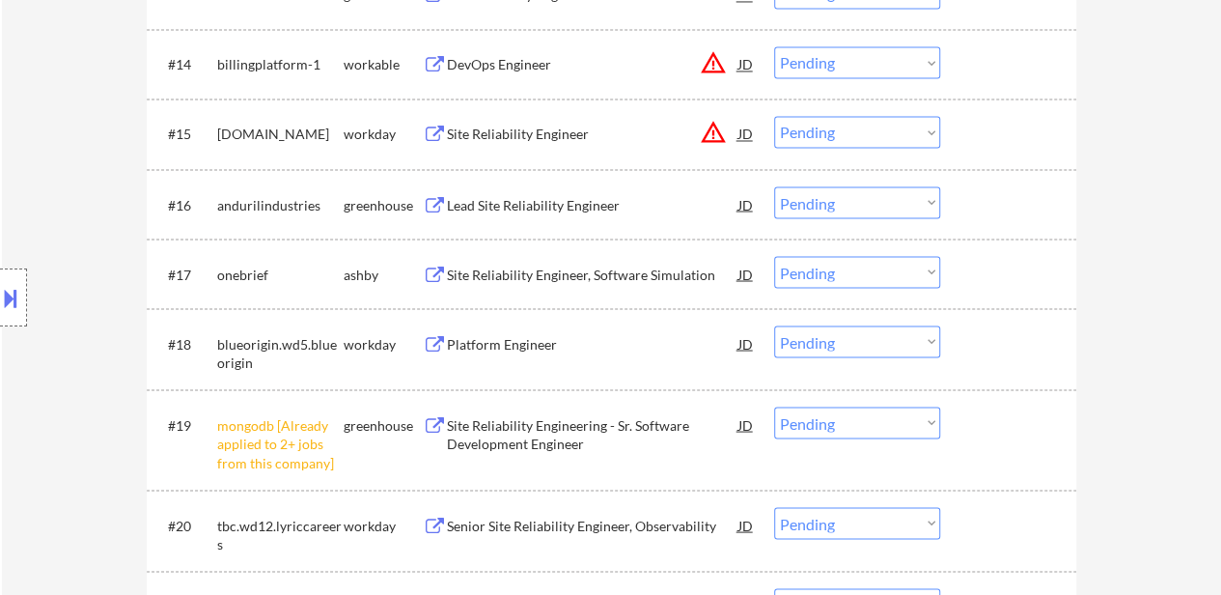
scroll to position [1738, 0]
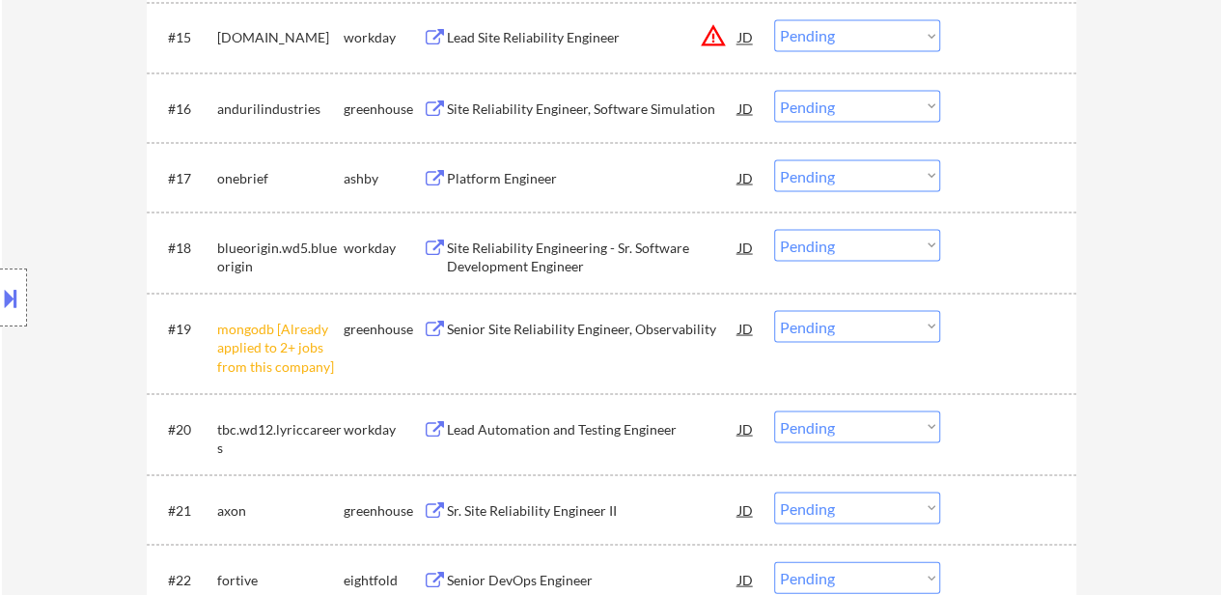
click at [588, 109] on div "Site Reliability Engineer, Software Simulation" at bounding box center [593, 107] width 292 height 19
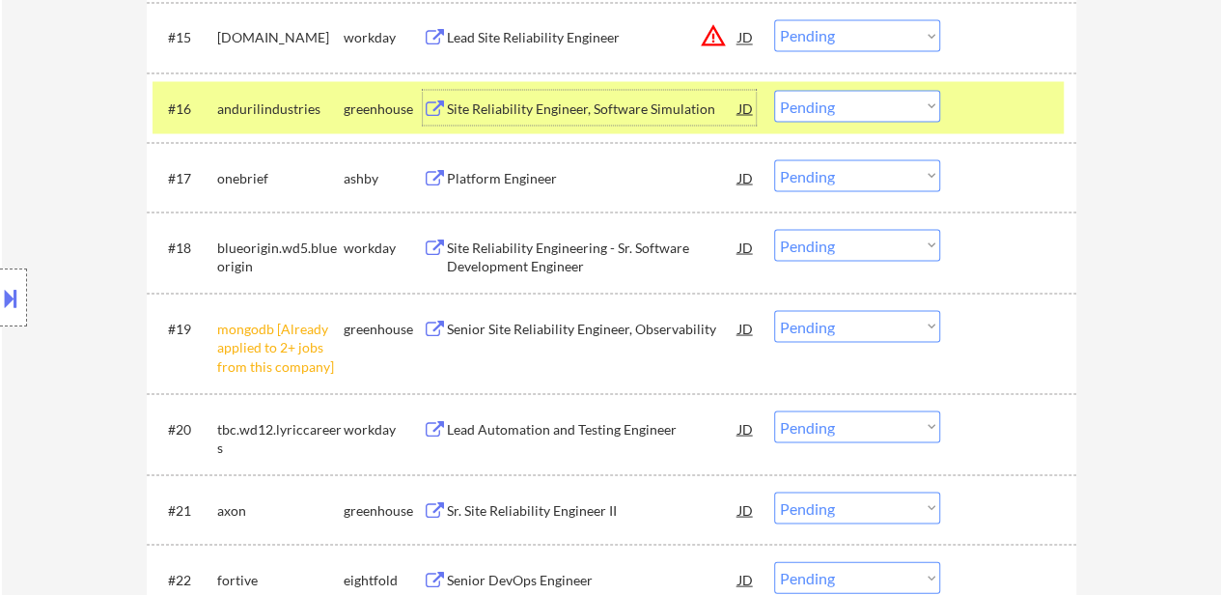
click at [796, 111] on select "Choose an option... Pending Applied Excluded (Questions) Excluded (Expired) Exc…" at bounding box center [857, 106] width 166 height 32
click at [774, 90] on select "Choose an option... Pending Applied Excluded (Questions) Excluded (Expired) Exc…" at bounding box center [857, 106] width 166 height 32
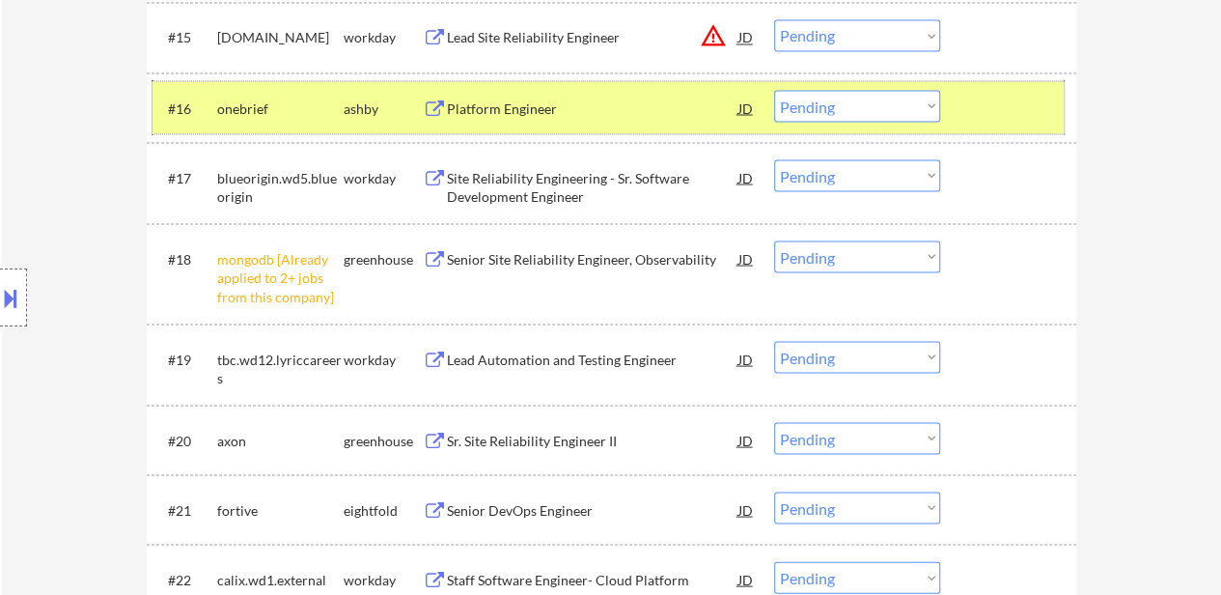
click at [1000, 96] on div at bounding box center [1010, 107] width 85 height 35
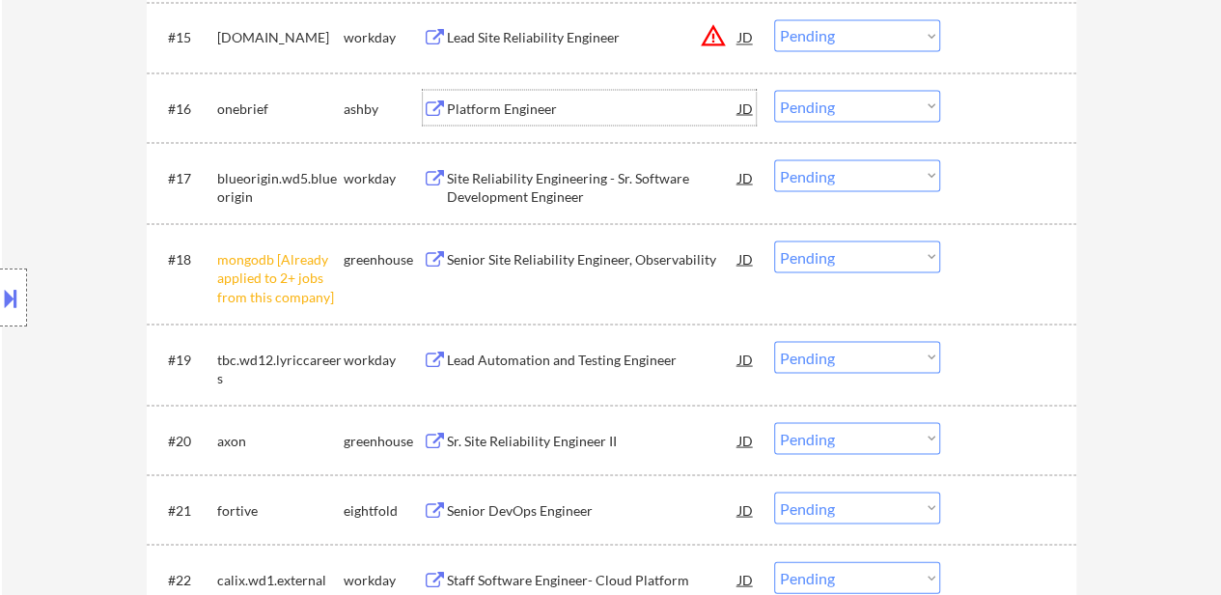
click at [518, 117] on div "Platform Engineer" at bounding box center [593, 107] width 292 height 35
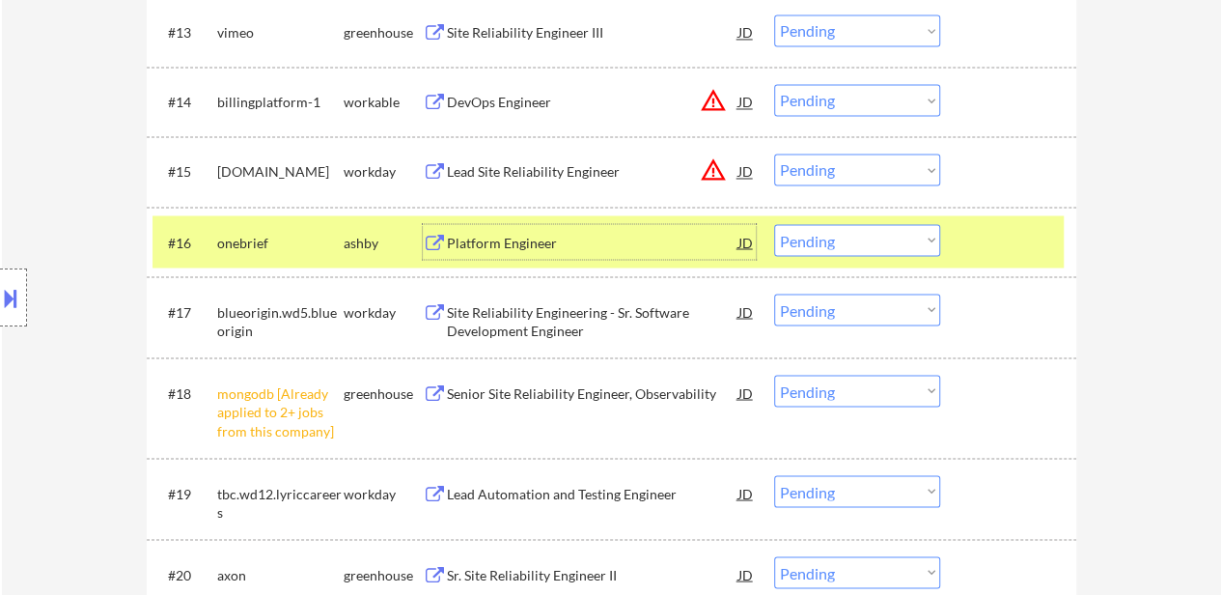
scroll to position [1545, 0]
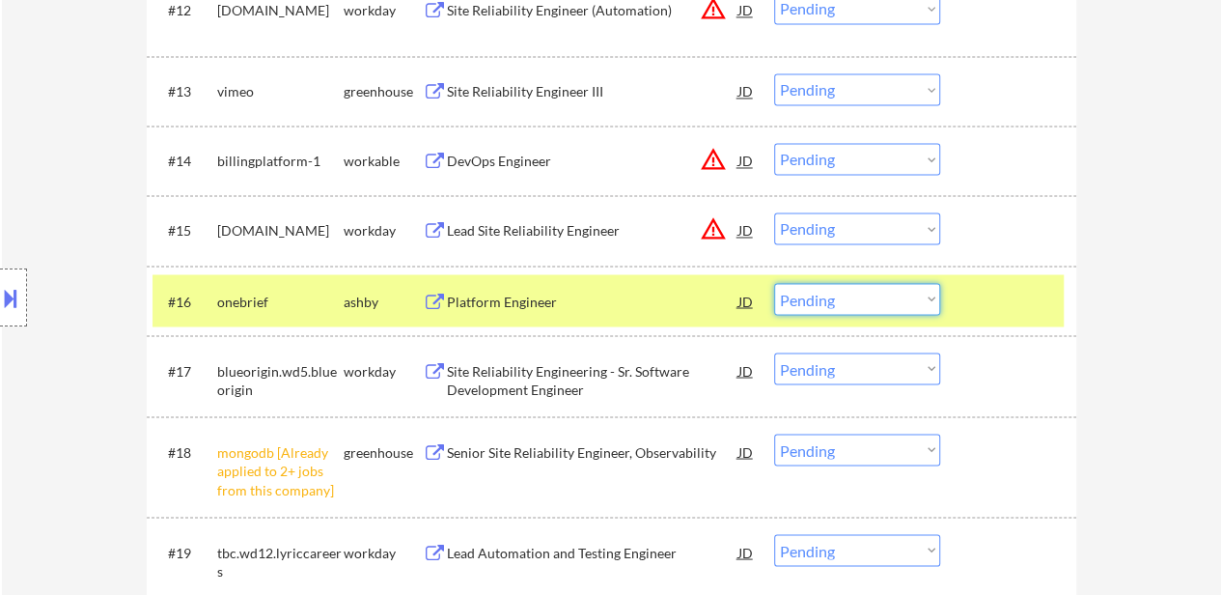
drag, startPoint x: 881, startPoint y: 299, endPoint x: 881, endPoint y: 310, distance: 10.6
click at [881, 299] on select "Choose an option... Pending Applied Excluded (Questions) Excluded (Expired) Exc…" at bounding box center [857, 299] width 166 height 32
click at [774, 283] on select "Choose an option... Pending Applied Excluded (Questions) Excluded (Expired) Exc…" at bounding box center [857, 299] width 166 height 32
select select ""pending""
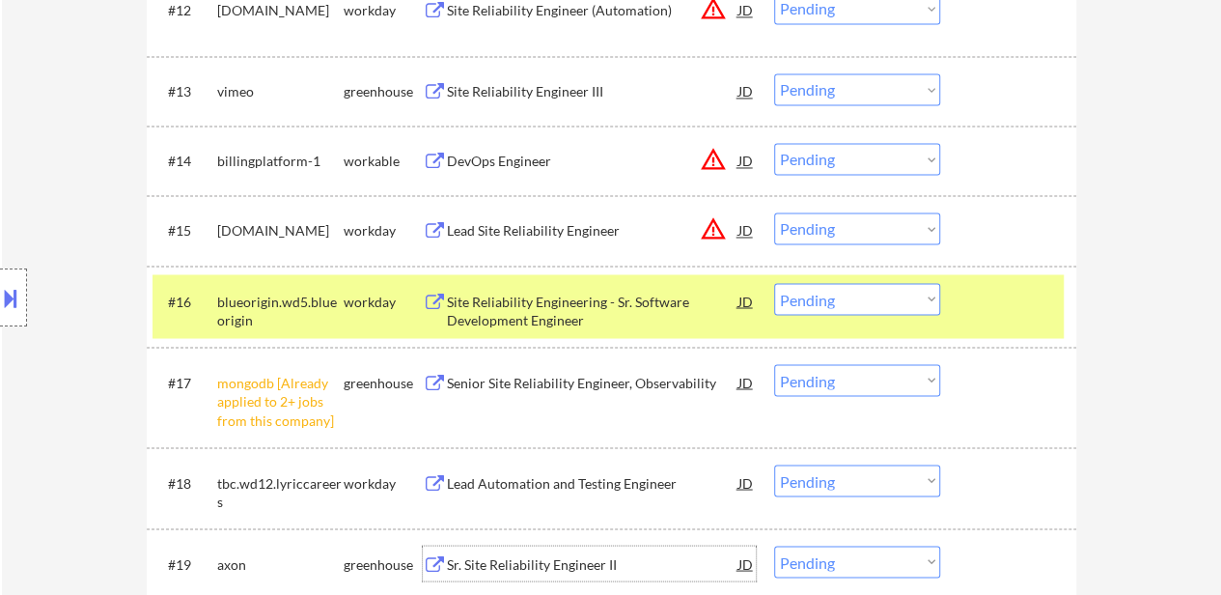
drag, startPoint x: 541, startPoint y: 556, endPoint x: 572, endPoint y: 549, distance: 31.6
click at [541, 557] on div "Sr. Site Reliability Engineer II" at bounding box center [593, 563] width 292 height 19
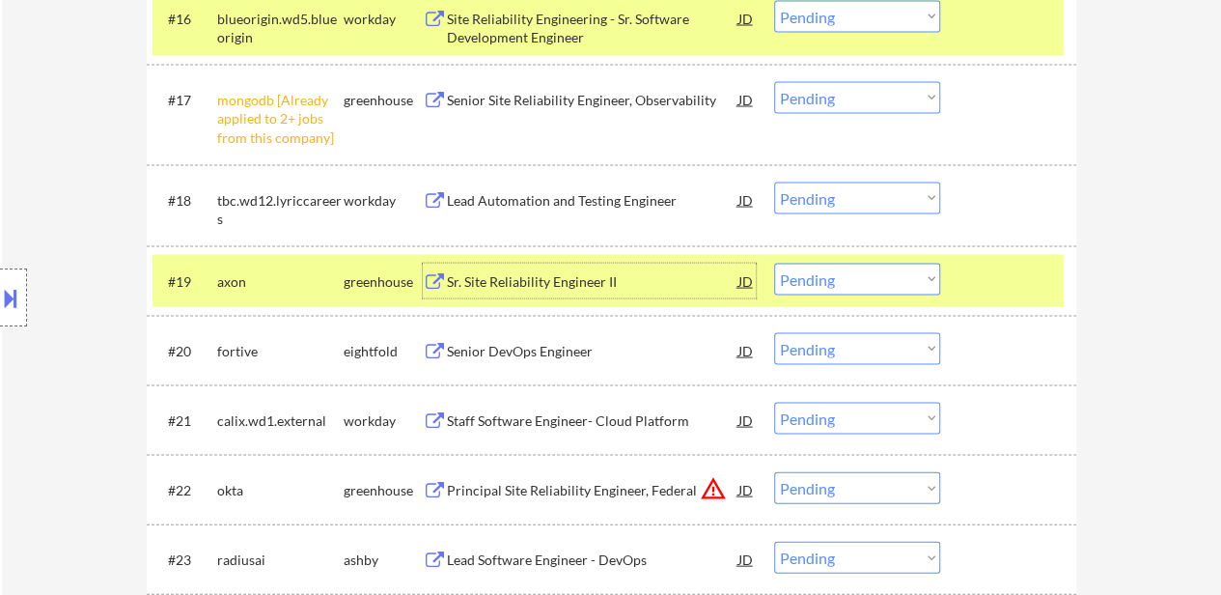
scroll to position [1835, 0]
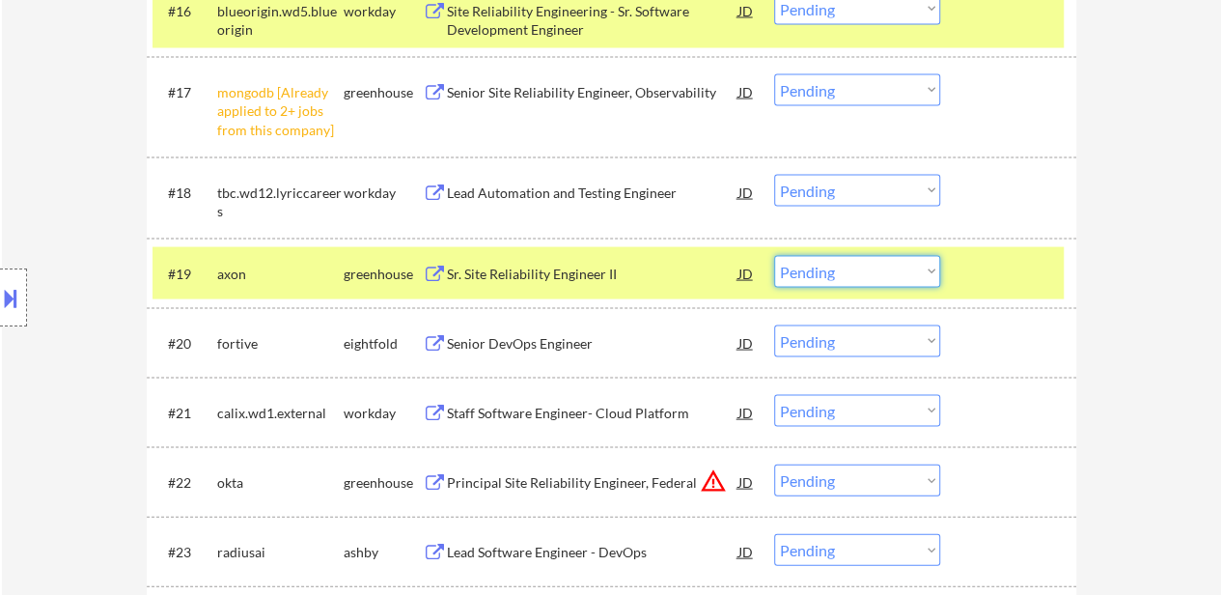
click at [839, 271] on select "Choose an option... Pending Applied Excluded (Questions) Excluded (Expired) Exc…" at bounding box center [857, 272] width 166 height 32
click at [774, 256] on select "Choose an option... Pending Applied Excluded (Questions) Excluded (Expired) Exc…" at bounding box center [857, 272] width 166 height 32
select select ""pending""
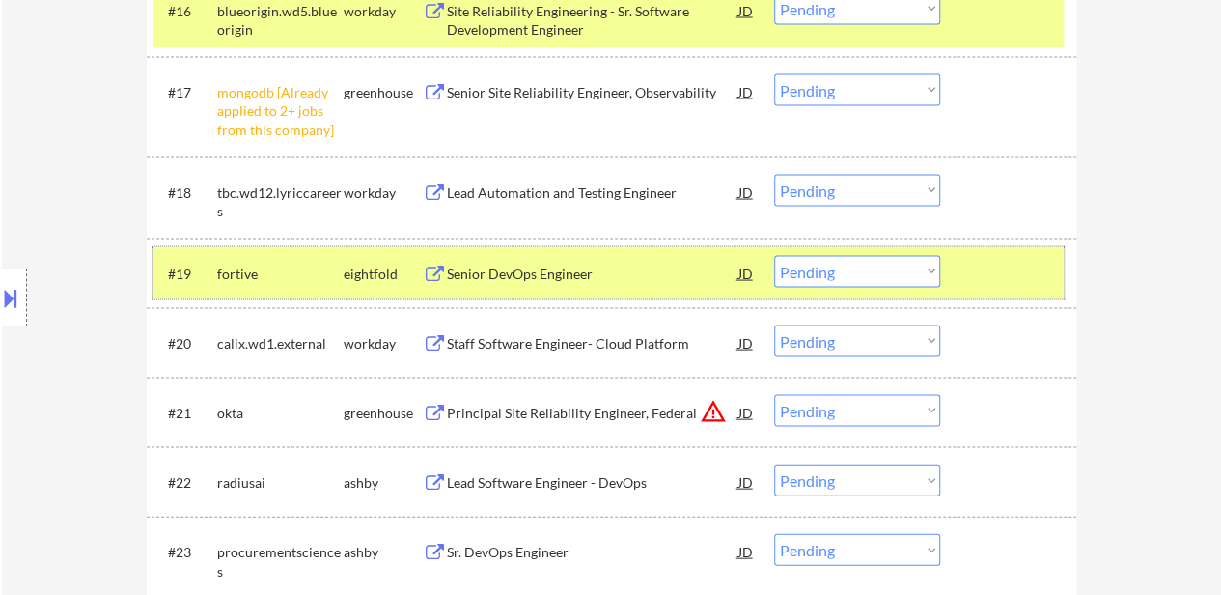
click at [991, 275] on div at bounding box center [1010, 273] width 85 height 35
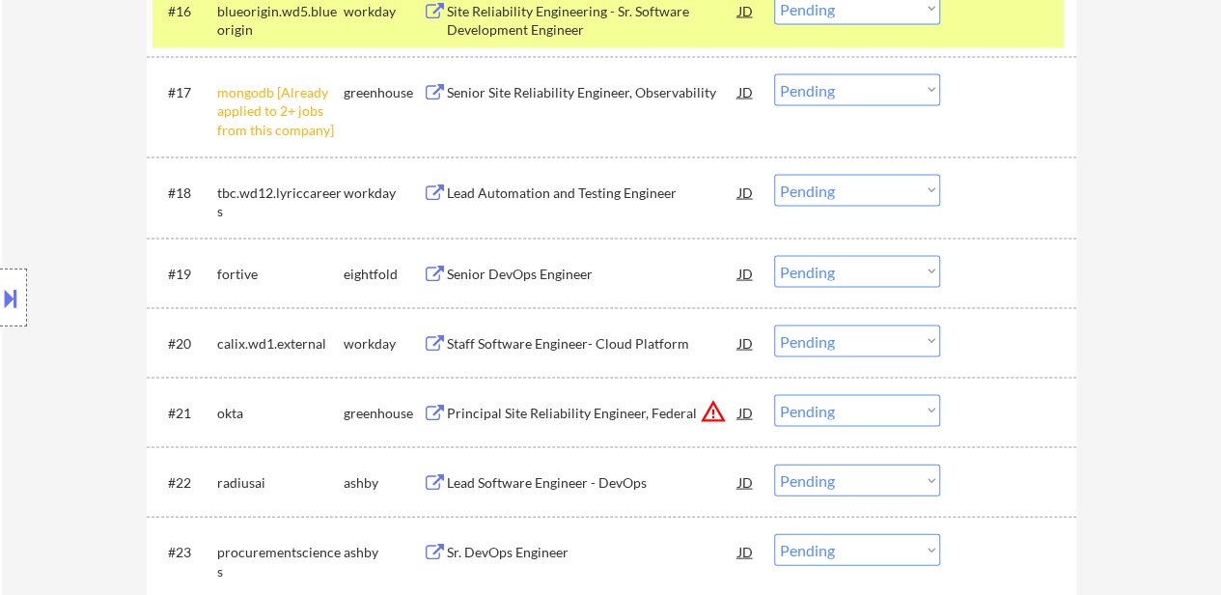
scroll to position [1641, 0]
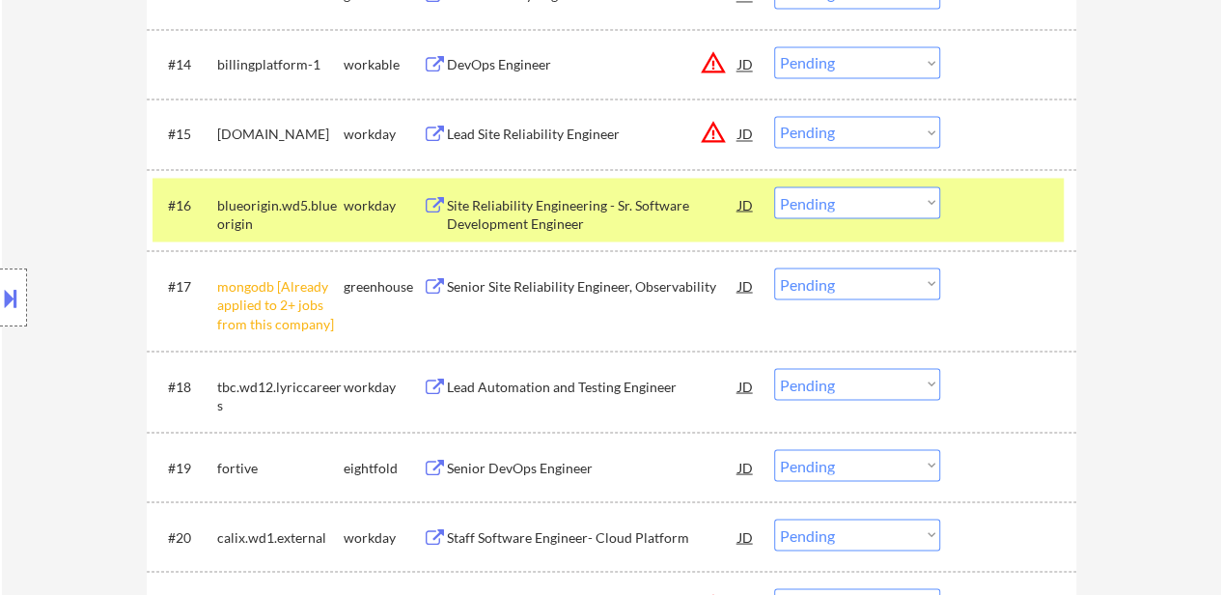
click at [948, 212] on div "#16 blueorigin.wd5.blueorigin workday Site Reliability Engineering - Sr. Softwa…" at bounding box center [608, 210] width 911 height 64
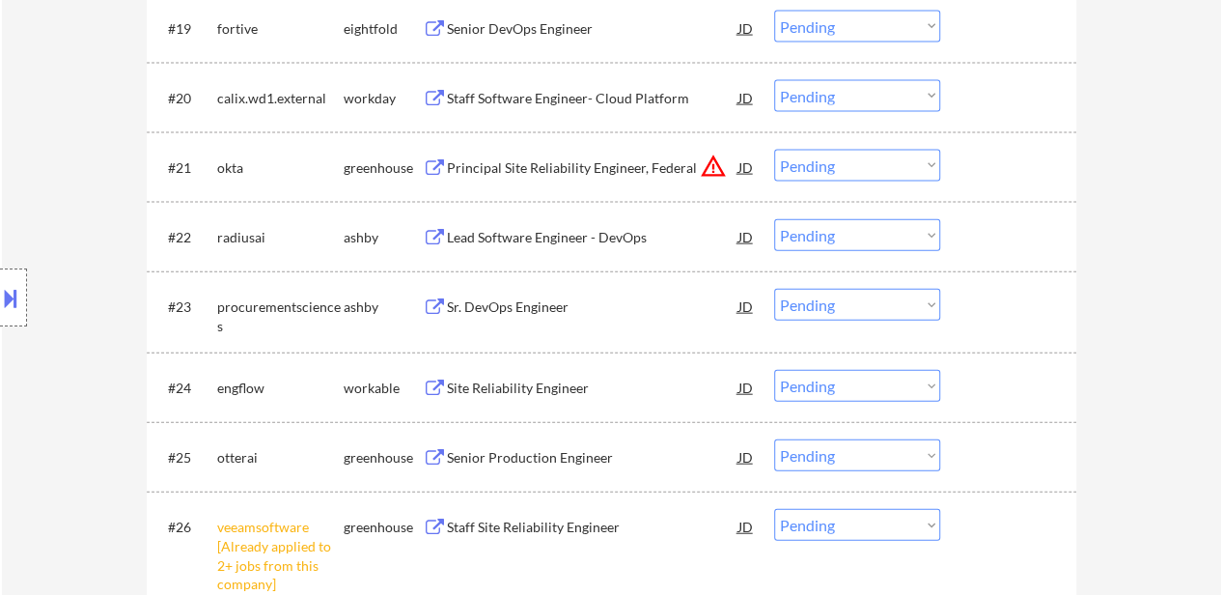
scroll to position [2124, 0]
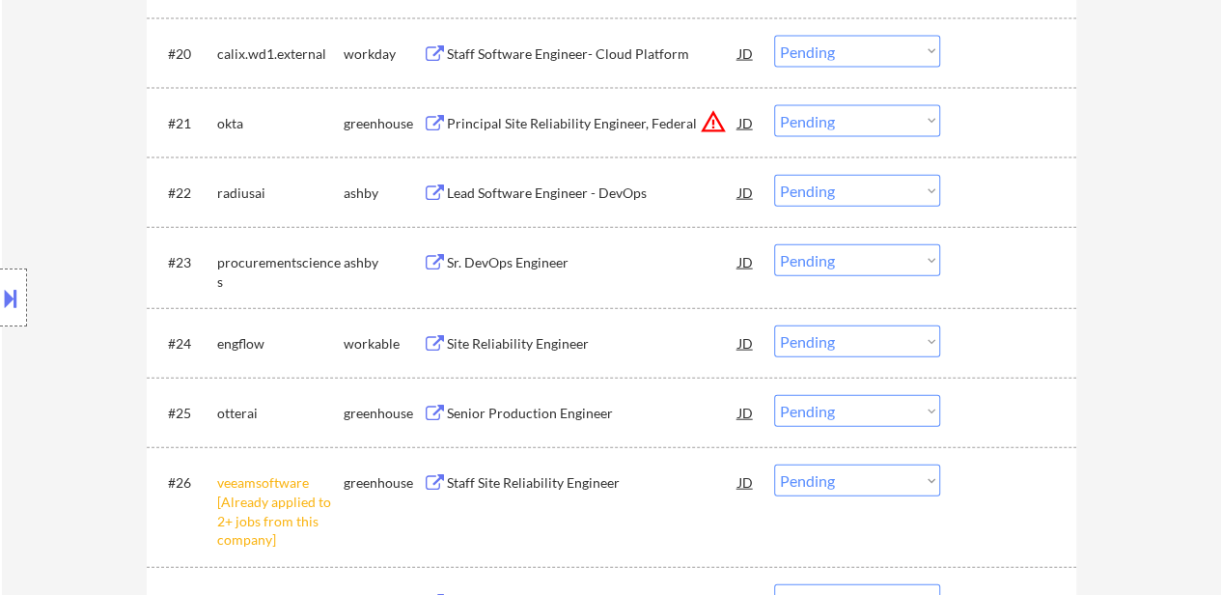
click at [588, 196] on div "Lead Software Engineer - DevOps" at bounding box center [593, 192] width 292 height 19
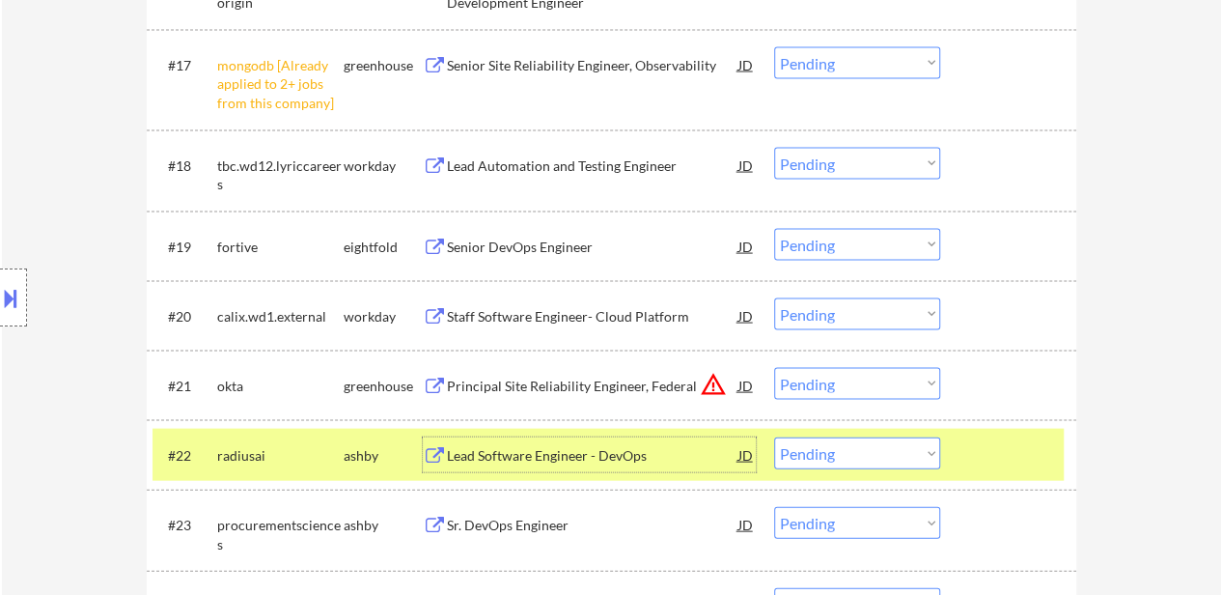
scroll to position [1835, 0]
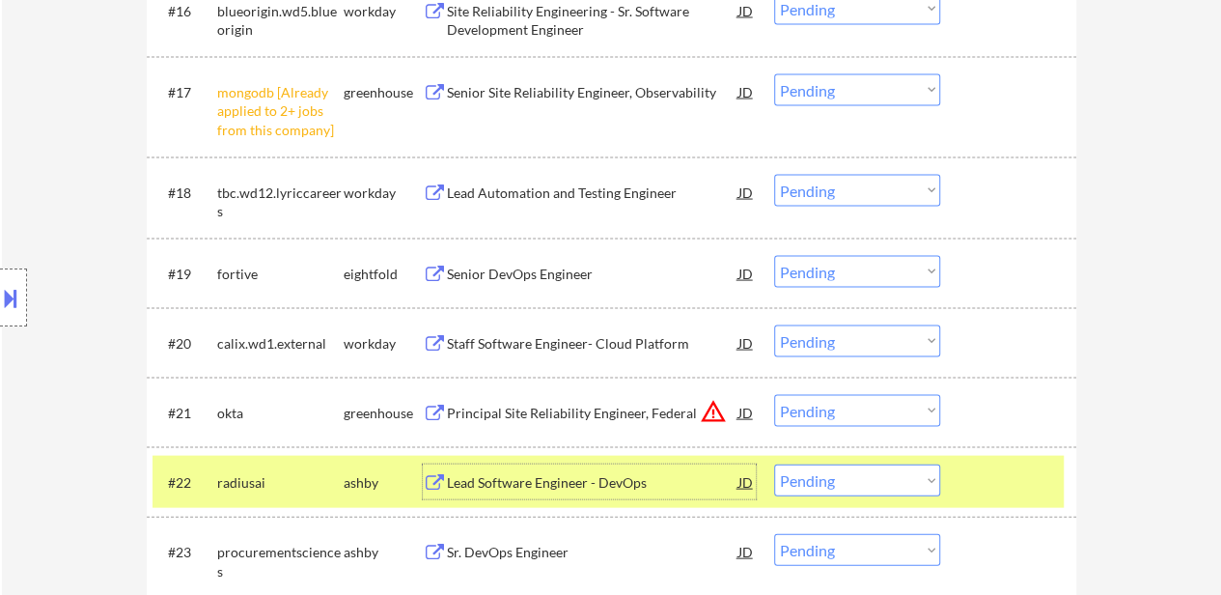
click at [884, 91] on select "Choose an option... Pending Applied Excluded (Questions) Excluded (Expired) Exc…" at bounding box center [857, 90] width 166 height 32
click at [774, 74] on select "Choose an option... Pending Applied Excluded (Questions) Excluded (Expired) Exc…" at bounding box center [857, 90] width 166 height 32
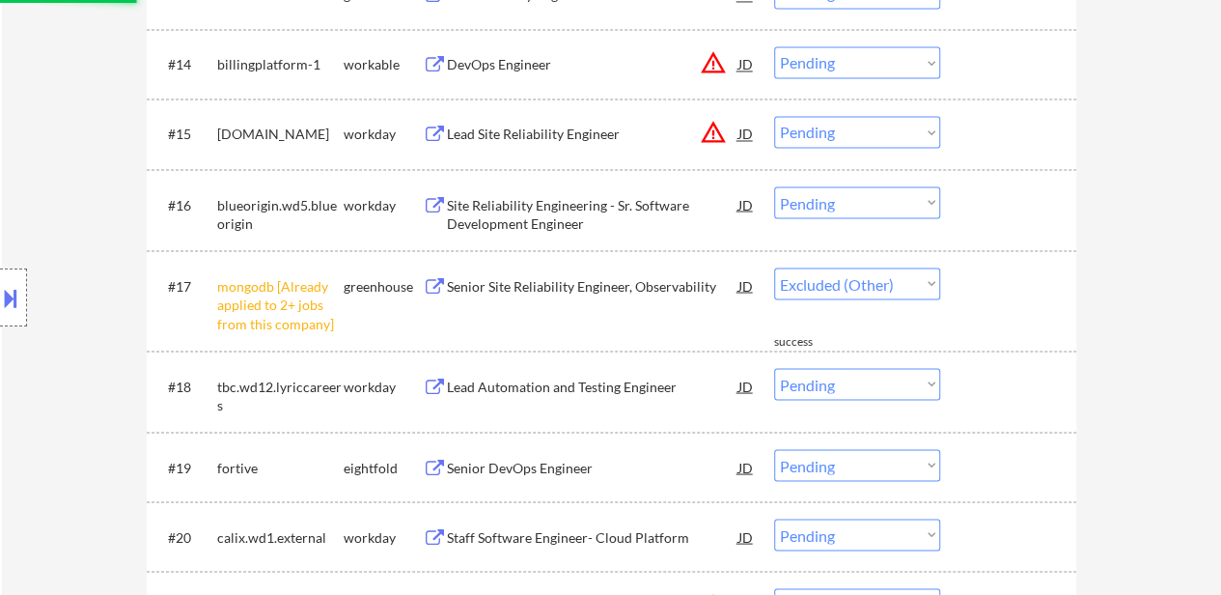
scroll to position [1545, 0]
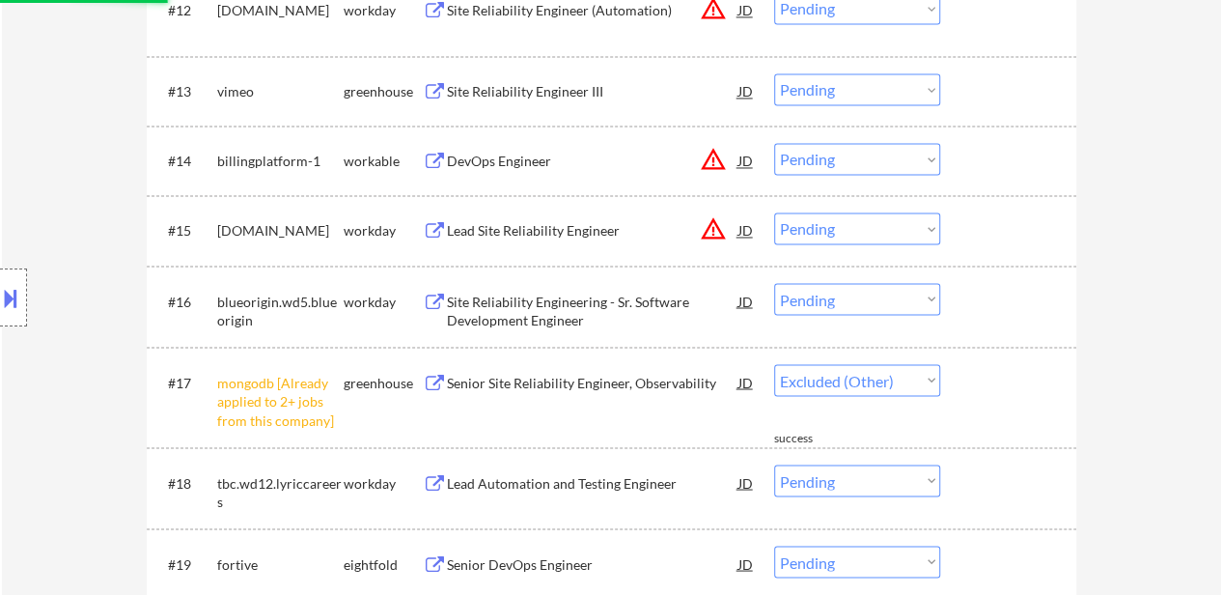
select select ""pending""
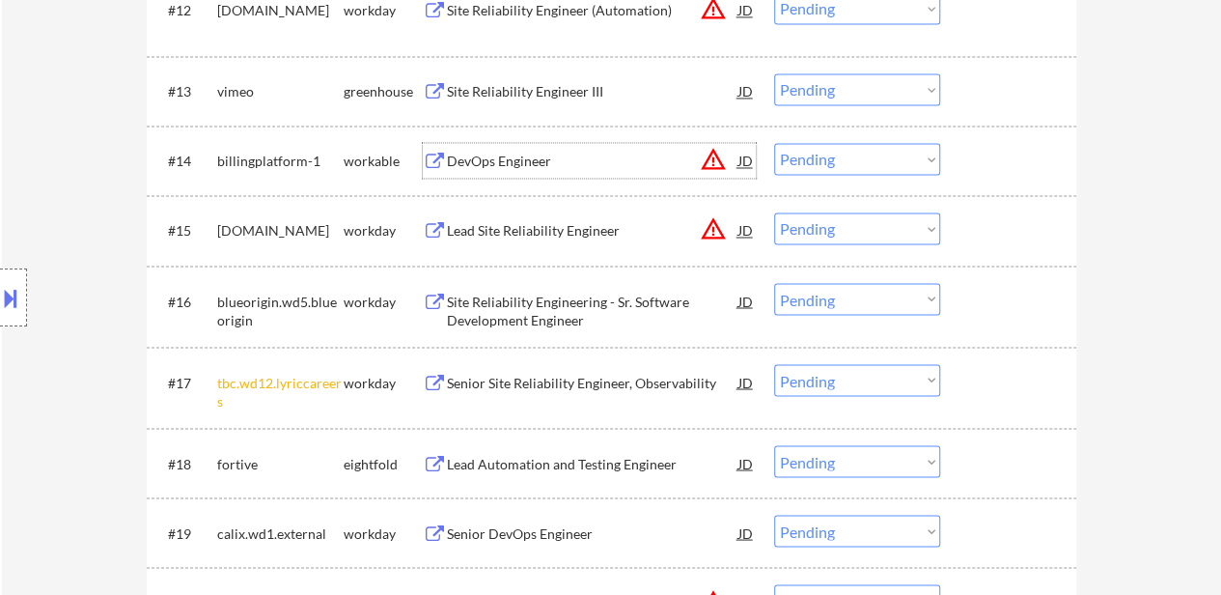
click at [535, 160] on div "DevOps Engineer" at bounding box center [593, 161] width 292 height 19
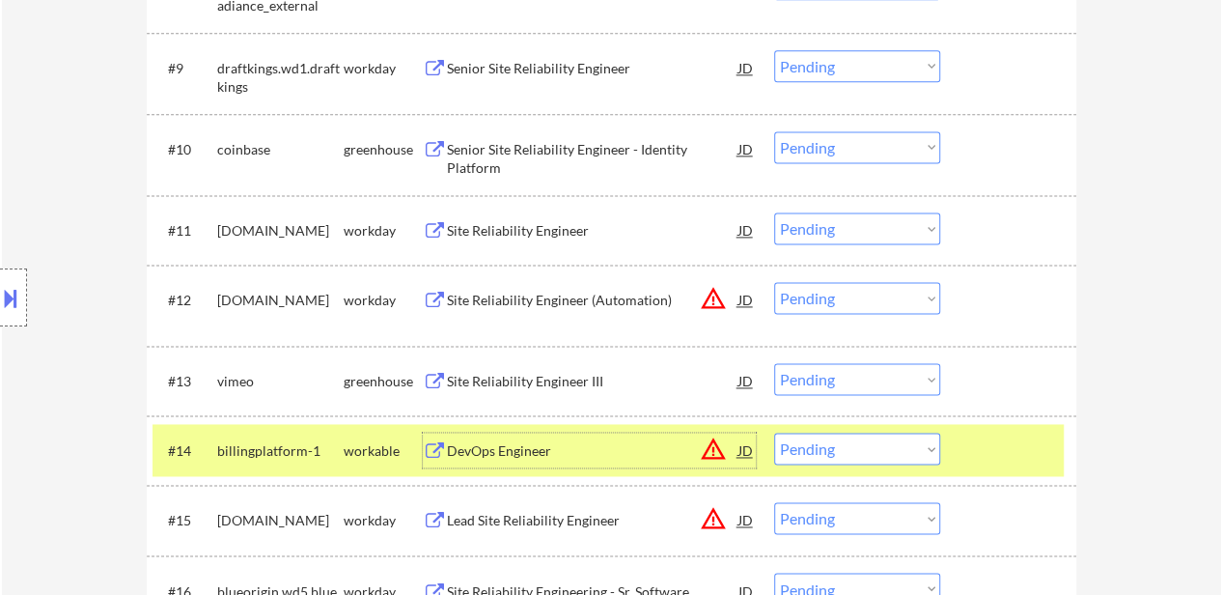
scroll to position [1352, 0]
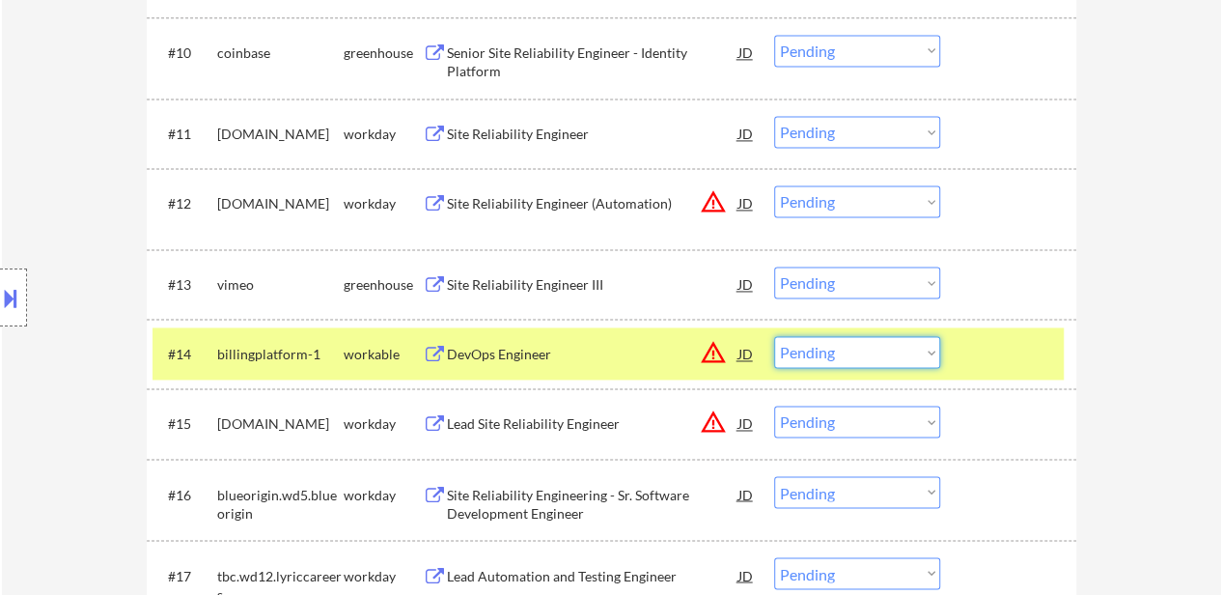
click at [898, 347] on select "Choose an option... Pending Applied Excluded (Questions) Excluded (Expired) Exc…" at bounding box center [857, 352] width 166 height 32
click at [774, 336] on select "Choose an option... Pending Applied Excluded (Questions) Excluded (Expired) Exc…" at bounding box center [857, 352] width 166 height 32
select select ""pending""
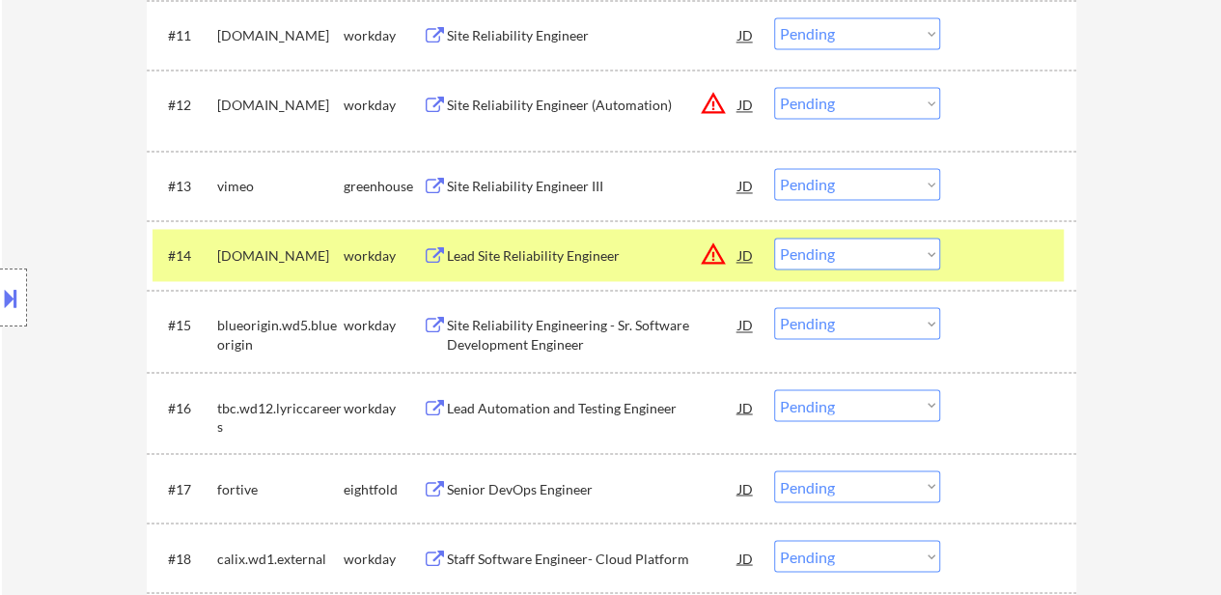
scroll to position [1448, 0]
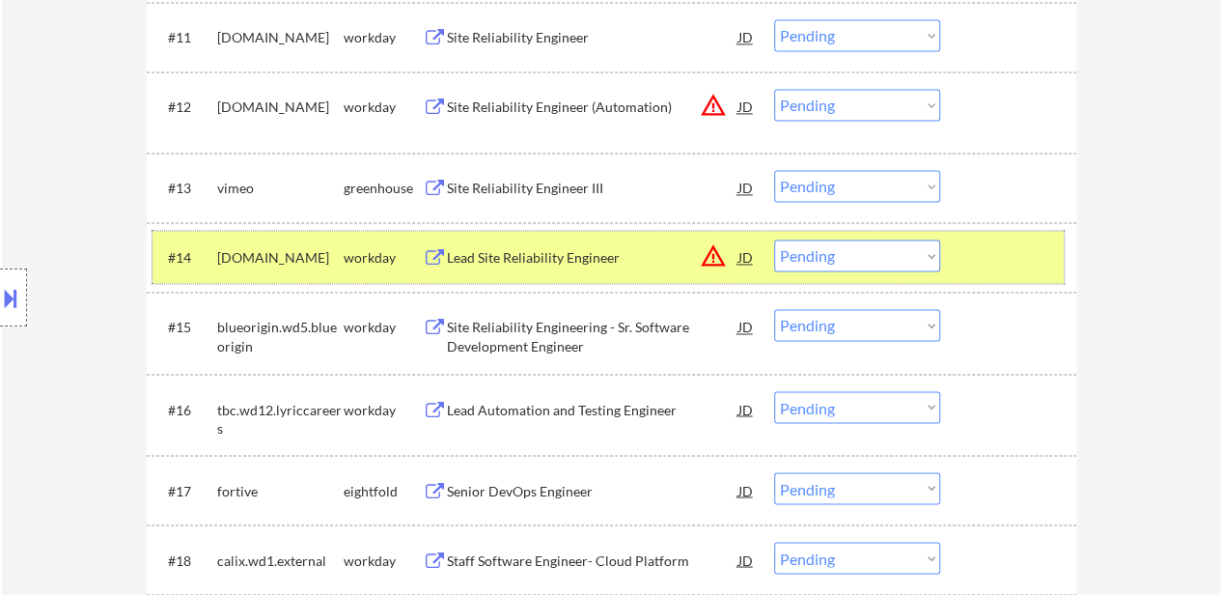
click at [998, 260] on div at bounding box center [1010, 256] width 85 height 35
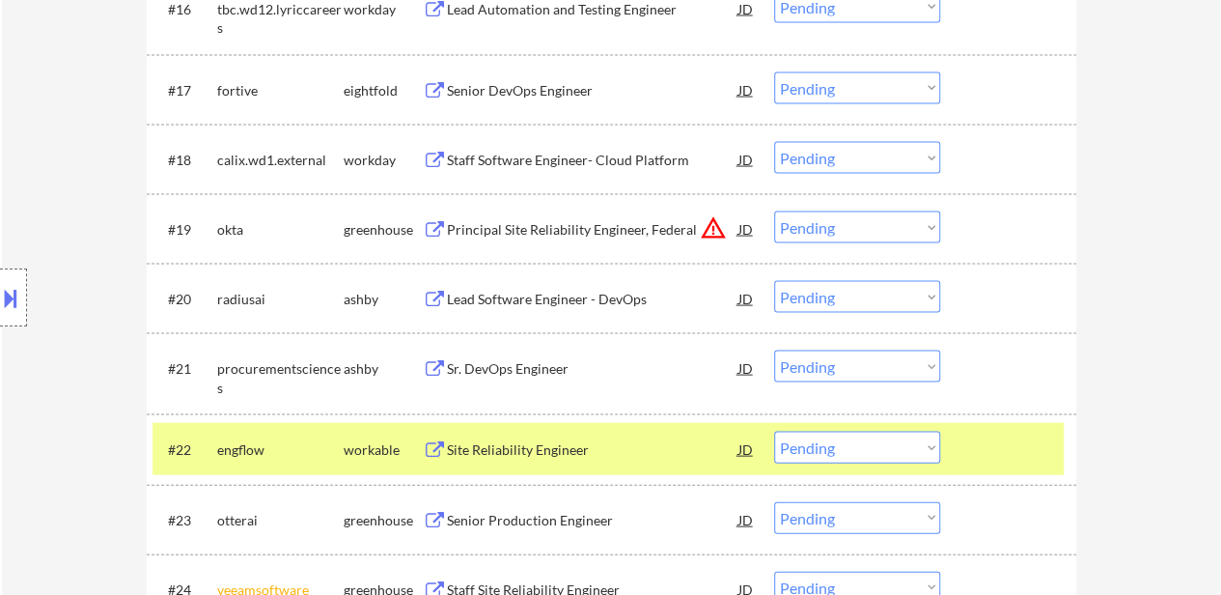
scroll to position [1931, 0]
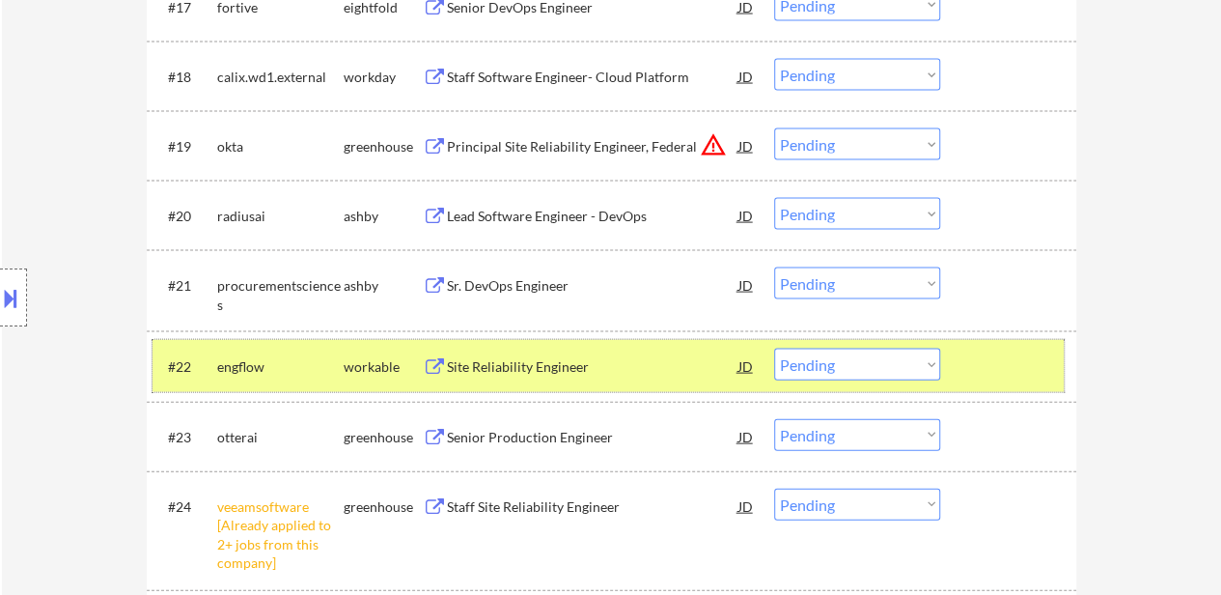
click at [994, 361] on div at bounding box center [1010, 366] width 85 height 35
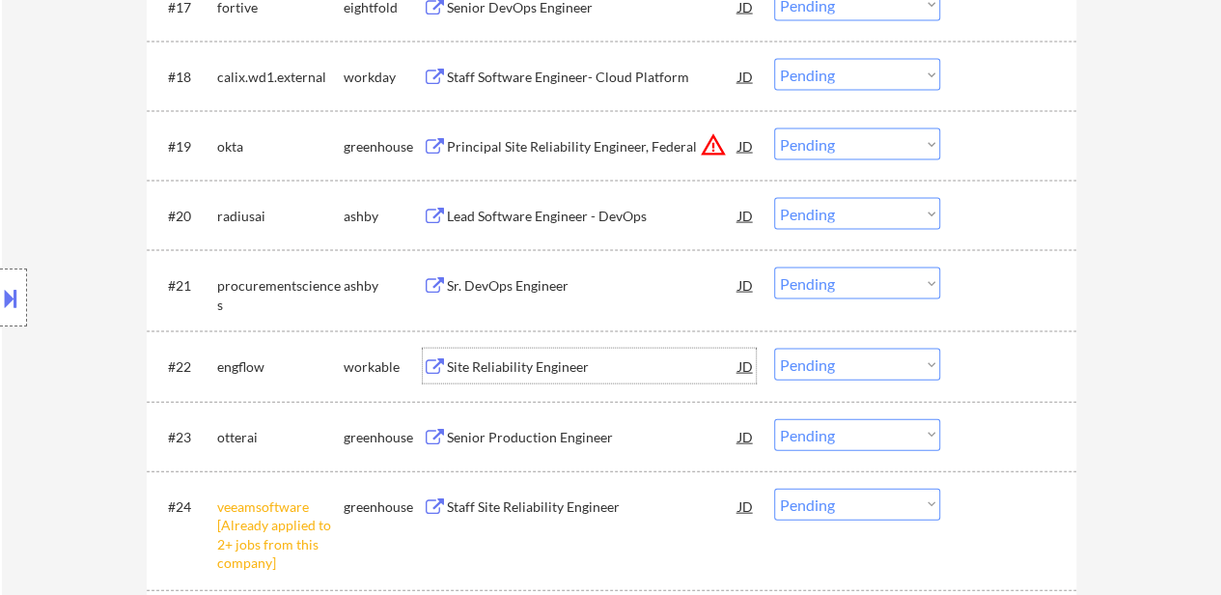
click at [554, 368] on div "Site Reliability Engineer" at bounding box center [593, 366] width 292 height 19
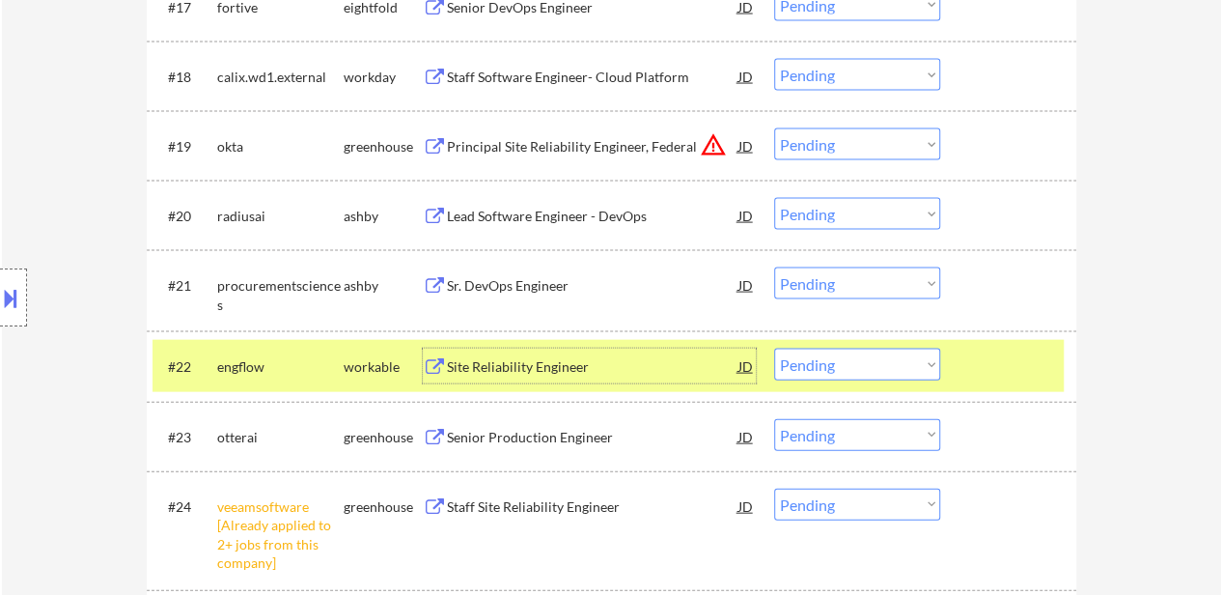
click at [869, 366] on select "Choose an option... Pending Applied Excluded (Questions) Excluded (Expired) Exc…" at bounding box center [857, 365] width 166 height 32
click at [774, 349] on select "Choose an option... Pending Applied Excluded (Questions) Excluded (Expired) Exc…" at bounding box center [857, 365] width 166 height 32
select select ""pending""
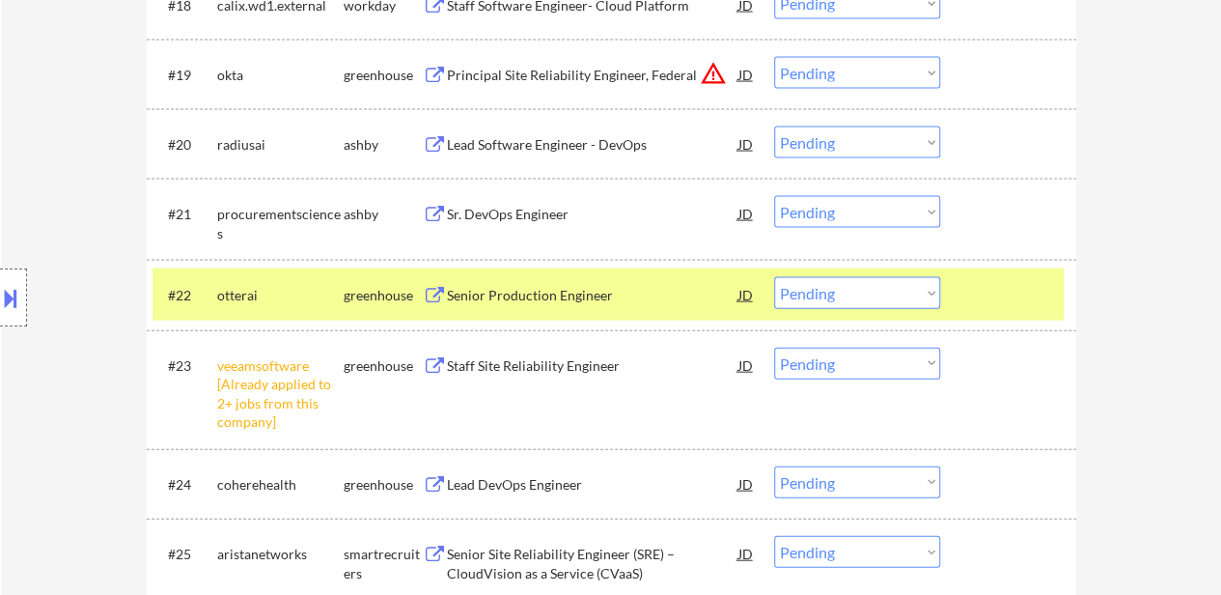
scroll to position [2028, 0]
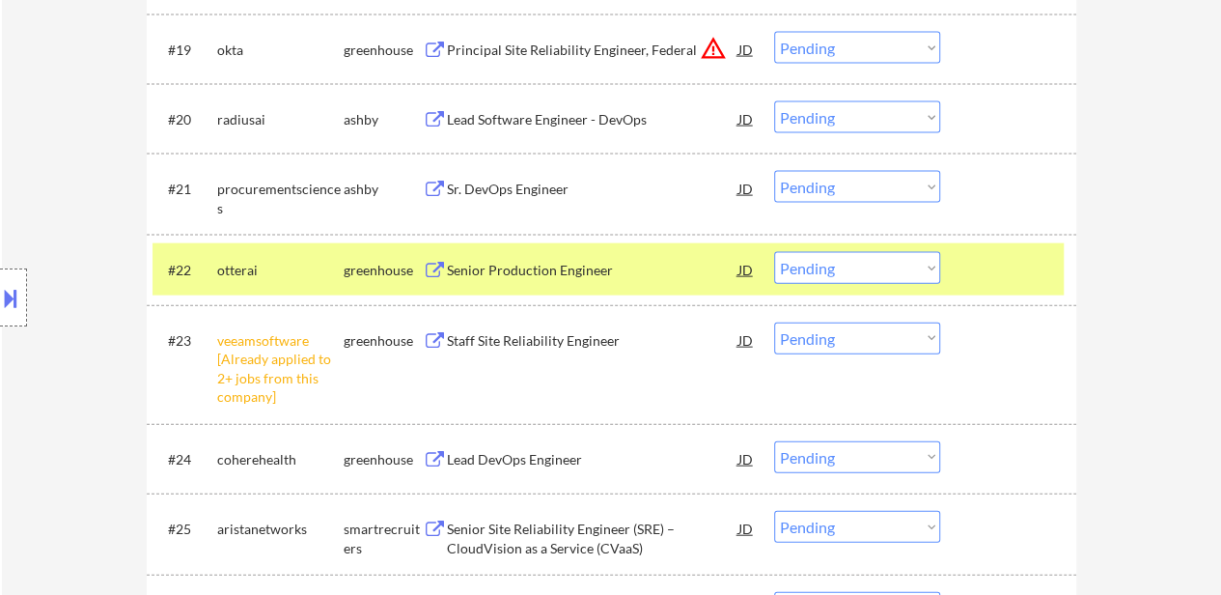
click at [575, 110] on div "Lead Software Engineer - DevOps" at bounding box center [593, 119] width 292 height 19
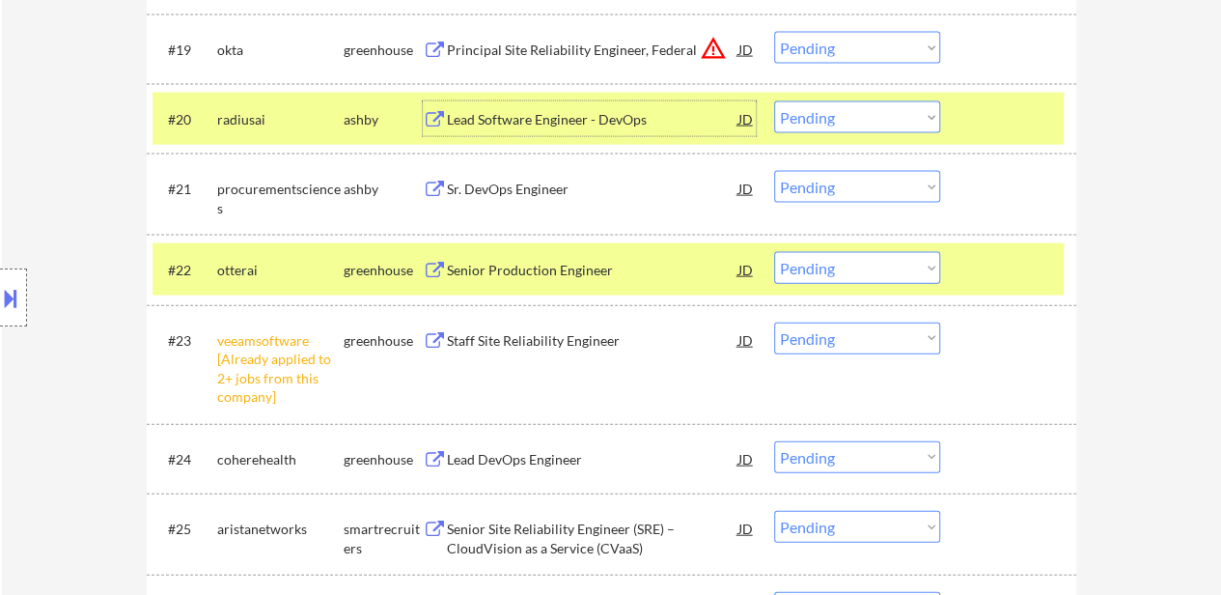
click at [862, 115] on select "Choose an option... Pending Applied Excluded (Questions) Excluded (Expired) Exc…" at bounding box center [857, 117] width 166 height 32
click at [774, 101] on select "Choose an option... Pending Applied Excluded (Questions) Excluded (Expired) Exc…" at bounding box center [857, 117] width 166 height 32
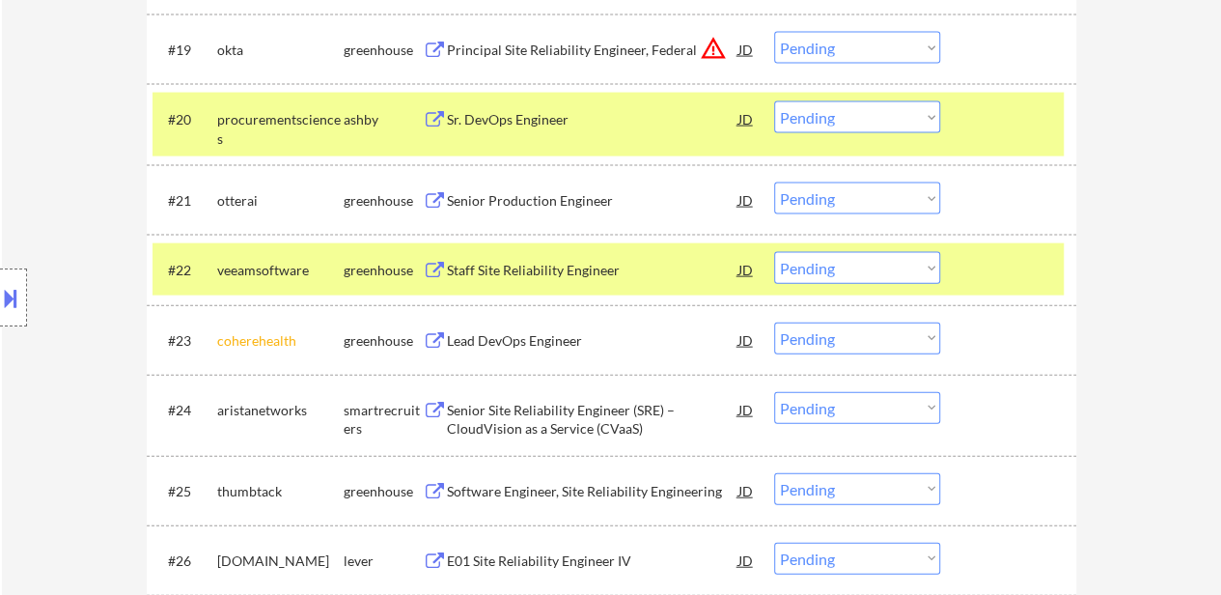
click at [1008, 124] on div at bounding box center [1010, 118] width 85 height 35
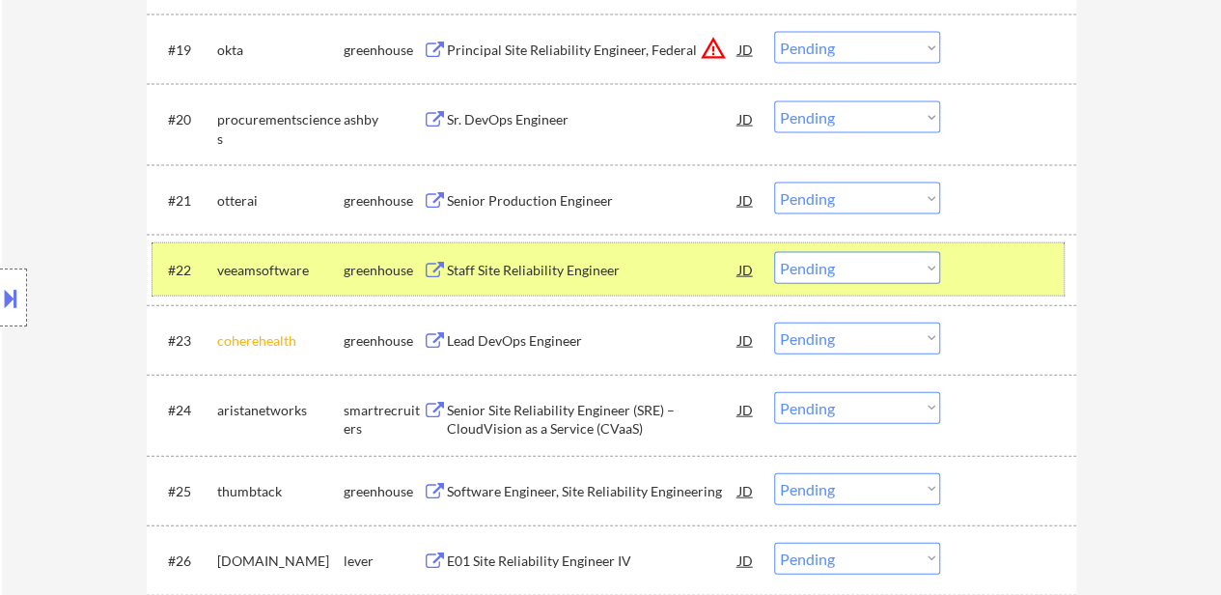
click at [991, 254] on div at bounding box center [1010, 269] width 85 height 35
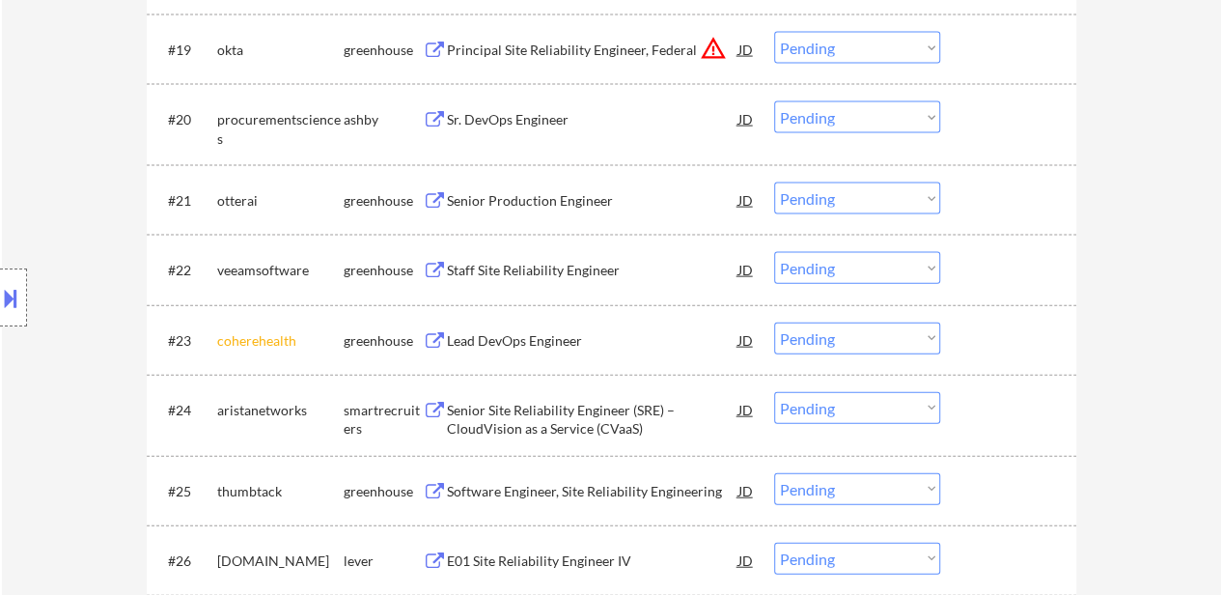
click at [575, 130] on div "Sr. DevOps Engineer" at bounding box center [593, 118] width 292 height 35
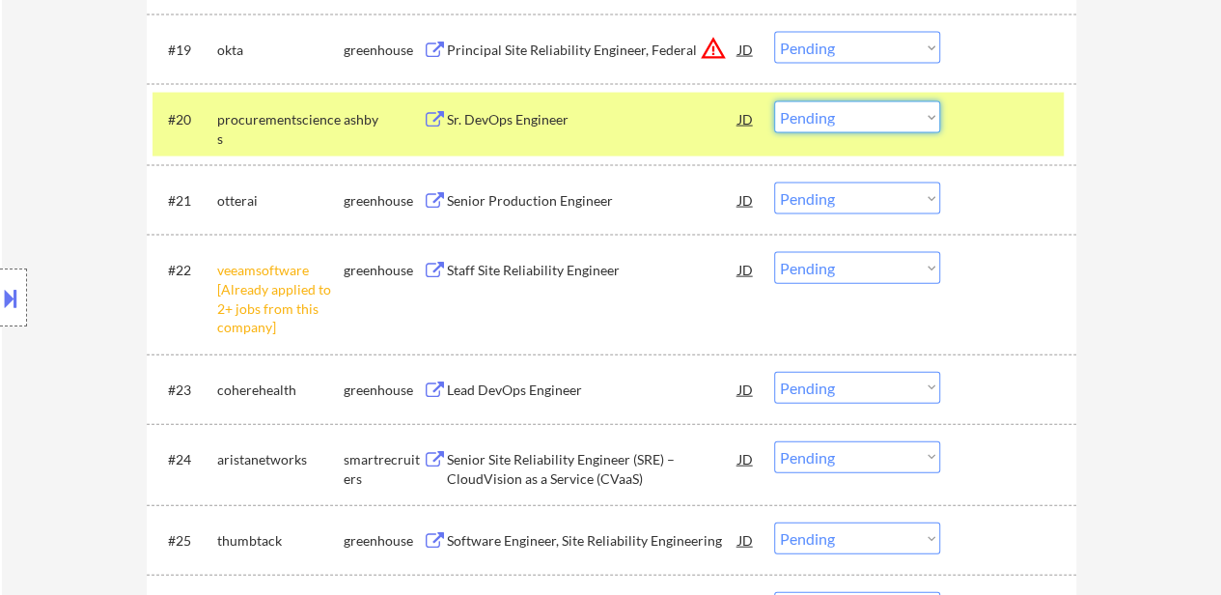
click at [904, 112] on select "Choose an option... Pending Applied Excluded (Questions) Excluded (Expired) Exc…" at bounding box center [857, 117] width 166 height 32
click at [774, 101] on select "Choose an option... Pending Applied Excluded (Questions) Excluded (Expired) Exc…" at bounding box center [857, 117] width 166 height 32
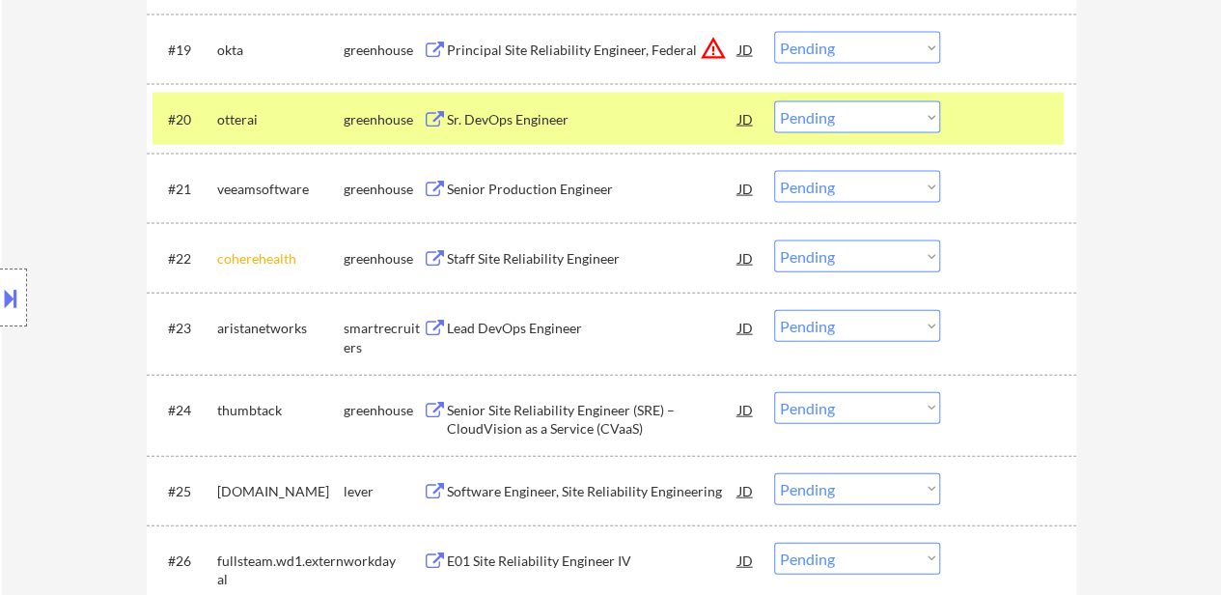
click at [1037, 121] on div at bounding box center [1010, 118] width 85 height 35
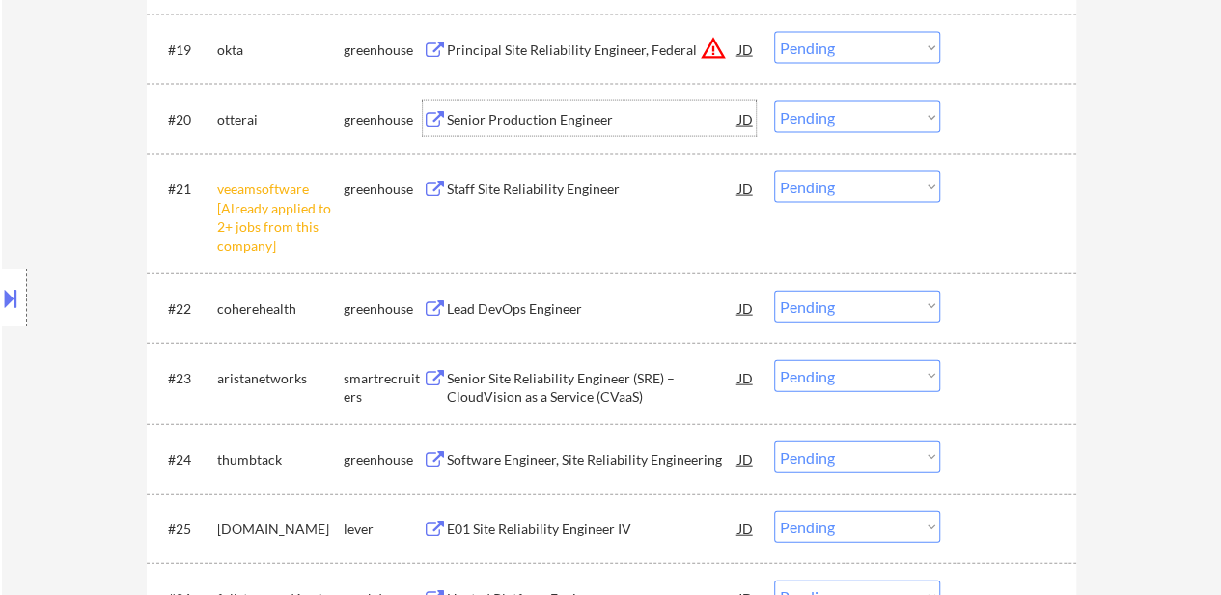
click at [575, 117] on div "Senior Production Engineer" at bounding box center [593, 119] width 292 height 19
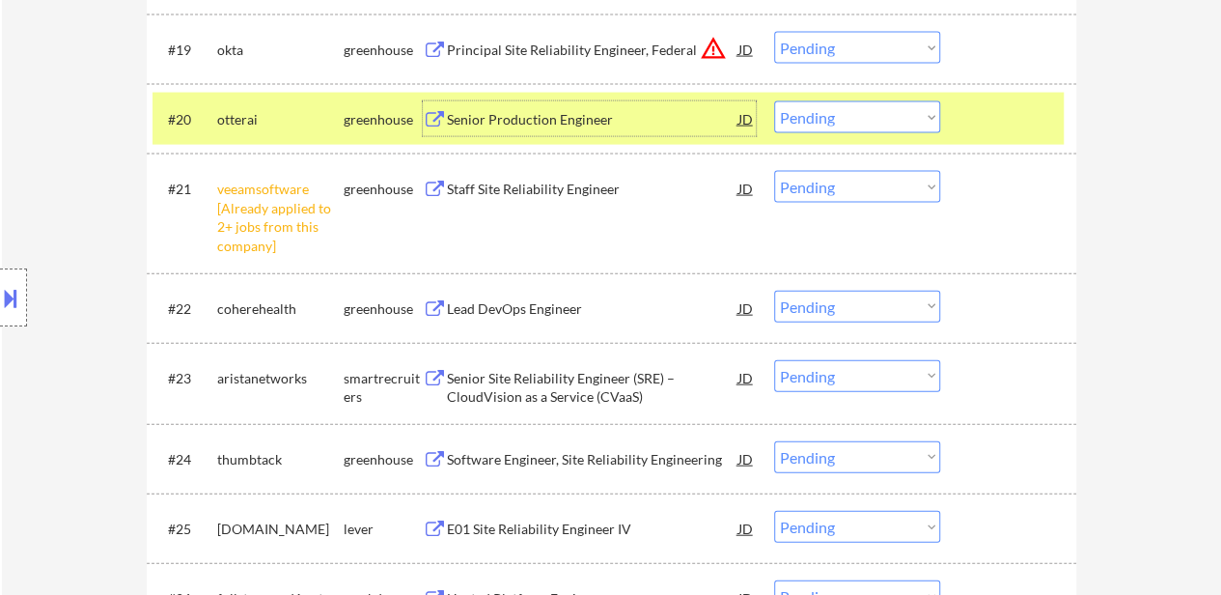
click at [872, 115] on select "Choose an option... Pending Applied Excluded (Questions) Excluded (Expired) Exc…" at bounding box center [857, 117] width 166 height 32
click at [774, 101] on select "Choose an option... Pending Applied Excluded (Questions) Excluded (Expired) Exc…" at bounding box center [857, 117] width 166 height 32
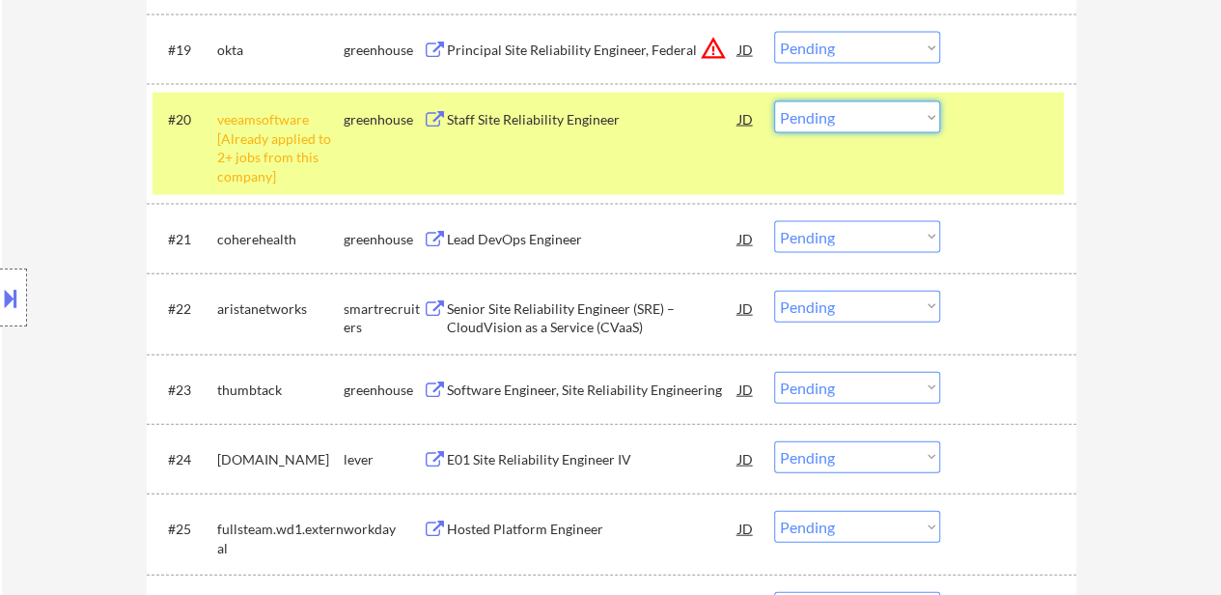
click at [896, 117] on select "Choose an option... Pending Applied Excluded (Questions) Excluded (Expired) Exc…" at bounding box center [857, 117] width 166 height 32
click at [774, 101] on select "Choose an option... Pending Applied Excluded (Questions) Excluded (Expired) Exc…" at bounding box center [857, 117] width 166 height 32
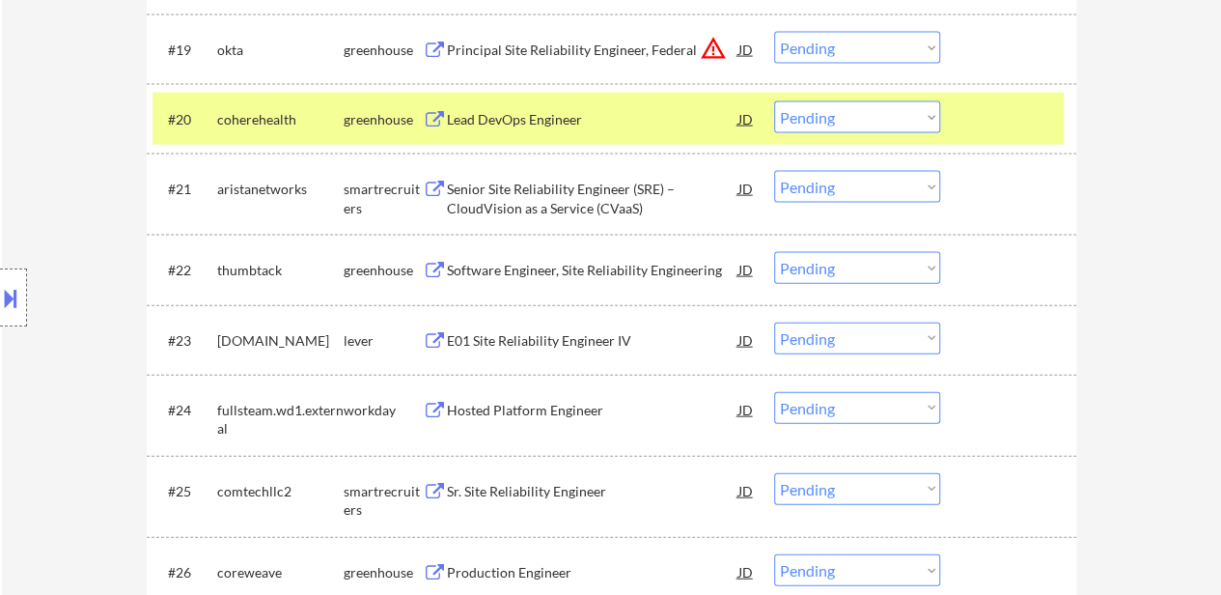
click at [970, 119] on div at bounding box center [1010, 118] width 85 height 35
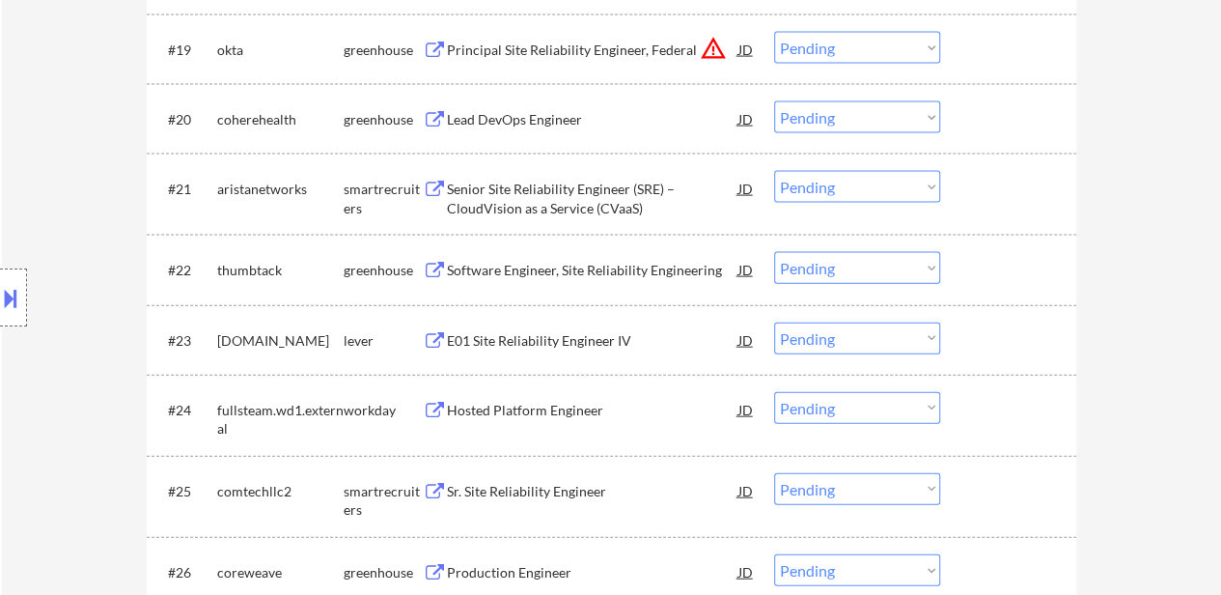
click at [512, 123] on div "Lead DevOps Engineer" at bounding box center [593, 119] width 292 height 19
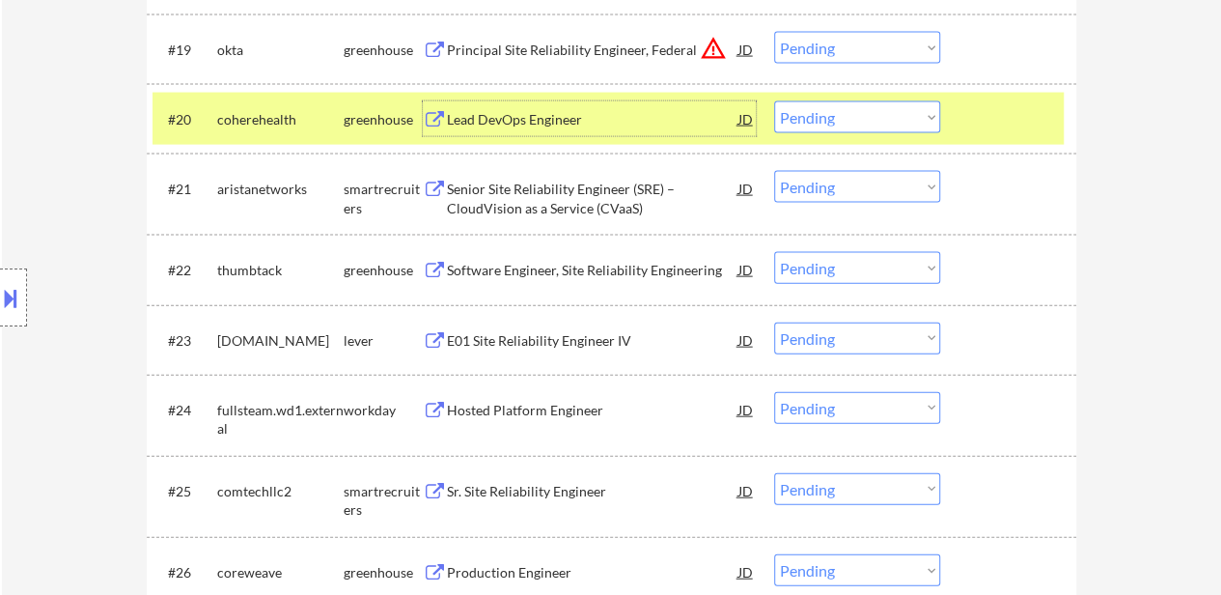
click at [869, 111] on select "Choose an option... Pending Applied Excluded (Questions) Excluded (Expired) Exc…" at bounding box center [857, 117] width 166 height 32
click at [774, 101] on select "Choose an option... Pending Applied Excluded (Questions) Excluded (Expired) Exc…" at bounding box center [857, 117] width 166 height 32
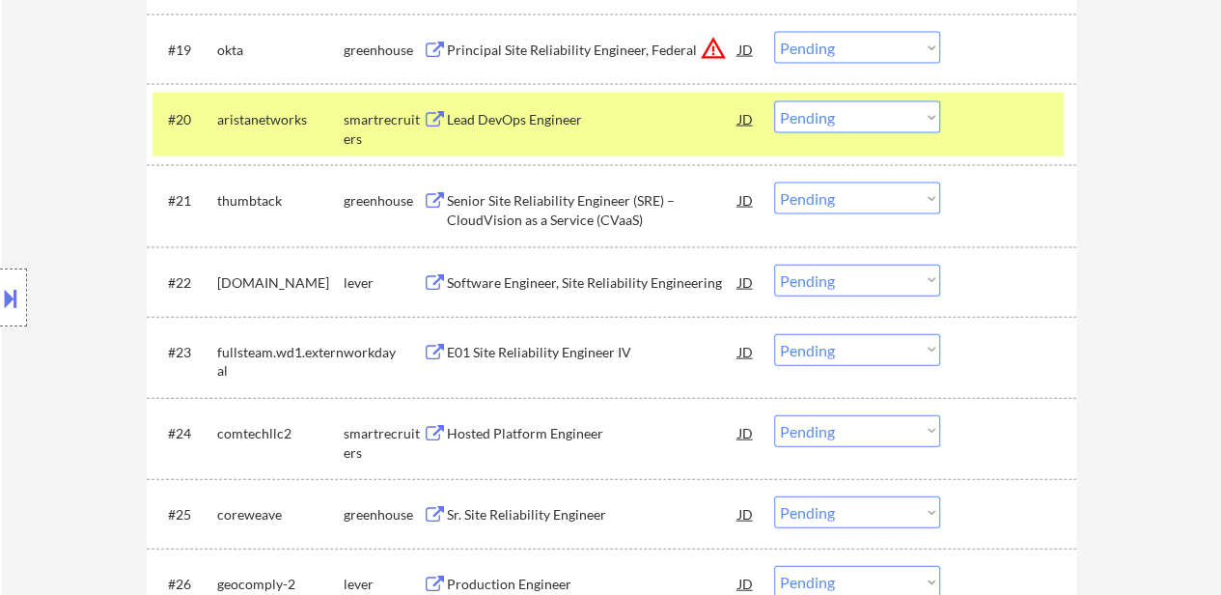
click at [968, 132] on div at bounding box center [1010, 118] width 85 height 35
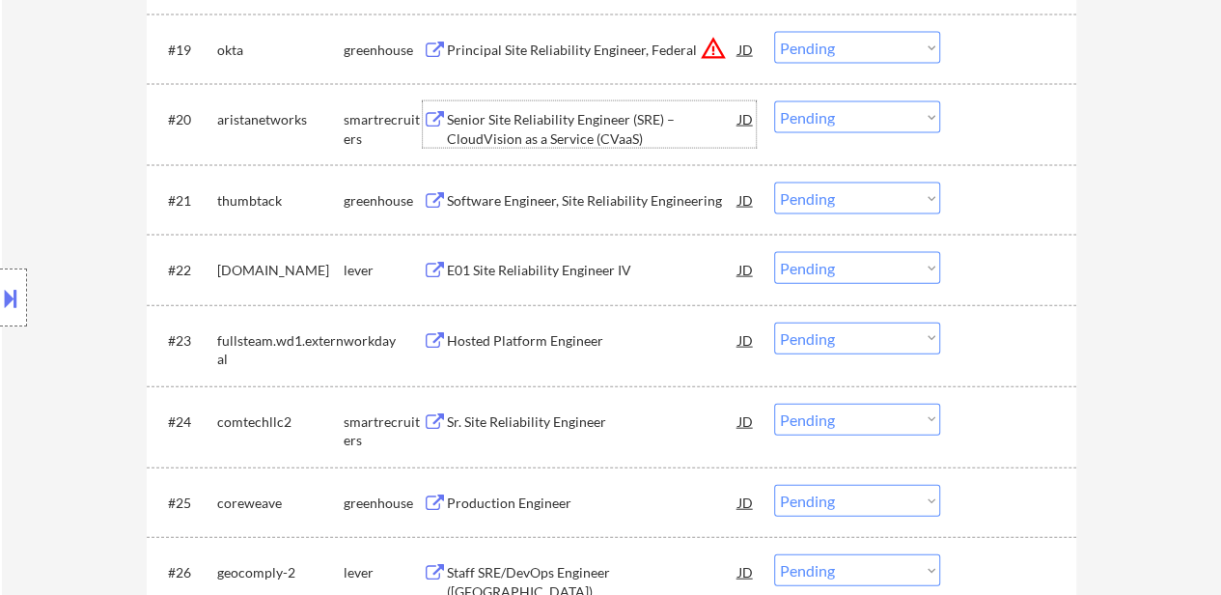
click at [591, 129] on div "Senior Site Reliability Engineer (SRE) – CloudVision as a Service (CVaaS)" at bounding box center [593, 129] width 292 height 38
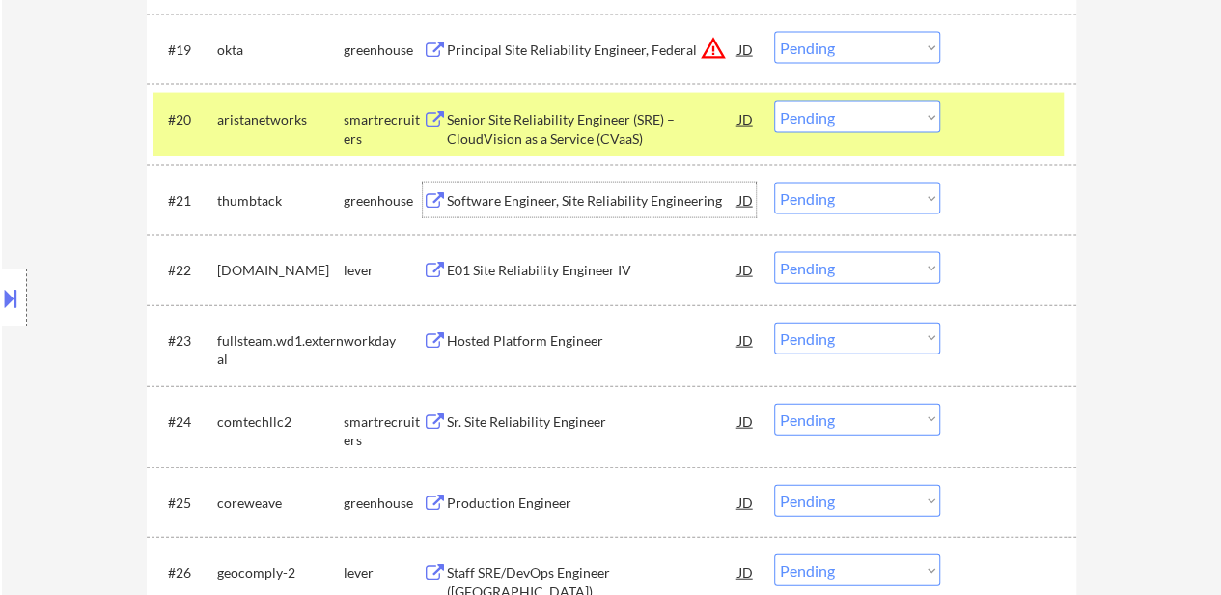
click at [571, 213] on div "Software Engineer, Site Reliability Engineering" at bounding box center [593, 199] width 292 height 35
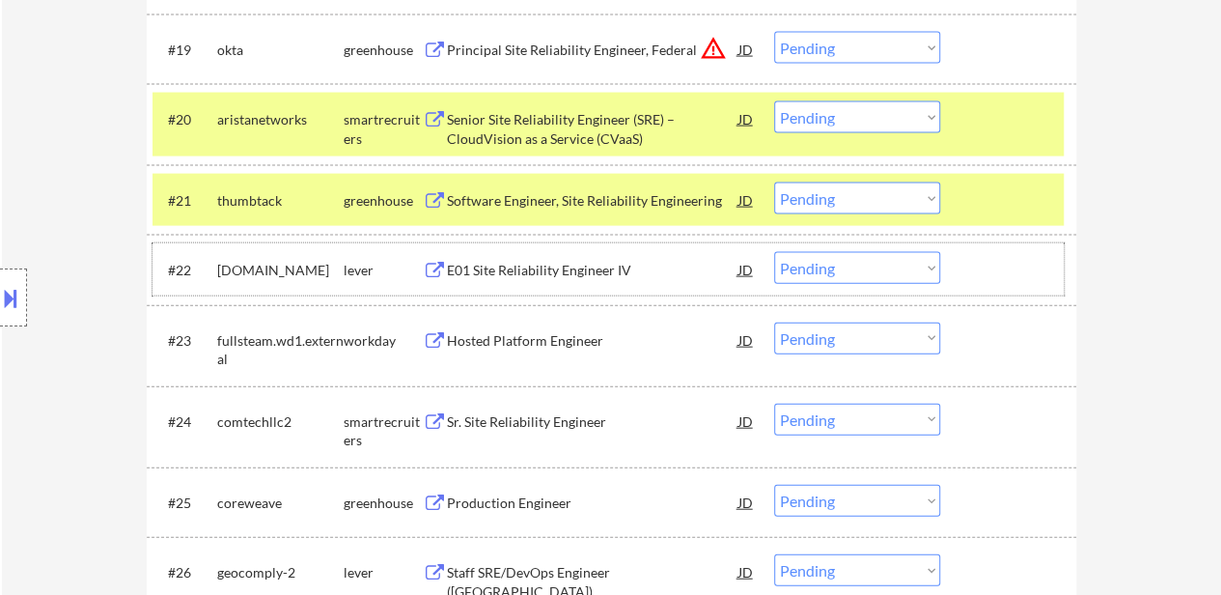
click at [529, 289] on div "#22 talentwerx.io lever E01 Site Reliability Engineer IV JD warning_amber Choos…" at bounding box center [608, 269] width 911 height 52
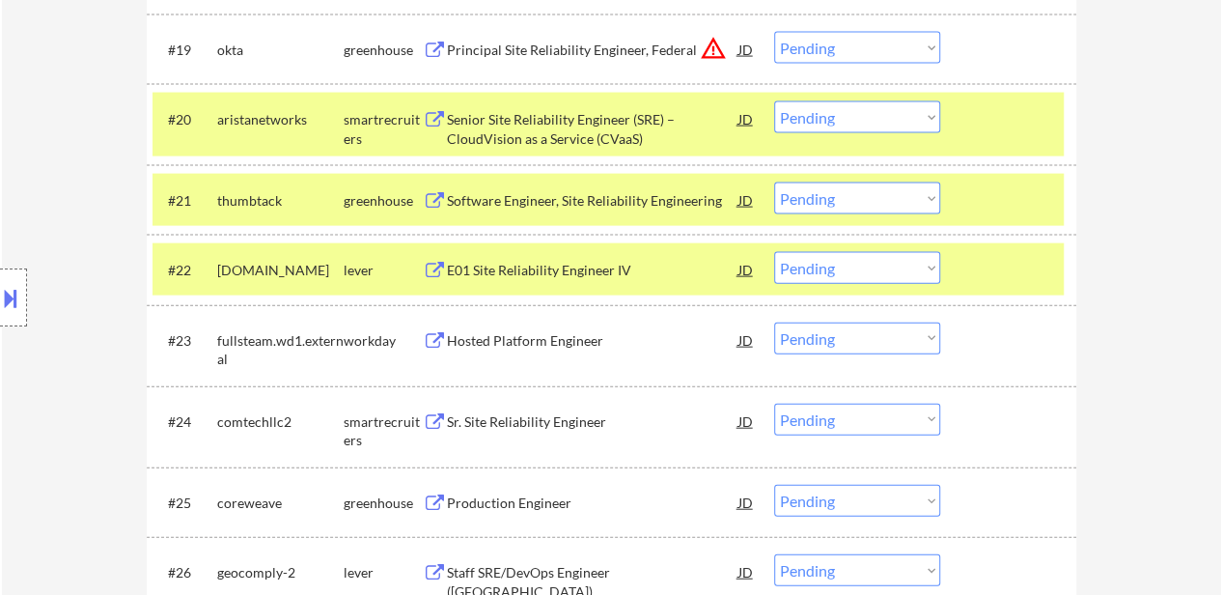
click at [979, 266] on div at bounding box center [1010, 269] width 85 height 35
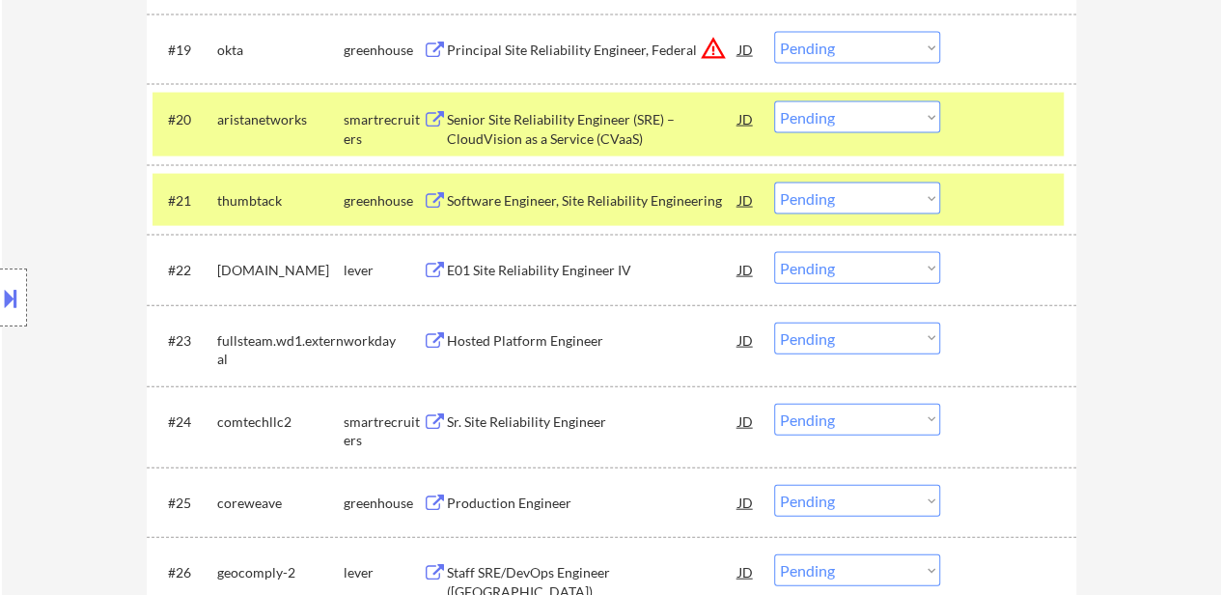
click at [570, 274] on div "E01 Site Reliability Engineer IV" at bounding box center [593, 270] width 292 height 19
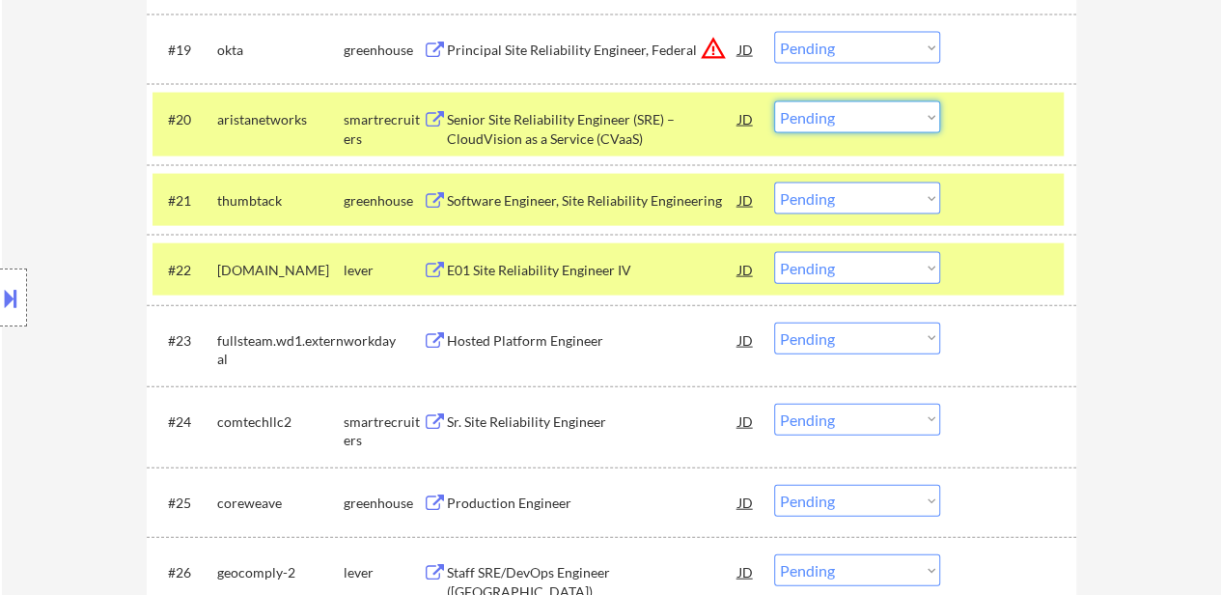
click at [833, 111] on select "Choose an option... Pending Applied Excluded (Questions) Excluded (Expired) Exc…" at bounding box center [857, 117] width 166 height 32
click at [774, 101] on select "Choose an option... Pending Applied Excluded (Questions) Excluded (Expired) Exc…" at bounding box center [857, 117] width 166 height 32
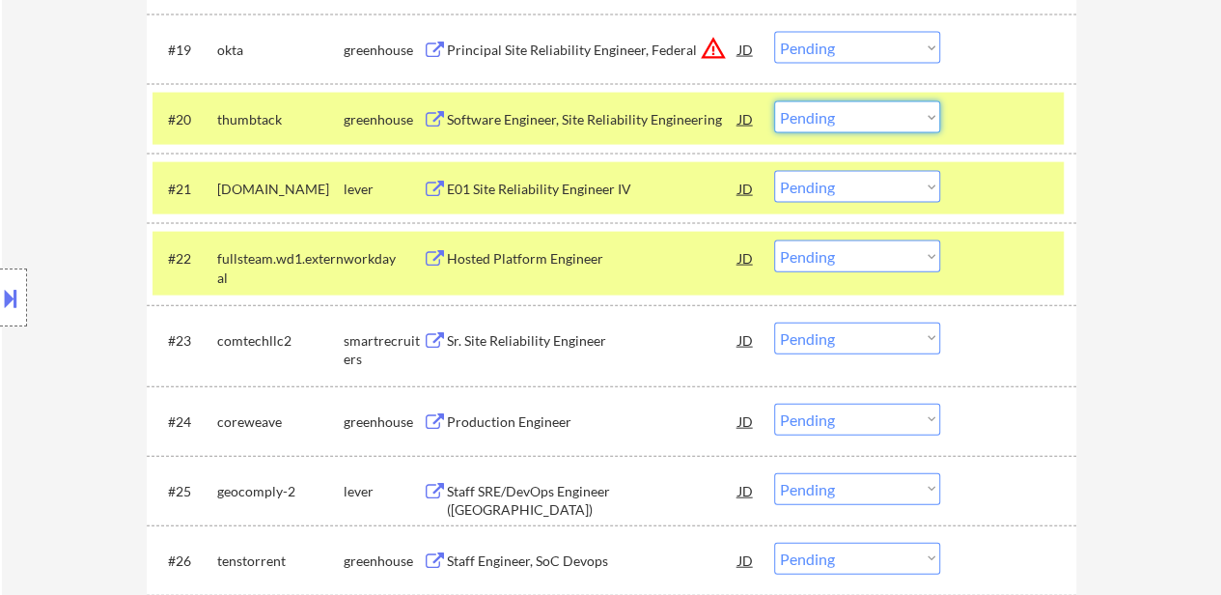
click at [806, 119] on select "Choose an option... Pending Applied Excluded (Questions) Excluded (Expired) Exc…" at bounding box center [857, 117] width 166 height 32
click at [774, 101] on select "Choose an option... Pending Applied Excluded (Questions) Excluded (Expired) Exc…" at bounding box center [857, 117] width 166 height 32
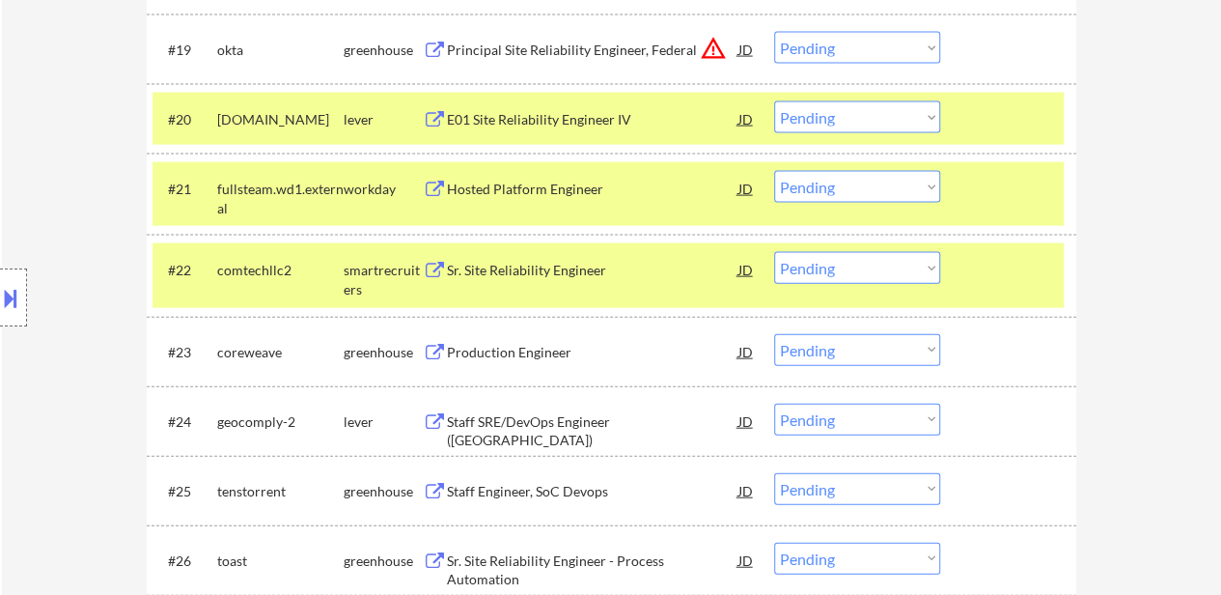
click at [972, 191] on div at bounding box center [1010, 188] width 85 height 35
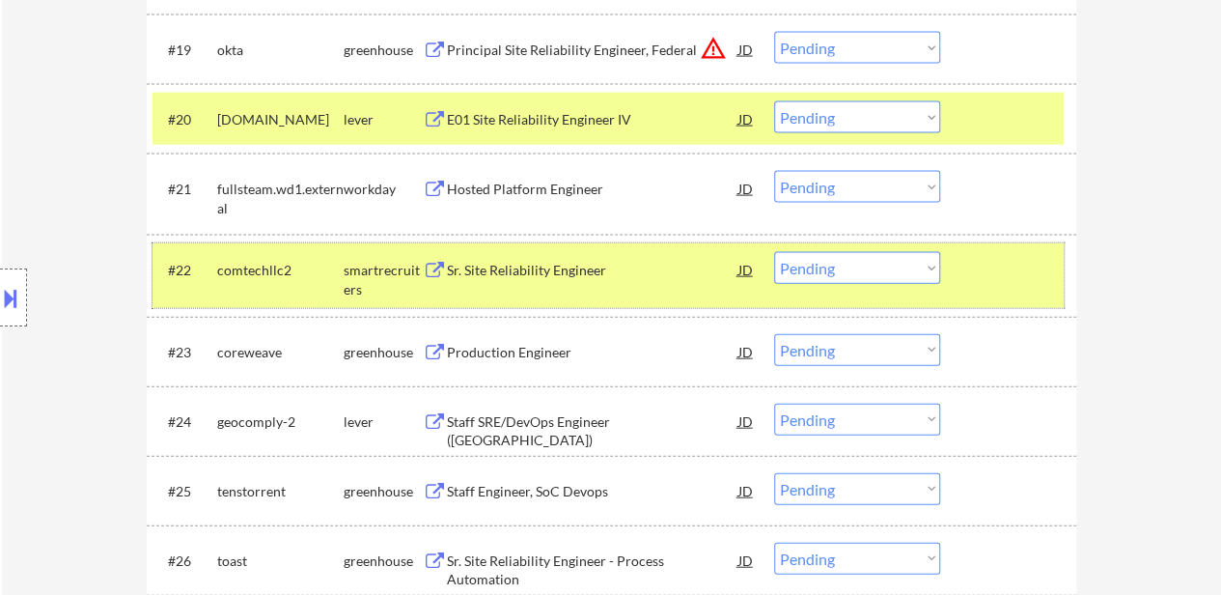
click at [979, 281] on div at bounding box center [1010, 269] width 85 height 35
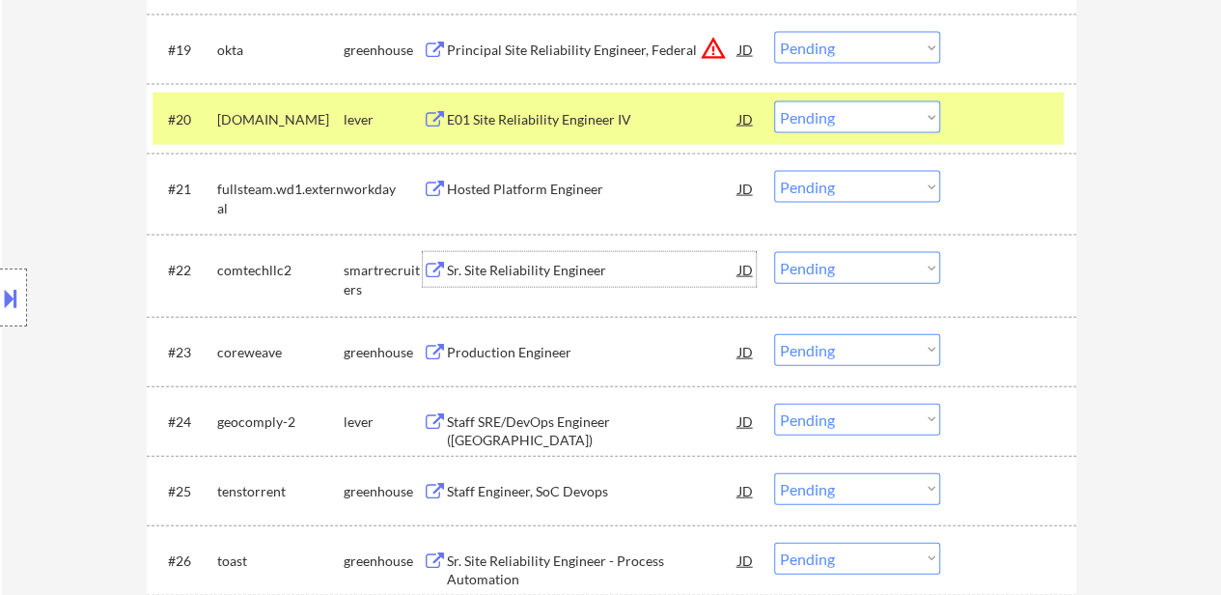
click at [513, 265] on div "Sr. Site Reliability Engineer" at bounding box center [593, 270] width 292 height 19
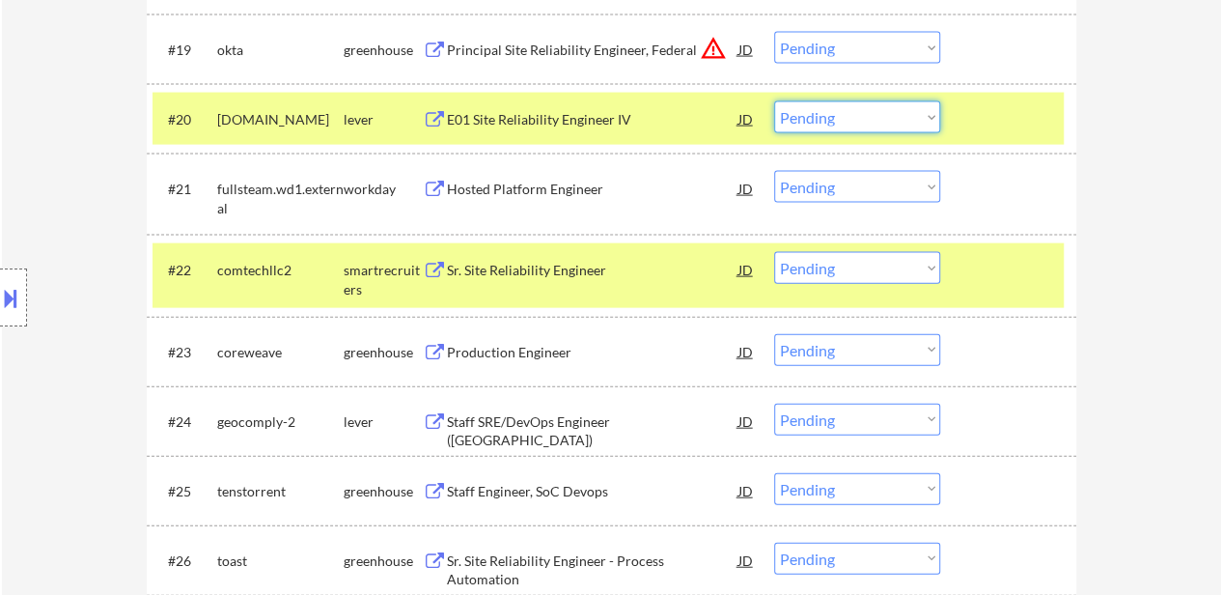
click at [839, 122] on select "Choose an option... Pending Applied Excluded (Questions) Excluded (Expired) Exc…" at bounding box center [857, 117] width 166 height 32
click at [774, 101] on select "Choose an option... Pending Applied Excluded (Questions) Excluded (Expired) Exc…" at bounding box center [857, 117] width 166 height 32
select select ""pending""
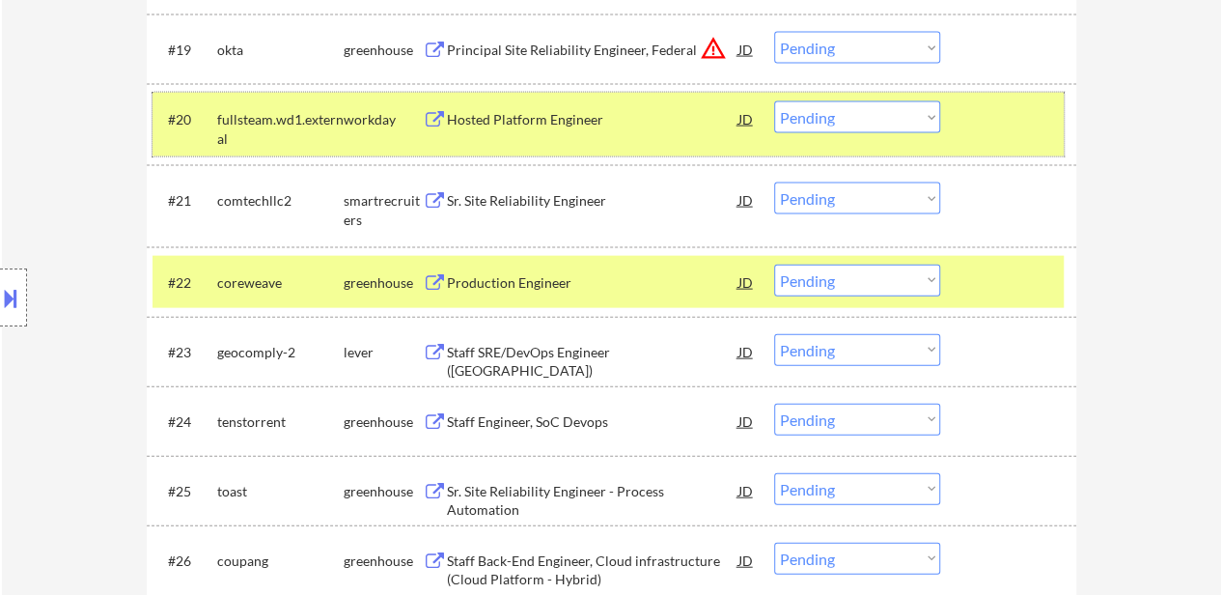
drag, startPoint x: 988, startPoint y: 121, endPoint x: 977, endPoint y: 171, distance: 51.3
click at [988, 120] on div at bounding box center [1010, 118] width 85 height 35
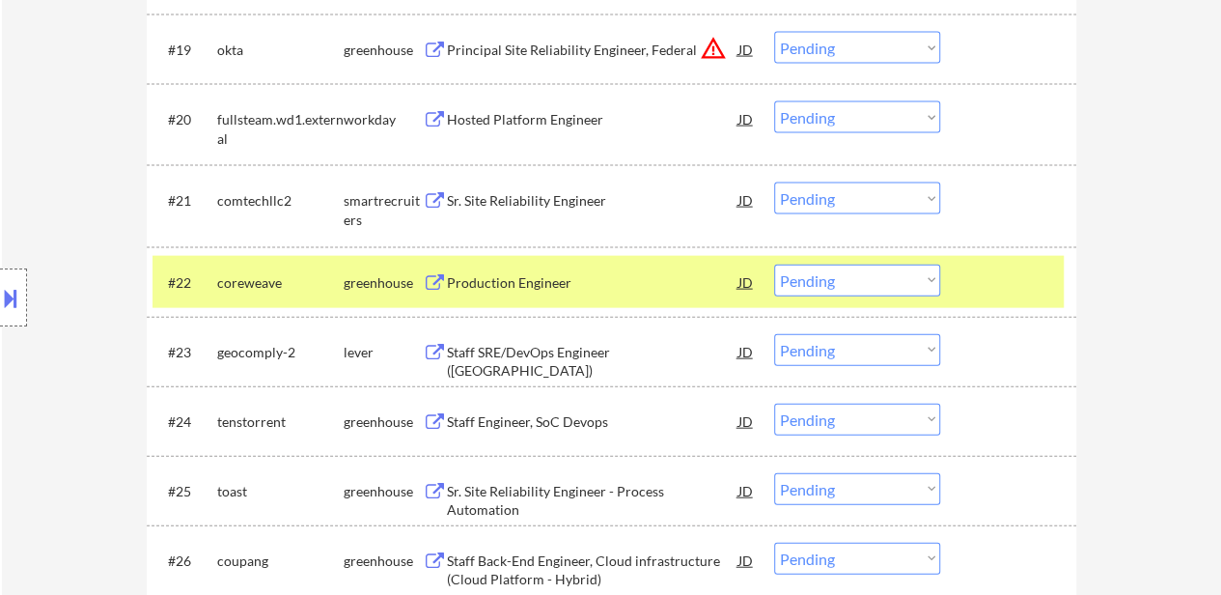
click at [1012, 272] on div at bounding box center [1010, 282] width 85 height 35
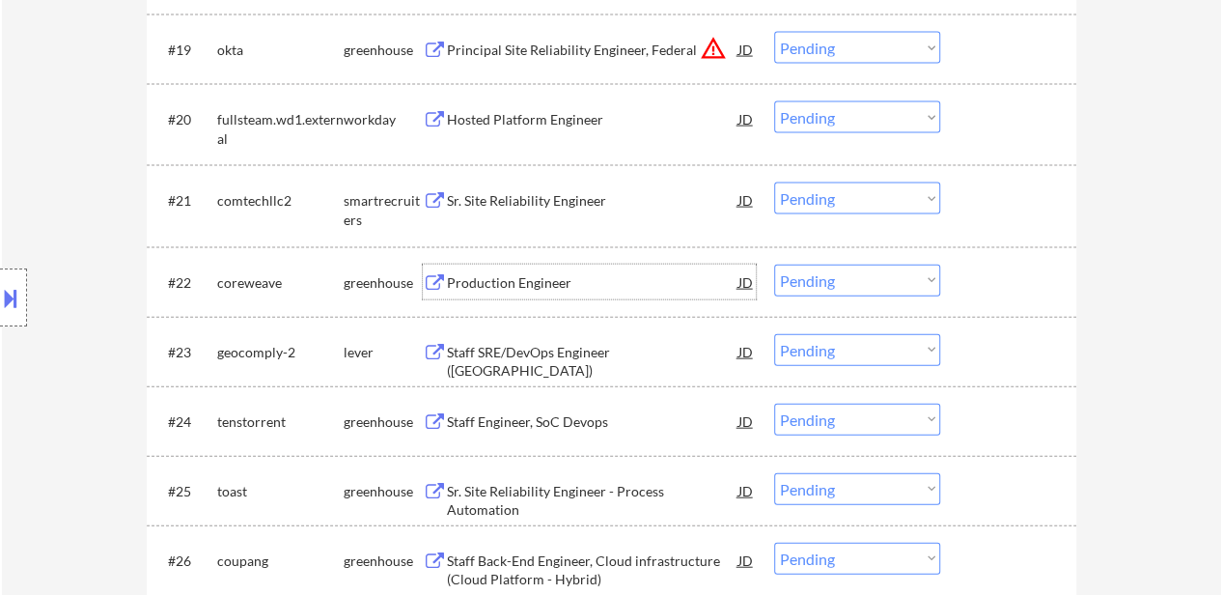
click at [523, 288] on div "Production Engineer" at bounding box center [593, 282] width 292 height 19
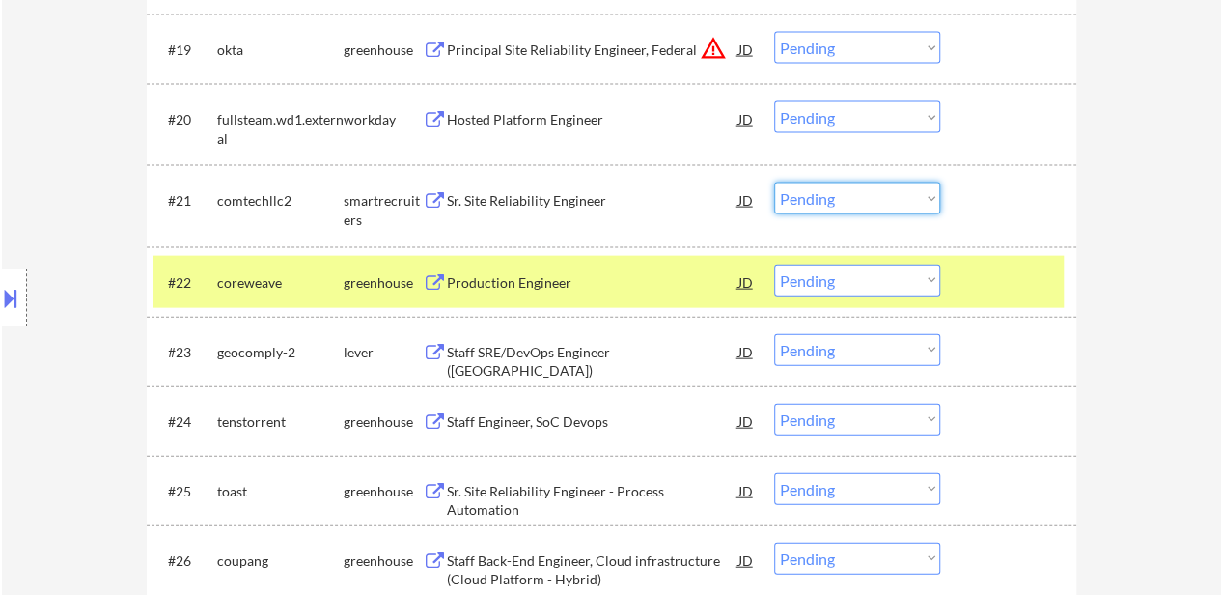
click at [830, 198] on select "Choose an option... Pending Applied Excluded (Questions) Excluded (Expired) Exc…" at bounding box center [857, 198] width 166 height 32
click at [774, 182] on select "Choose an option... Pending Applied Excluded (Questions) Excluded (Expired) Exc…" at bounding box center [857, 198] width 166 height 32
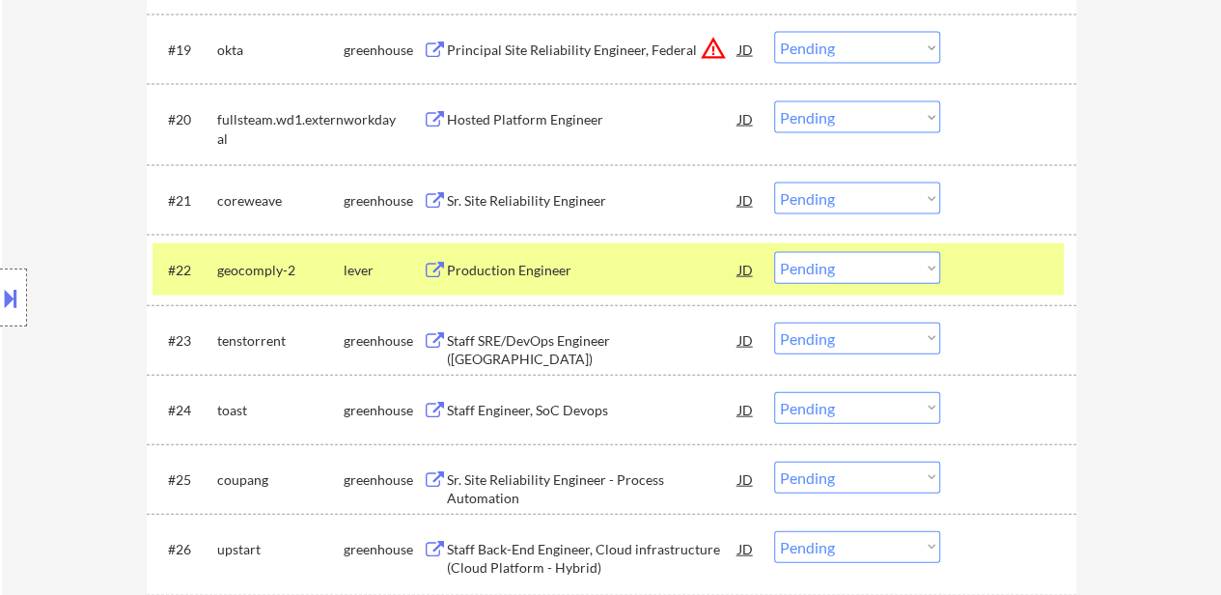
click at [844, 199] on select "Choose an option... Pending Applied Excluded (Questions) Excluded (Expired) Exc…" at bounding box center [857, 198] width 166 height 32
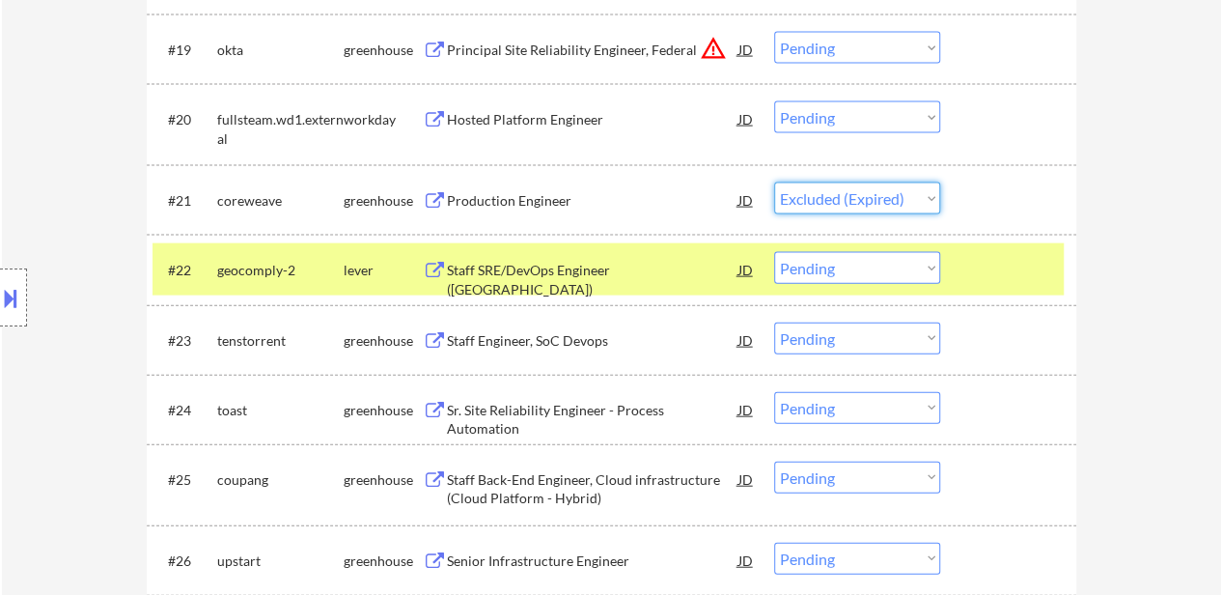
click at [774, 182] on select "Choose an option... Pending Applied Excluded (Questions) Excluded (Expired) Exc…" at bounding box center [857, 198] width 166 height 32
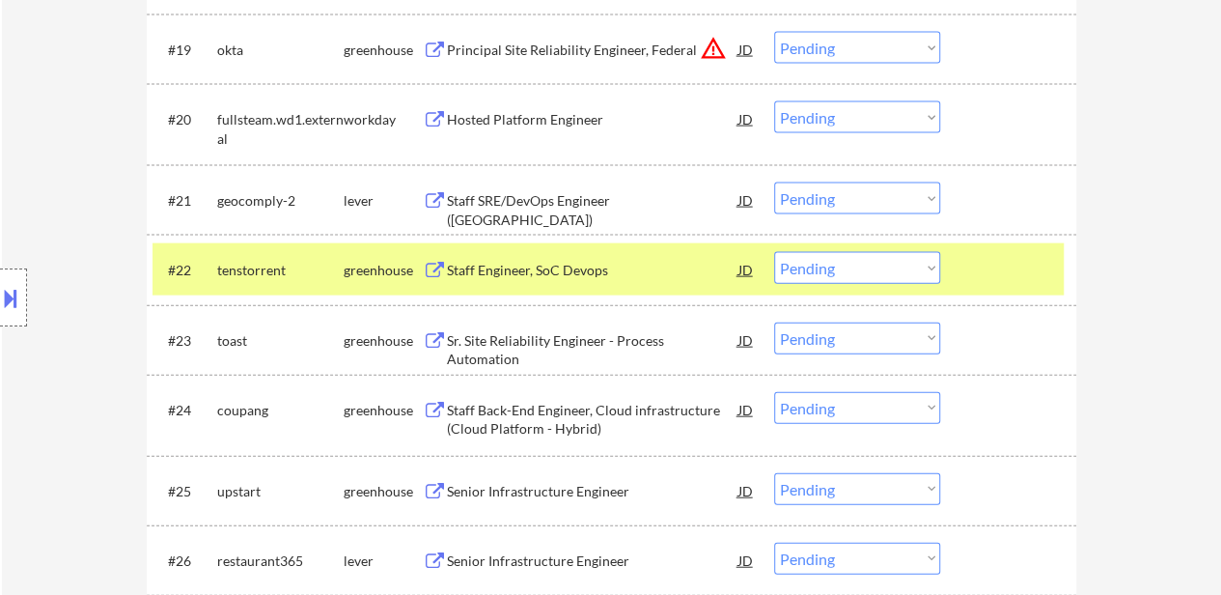
click at [966, 290] on div "#22 tenstorrent greenhouse Staff Engineer, SoC Devops JD warning_amber Choose a…" at bounding box center [608, 269] width 911 height 52
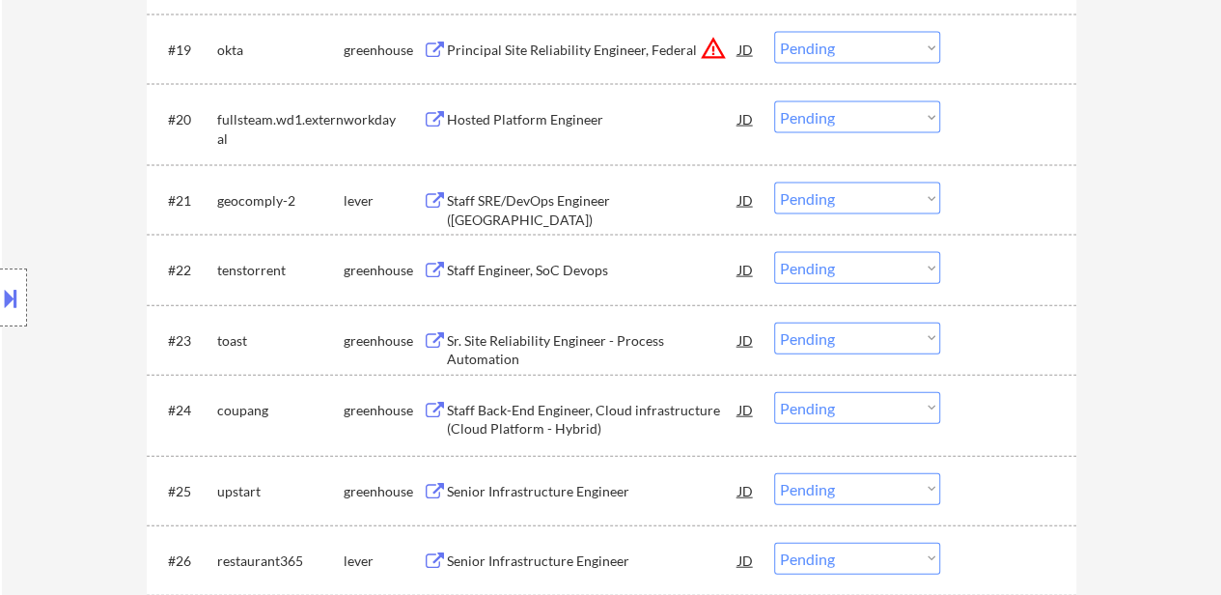
click at [601, 204] on div "Staff SRE/DevOps Engineer (Seattle)" at bounding box center [593, 210] width 292 height 38
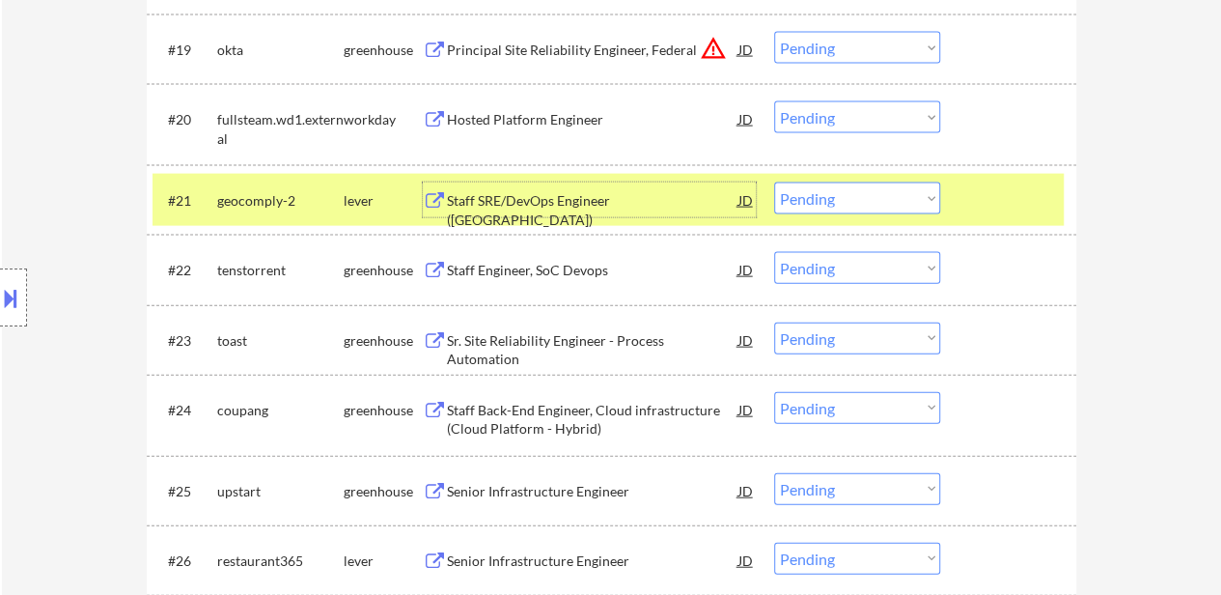
click at [533, 264] on div "Staff Engineer, SoC Devops" at bounding box center [593, 270] width 292 height 19
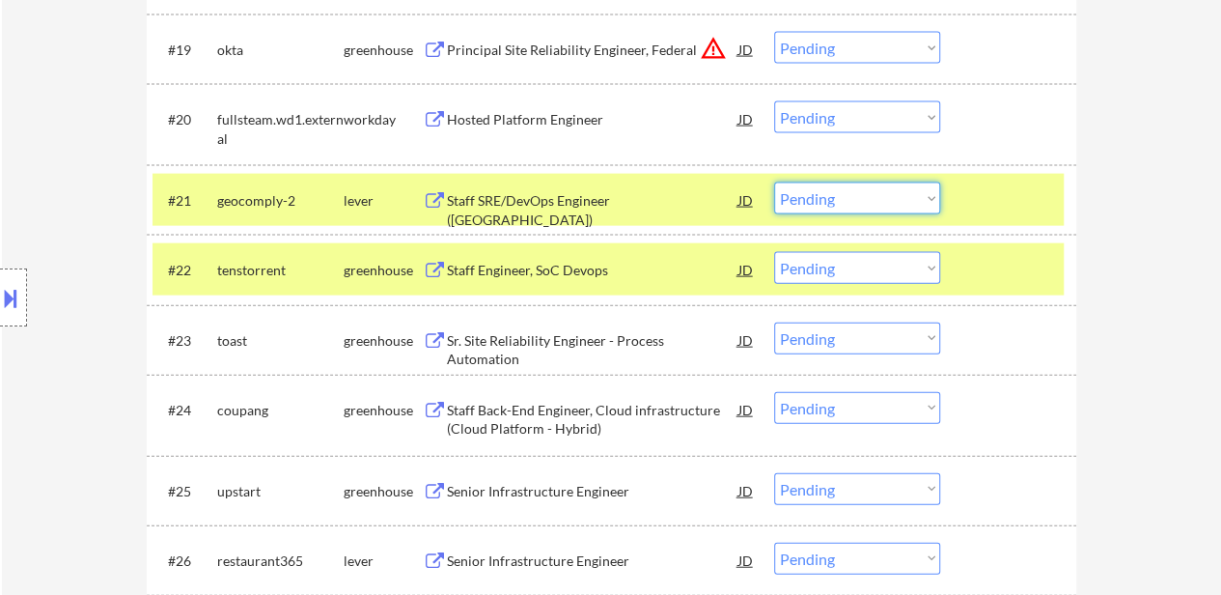
click at [841, 200] on select "Choose an option... Pending Applied Excluded (Questions) Excluded (Expired) Exc…" at bounding box center [857, 198] width 166 height 32
click at [774, 182] on select "Choose an option... Pending Applied Excluded (Questions) Excluded (Expired) Exc…" at bounding box center [857, 198] width 166 height 32
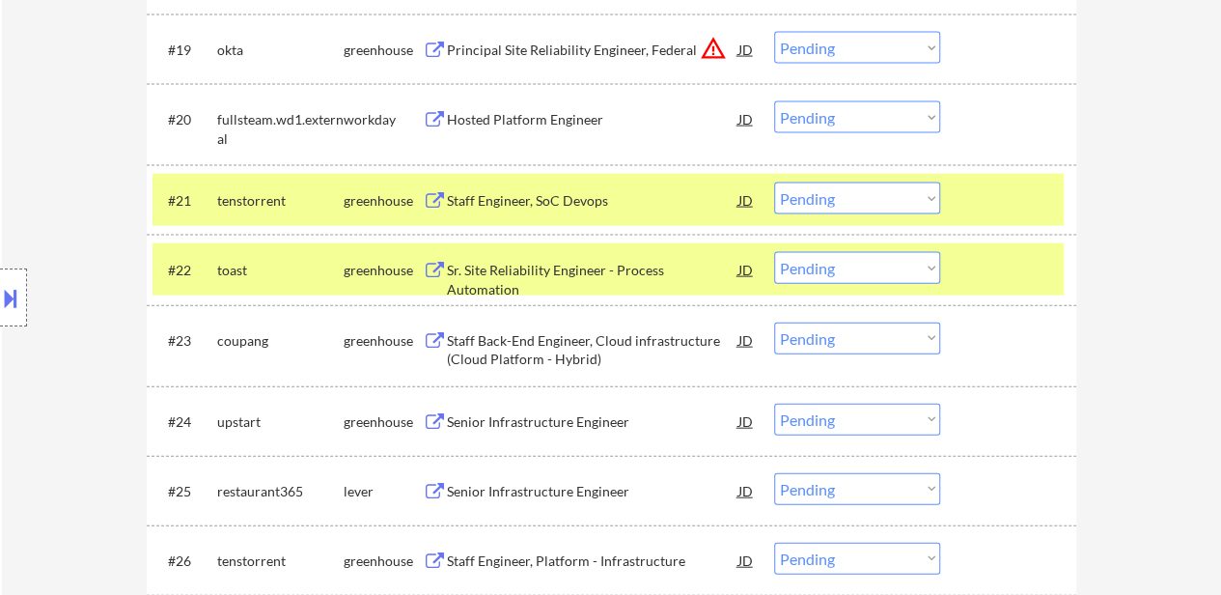
drag, startPoint x: 884, startPoint y: 195, endPoint x: 884, endPoint y: 211, distance: 16.4
click at [884, 195] on select "Choose an option... Pending Applied Excluded (Questions) Excluded (Expired) Exc…" at bounding box center [857, 198] width 166 height 32
click at [774, 182] on select "Choose an option... Pending Applied Excluded (Questions) Excluded (Expired) Exc…" at bounding box center [857, 198] width 166 height 32
select select ""pending""
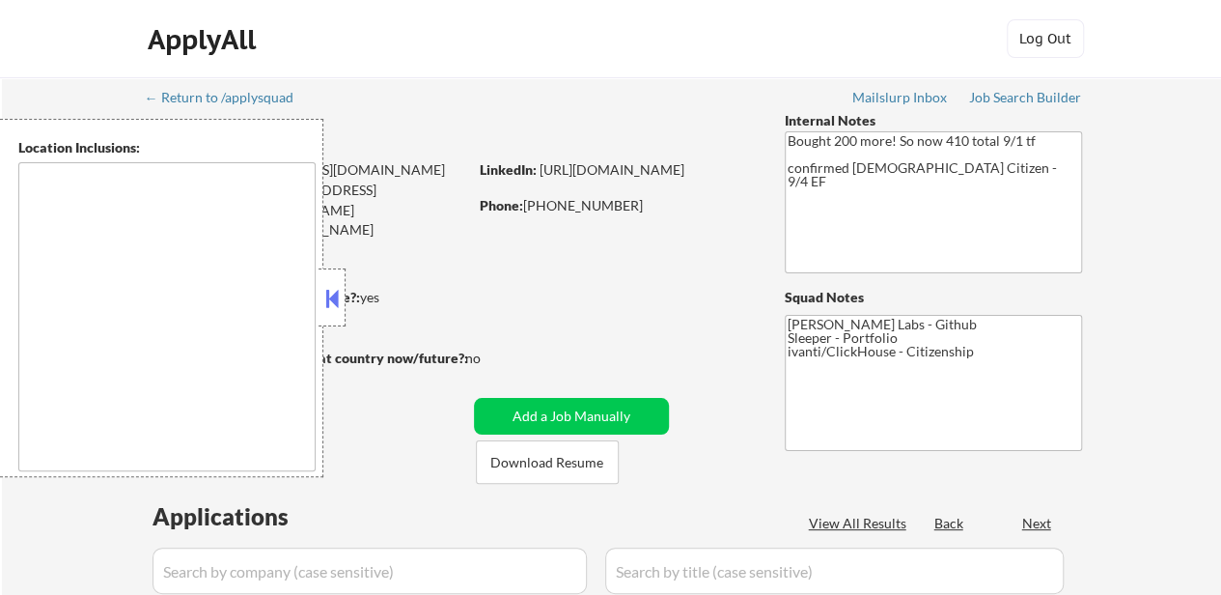
type textarea "Austin, TX West Lake Hills, TX Rollingwood, TX Sunset Valley, TX Cedar Park, TX…"
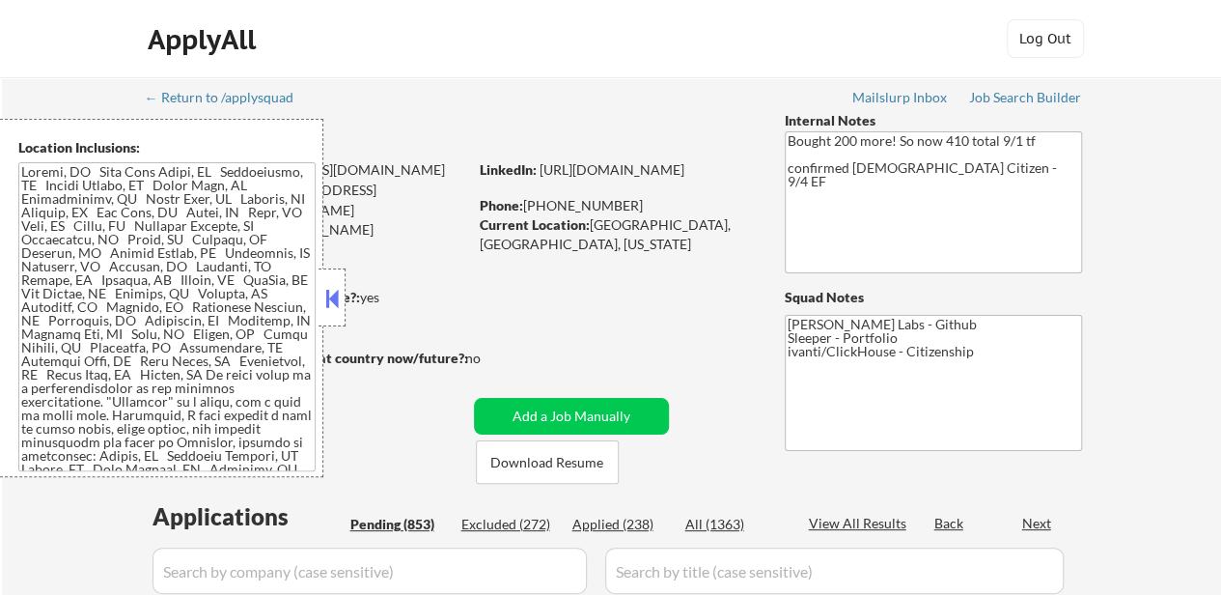
select select ""pending""
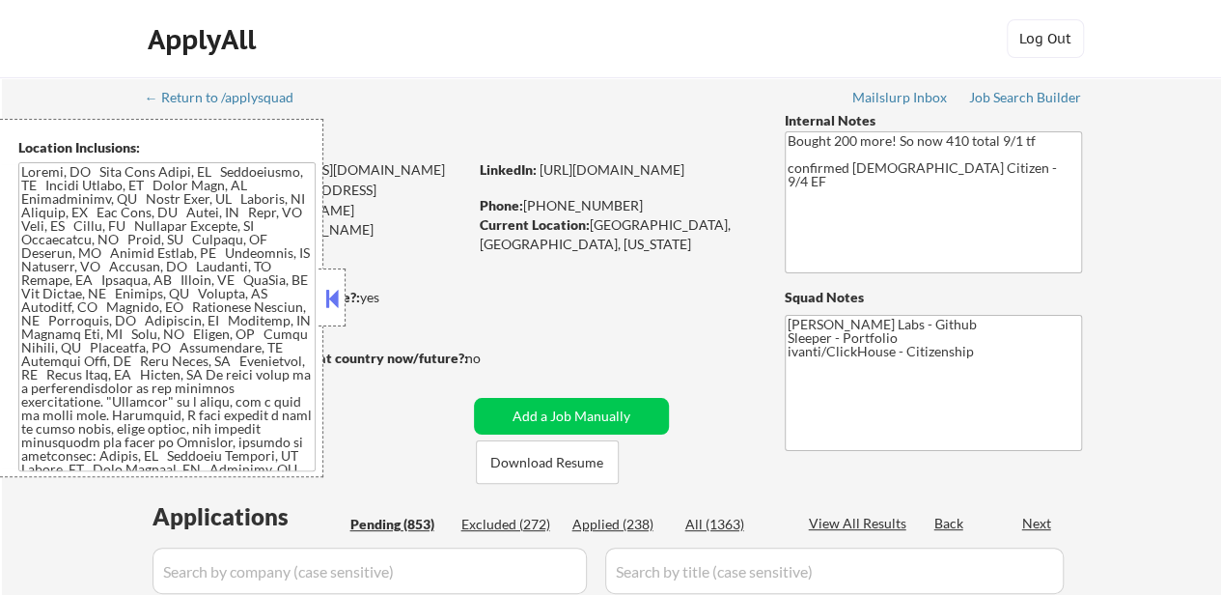
select select ""pending""
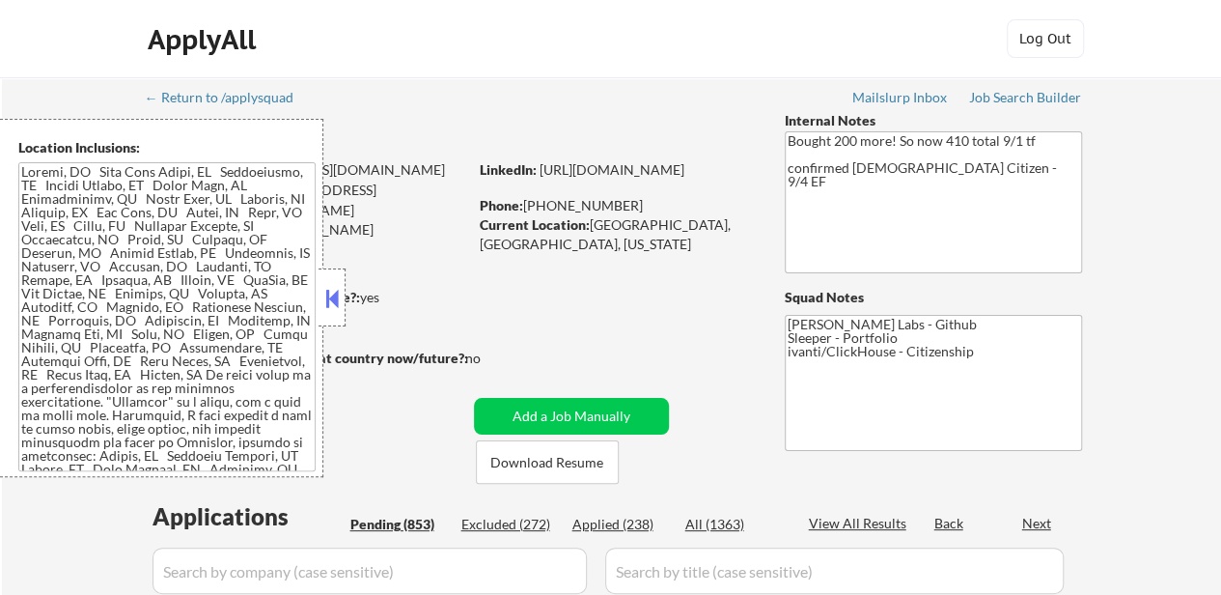
select select ""pending""
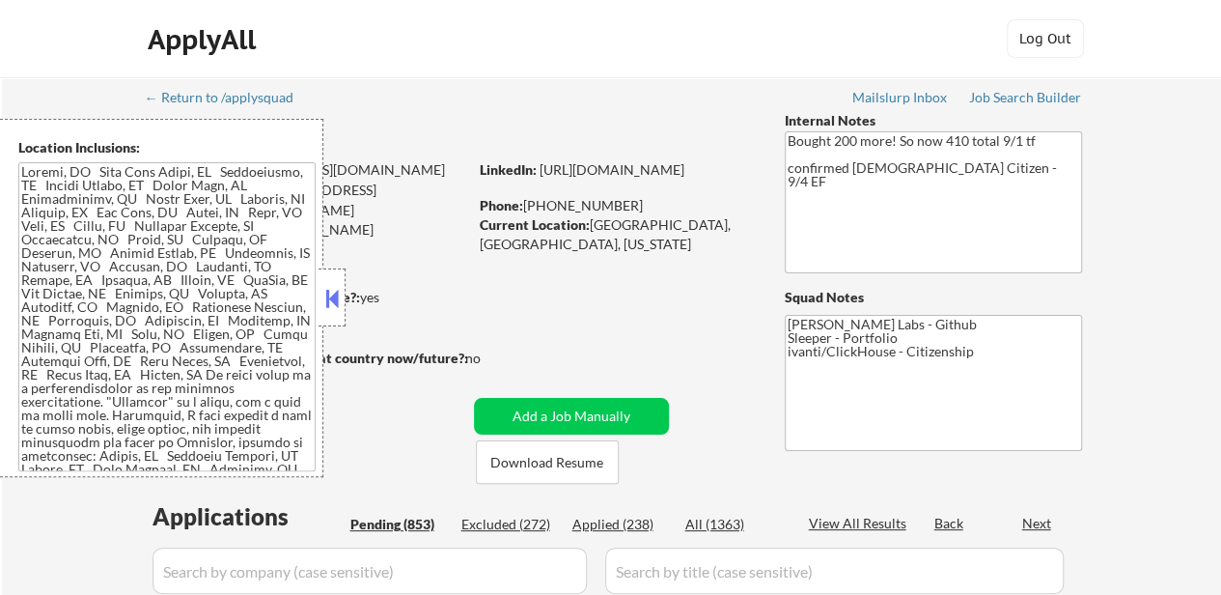
select select ""pending""
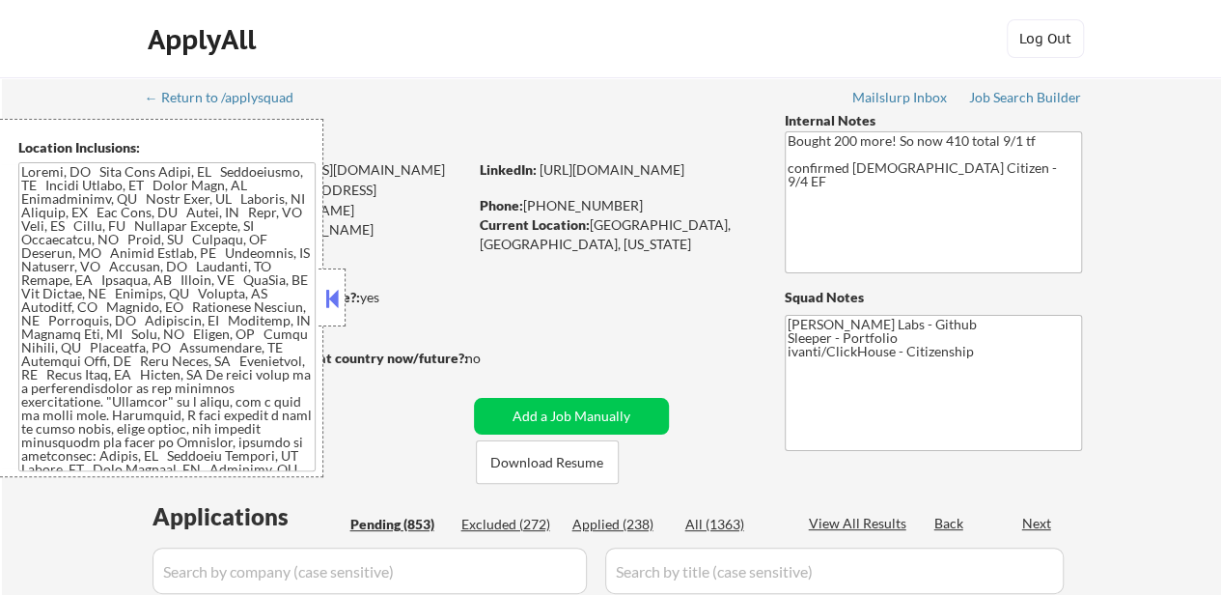
select select ""pending""
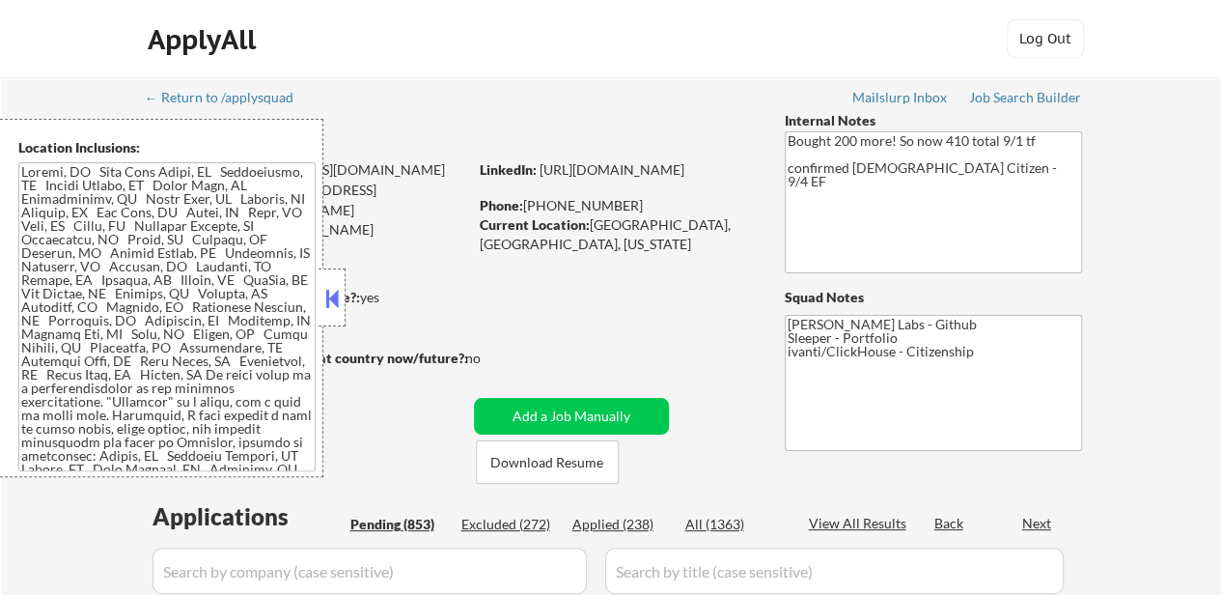
select select ""pending""
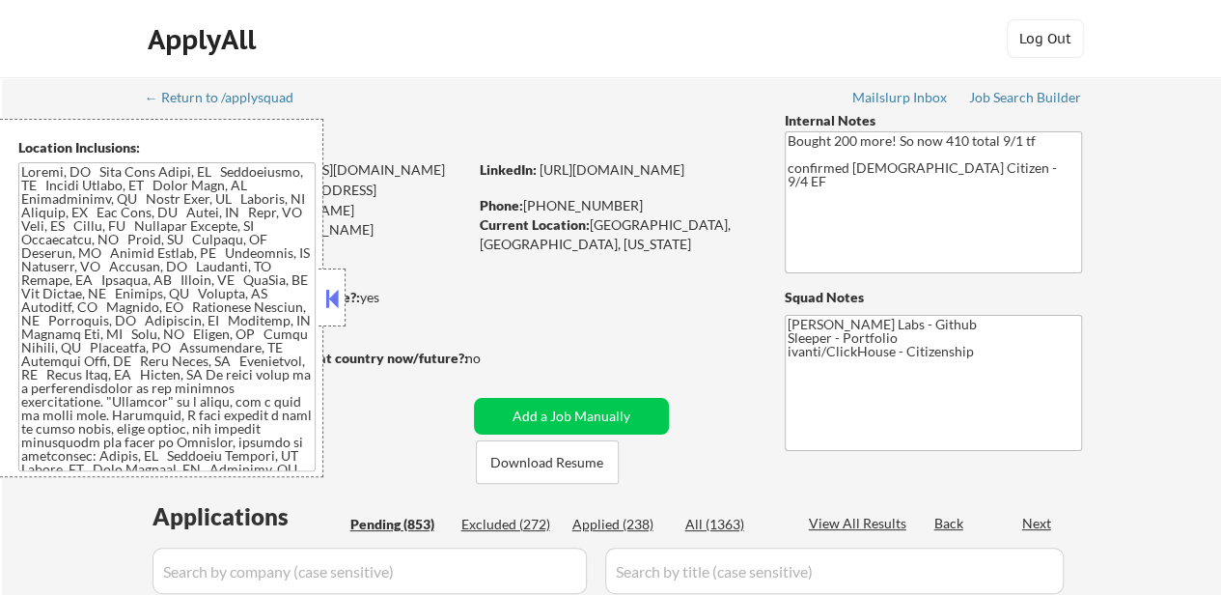
select select ""pending""
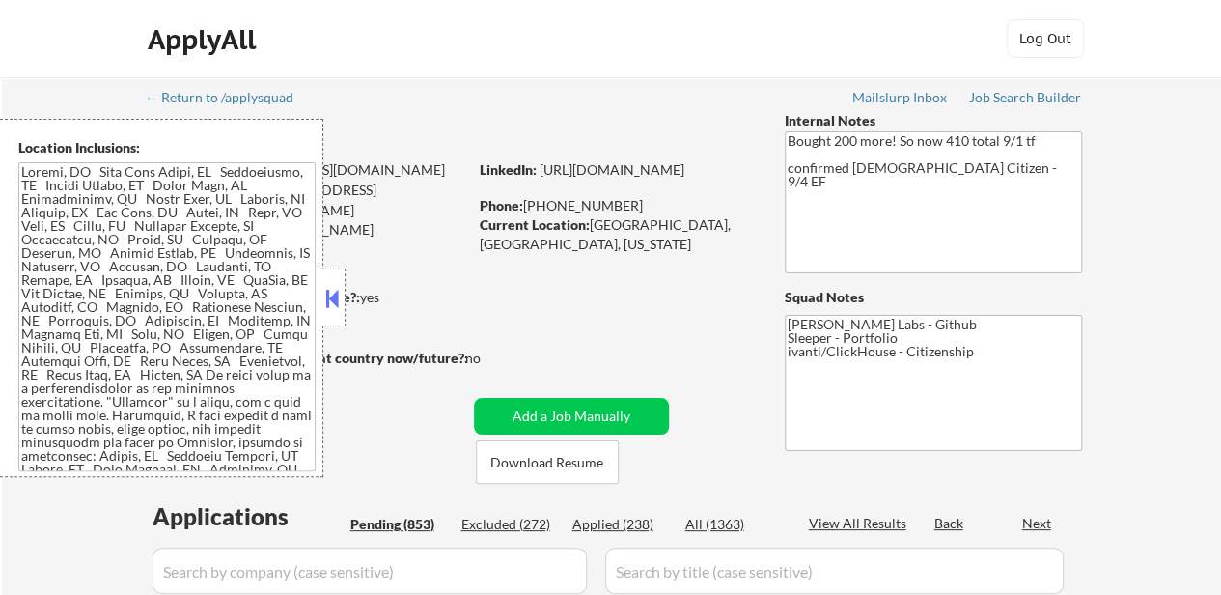
select select ""pending""
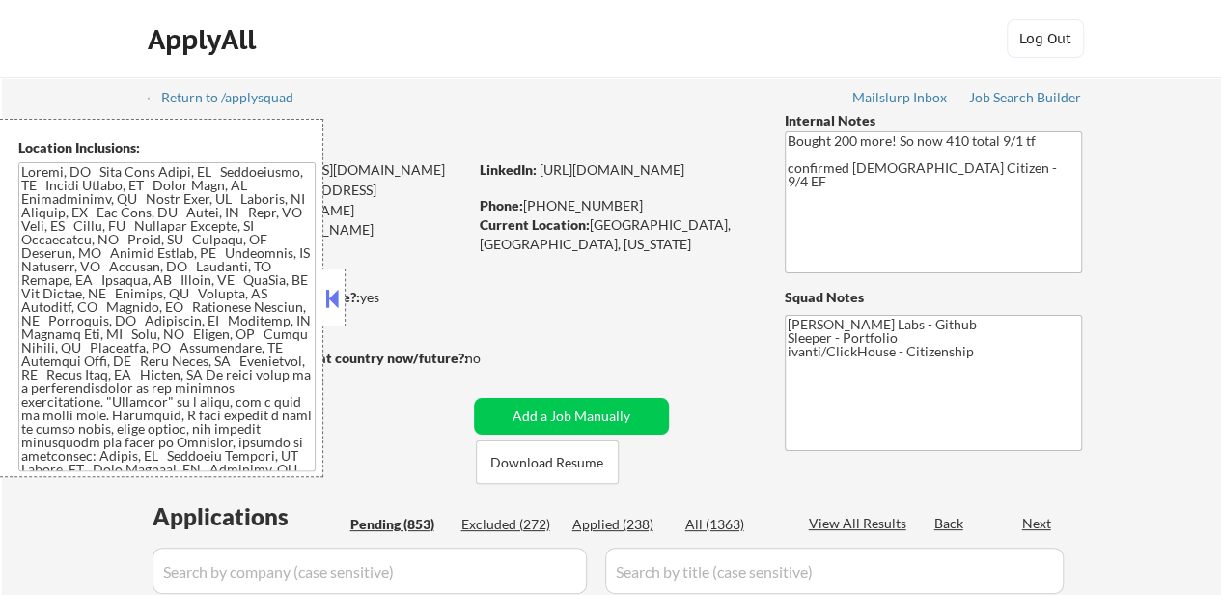
select select ""pending""
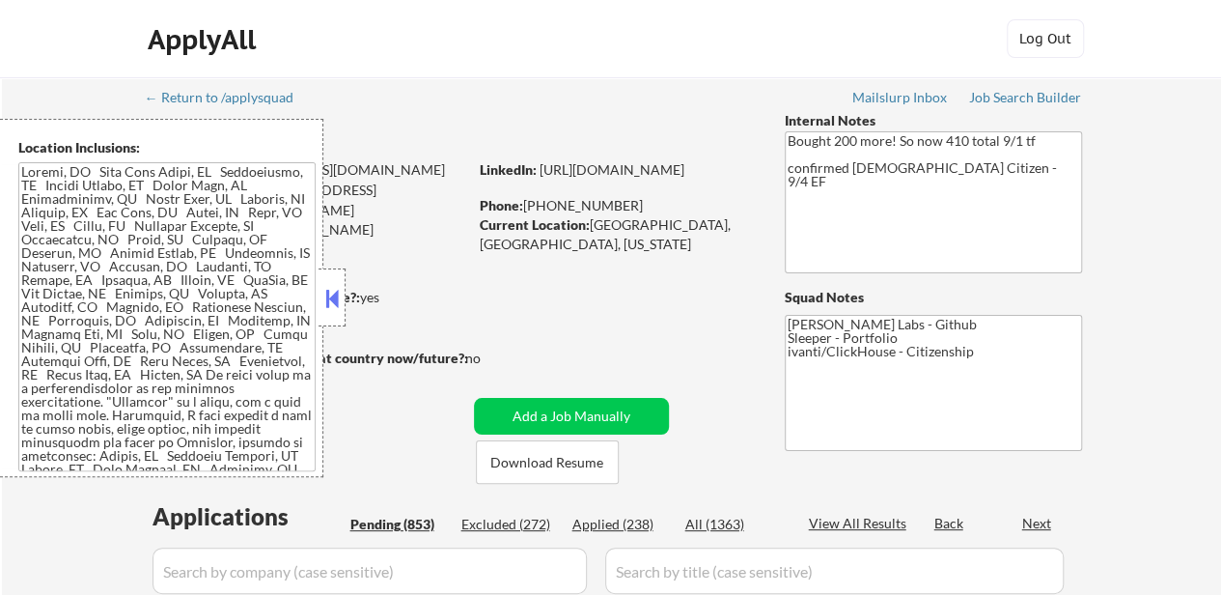
select select ""pending""
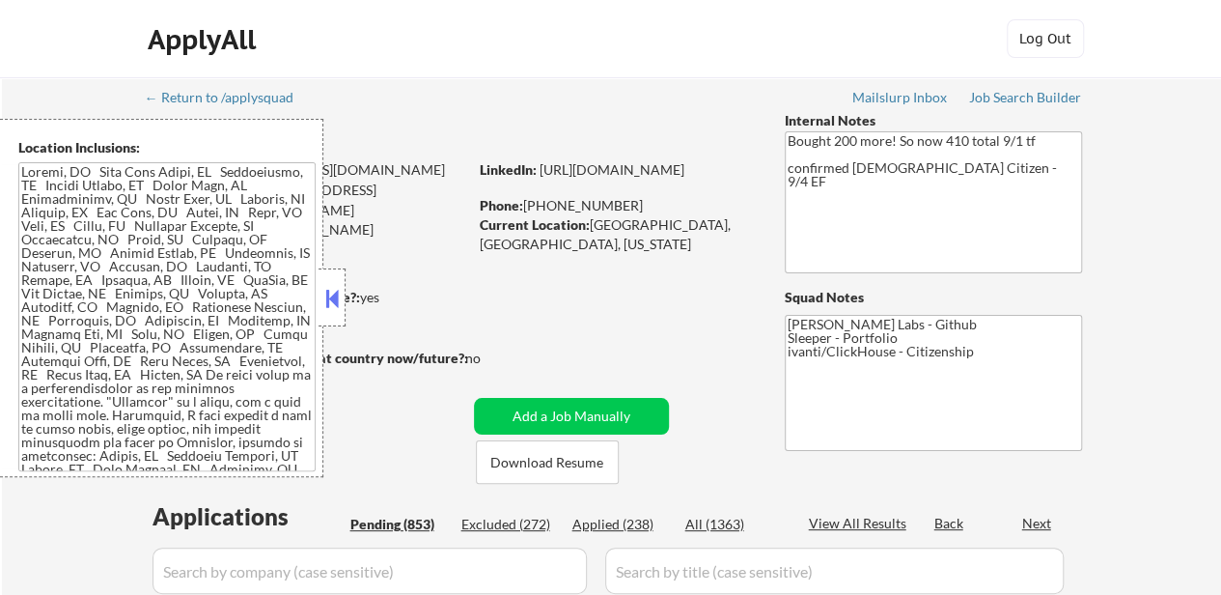
select select ""pending""
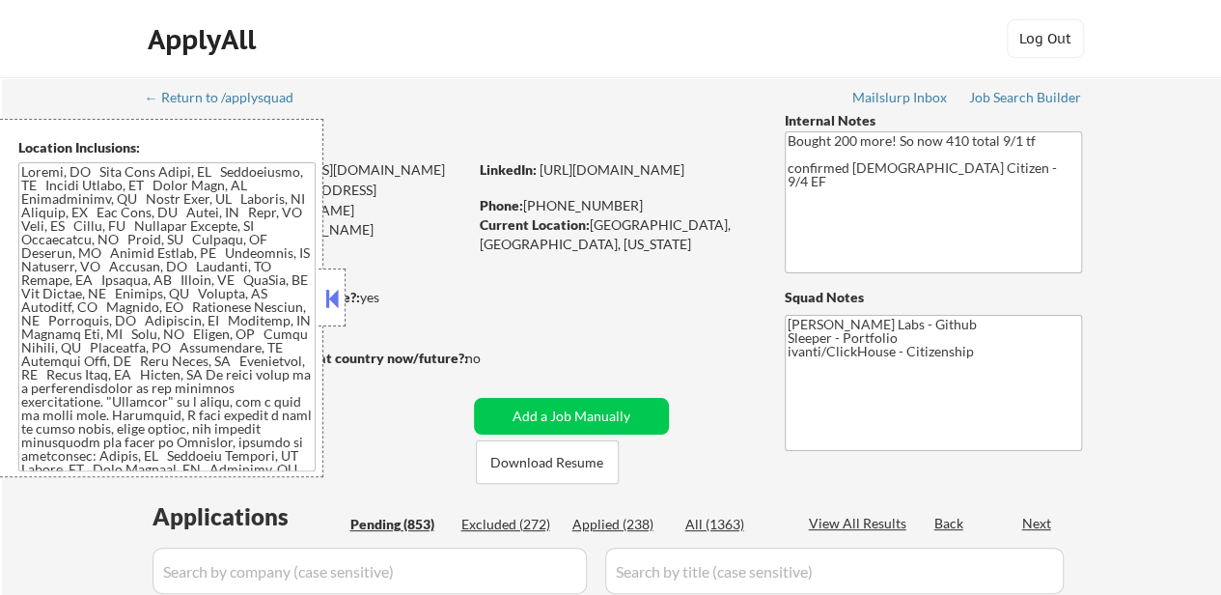
select select ""pending""
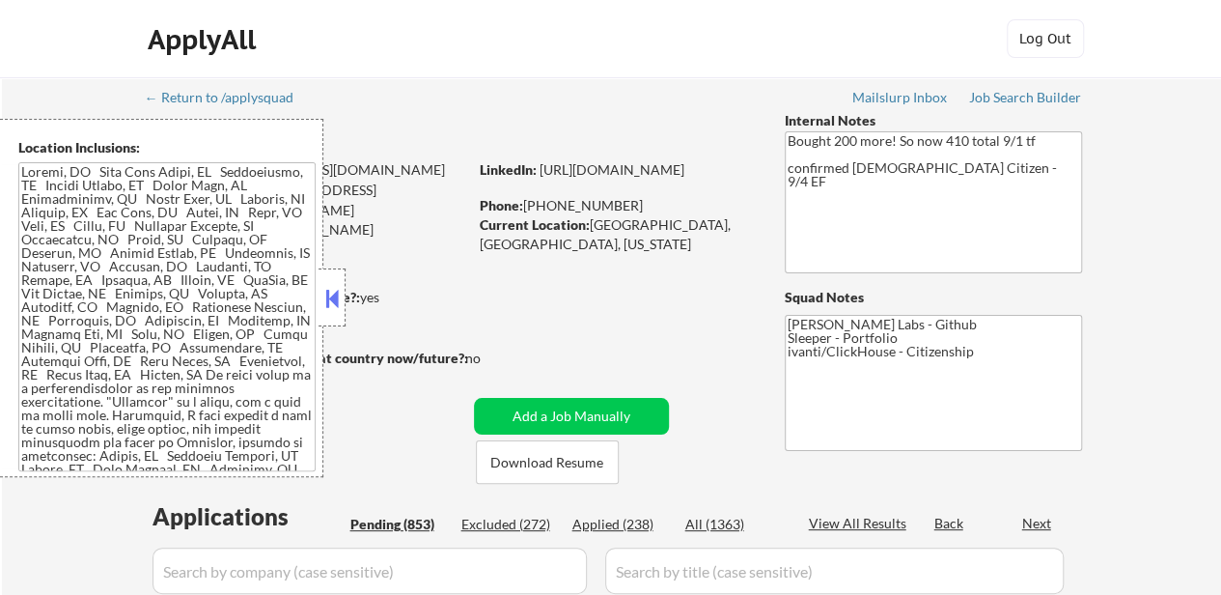
select select ""pending""
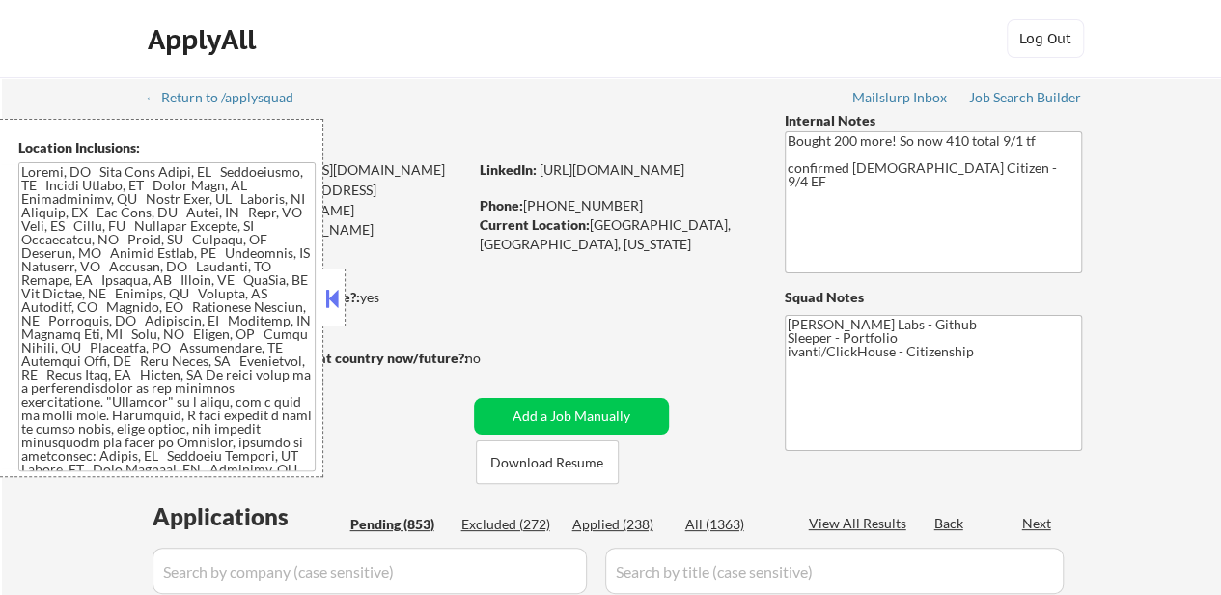
select select ""pending""
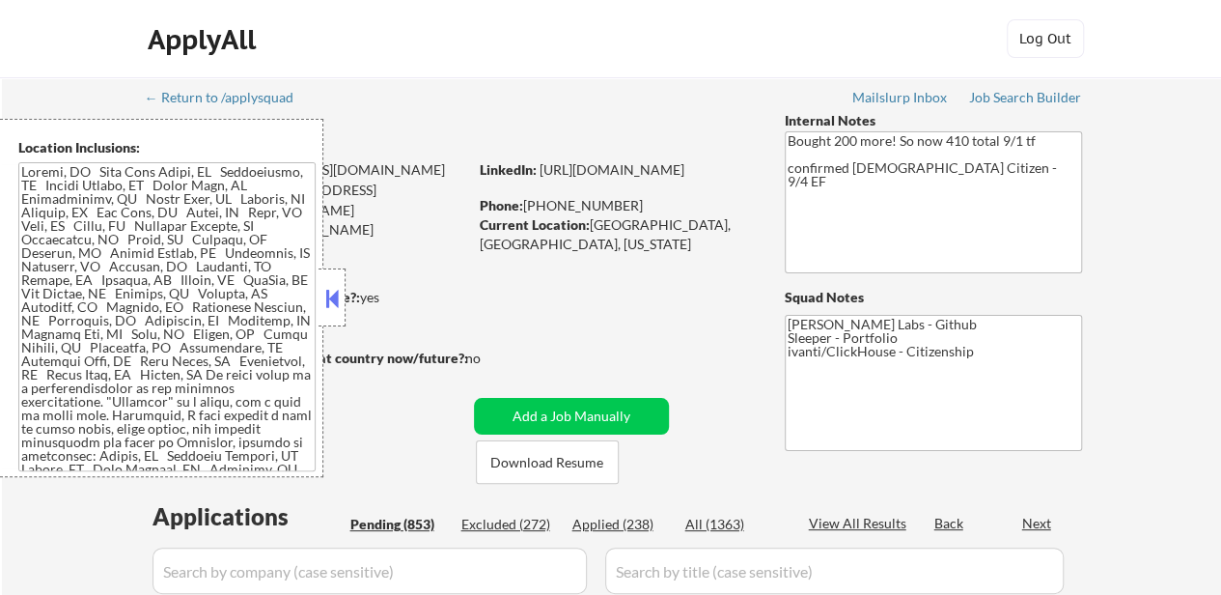
select select ""pending""
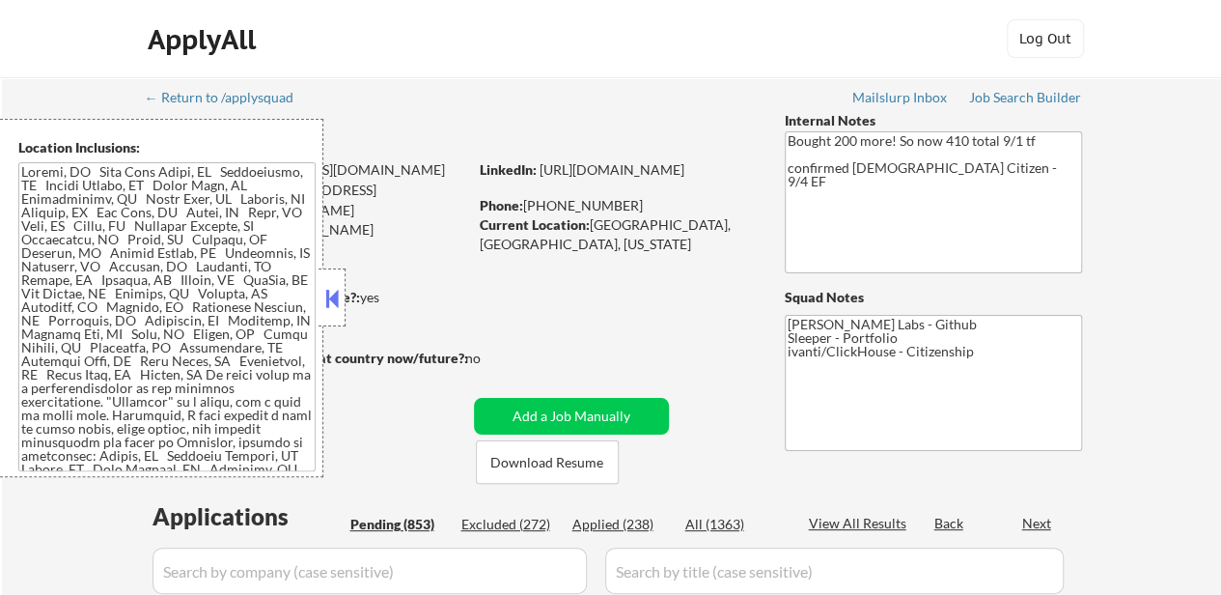
select select ""pending""
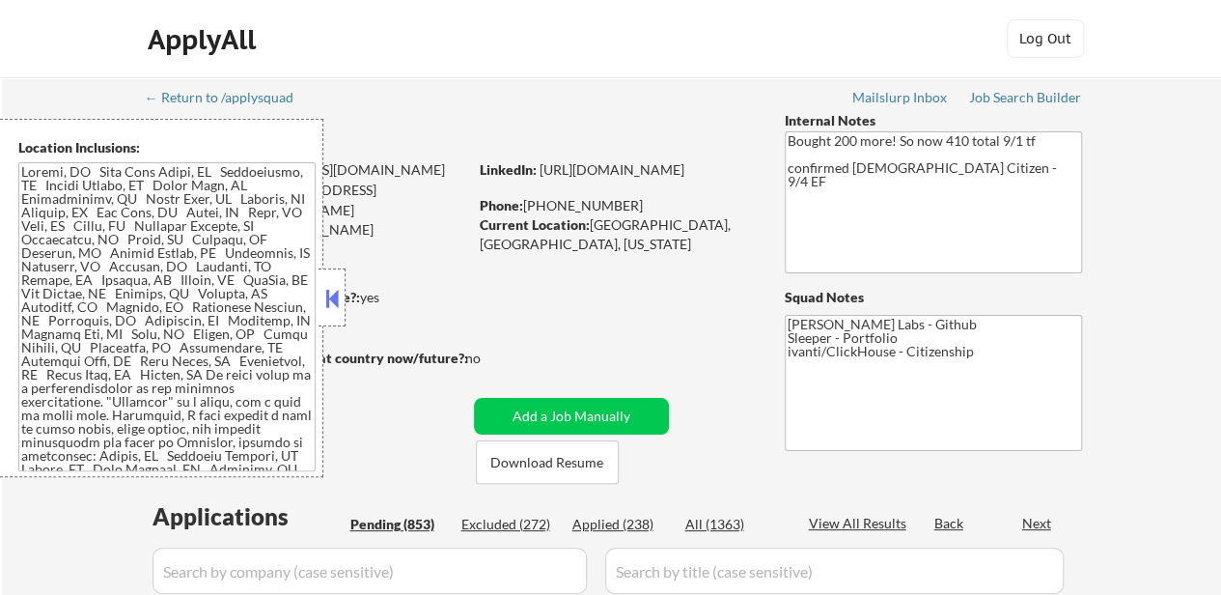
select select ""pending""
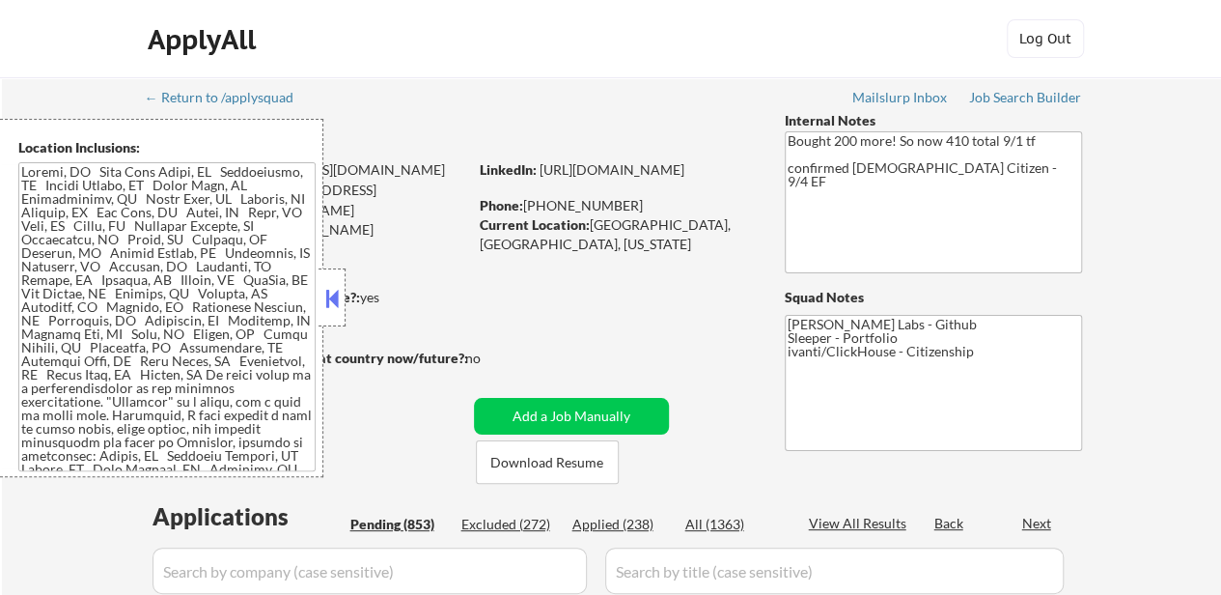
select select ""pending""
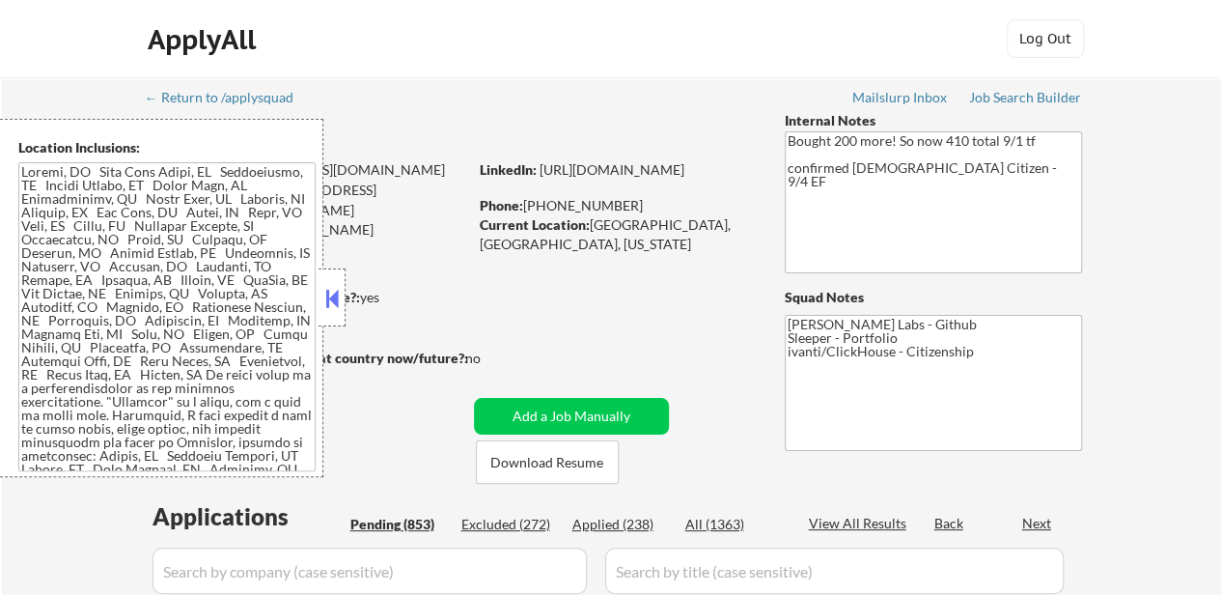
select select ""pending""
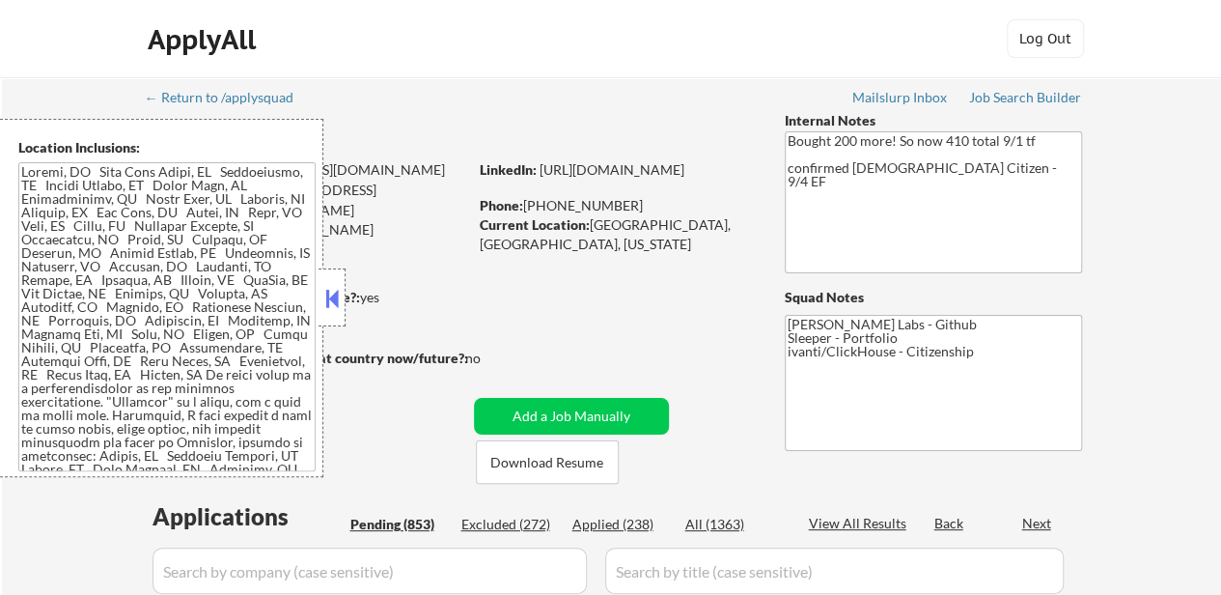
select select ""pending""
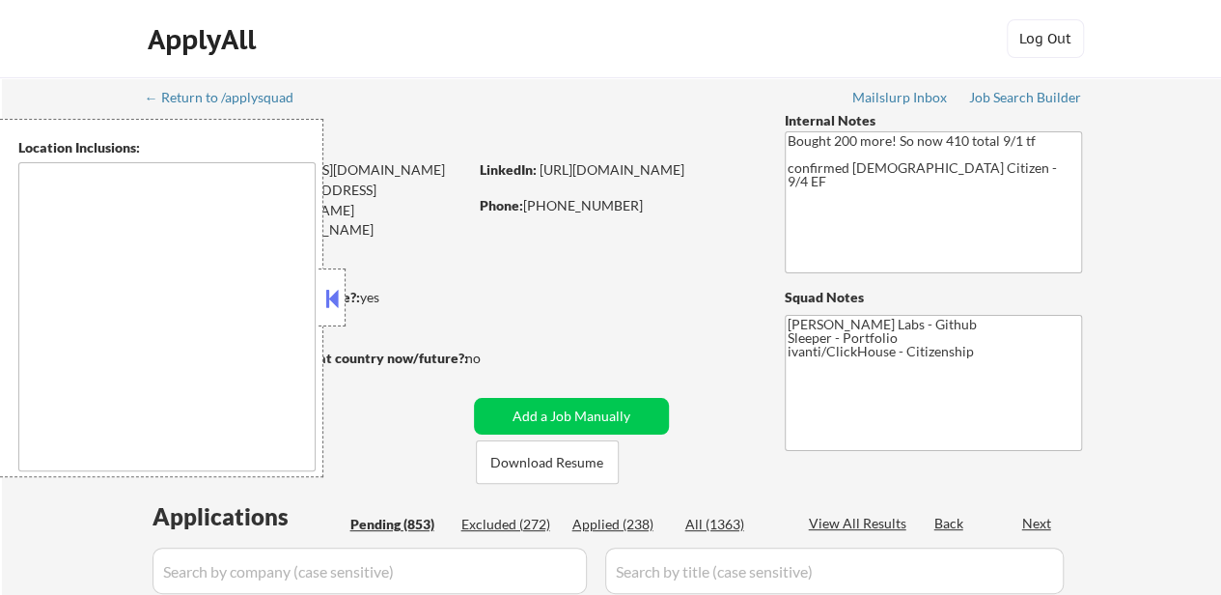
type textarea "[GEOGRAPHIC_DATA], [GEOGRAPHIC_DATA] [GEOGRAPHIC_DATA], [GEOGRAPHIC_DATA] [GEOG…"
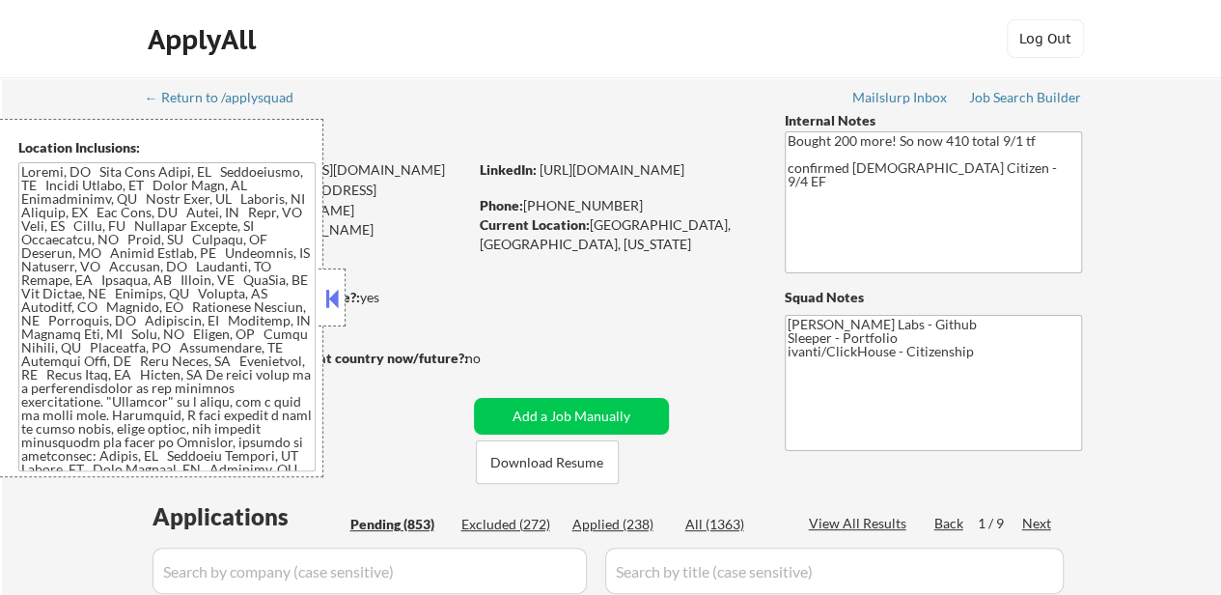
click at [631, 521] on div "Applied (238)" at bounding box center [621, 524] width 97 height 19
select select ""pending""
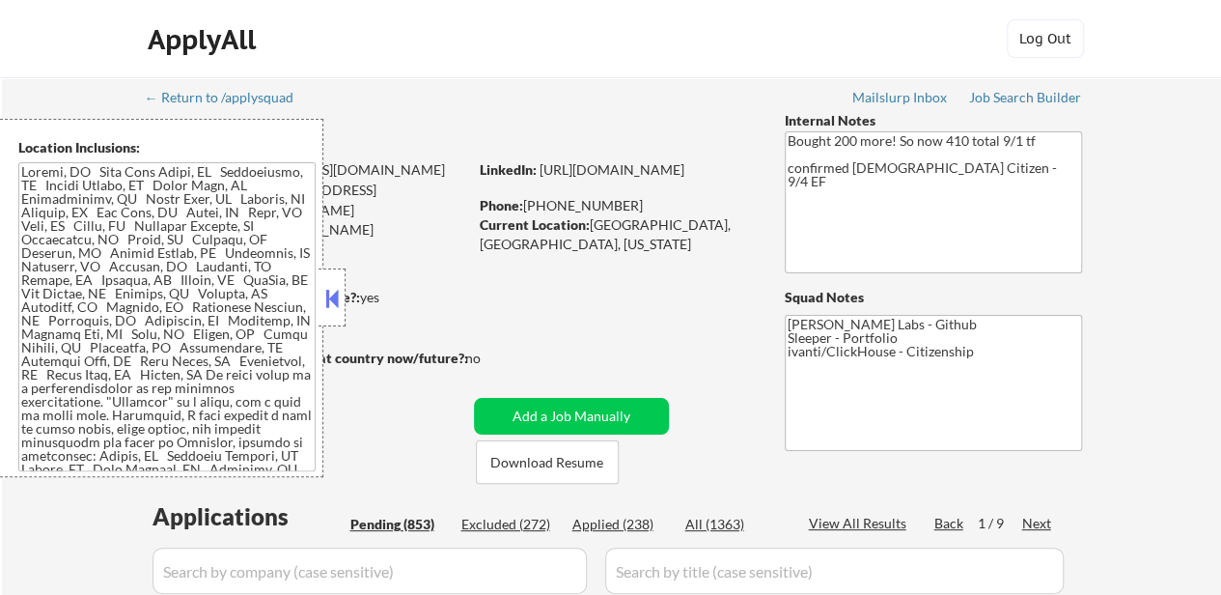
select select ""pending""
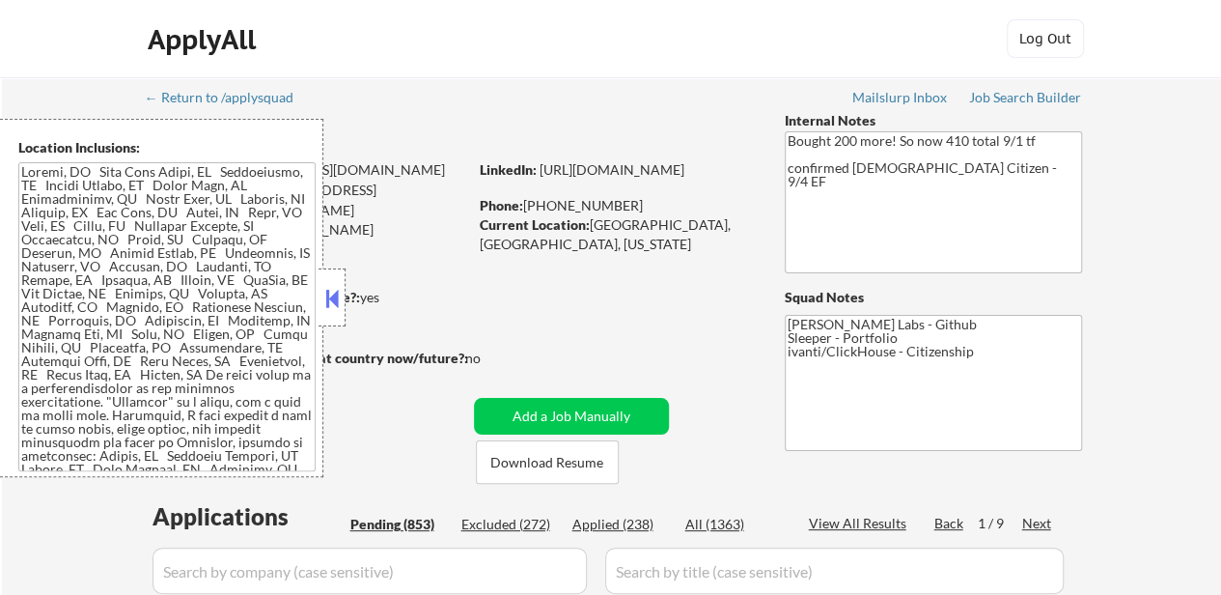
select select ""pending""
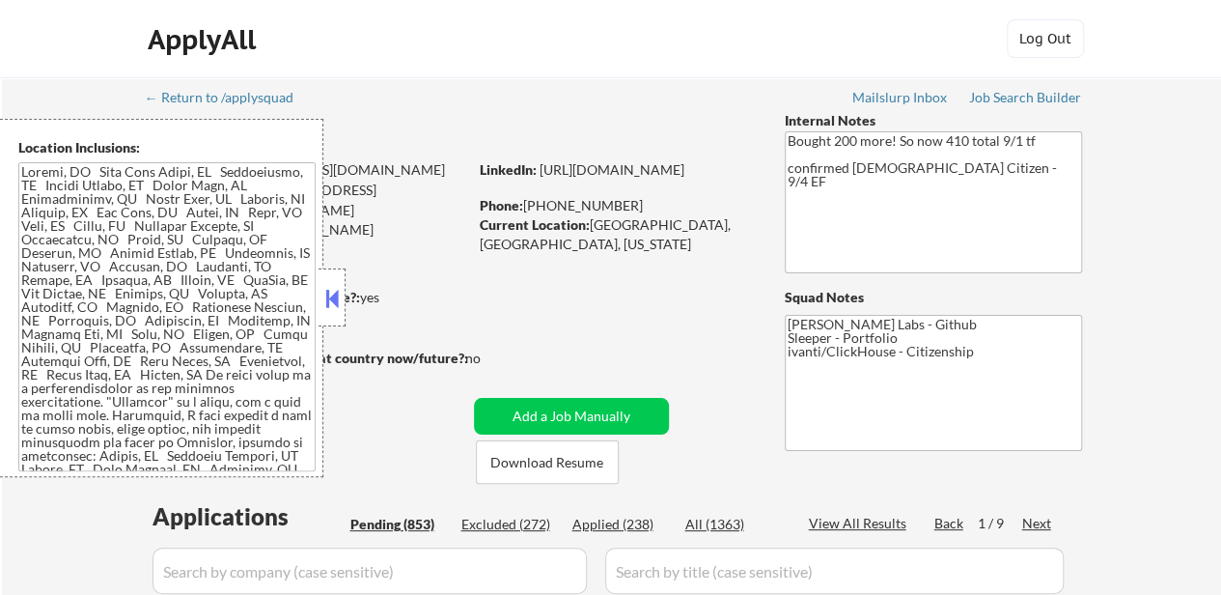
select select ""pending""
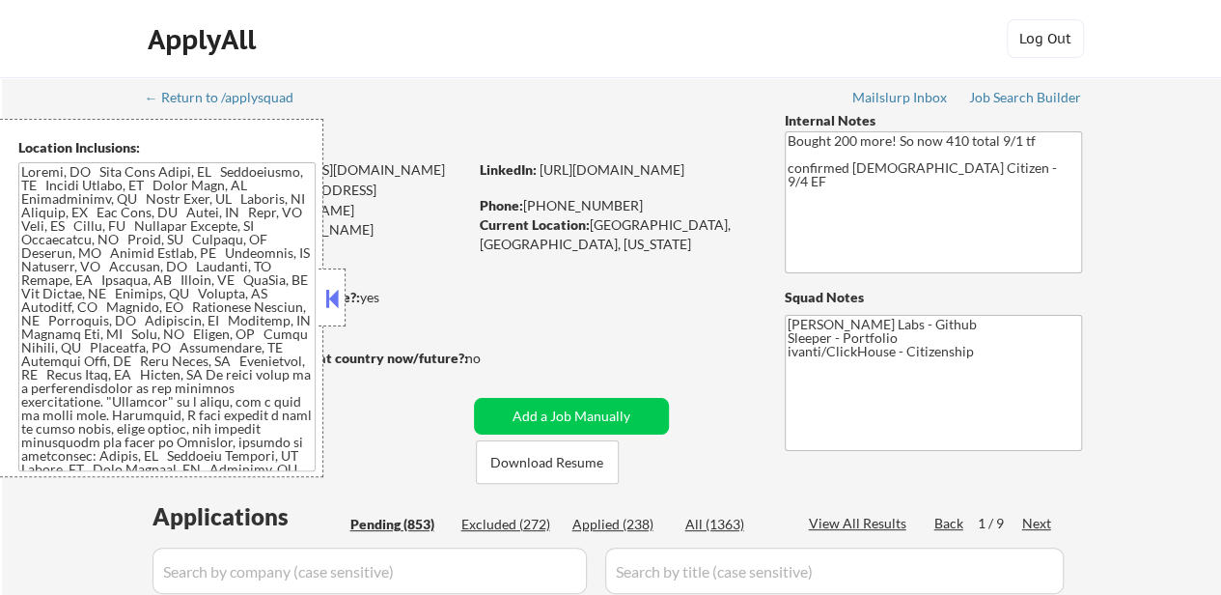
select select ""pending""
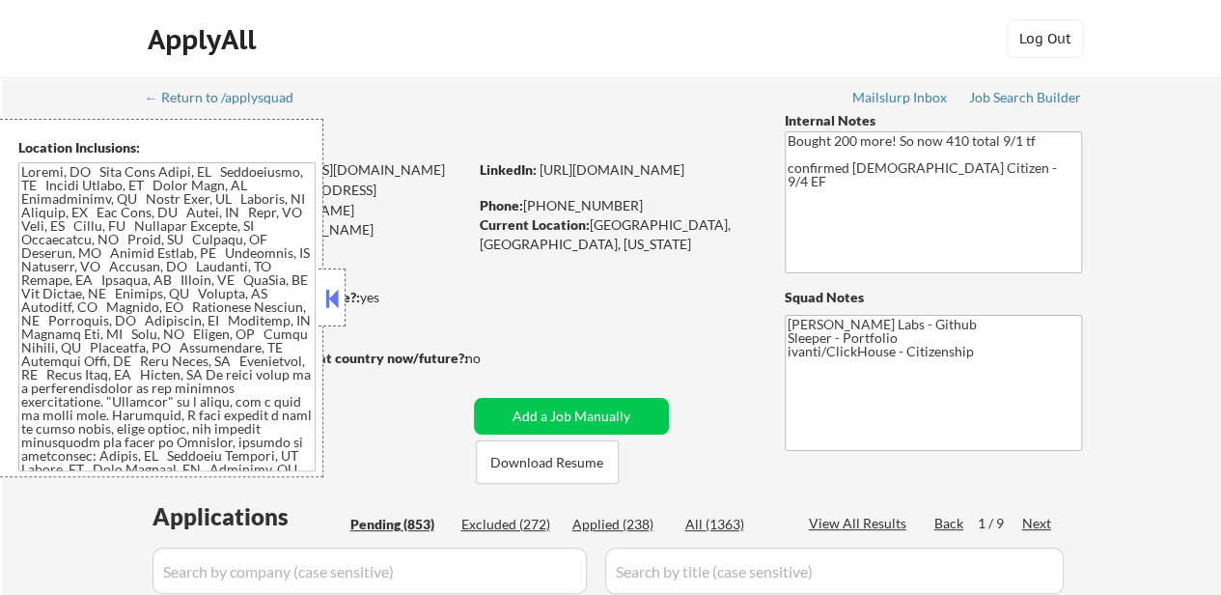
select select ""pending""
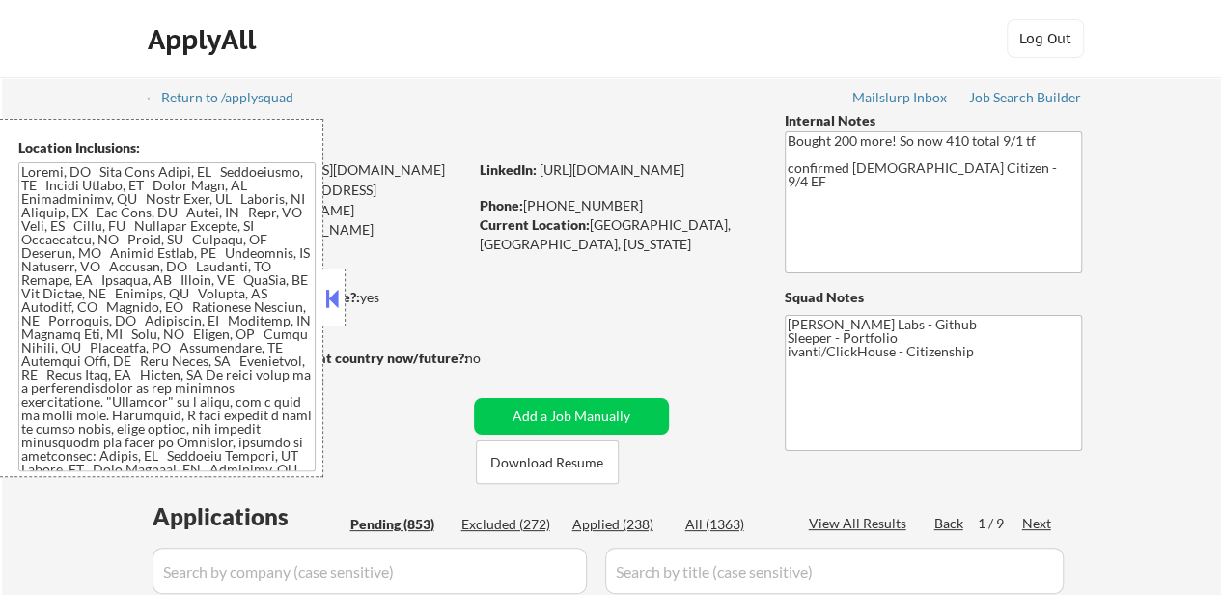
select select ""pending""
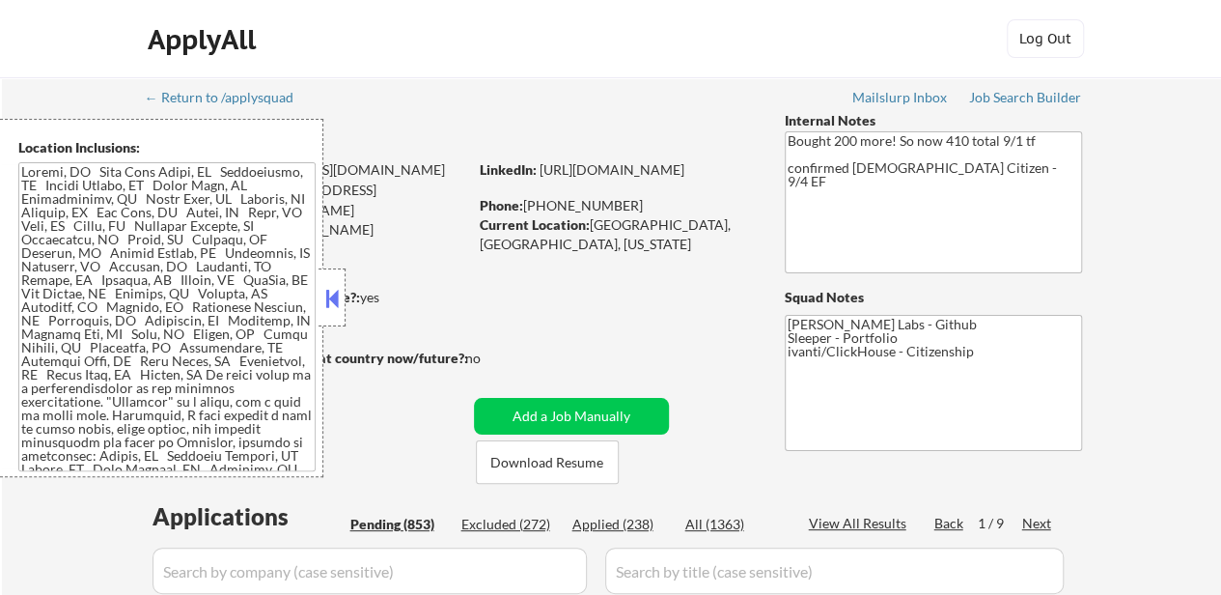
select select ""pending""
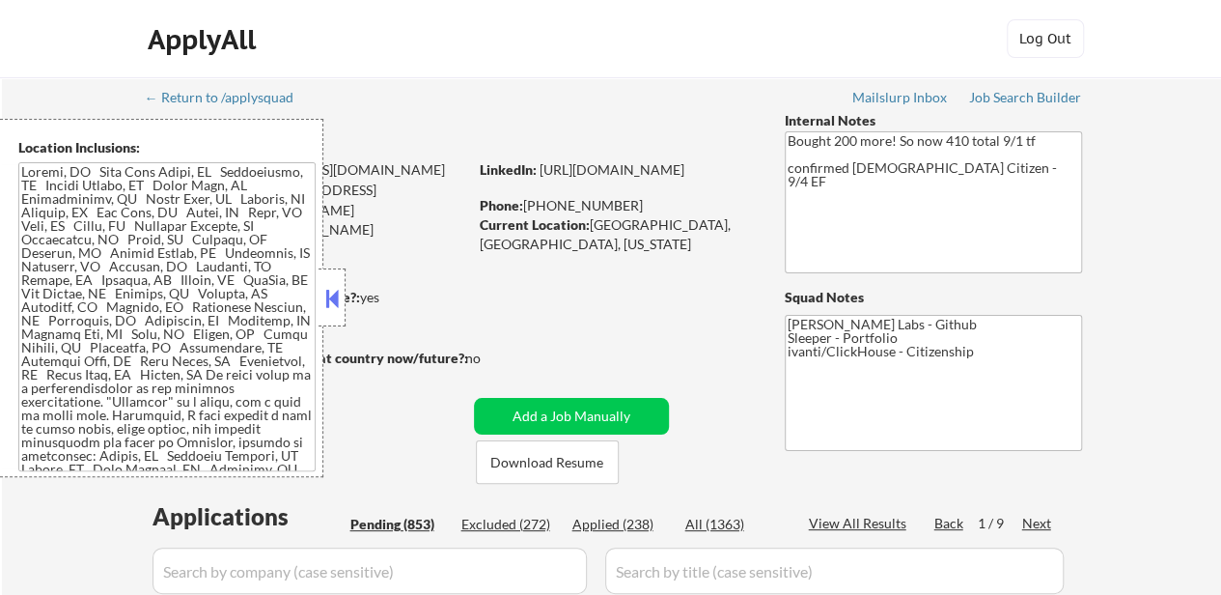
select select ""pending""
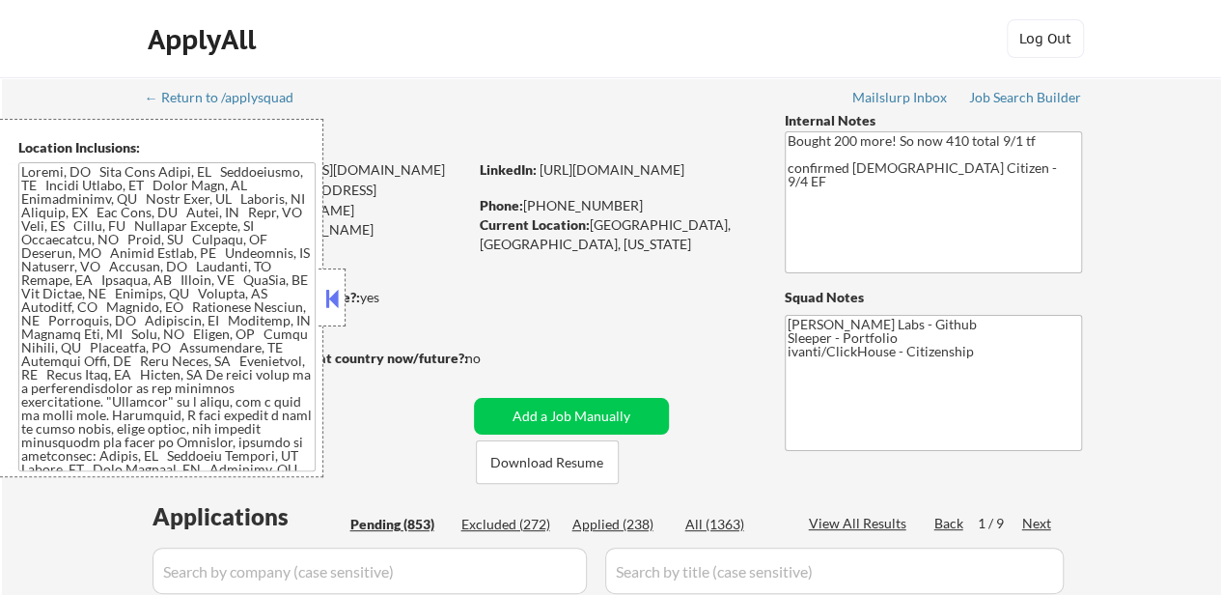
select select ""pending""
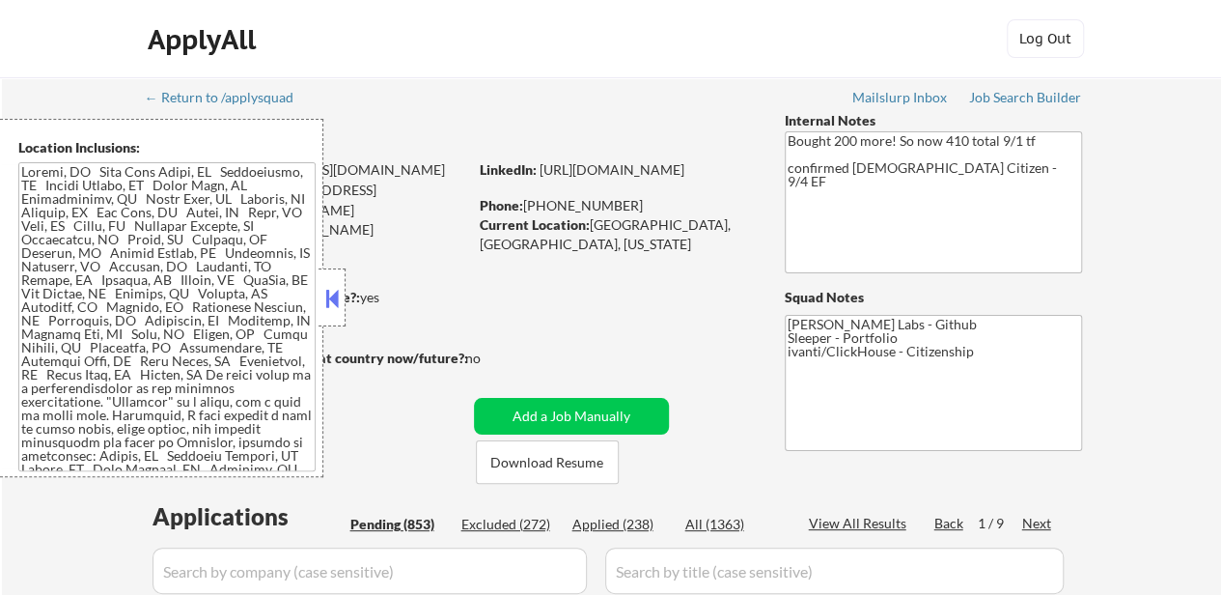
select select ""pending""
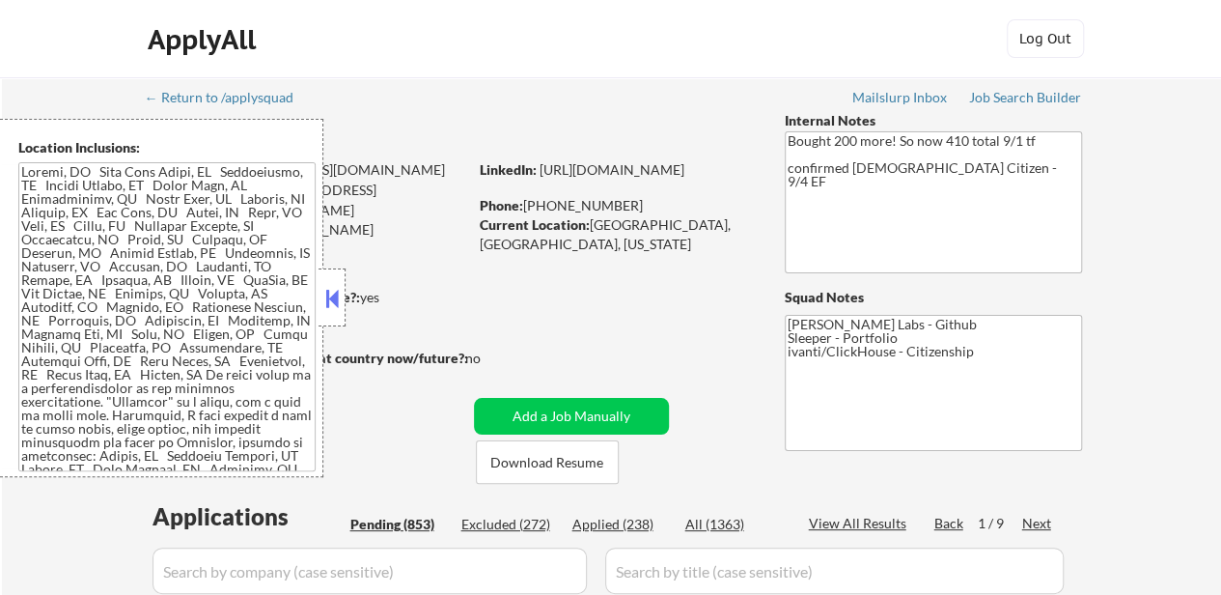
select select ""pending""
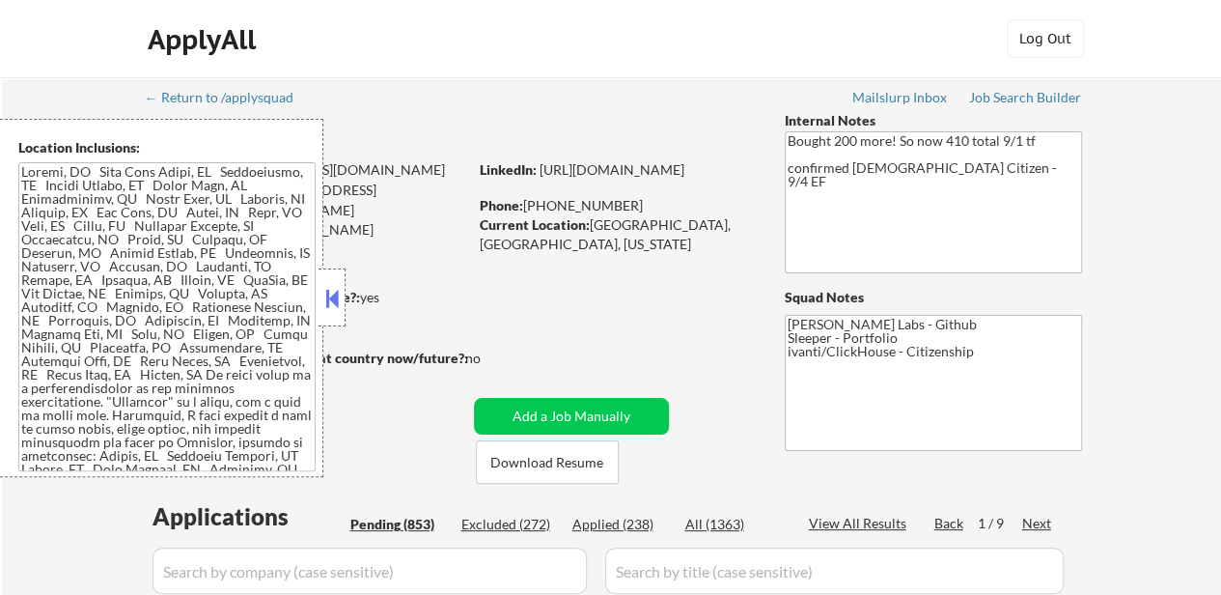
select select ""pending""
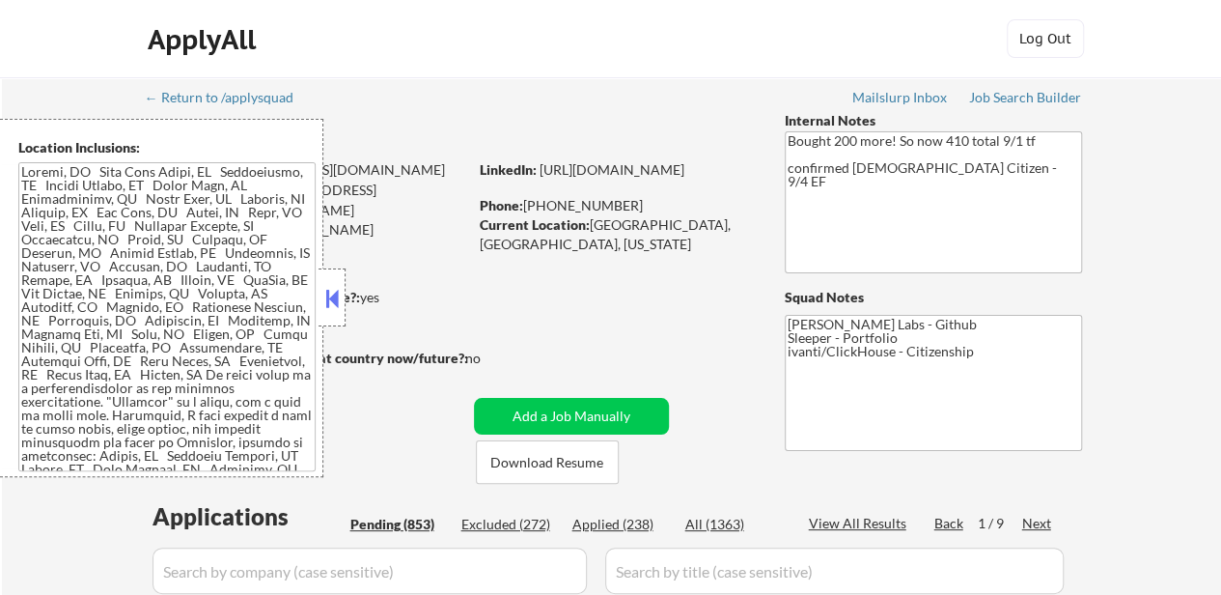
select select ""pending""
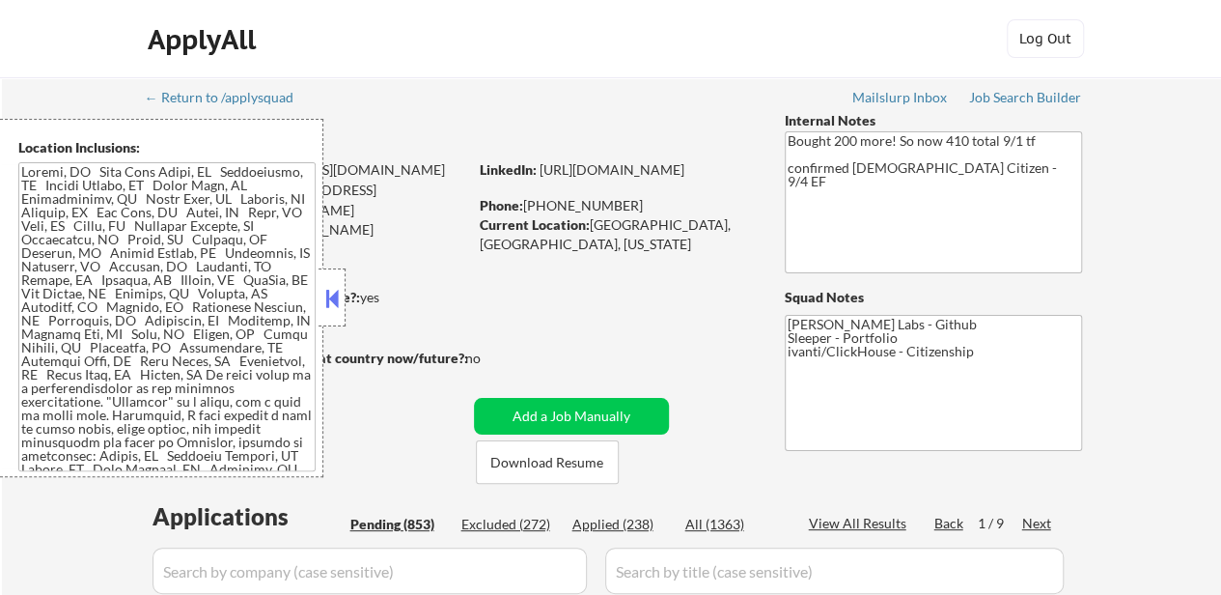
select select ""pending""
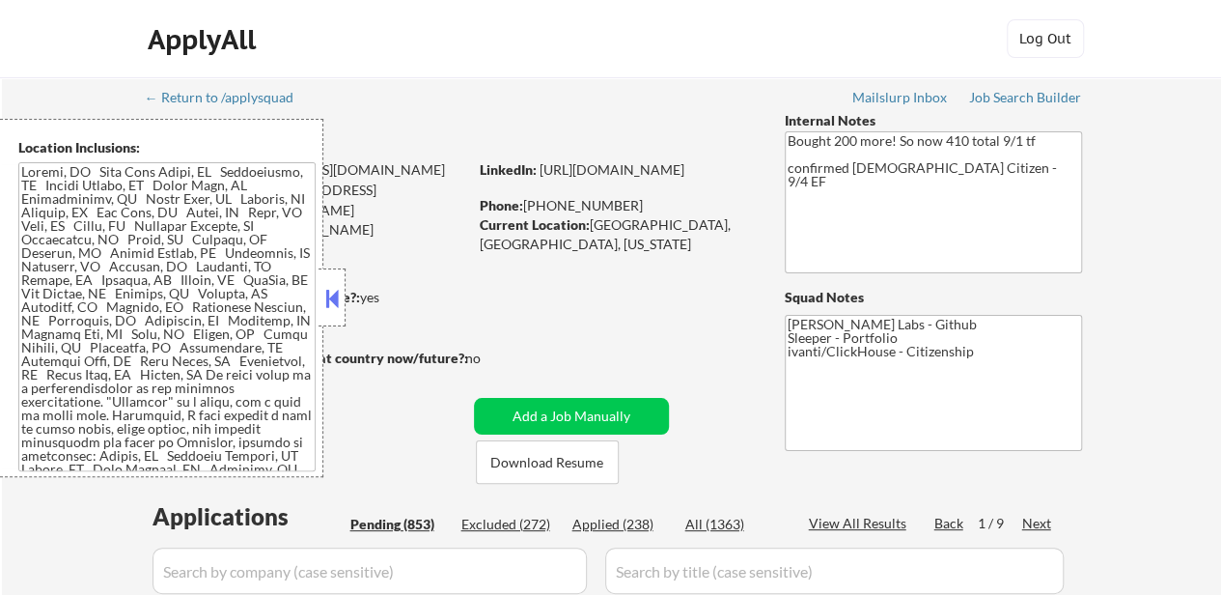
select select ""pending""
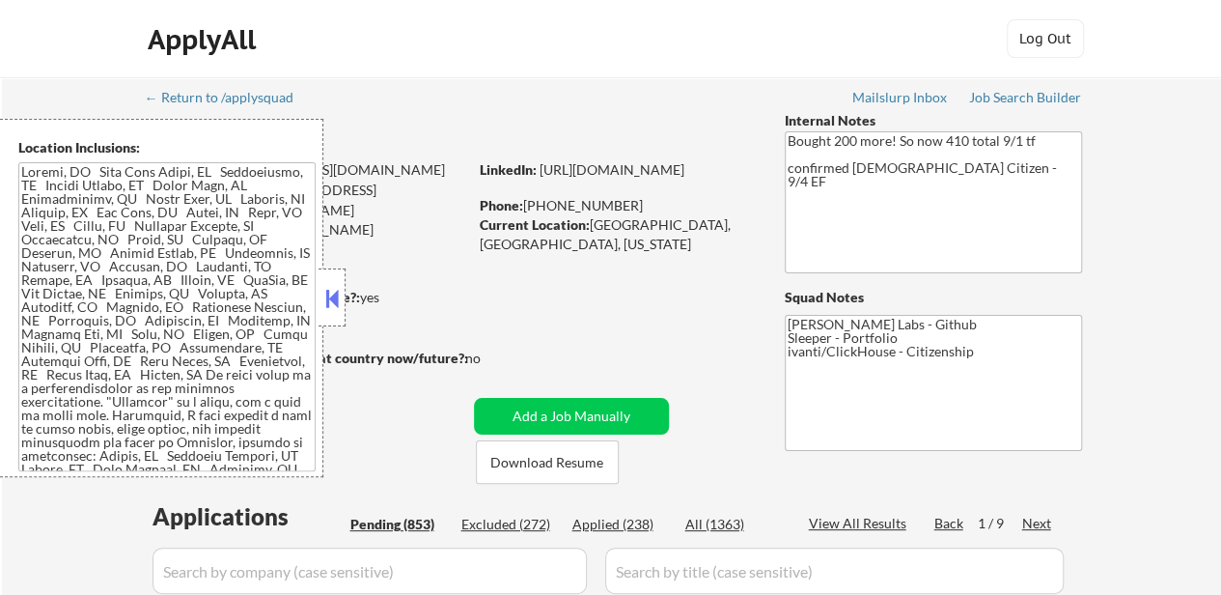
select select ""pending""
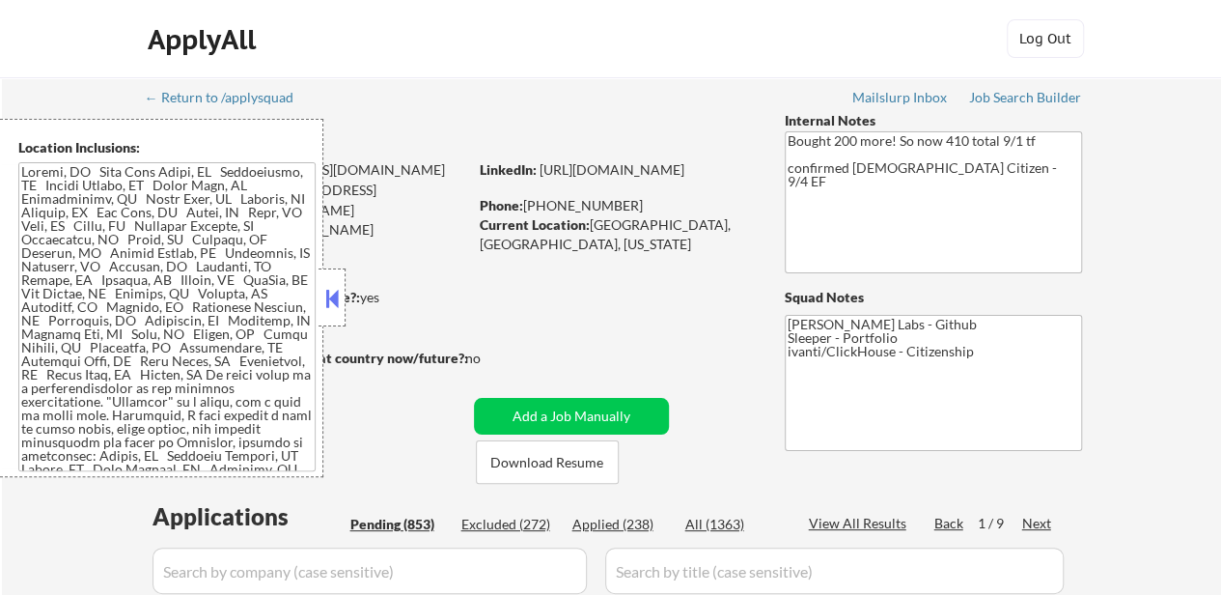
select select ""pending""
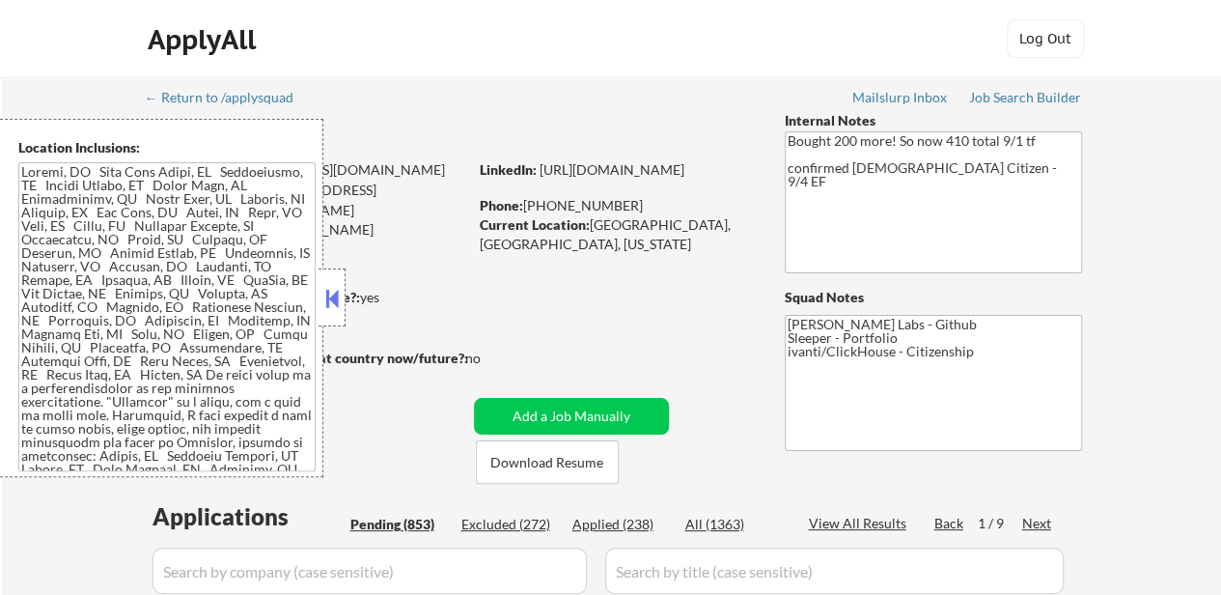
select select ""pending""
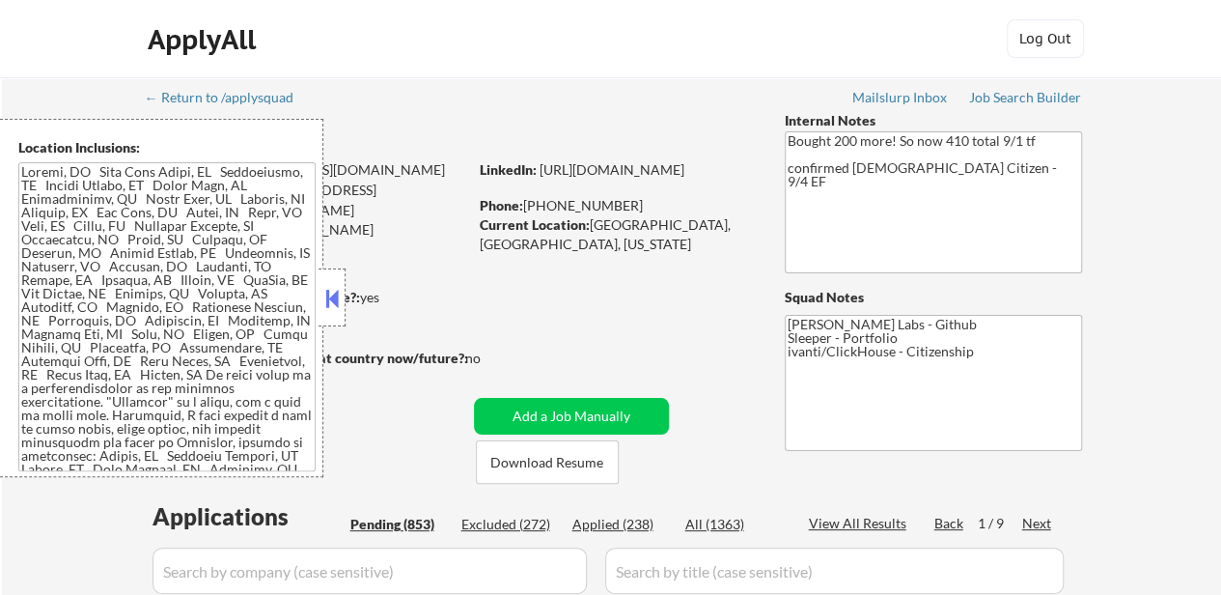
select select ""pending""
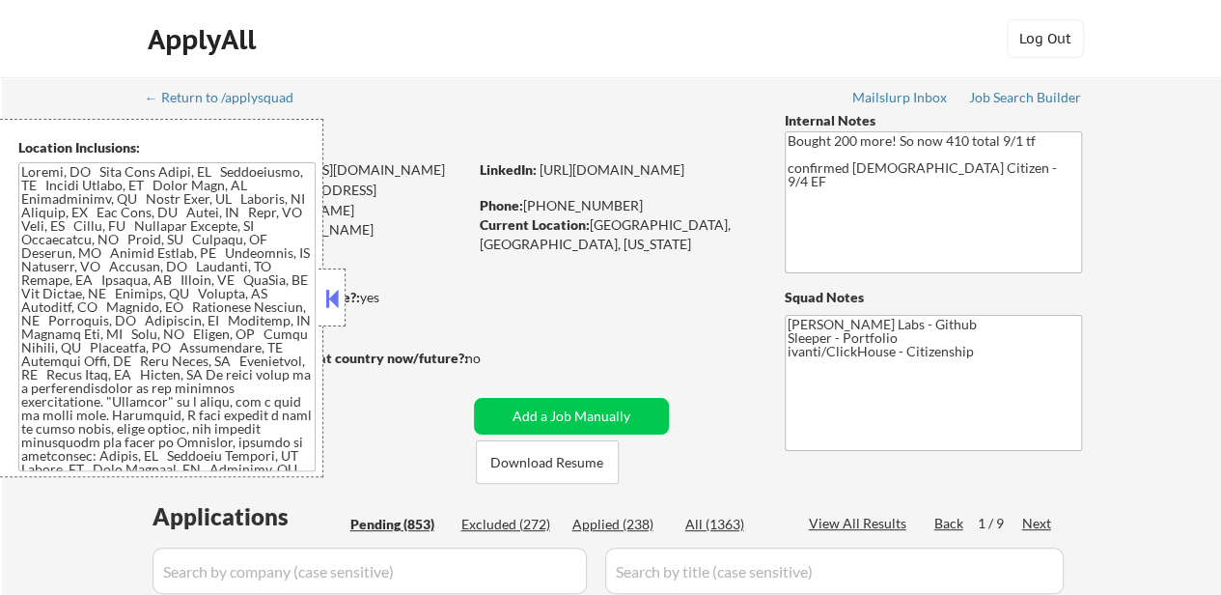
select select ""pending""
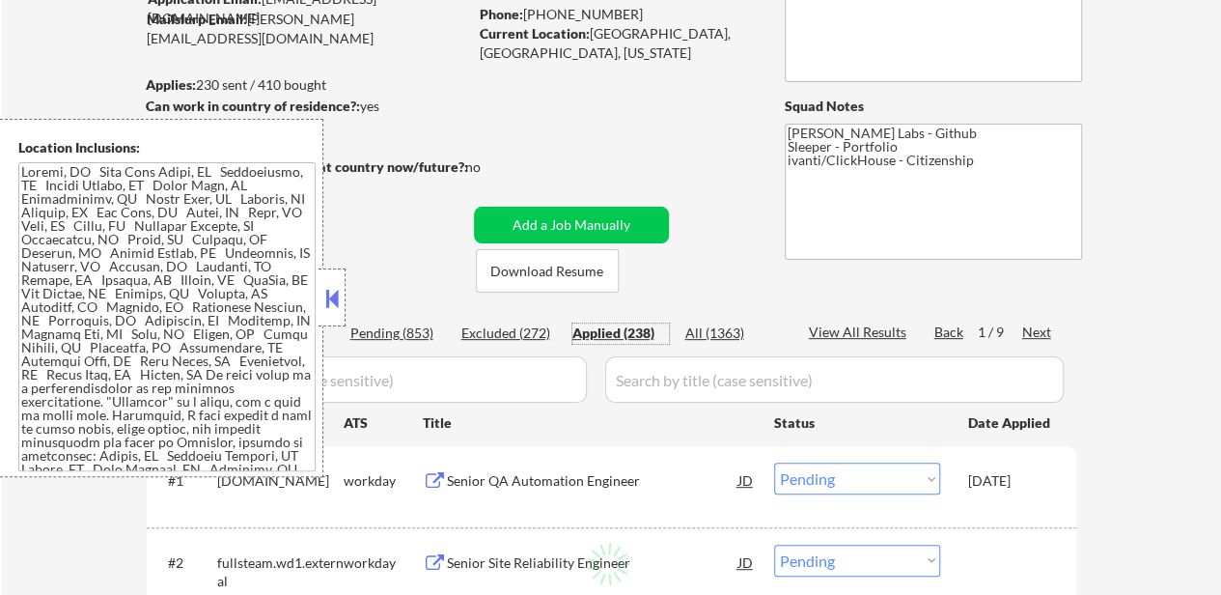
scroll to position [193, 0]
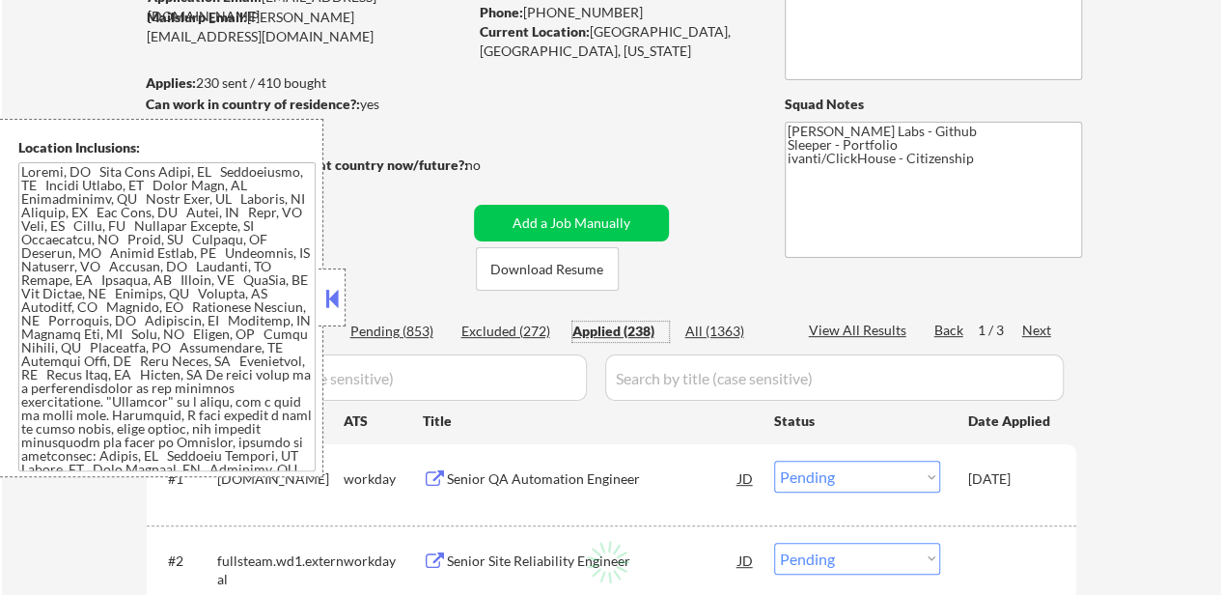
click at [342, 281] on div at bounding box center [332, 297] width 27 height 58
select select ""applied""
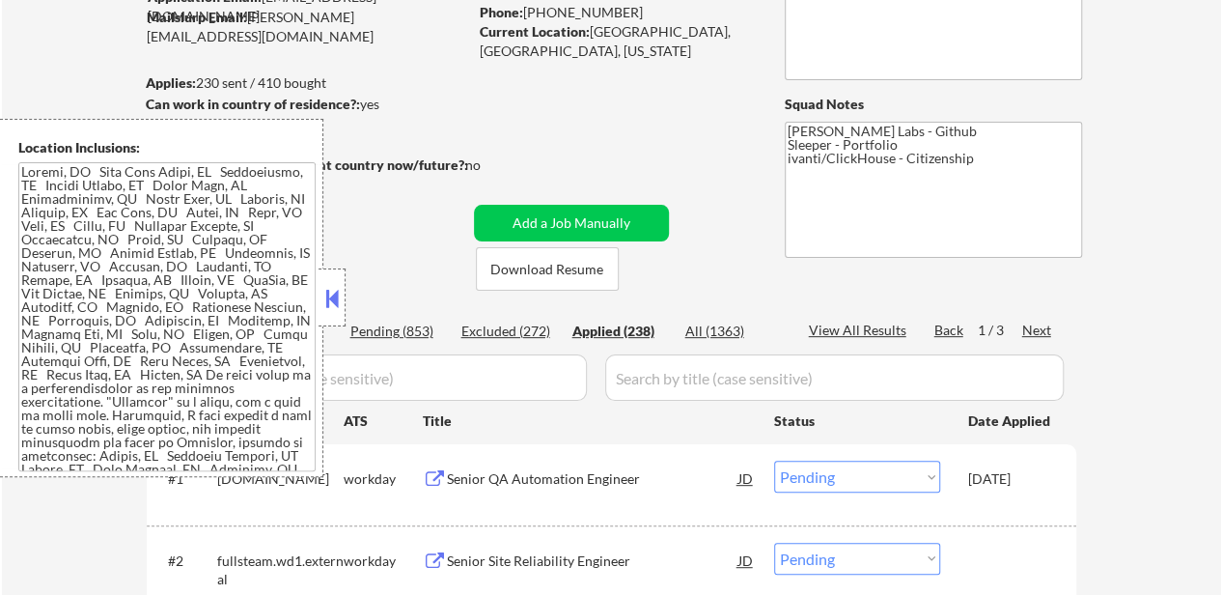
select select ""applied""
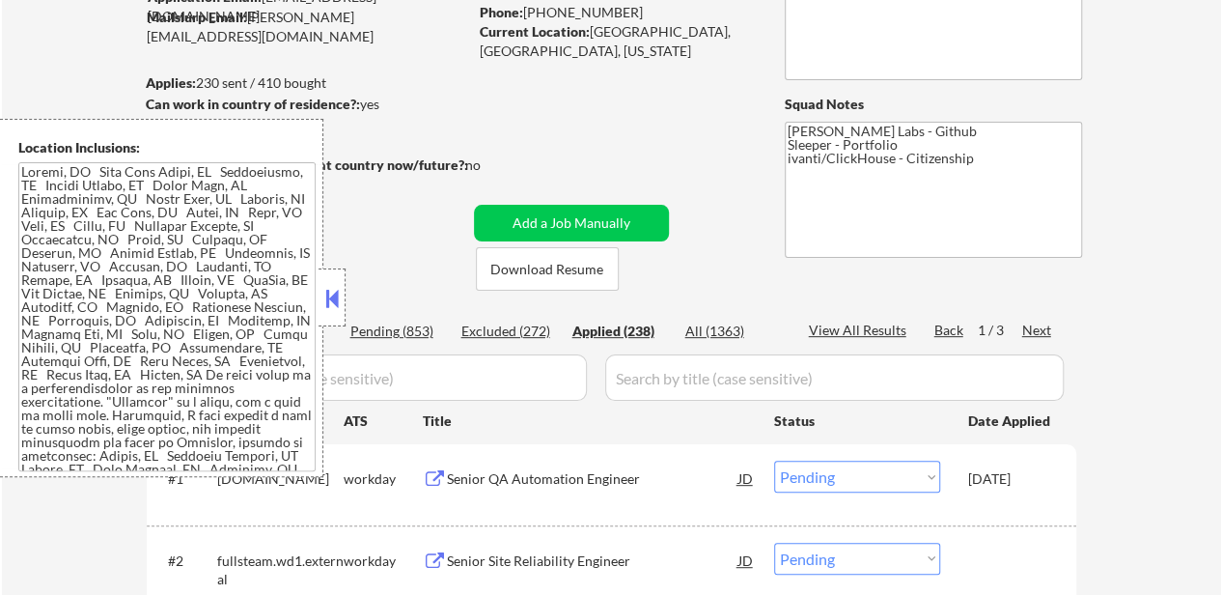
select select ""applied""
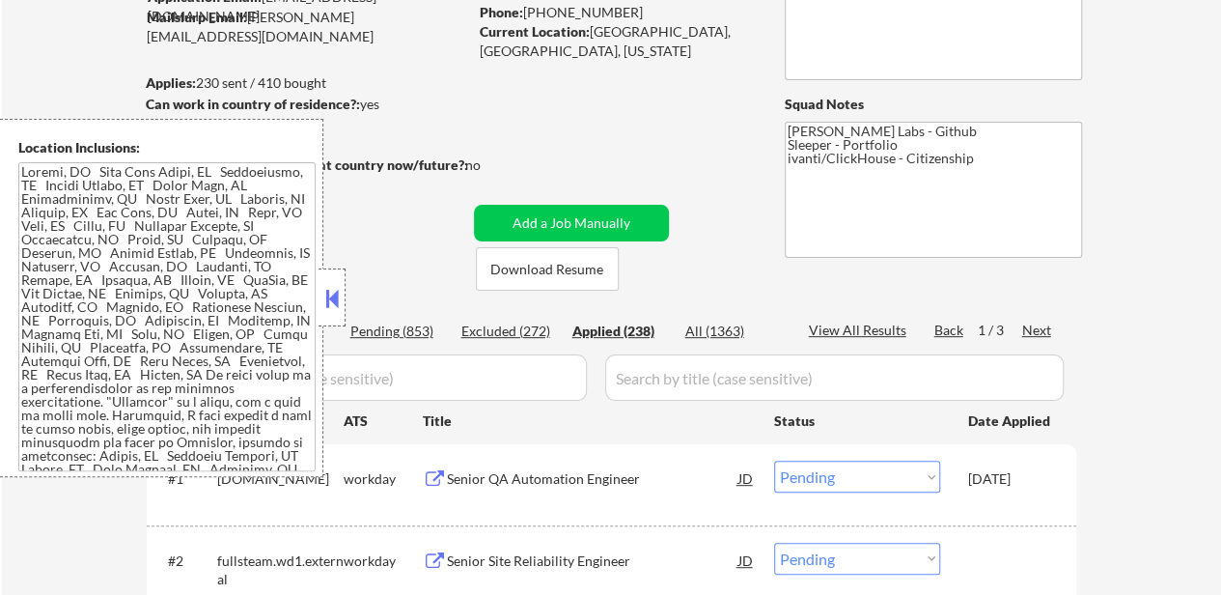
select select ""applied""
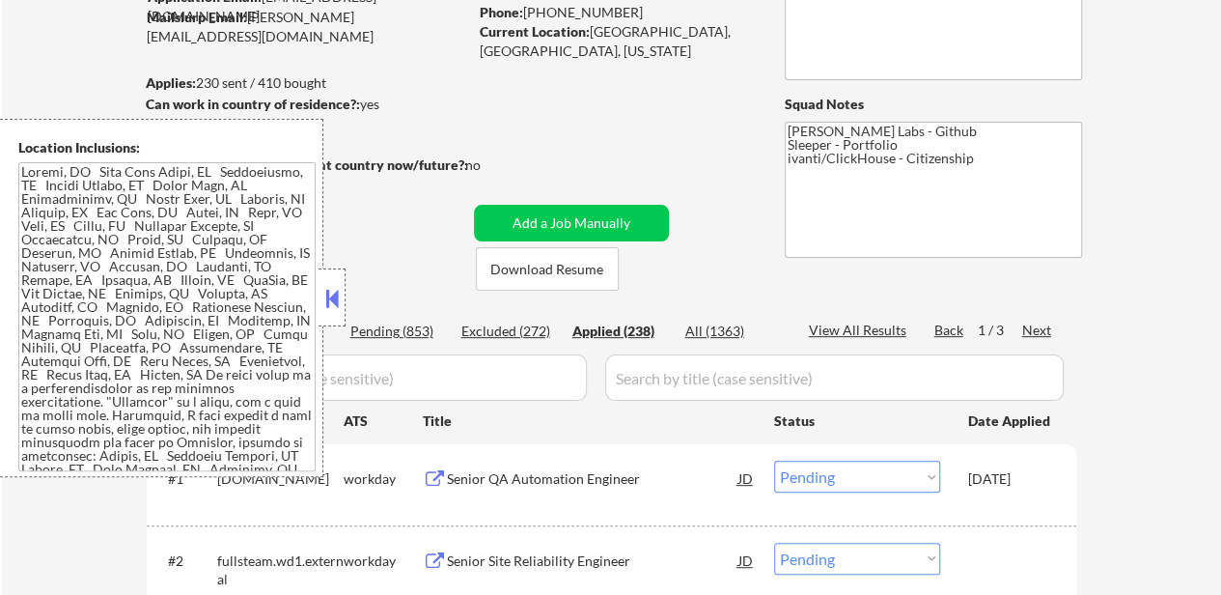
select select ""applied""
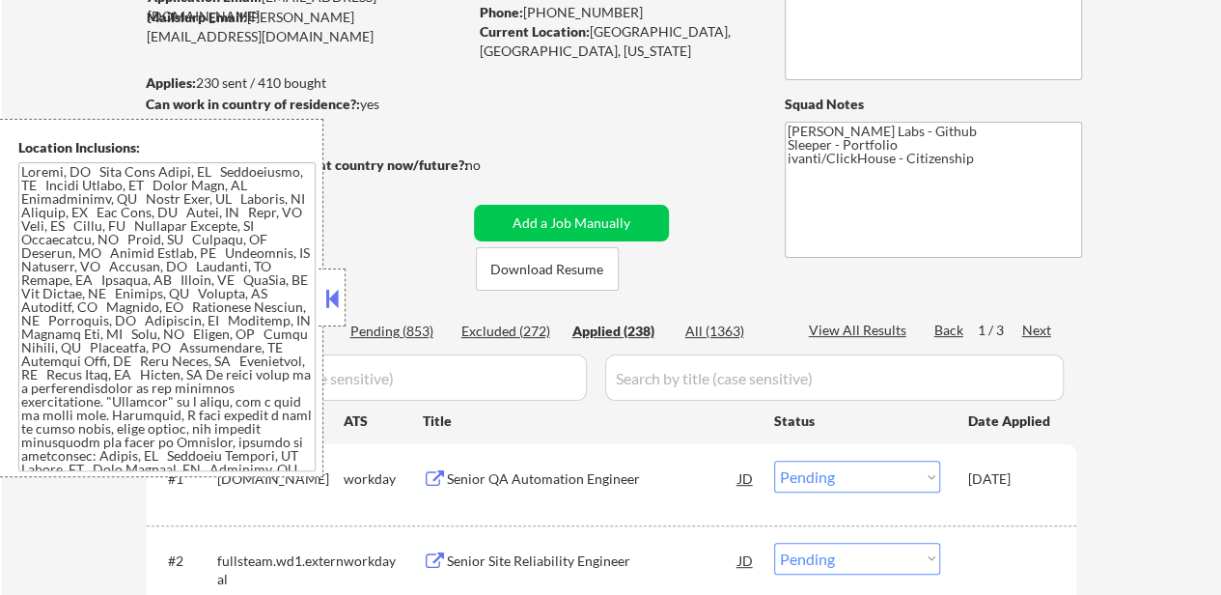
select select ""applied""
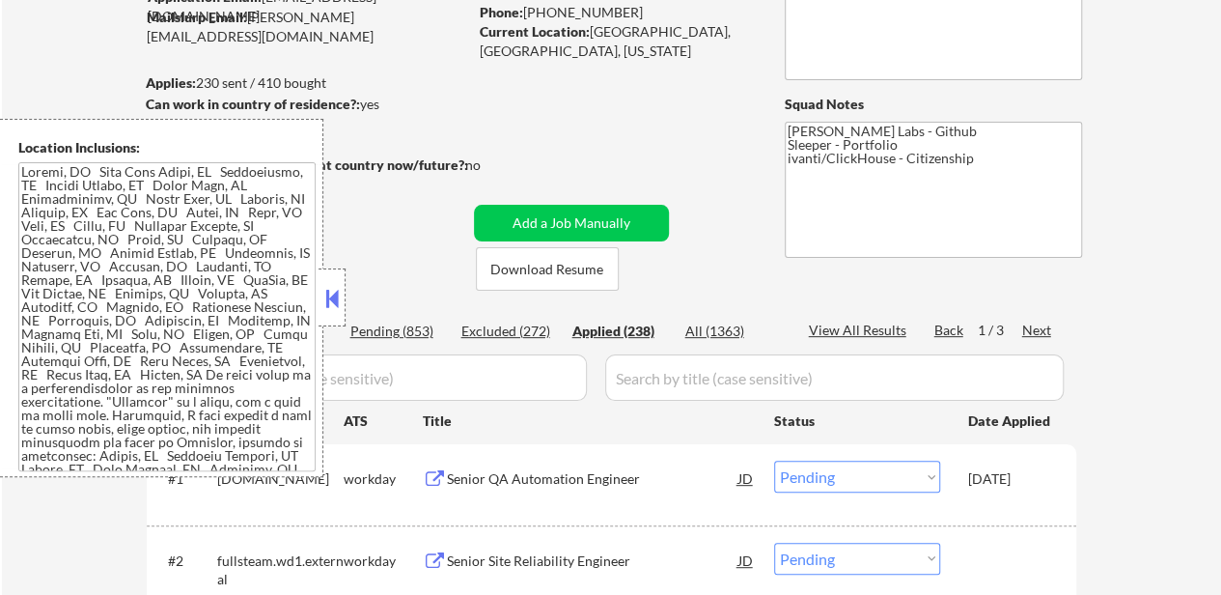
select select ""applied""
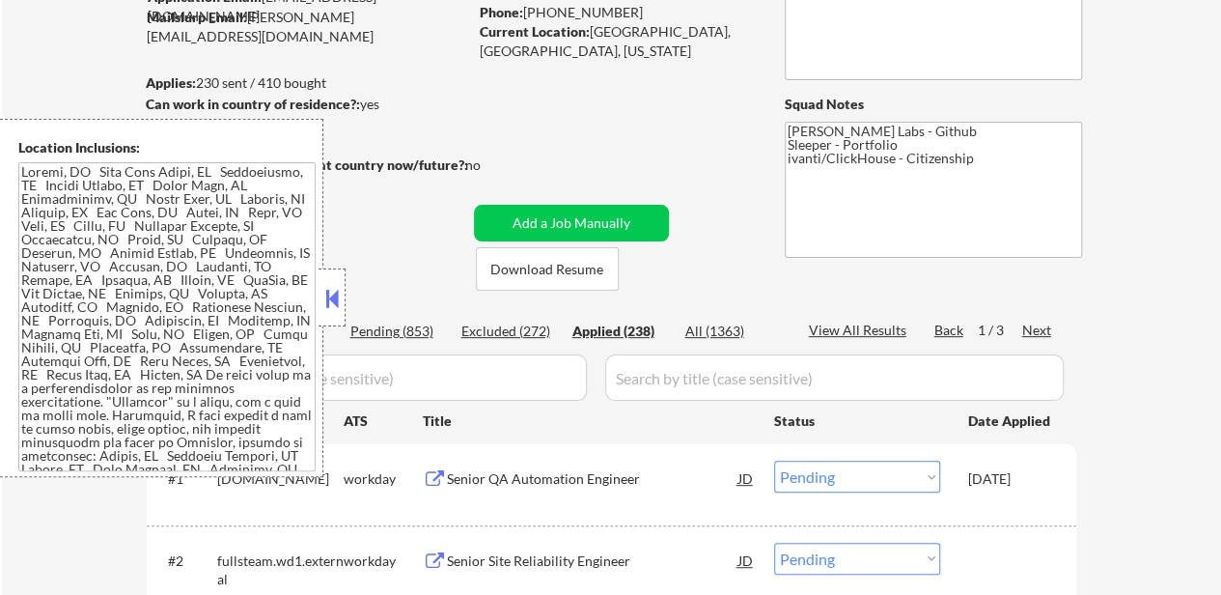
select select ""applied""
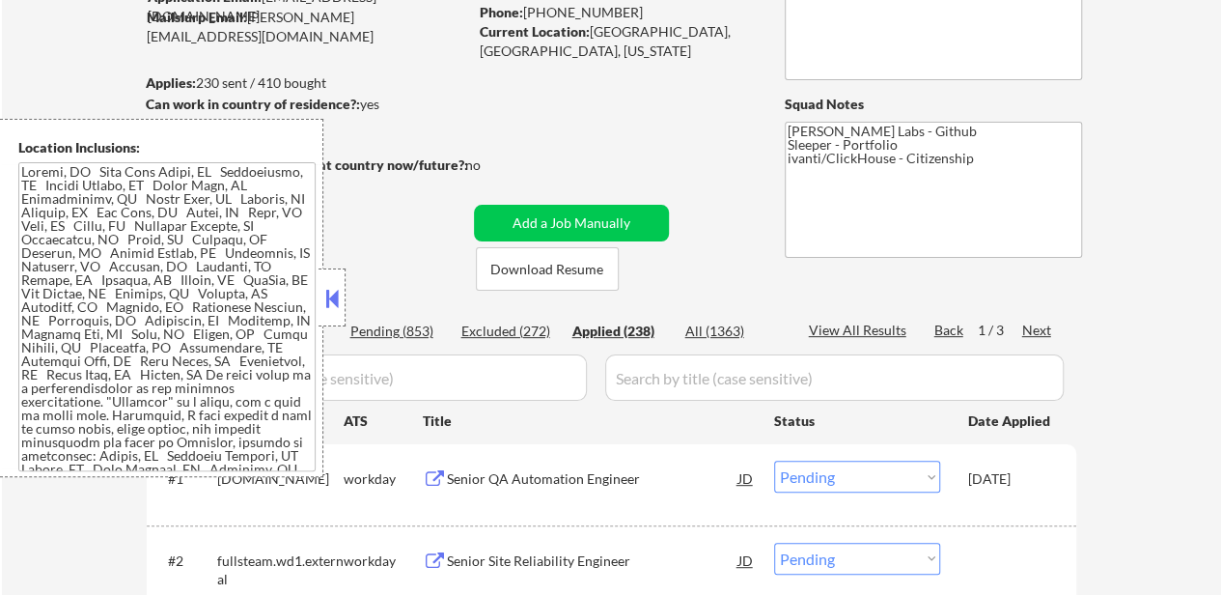
select select ""applied""
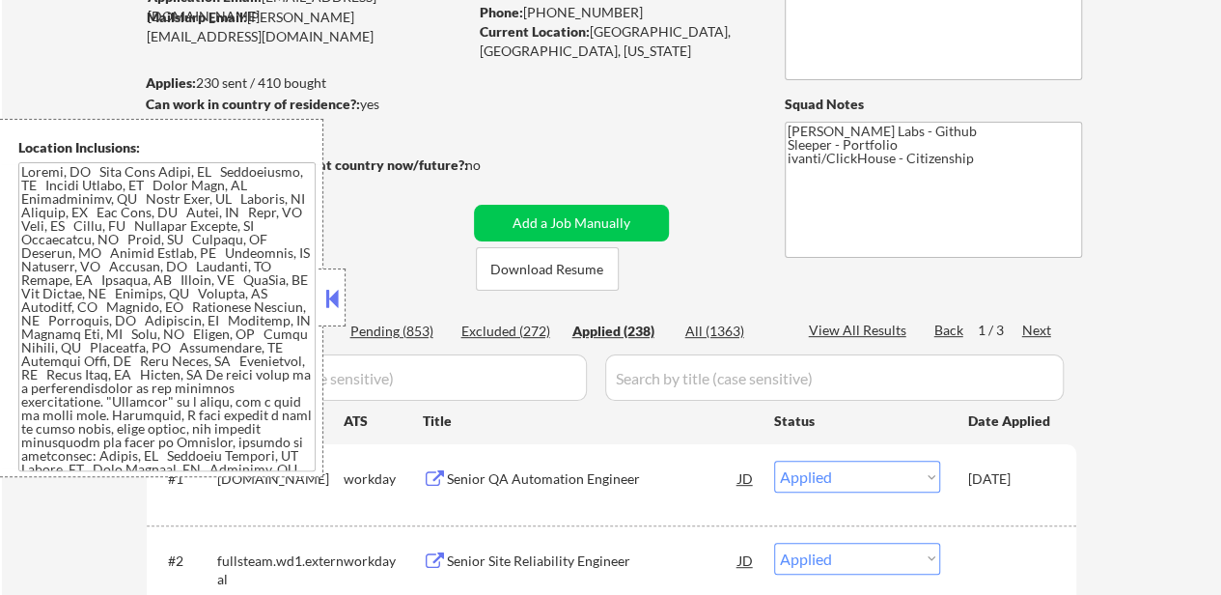
select select ""applied""
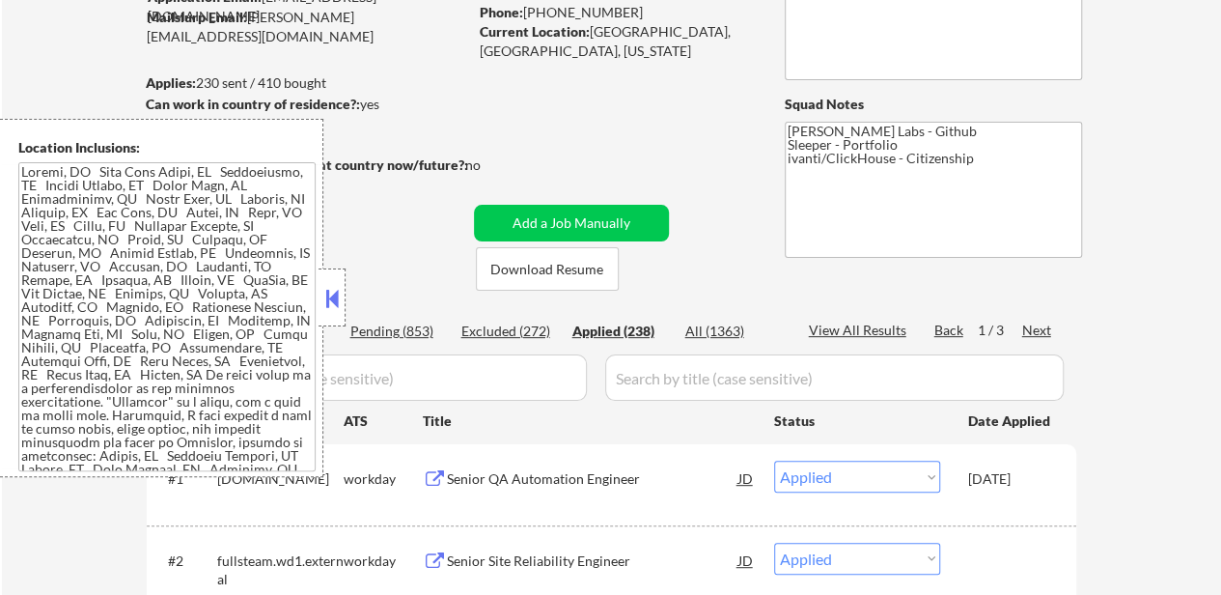
select select ""applied""
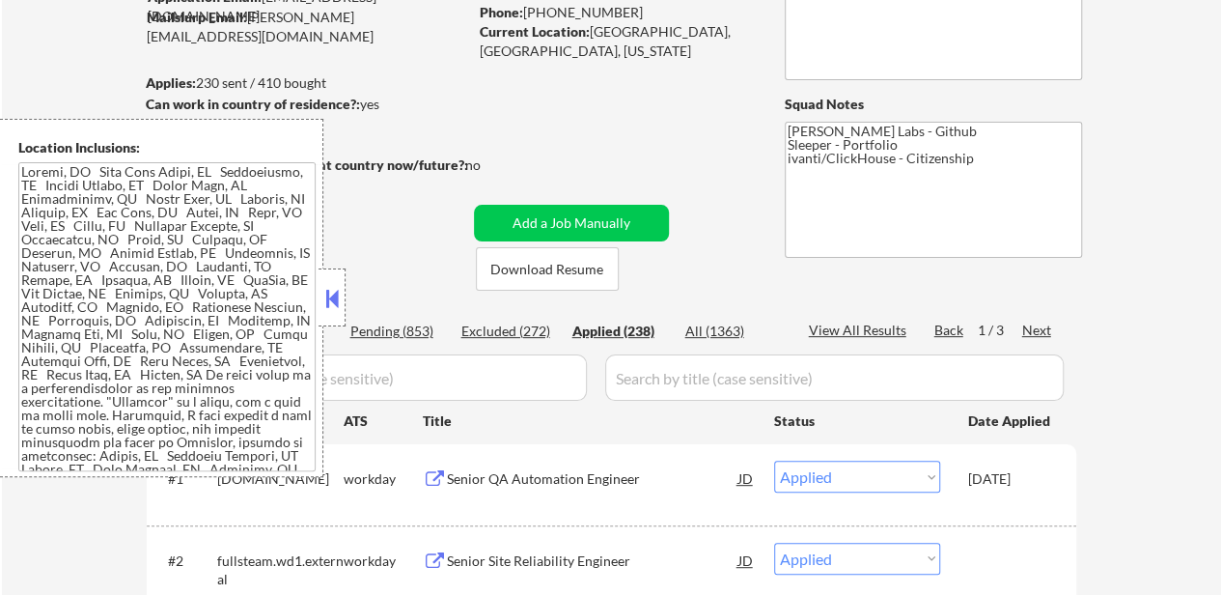
select select ""applied""
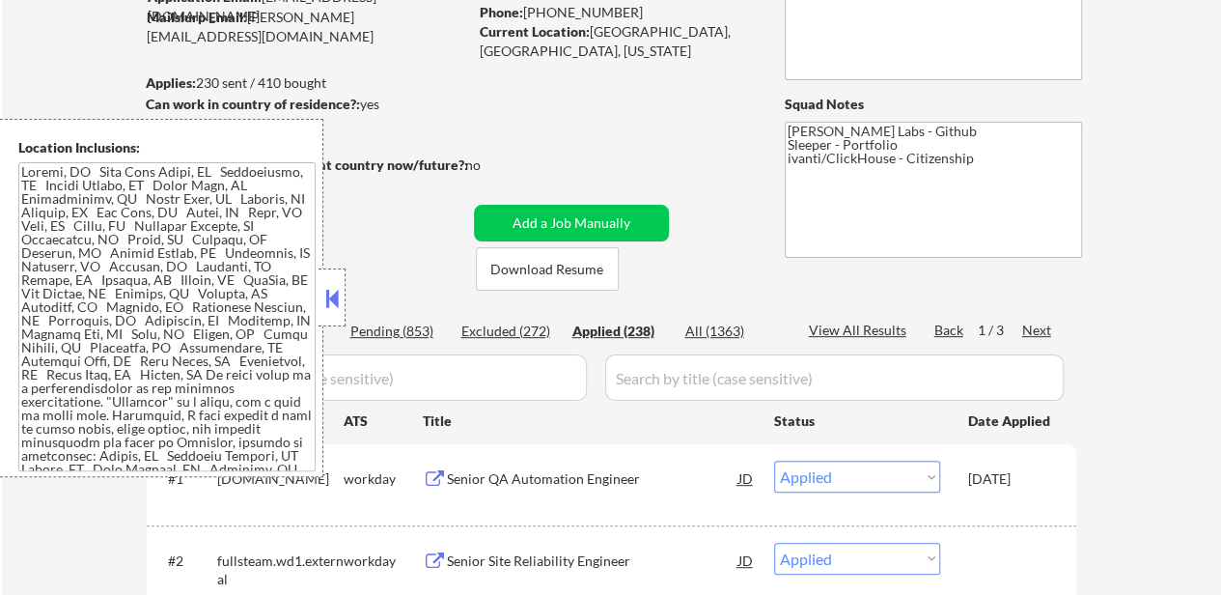
select select ""applied""
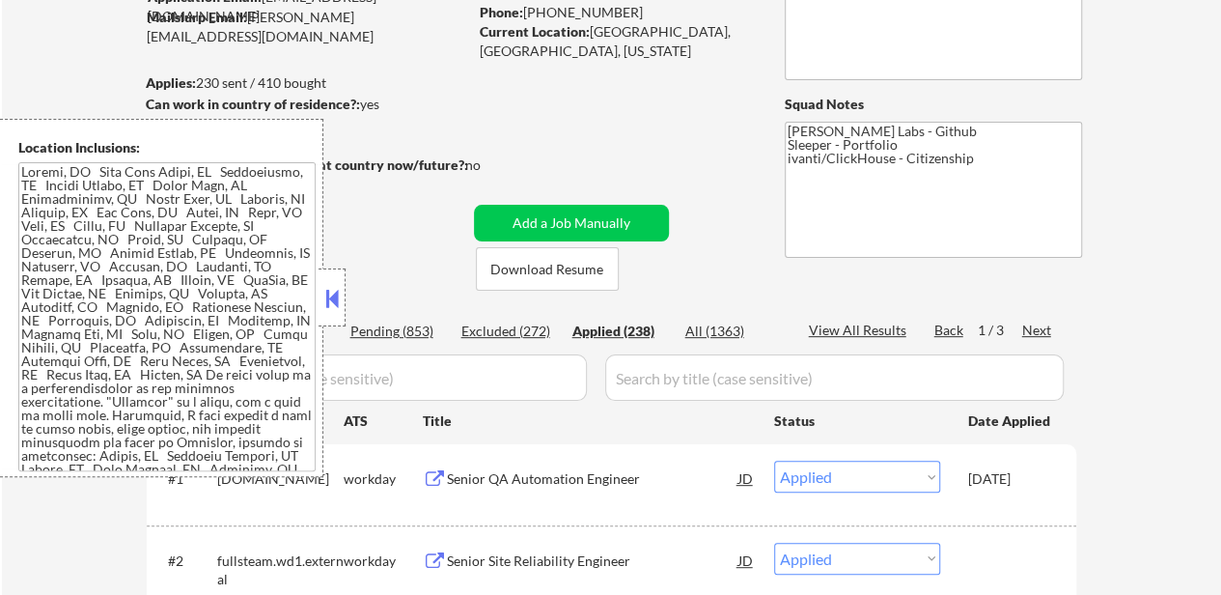
select select ""applied""
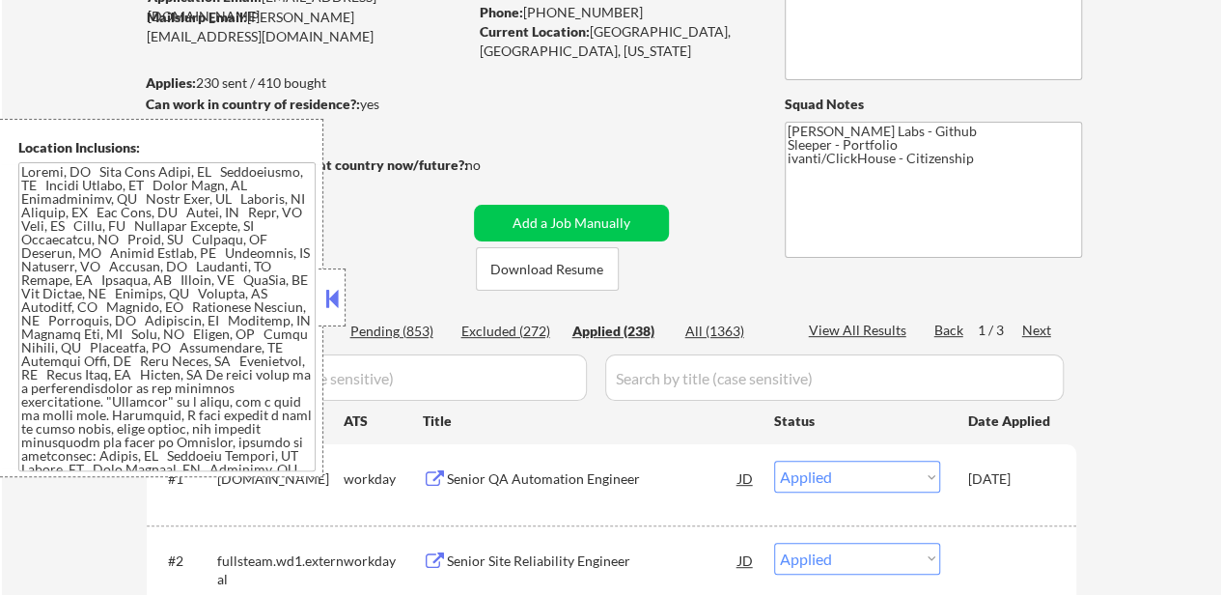
select select ""applied""
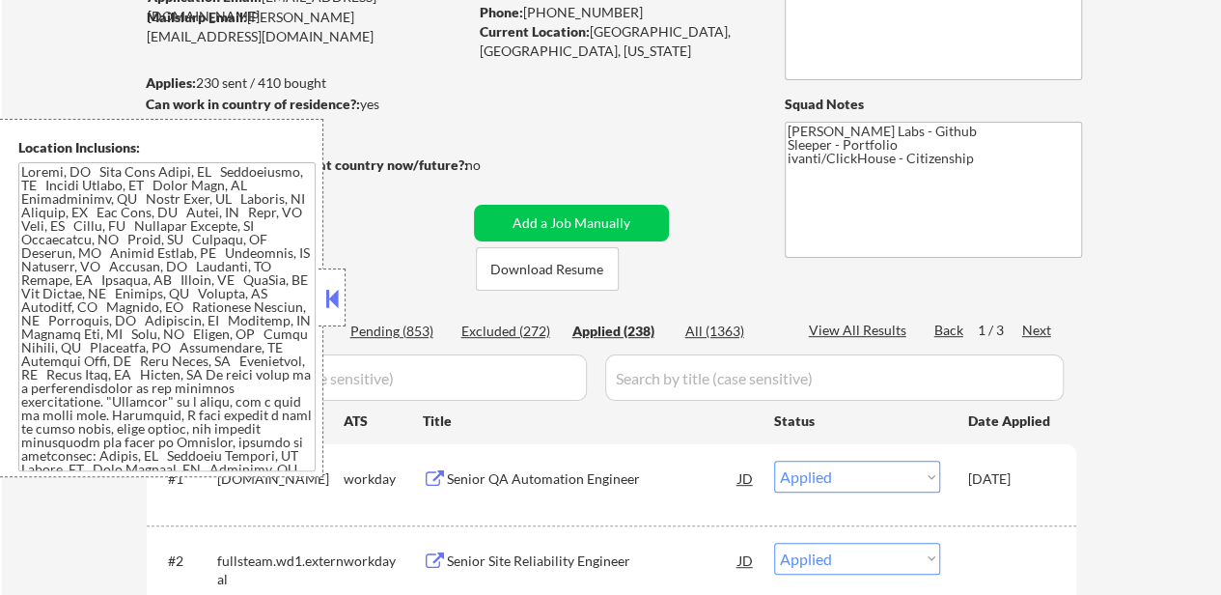
select select ""applied""
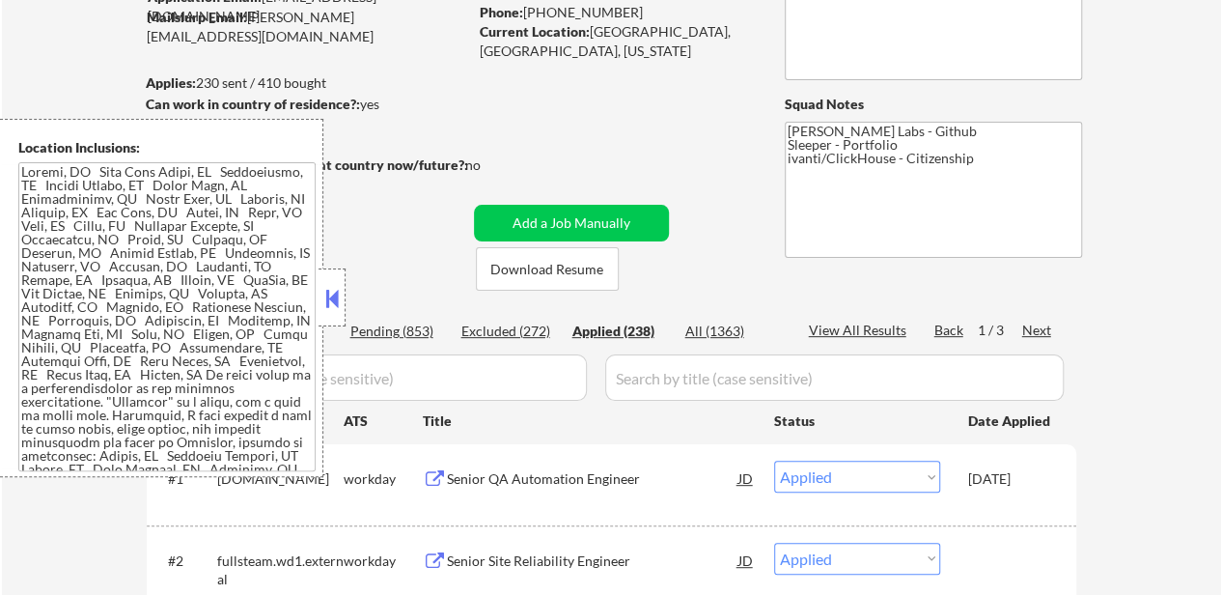
select select ""applied""
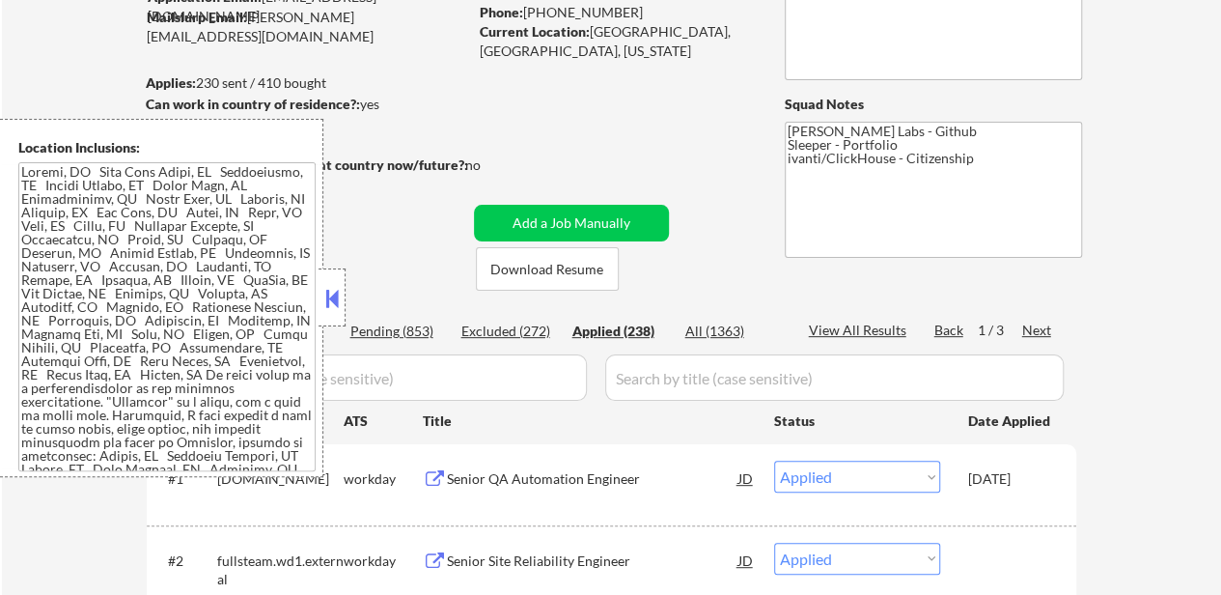
select select ""applied""
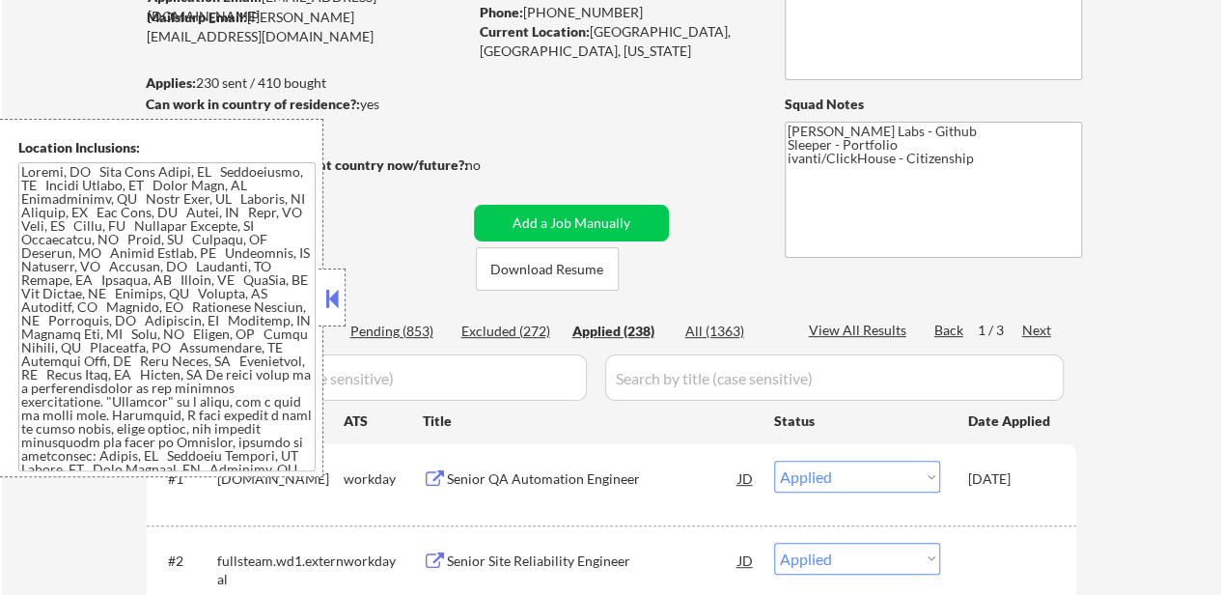
select select ""applied""
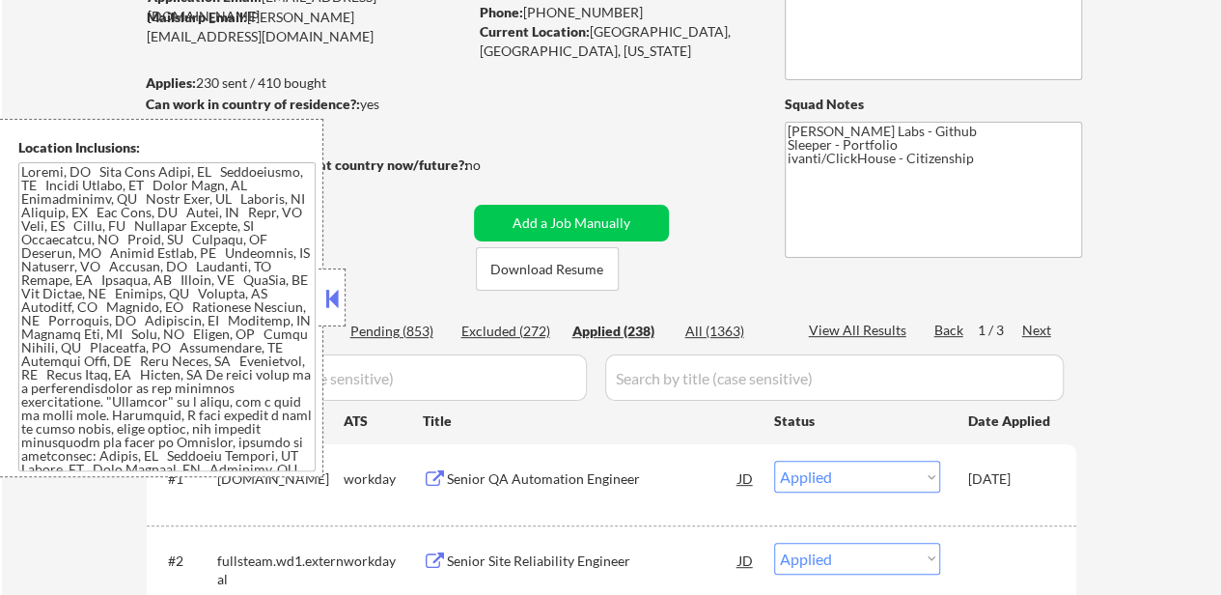
select select ""applied""
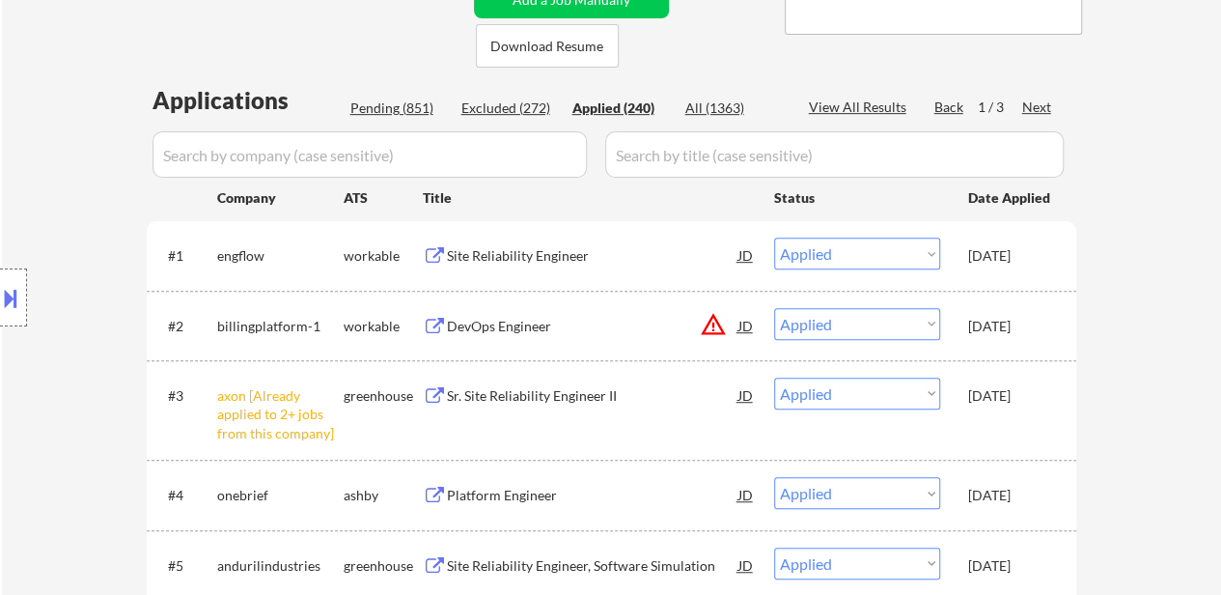
scroll to position [386, 0]
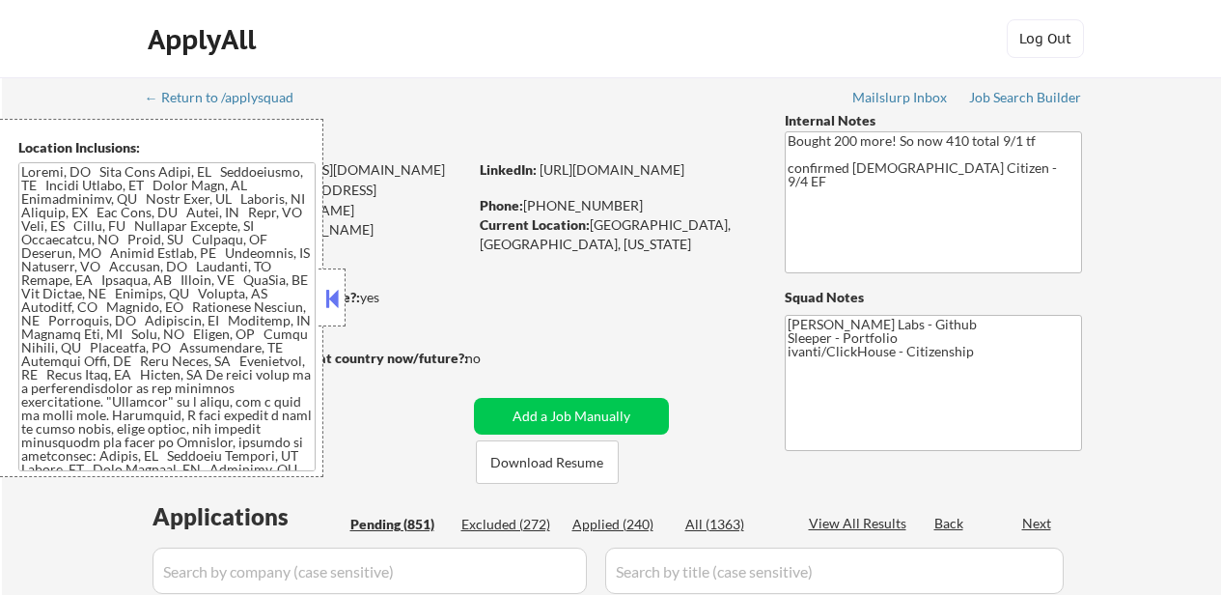
scroll to position [193, 0]
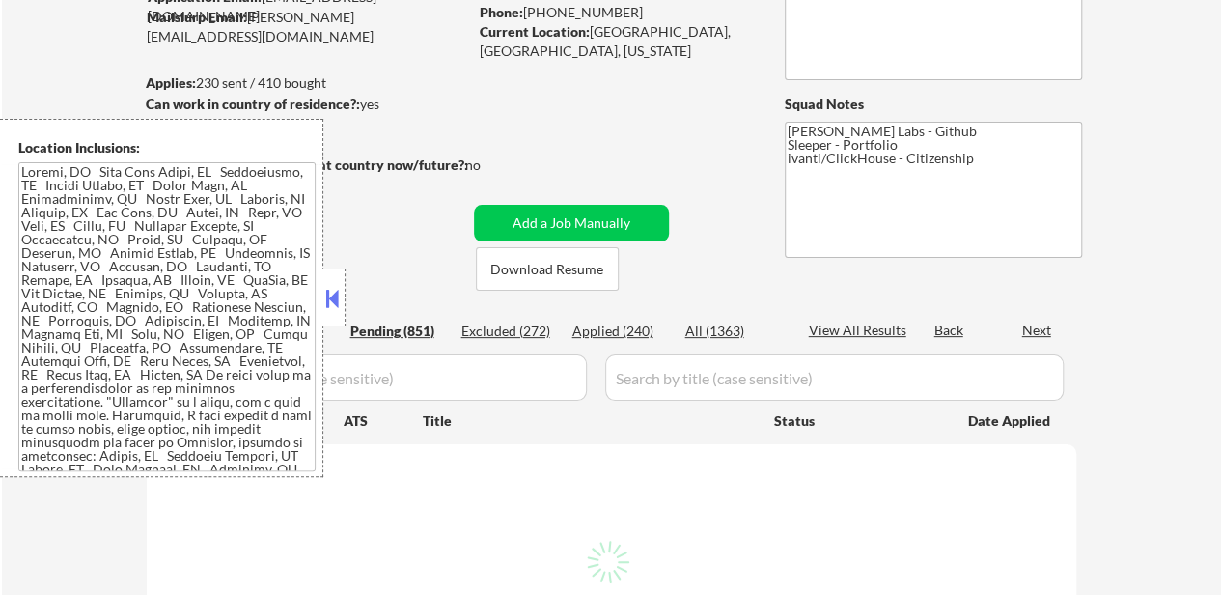
click at [630, 333] on div "Applied (240)" at bounding box center [621, 331] width 97 height 19
select select ""pending""
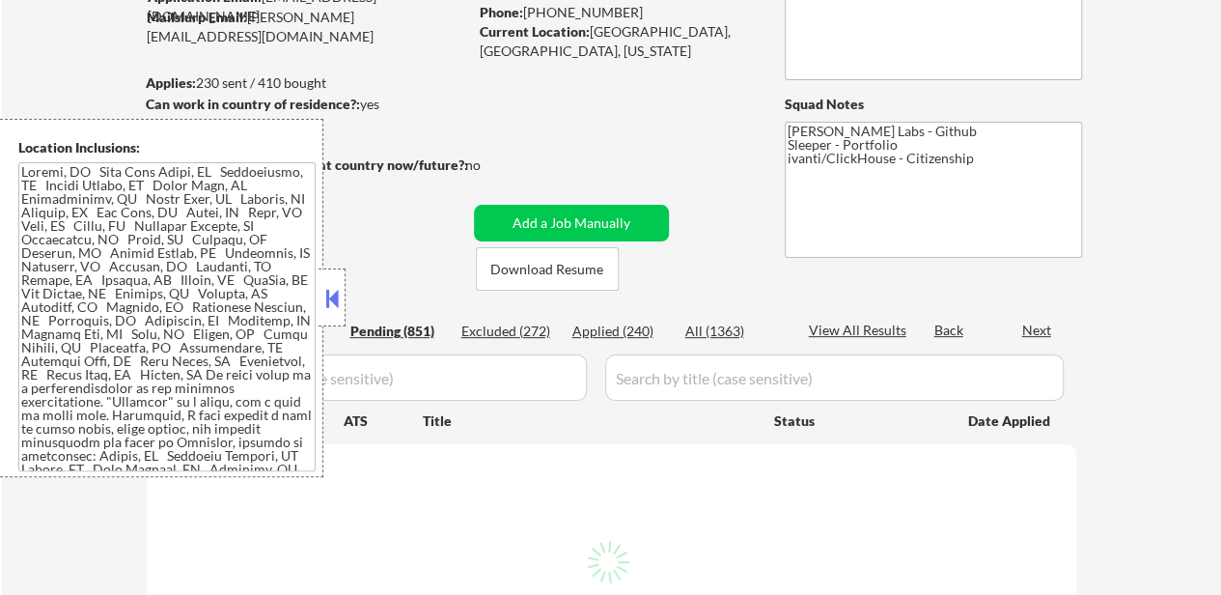
select select ""pending""
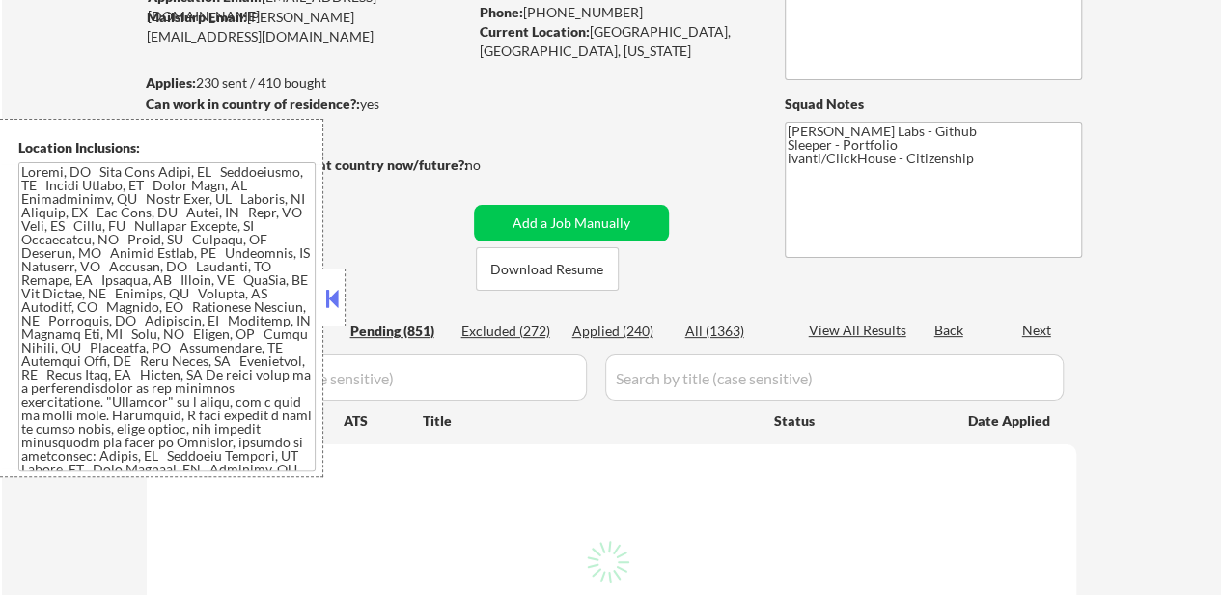
select select ""pending""
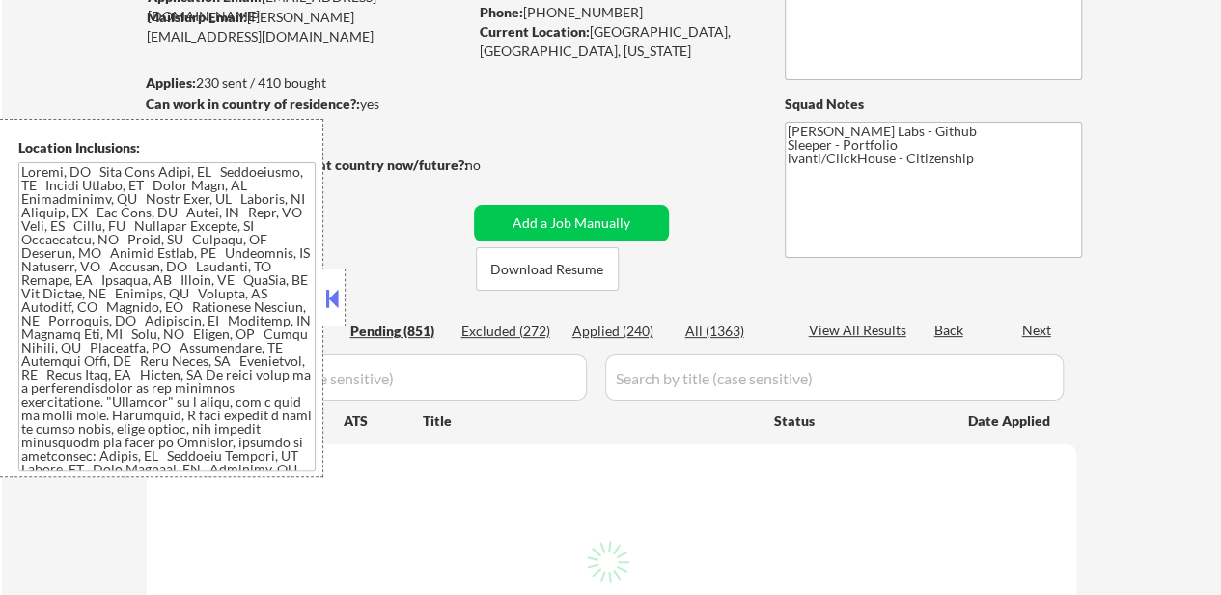
select select ""pending""
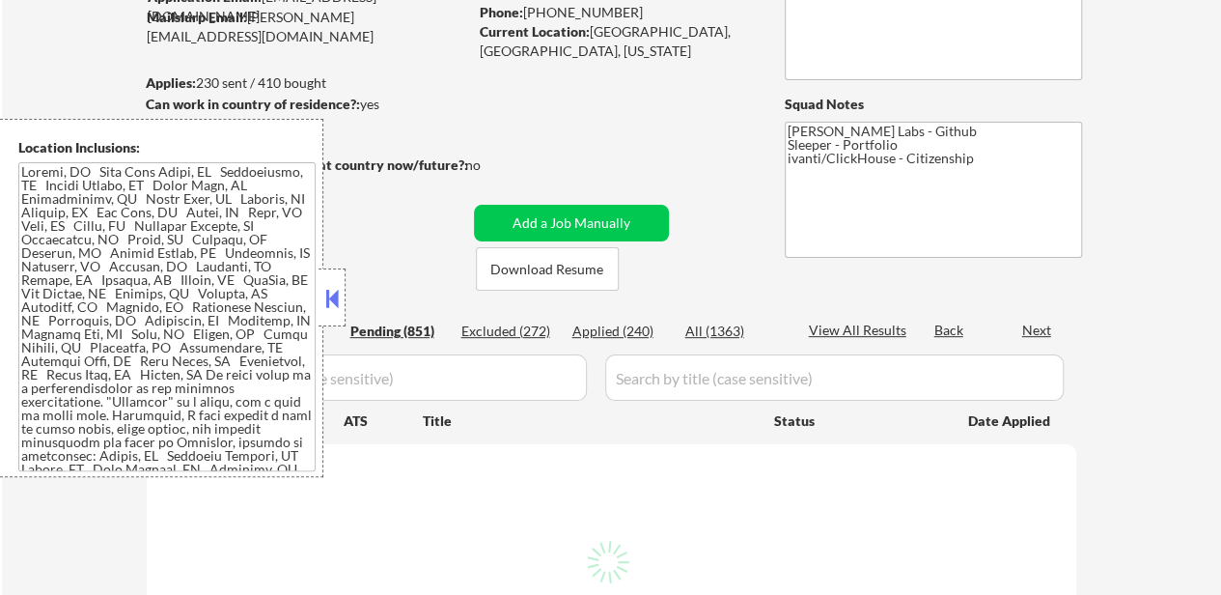
select select ""pending""
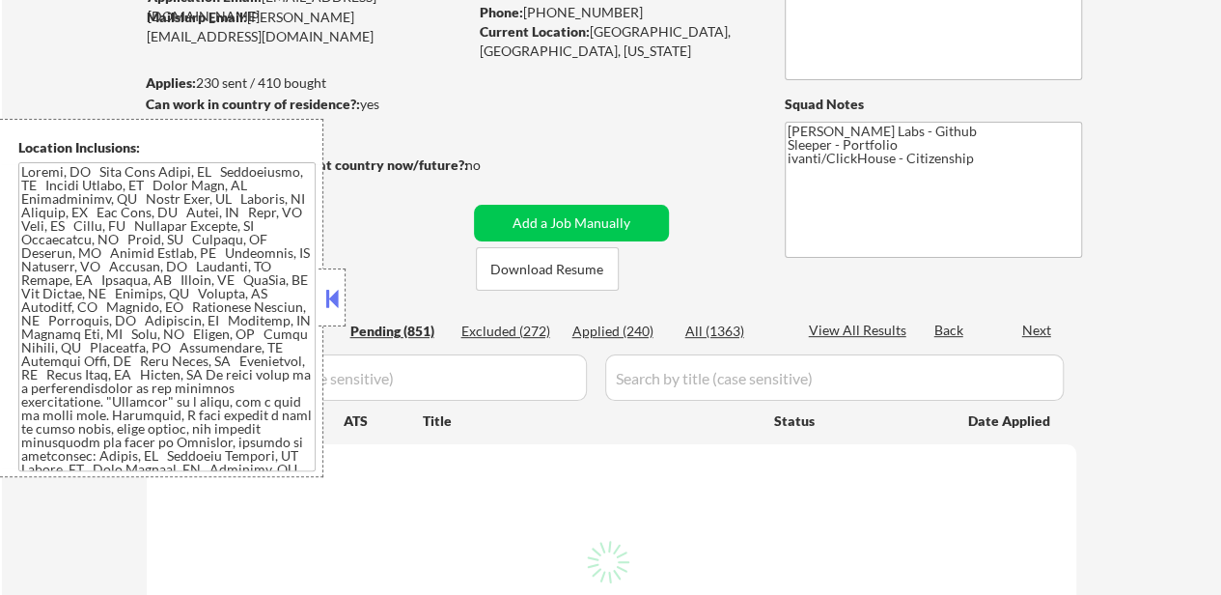
select select ""pending""
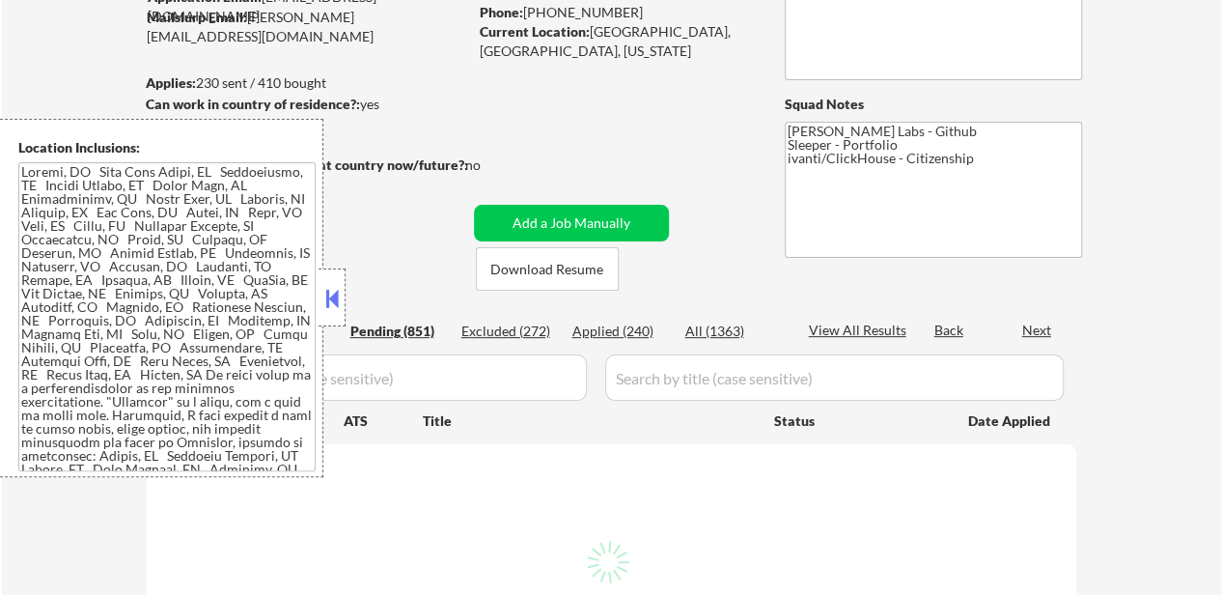
select select ""pending""
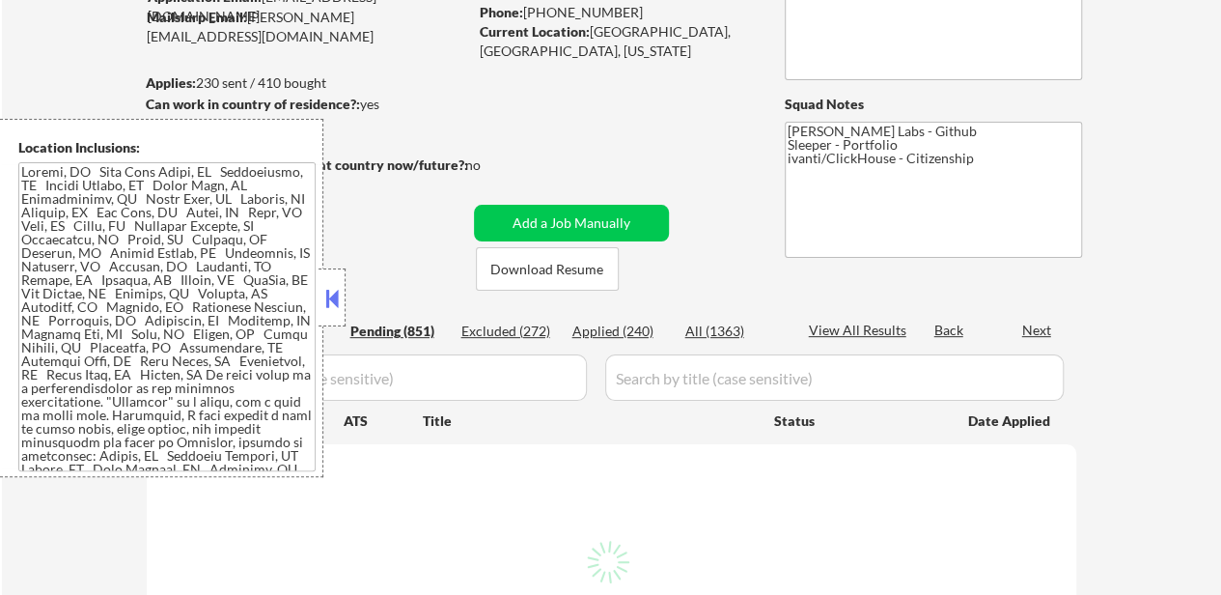
select select ""pending""
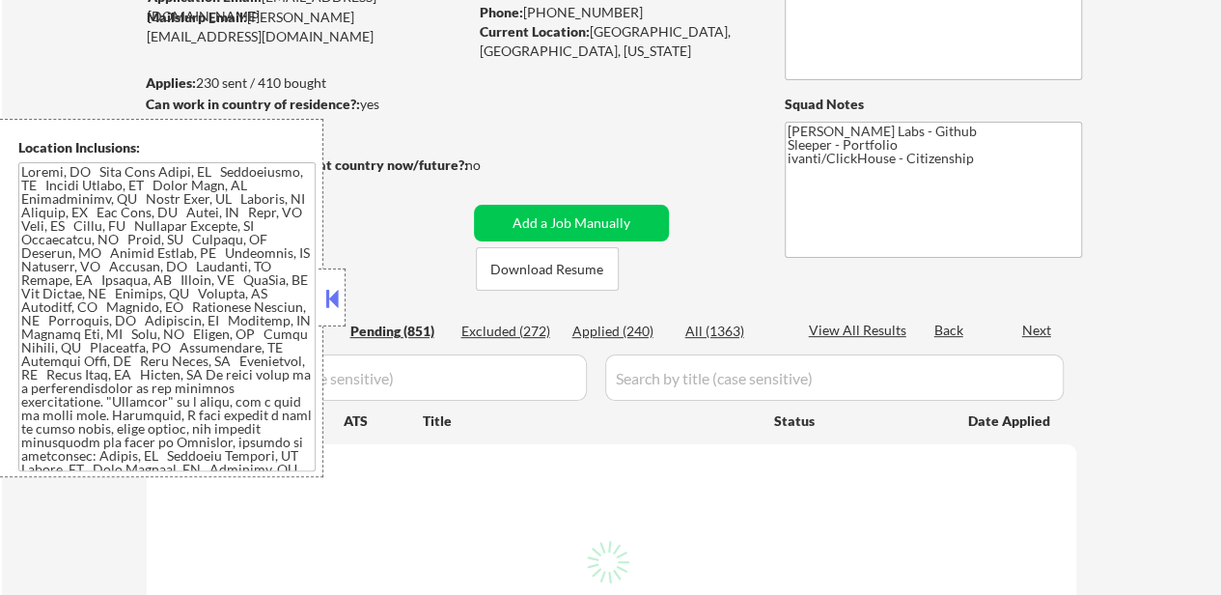
select select ""pending""
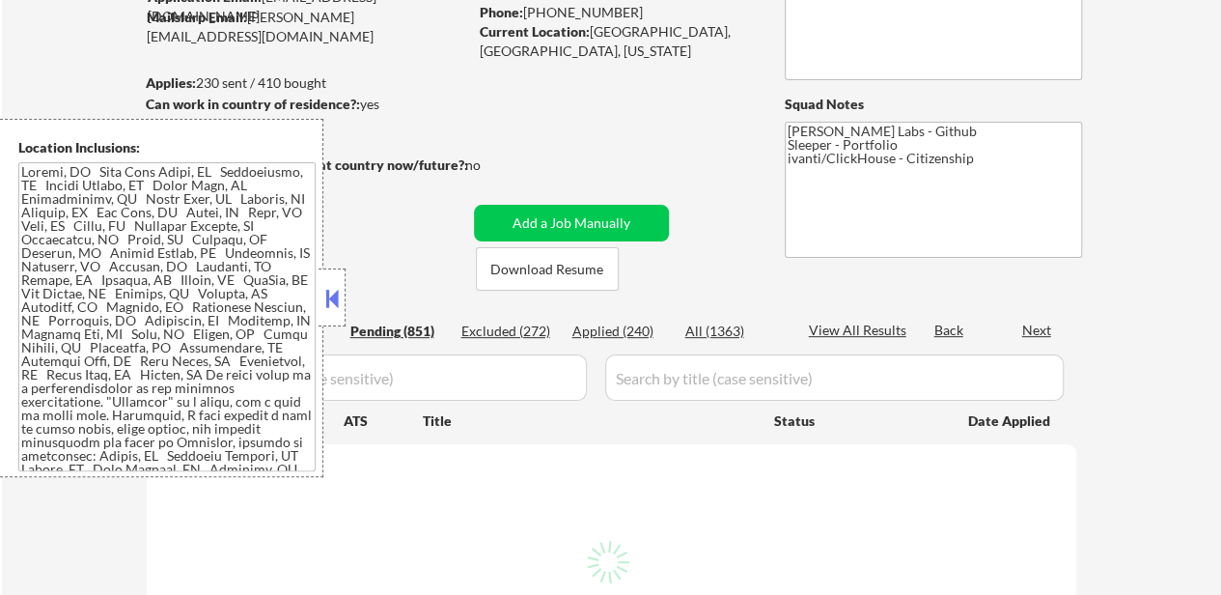
select select ""pending""
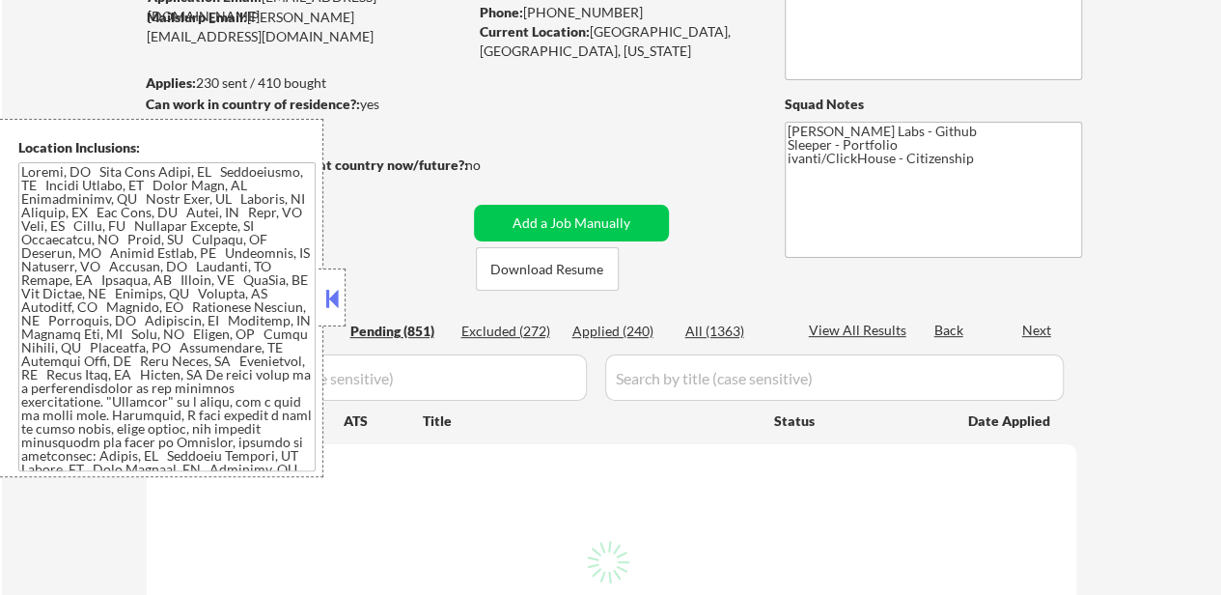
select select ""pending""
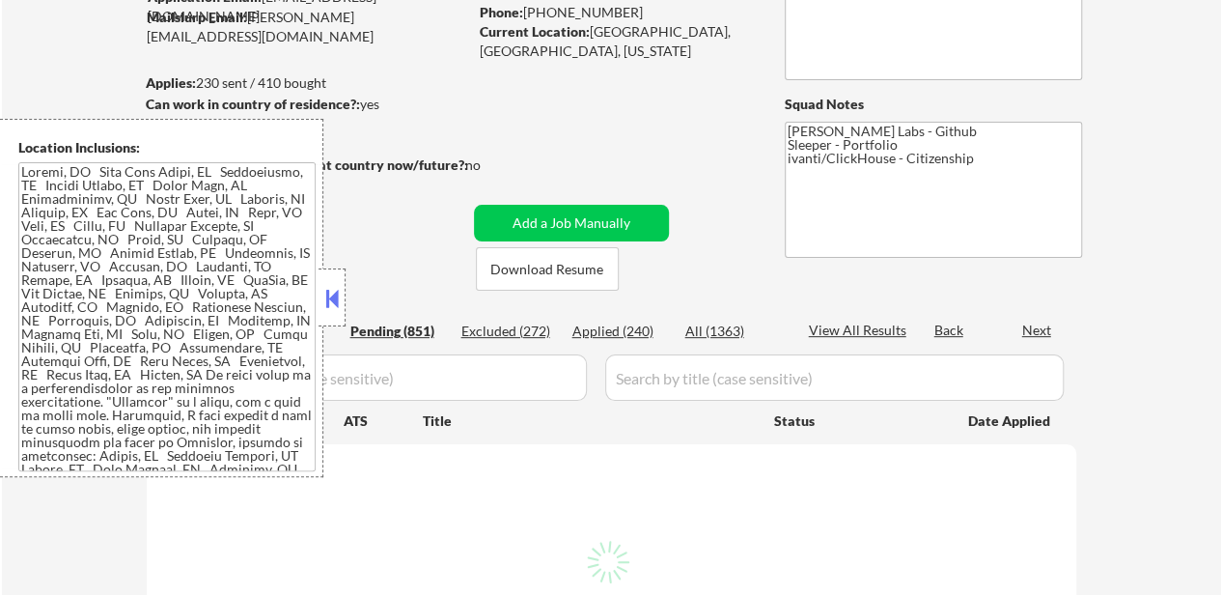
select select ""pending""
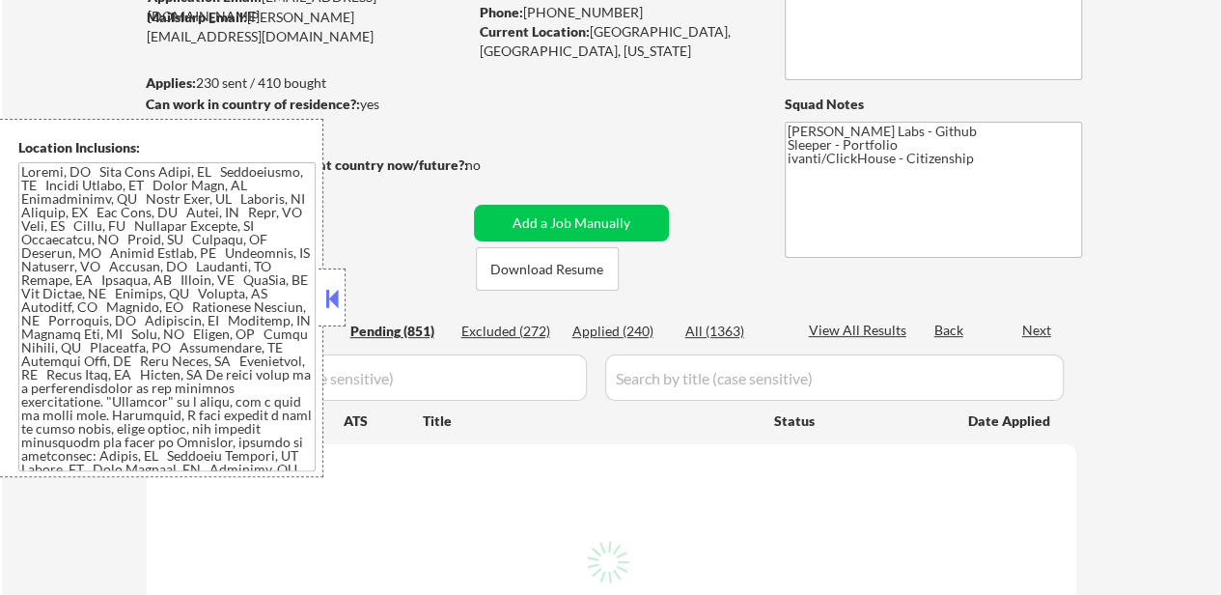
select select ""pending""
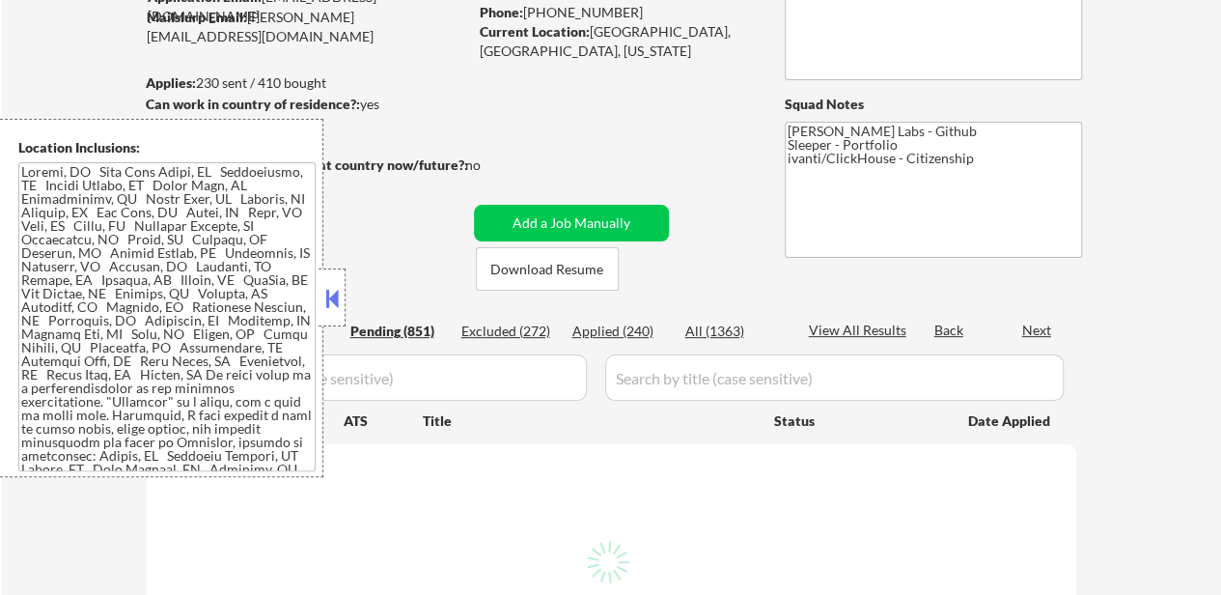
select select ""pending""
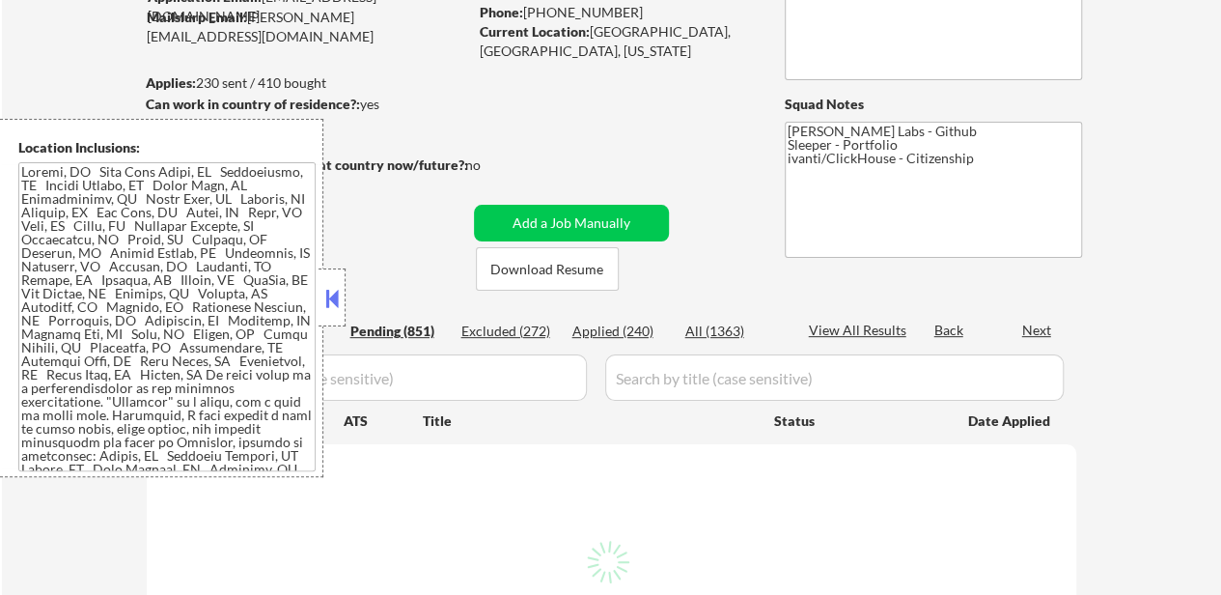
select select ""pending""
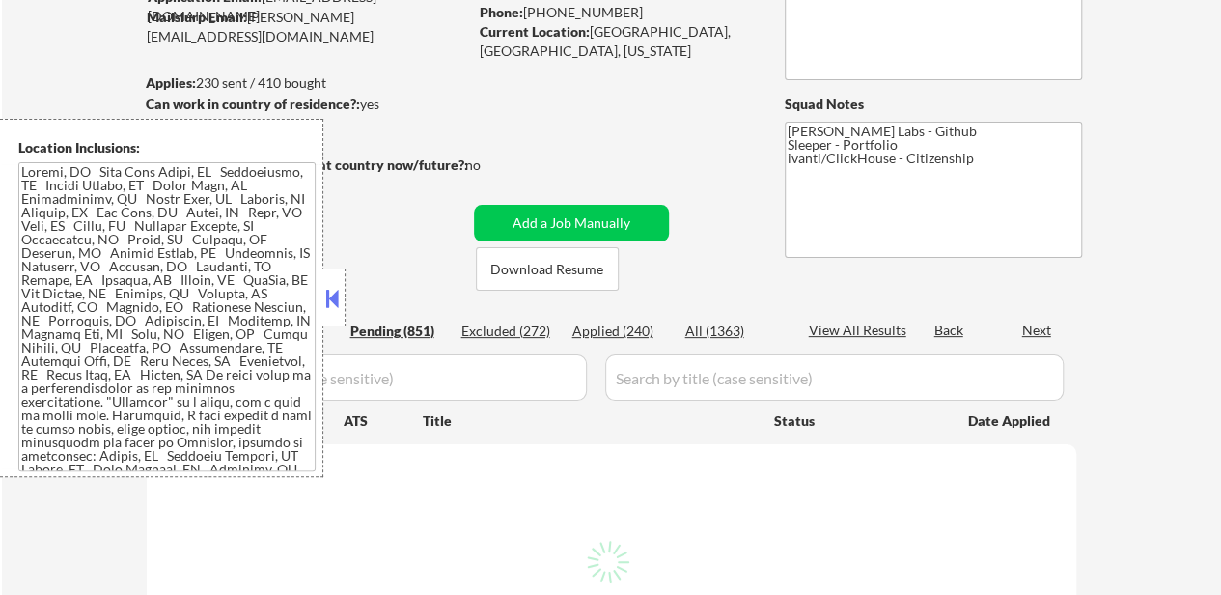
select select ""pending""
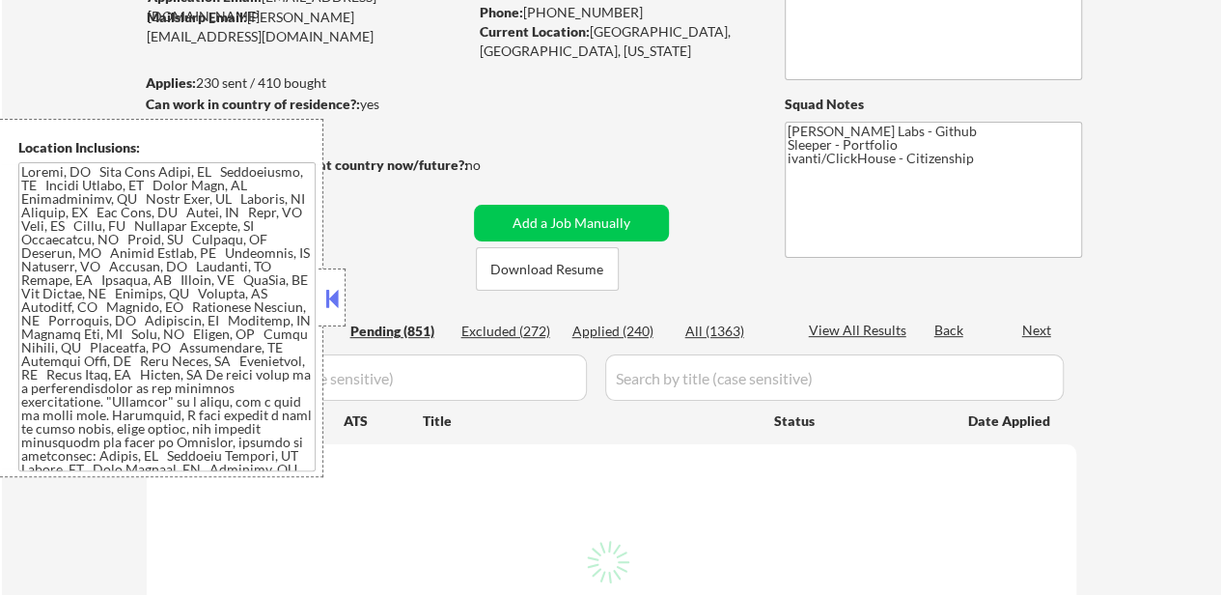
select select ""pending""
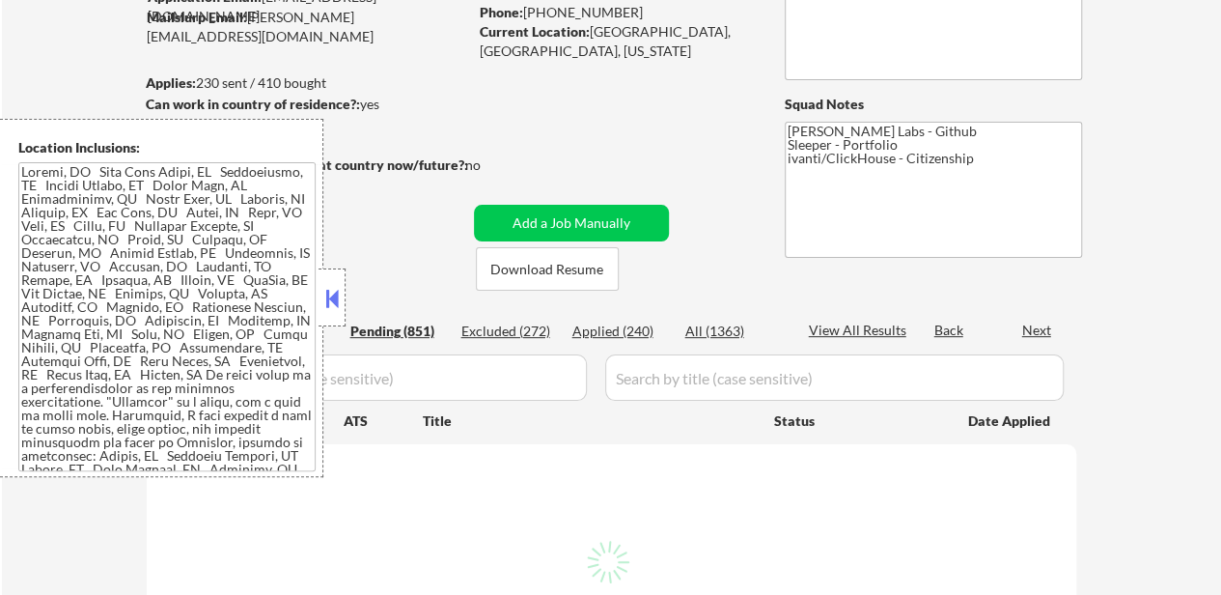
select select ""pending""
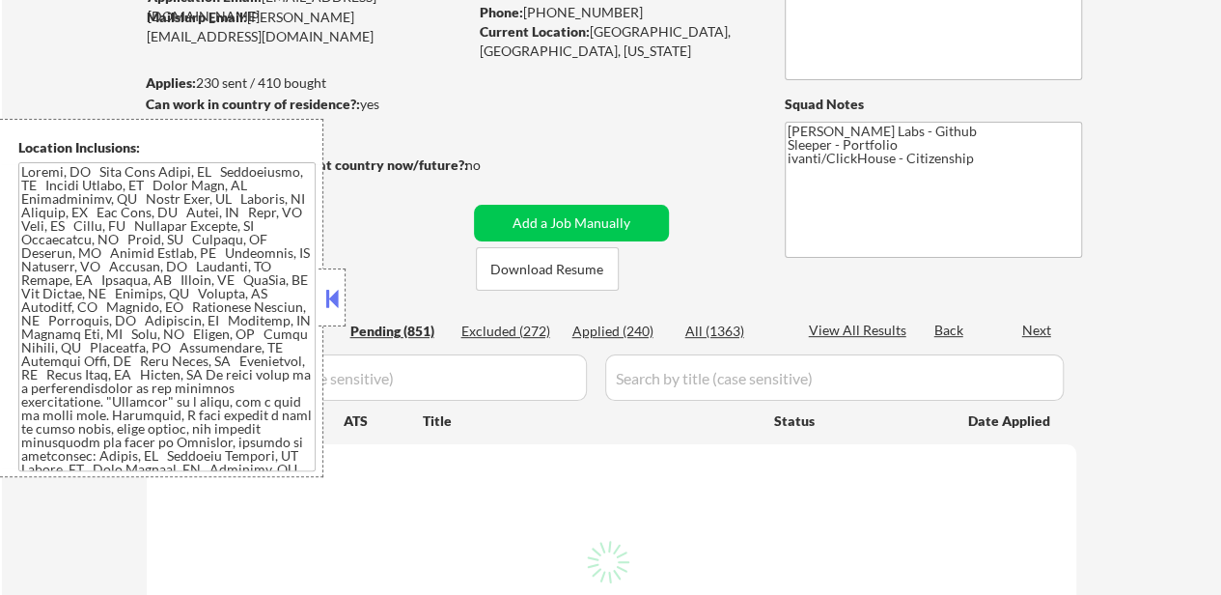
select select ""pending""
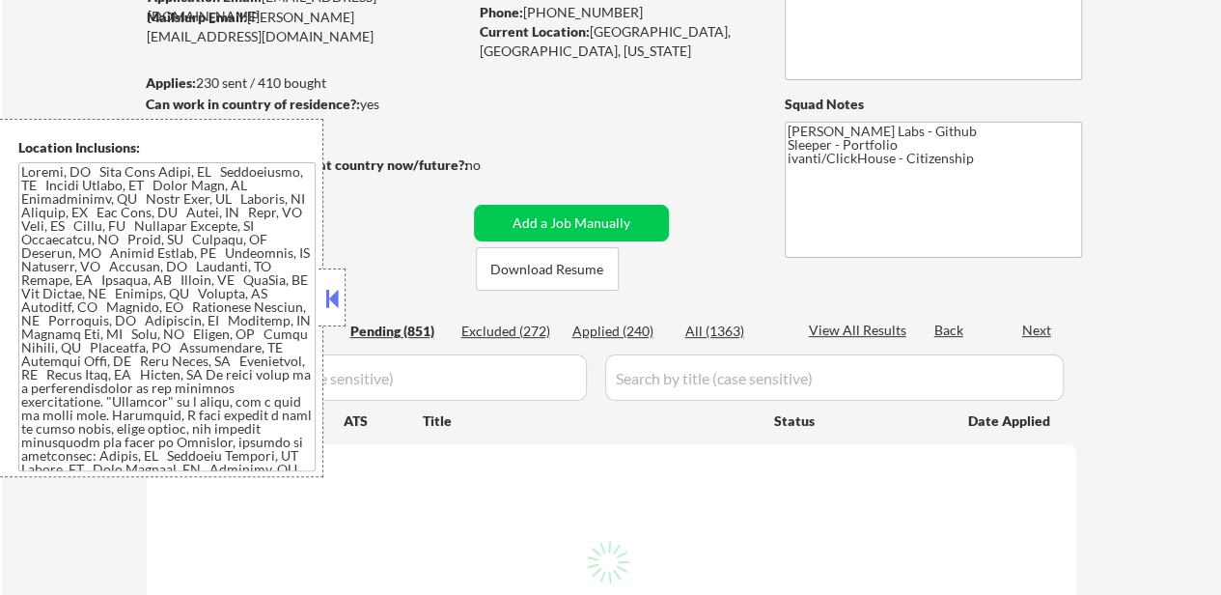
select select ""pending""
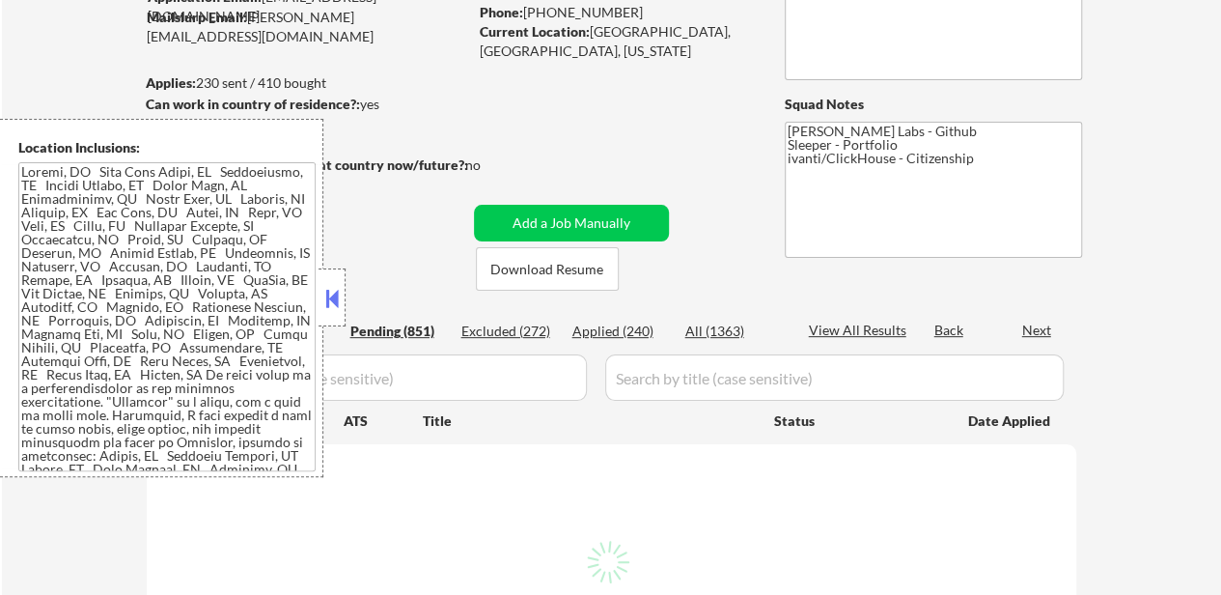
select select ""pending""
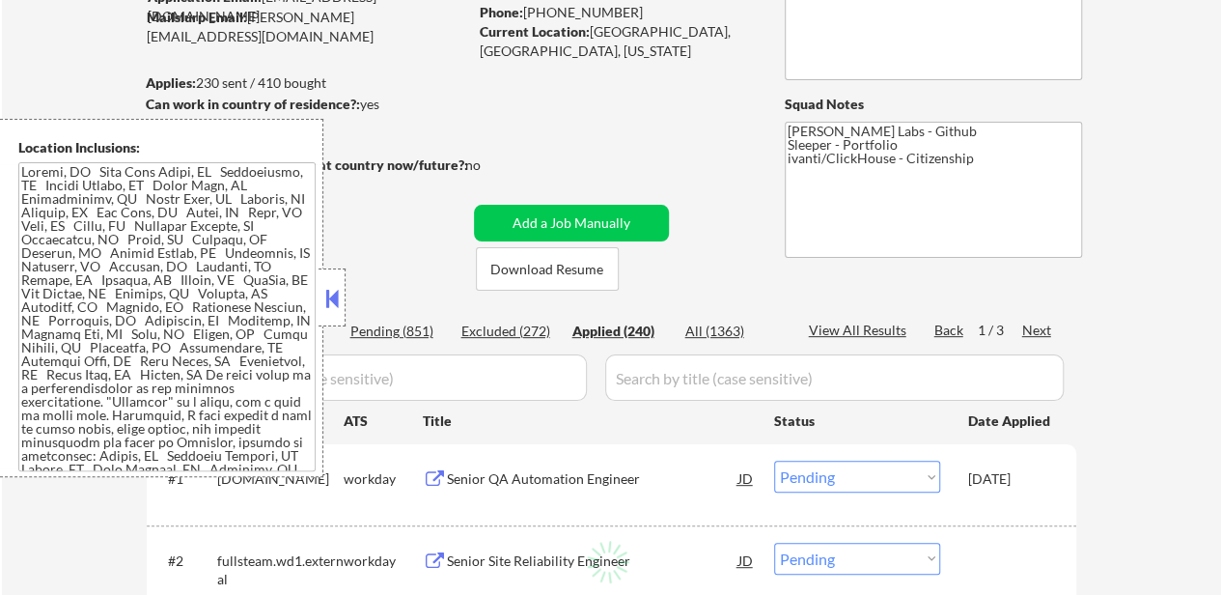
click at [332, 296] on button at bounding box center [332, 298] width 21 height 29
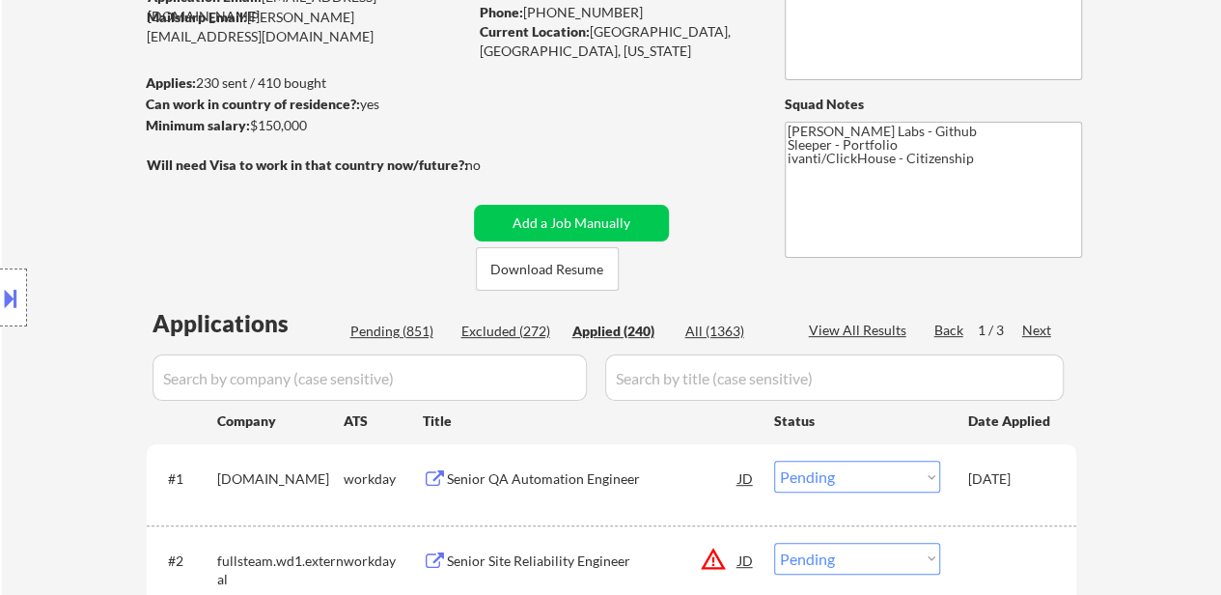
select select ""applied""
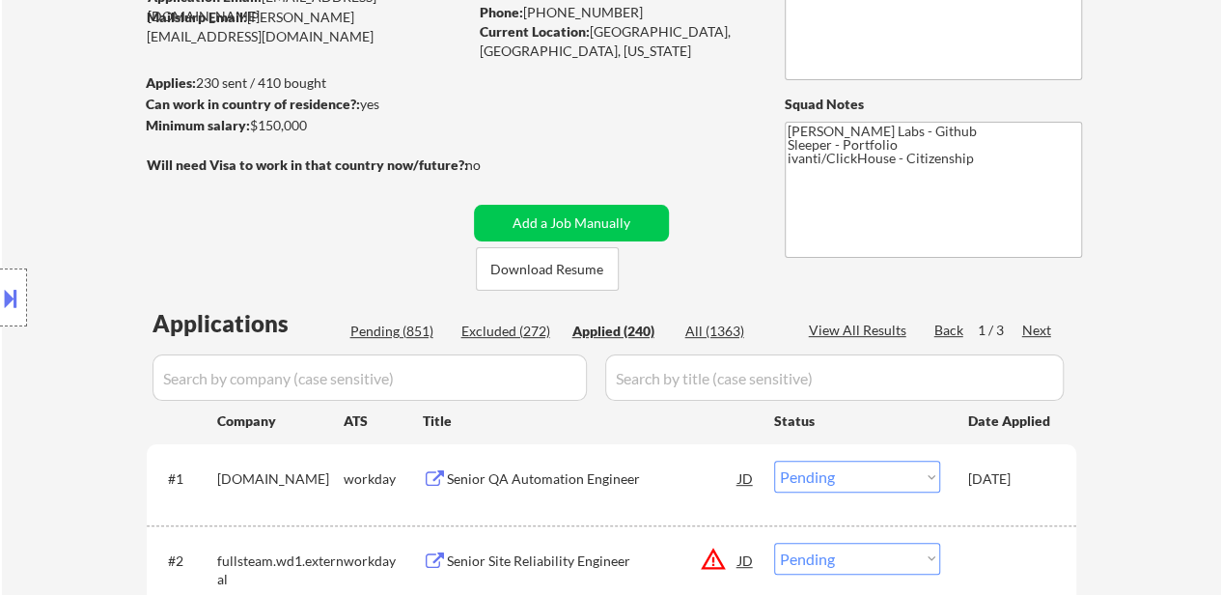
select select ""applied""
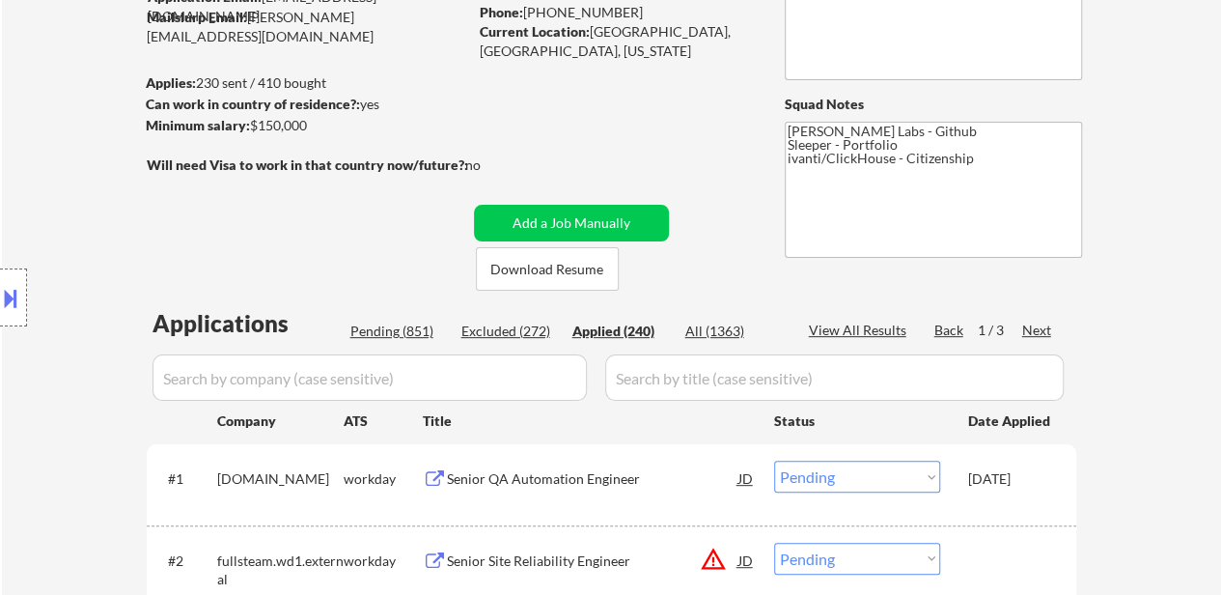
select select ""applied""
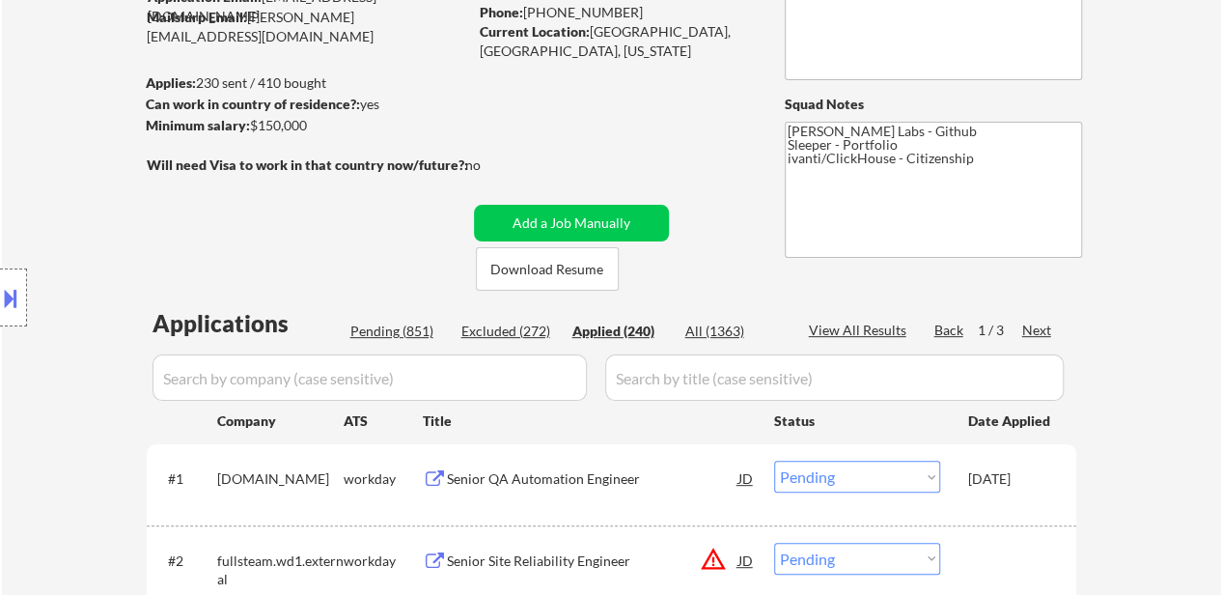
select select ""applied""
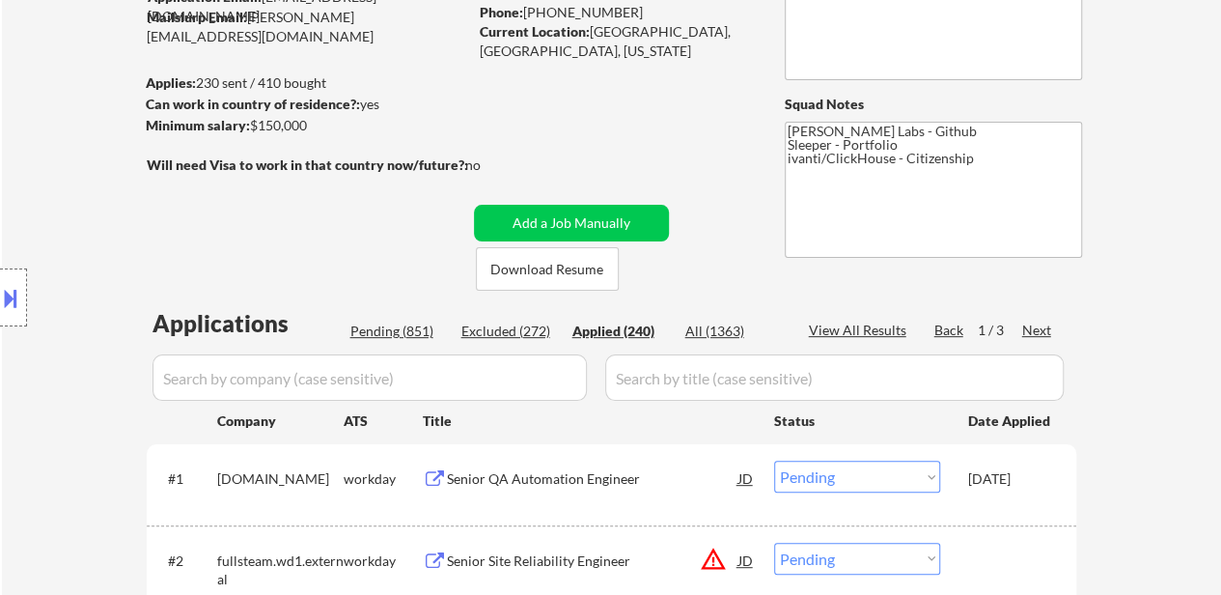
select select ""applied""
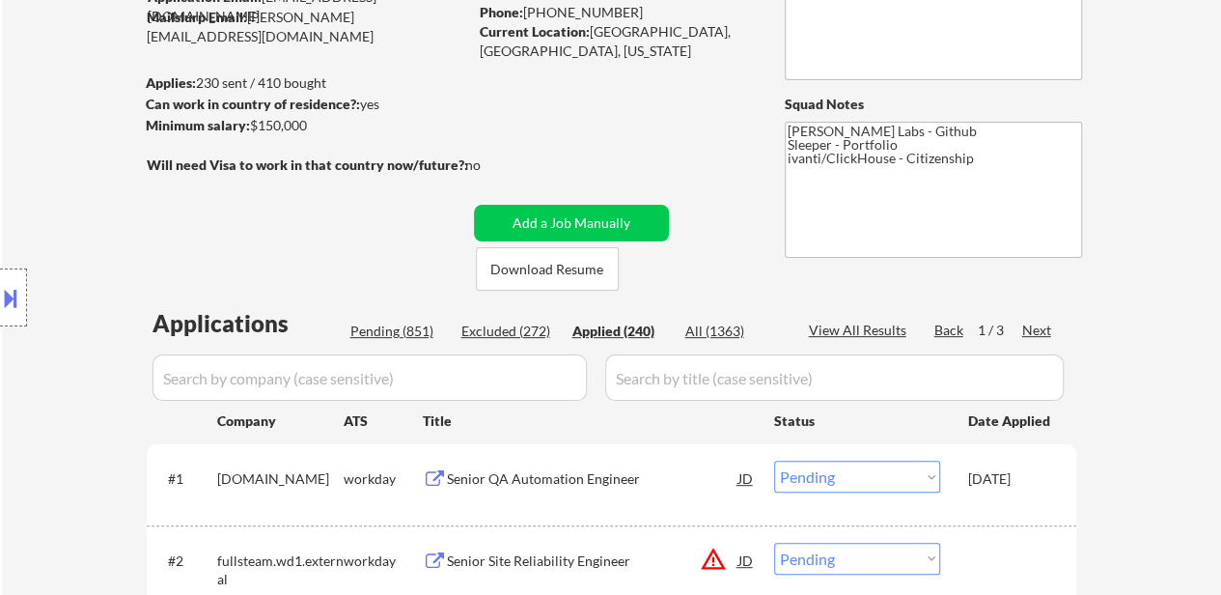
select select ""applied""
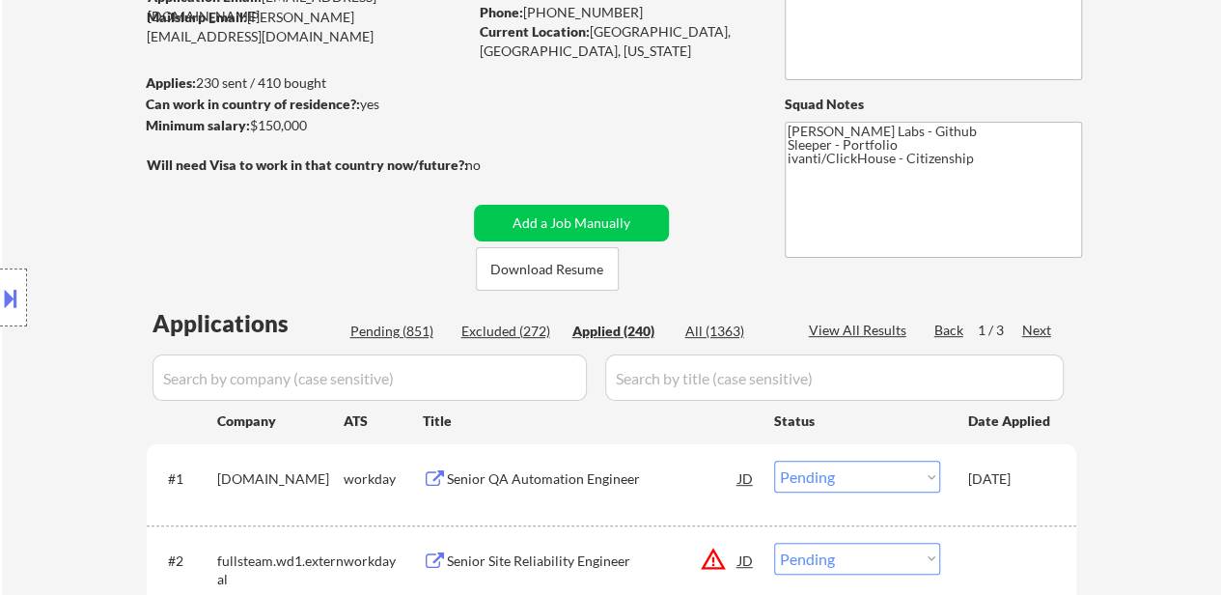
select select ""applied""
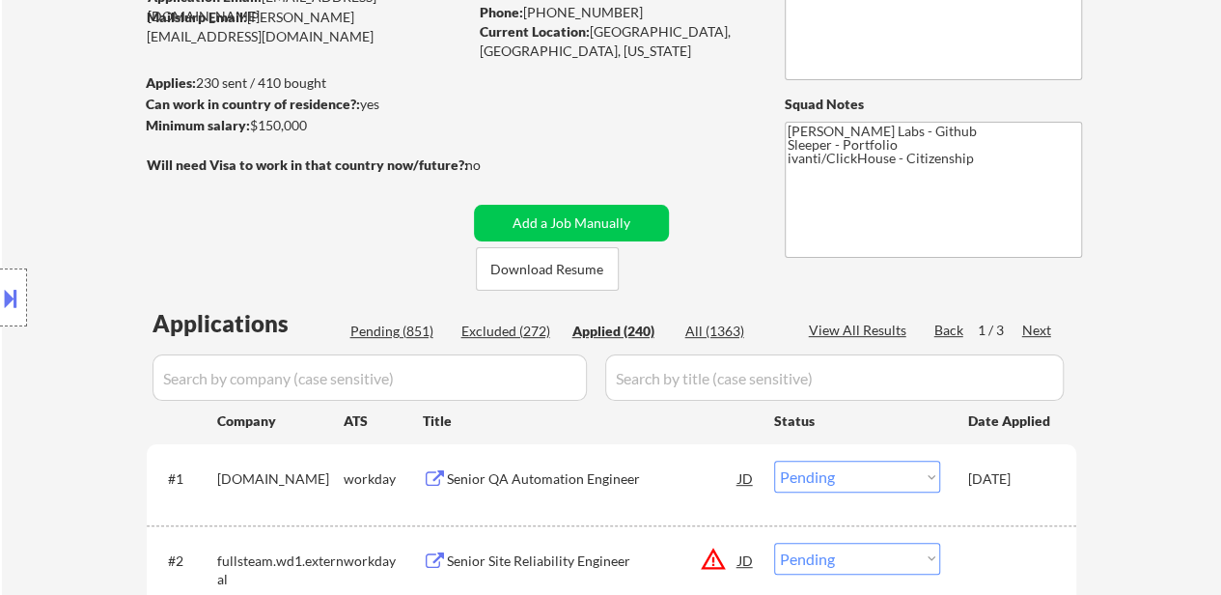
select select ""applied""
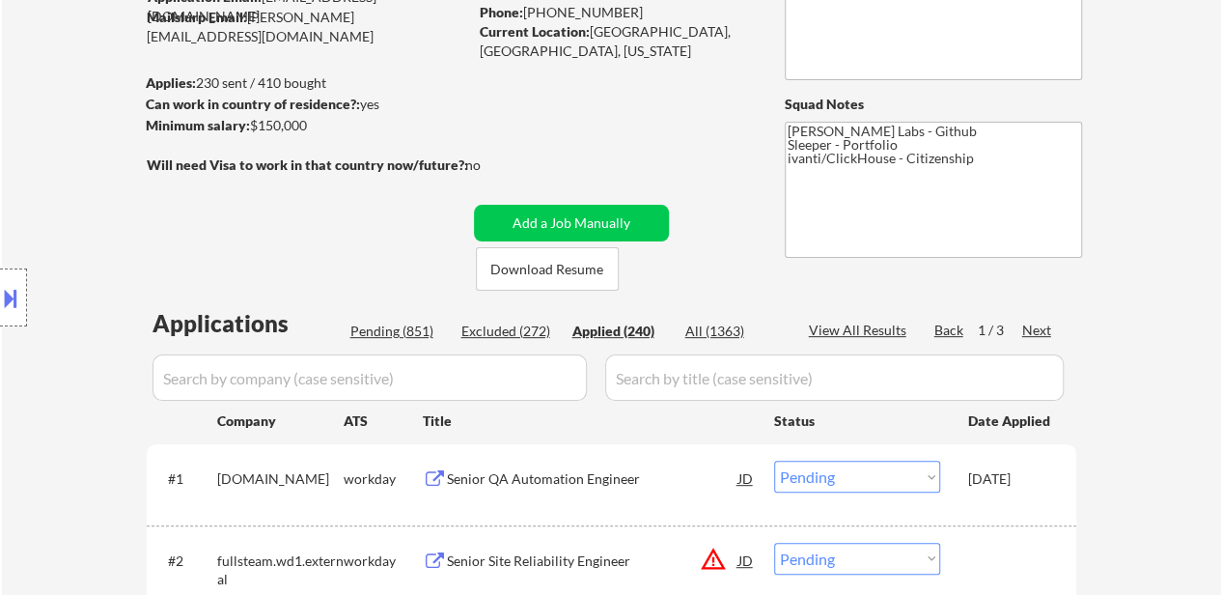
select select ""applied""
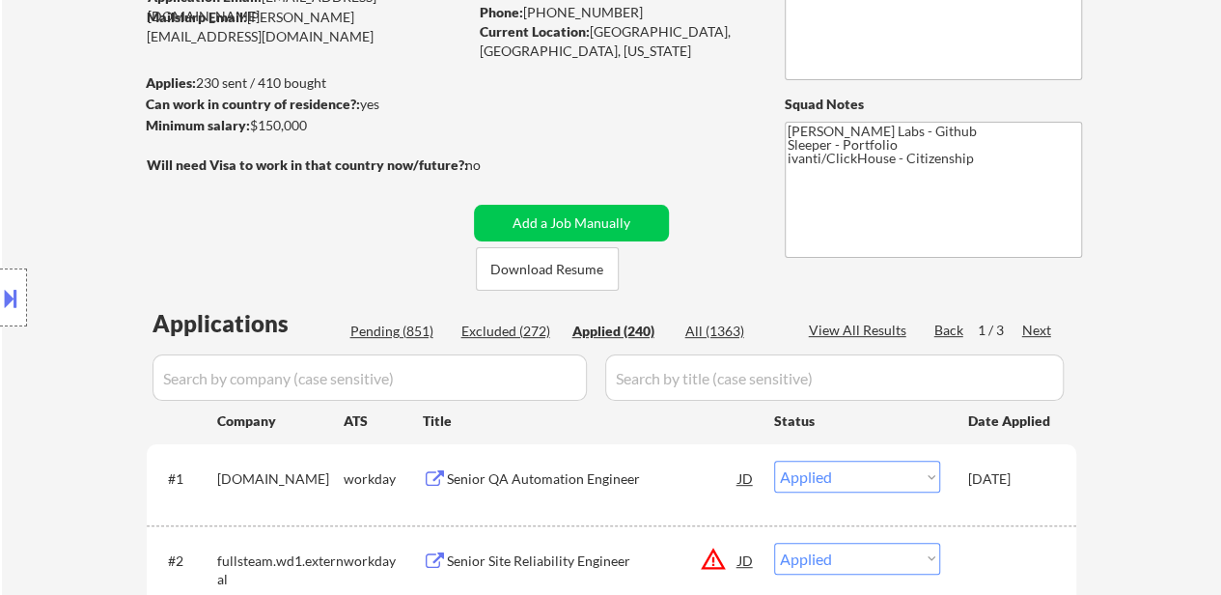
select select ""applied""
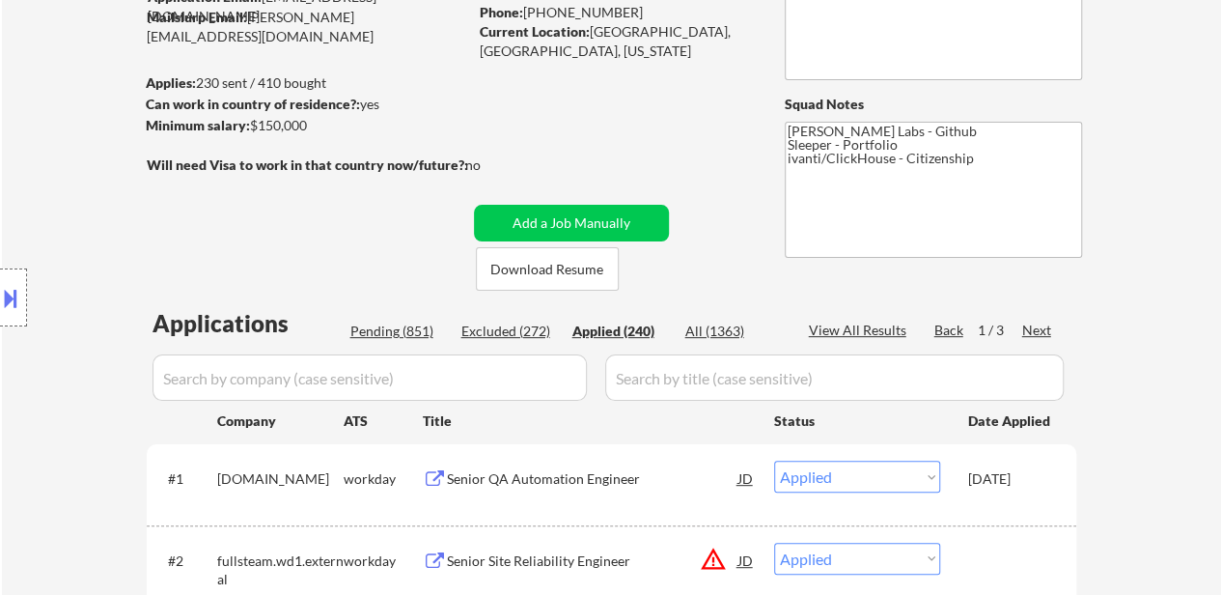
select select ""applied""
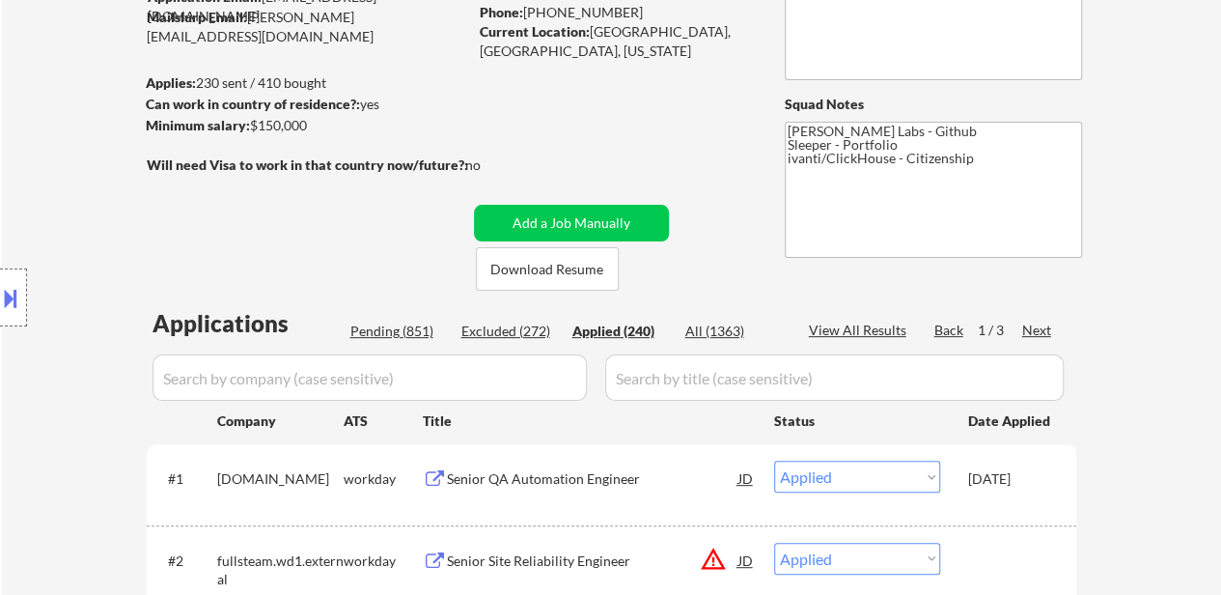
select select ""applied""
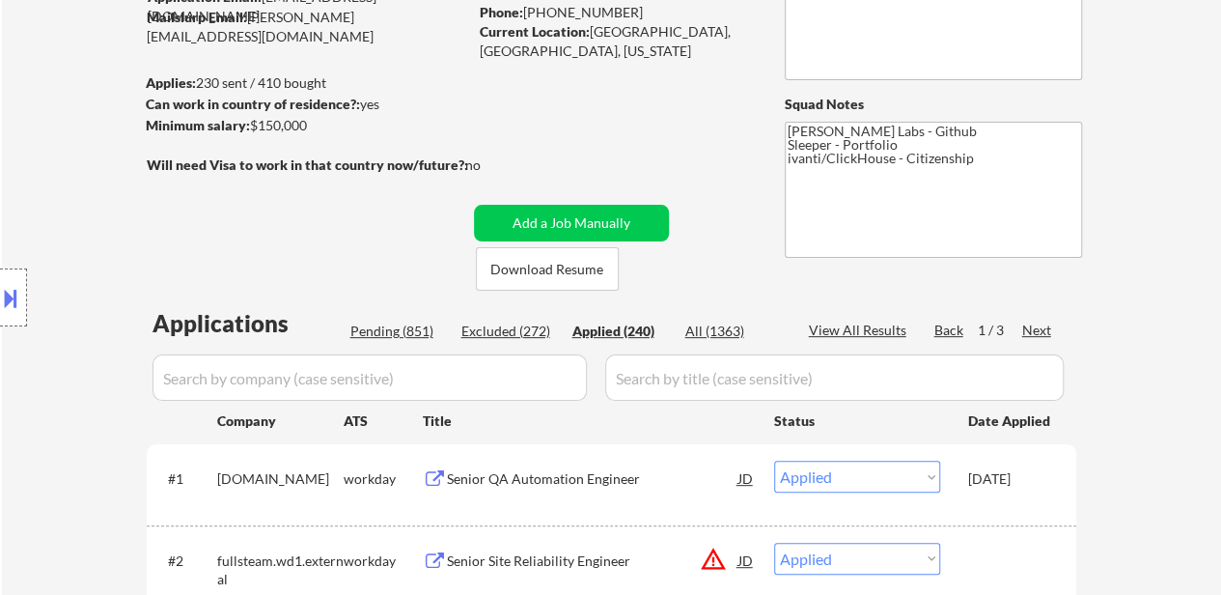
select select ""applied""
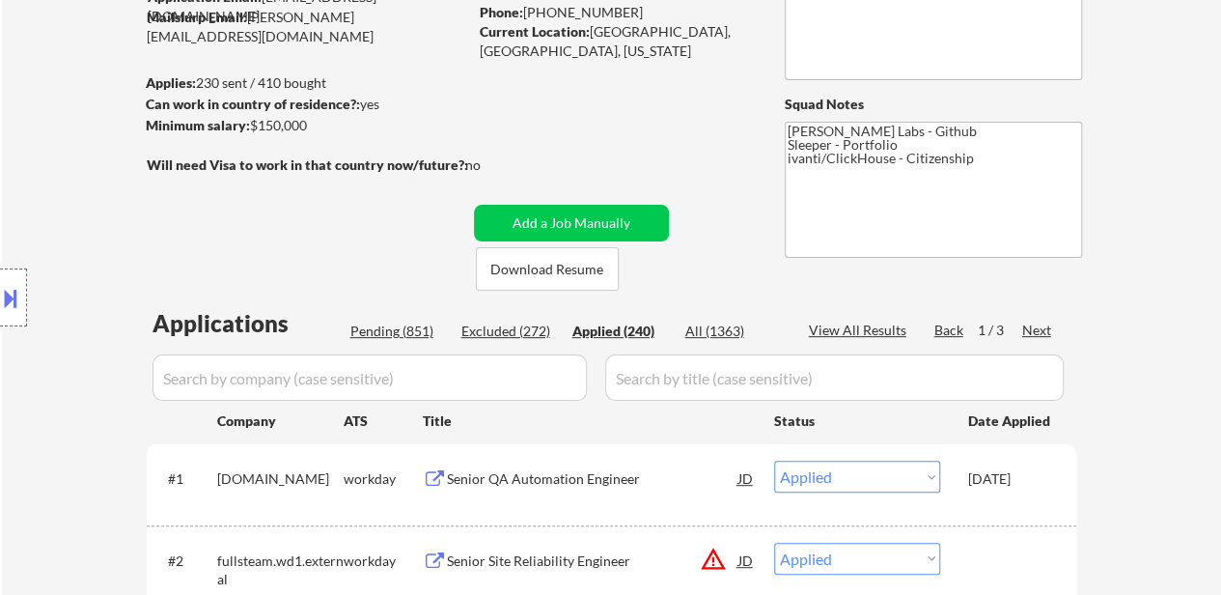
select select ""applied""
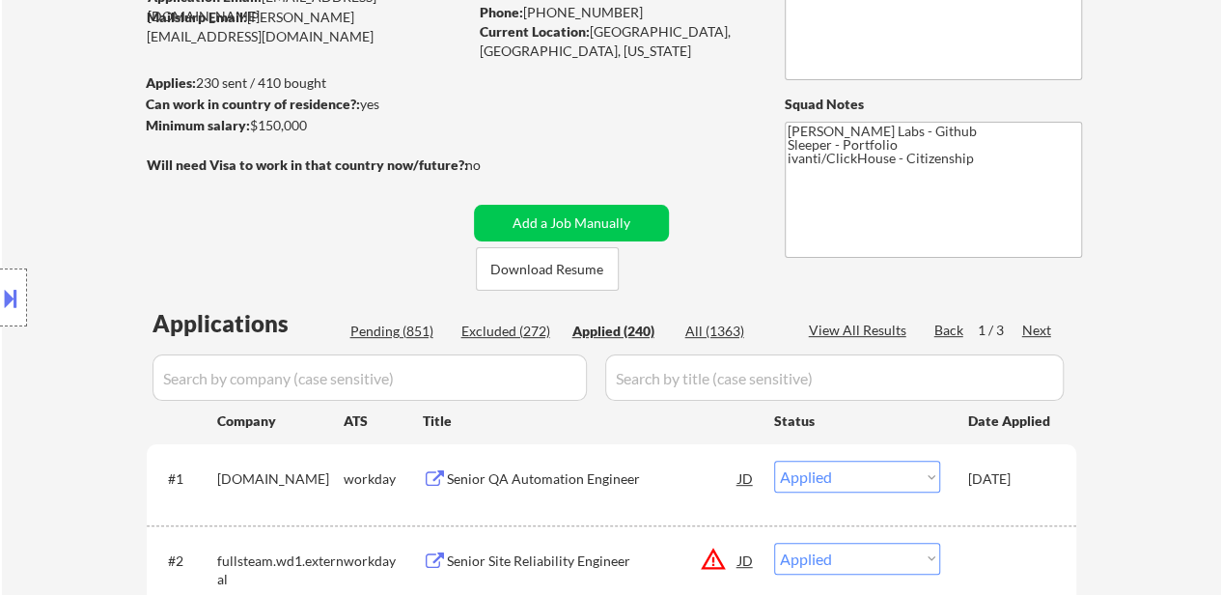
select select ""applied""
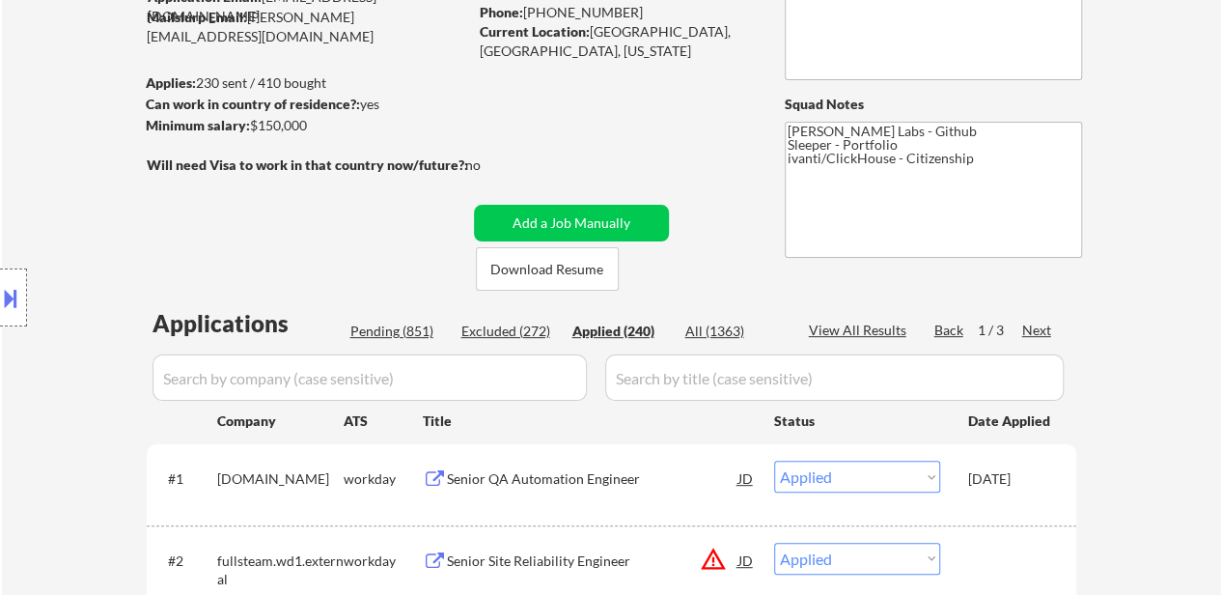
select select ""applied""
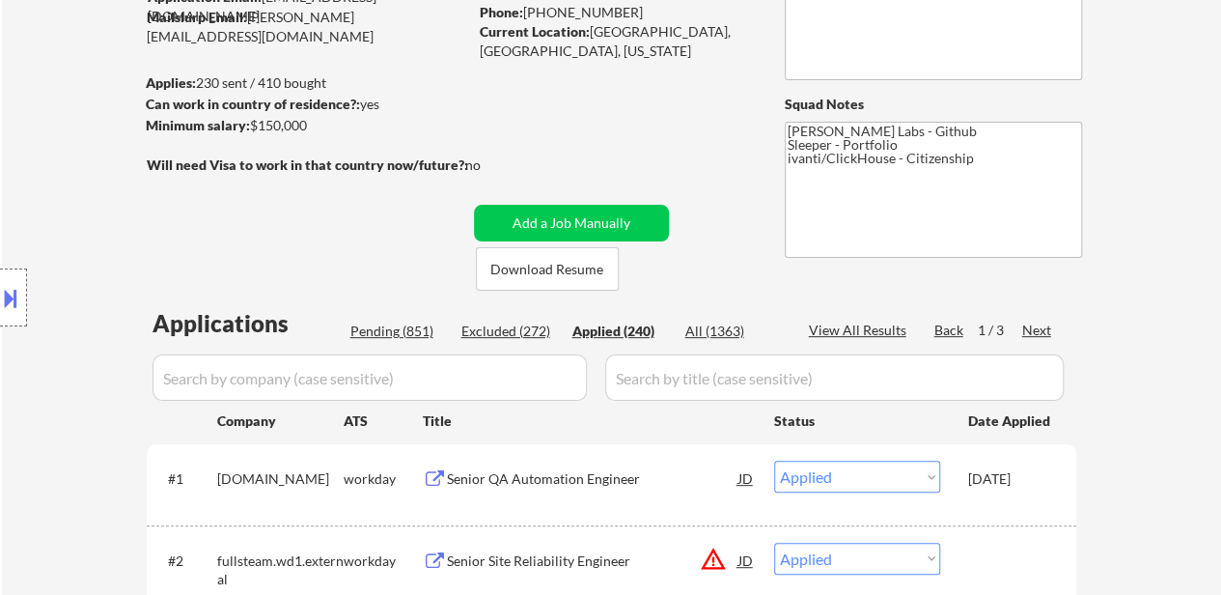
select select ""applied""
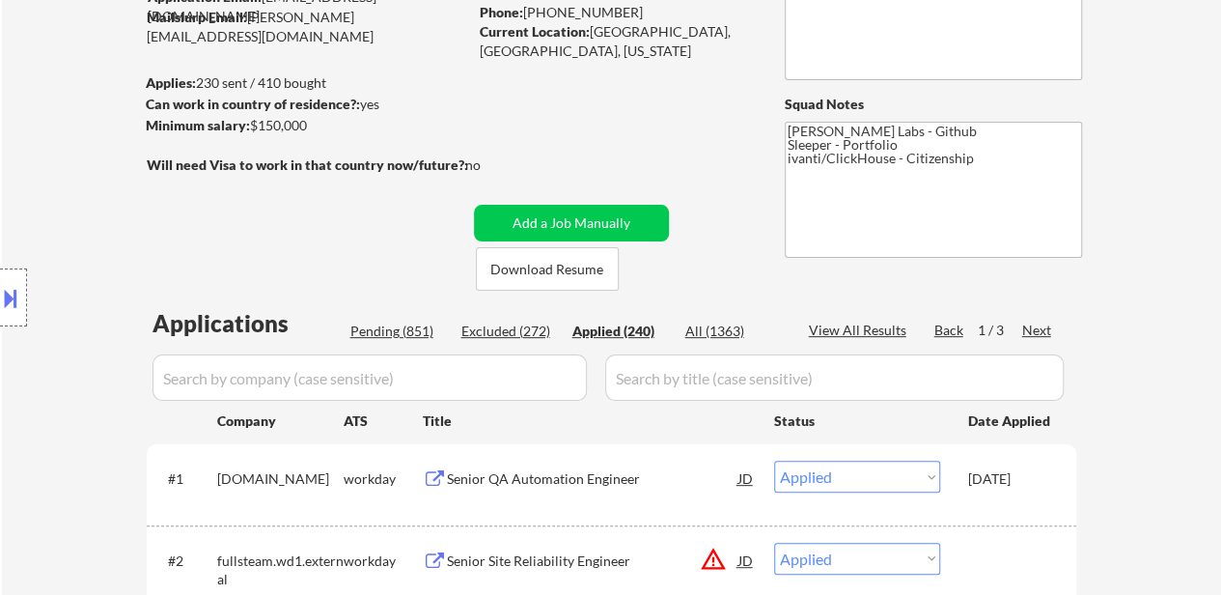
select select ""applied""
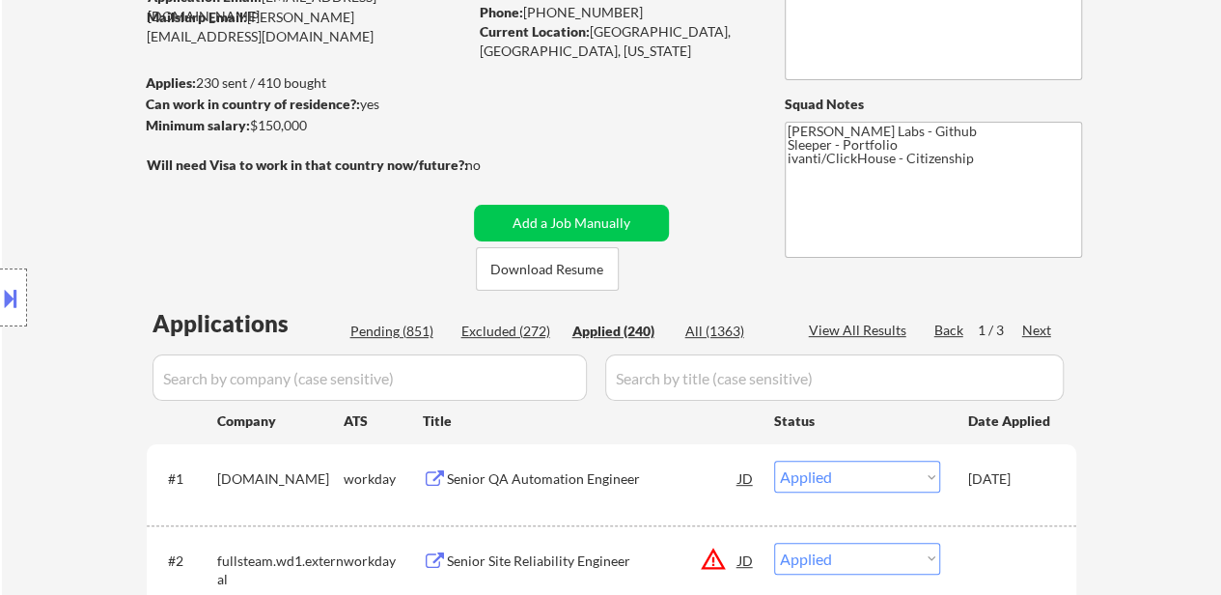
select select ""applied""
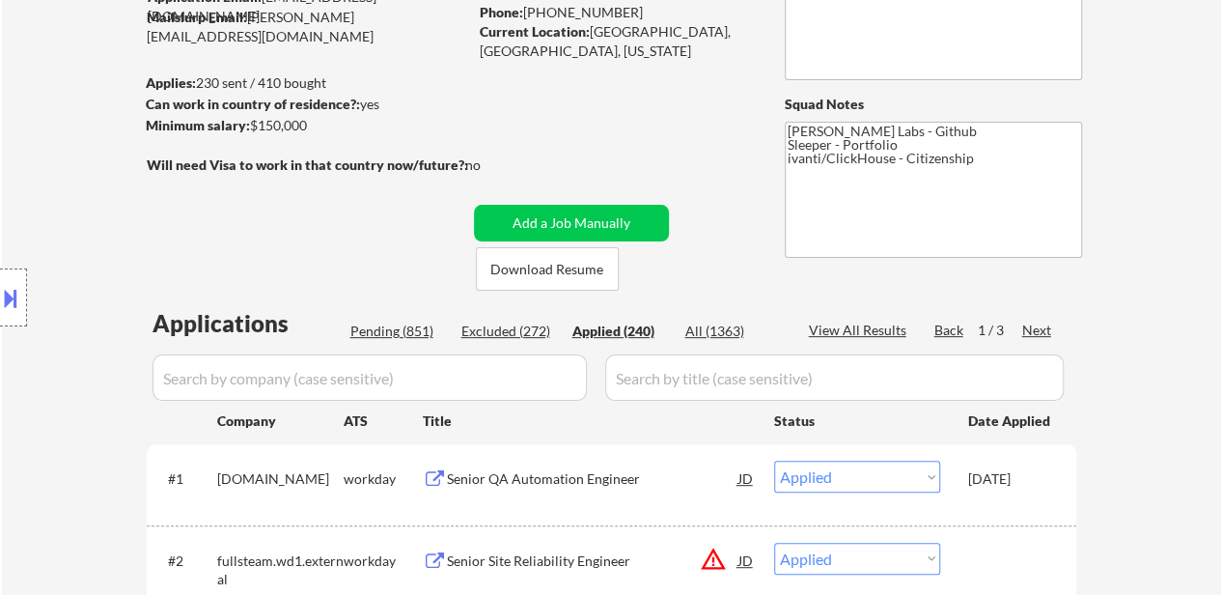
select select ""applied""
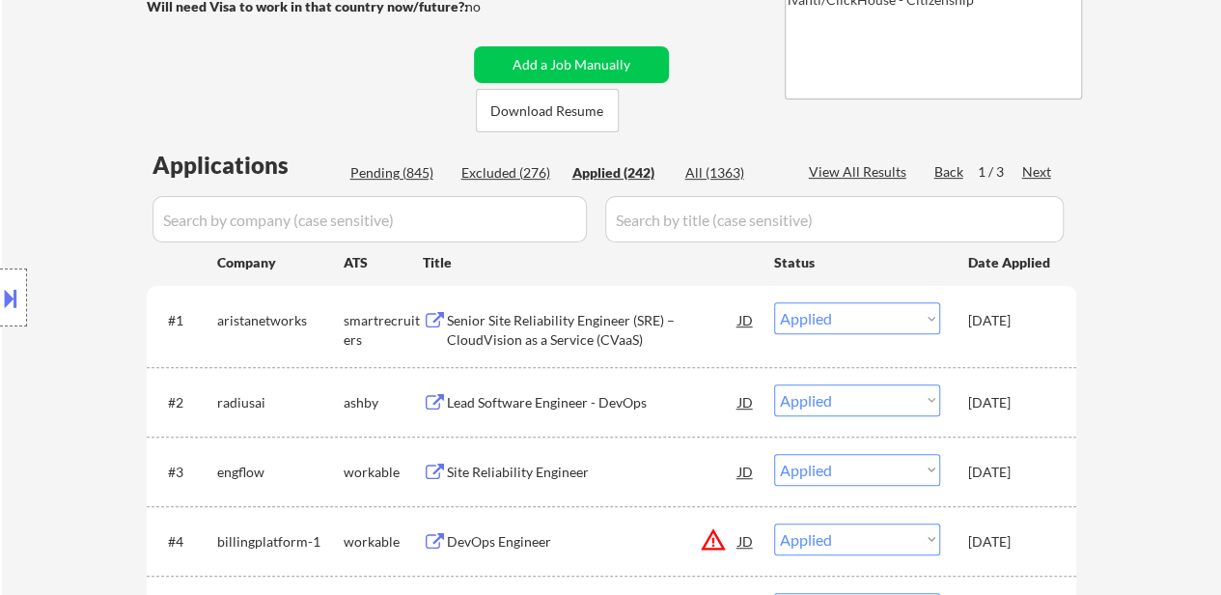
scroll to position [386, 0]
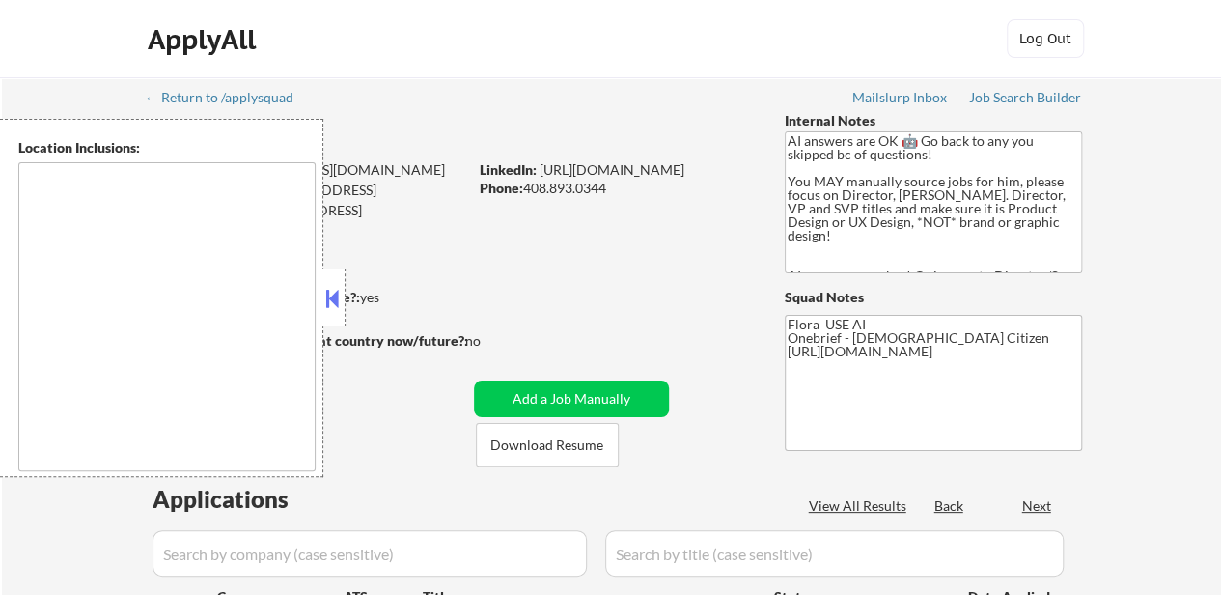
type textarea "[GEOGRAPHIC_DATA], [GEOGRAPHIC_DATA] [GEOGRAPHIC_DATA], [GEOGRAPHIC_DATA] [GEOG…"
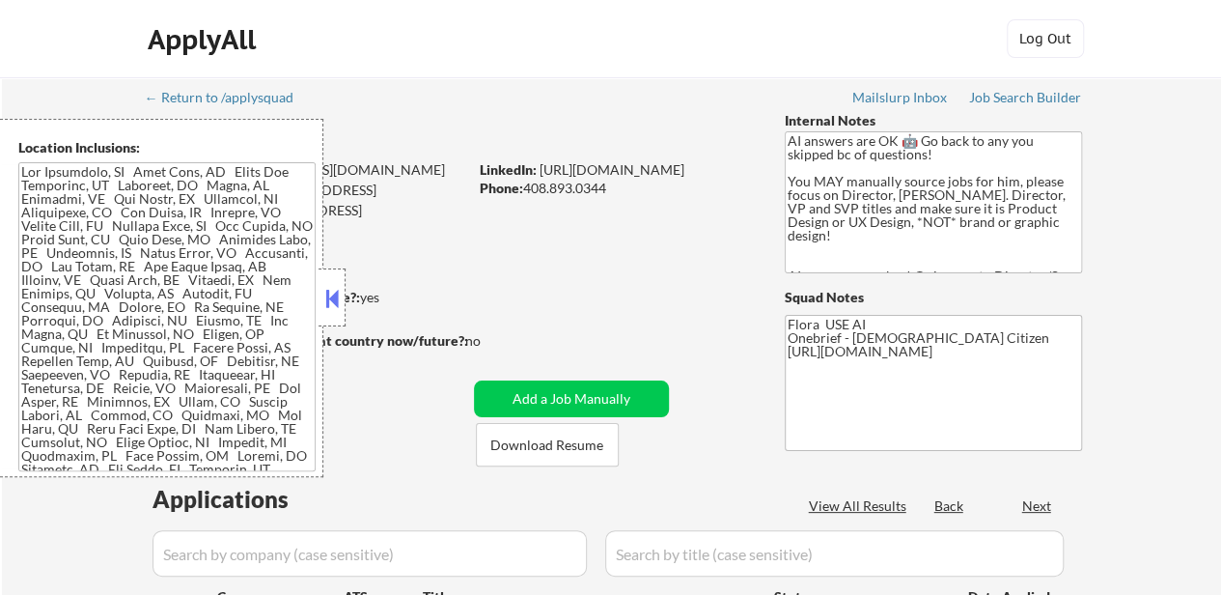
select select ""pending""
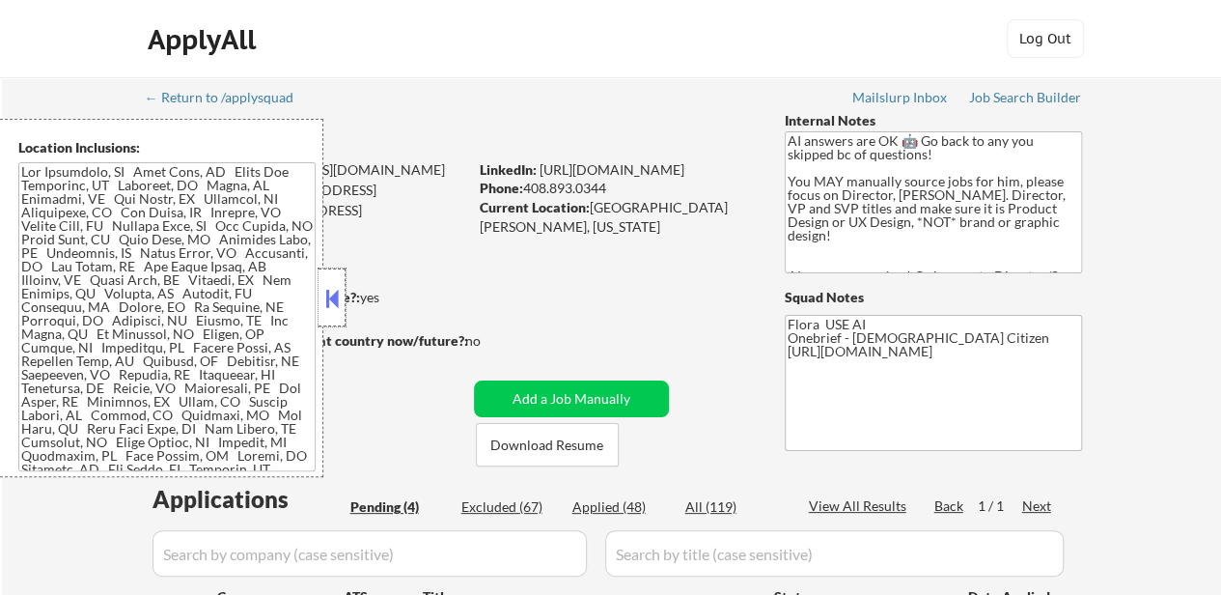
click at [320, 297] on div at bounding box center [332, 297] width 27 height 58
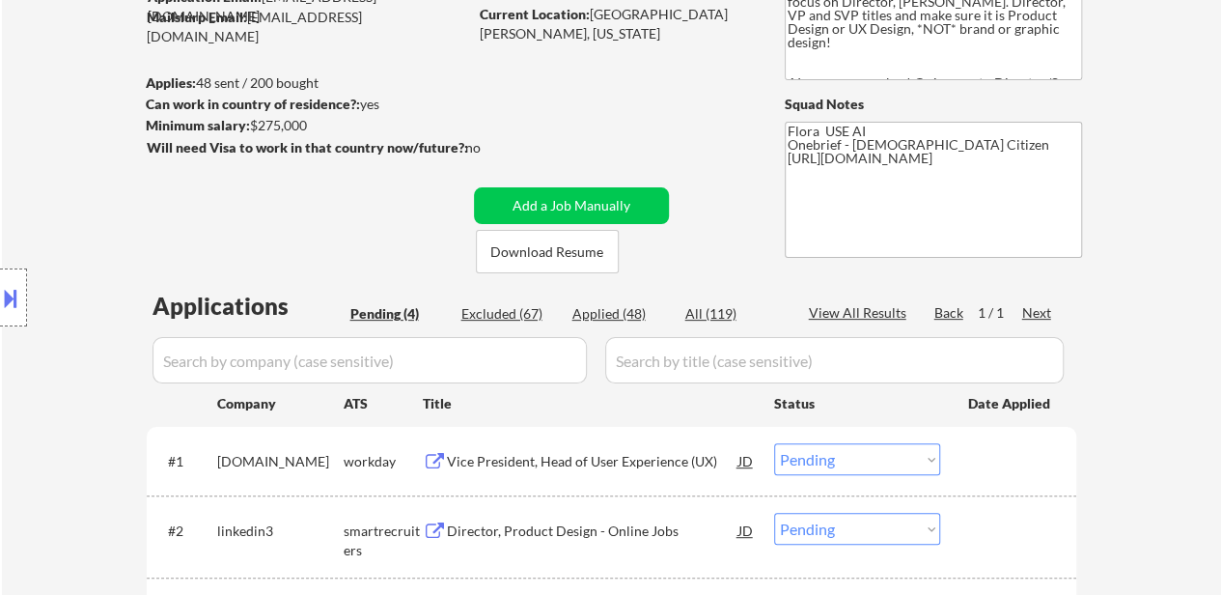
scroll to position [290, 0]
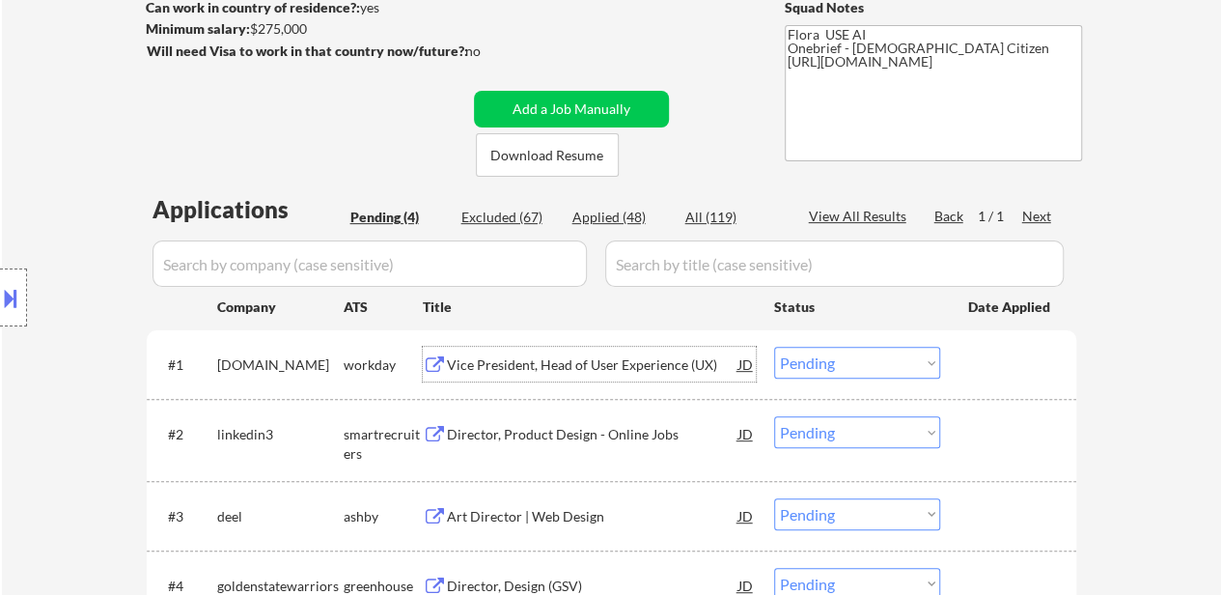
click at [604, 366] on div "Vice President, Head of User Experience (UX)" at bounding box center [593, 364] width 292 height 19
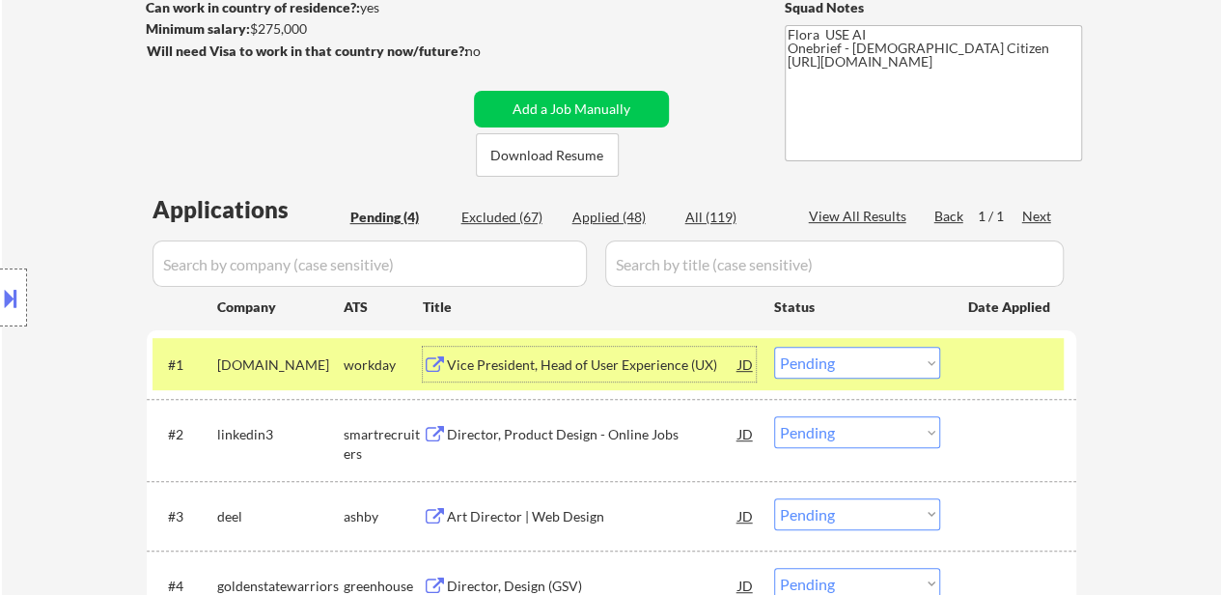
click at [545, 453] on div "#2 linkedin3 smartrecruiters Director, Product Design - Online Jobs JD Choose a…" at bounding box center [608, 439] width 911 height 64
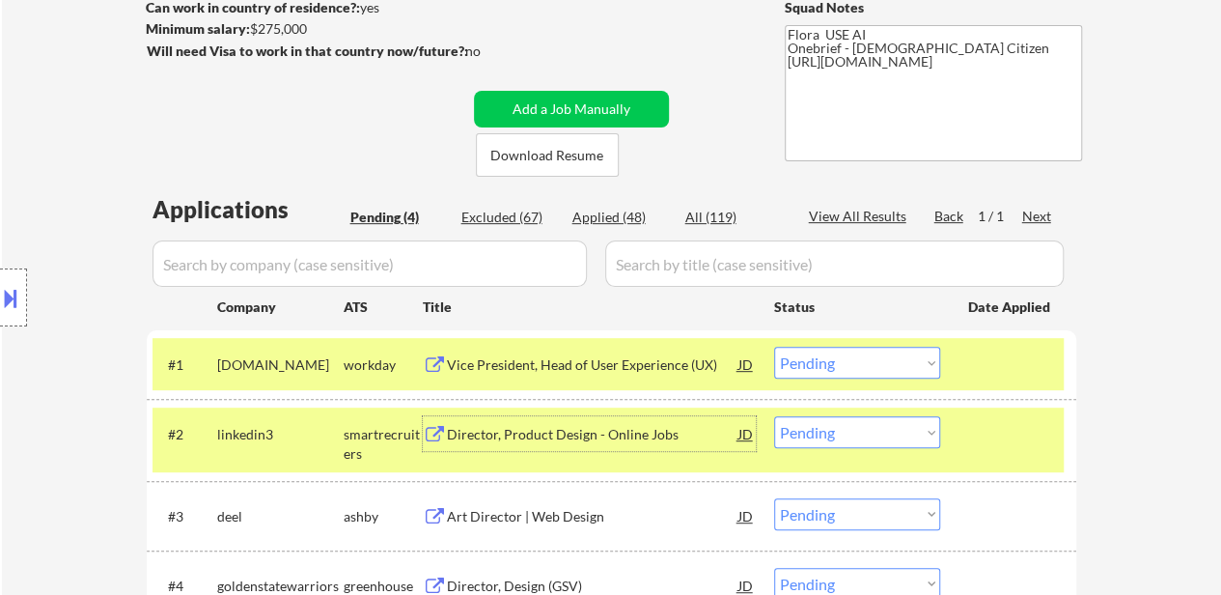
click at [574, 444] on div "Director, Product Design - Online Jobs" at bounding box center [593, 433] width 292 height 35
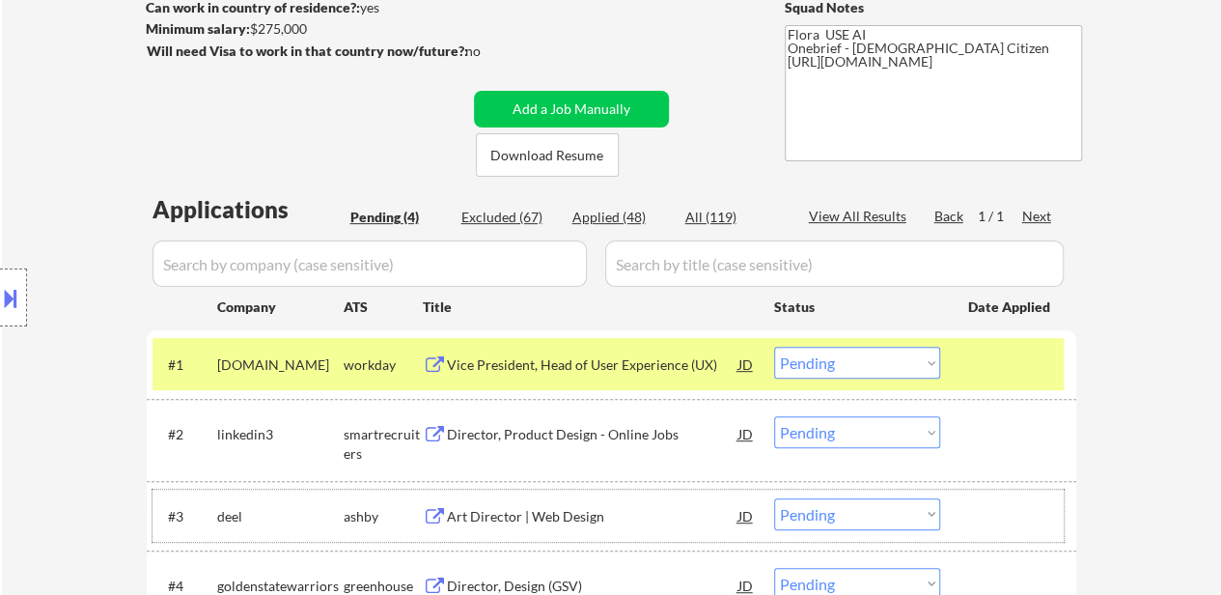
drag, startPoint x: 470, startPoint y: 538, endPoint x: 478, endPoint y: 531, distance: 10.3
click at [470, 537] on div "#3 [PERSON_NAME] Art Director | Web Design JD Choose an option... Pending Appli…" at bounding box center [608, 516] width 911 height 52
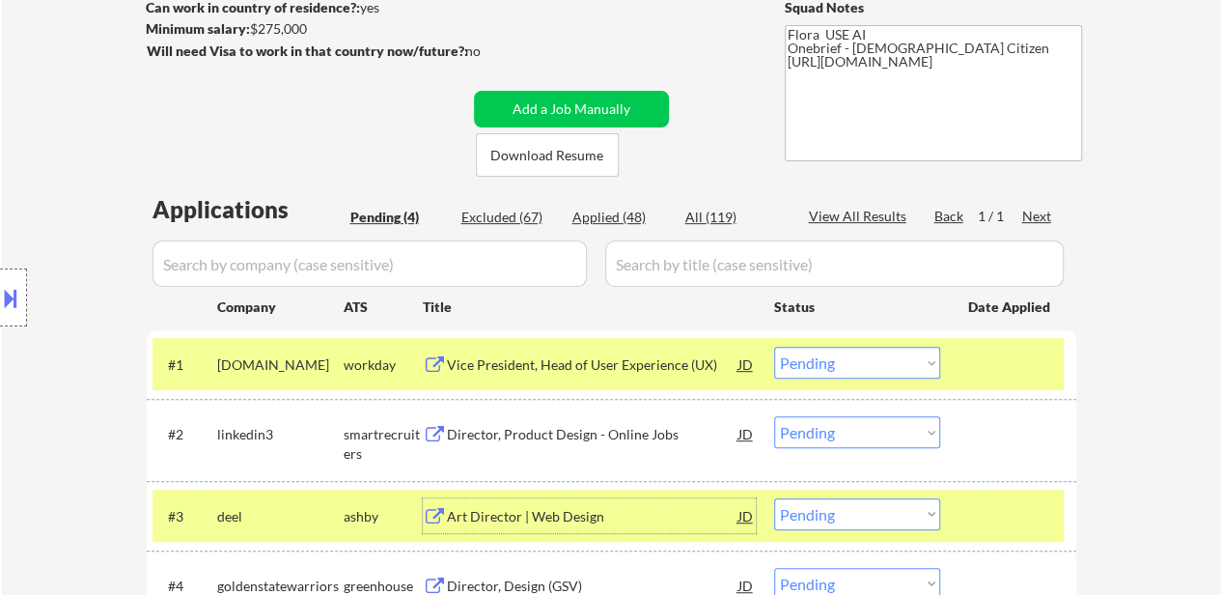
click at [496, 516] on div "Art Director | Web Design" at bounding box center [593, 516] width 292 height 19
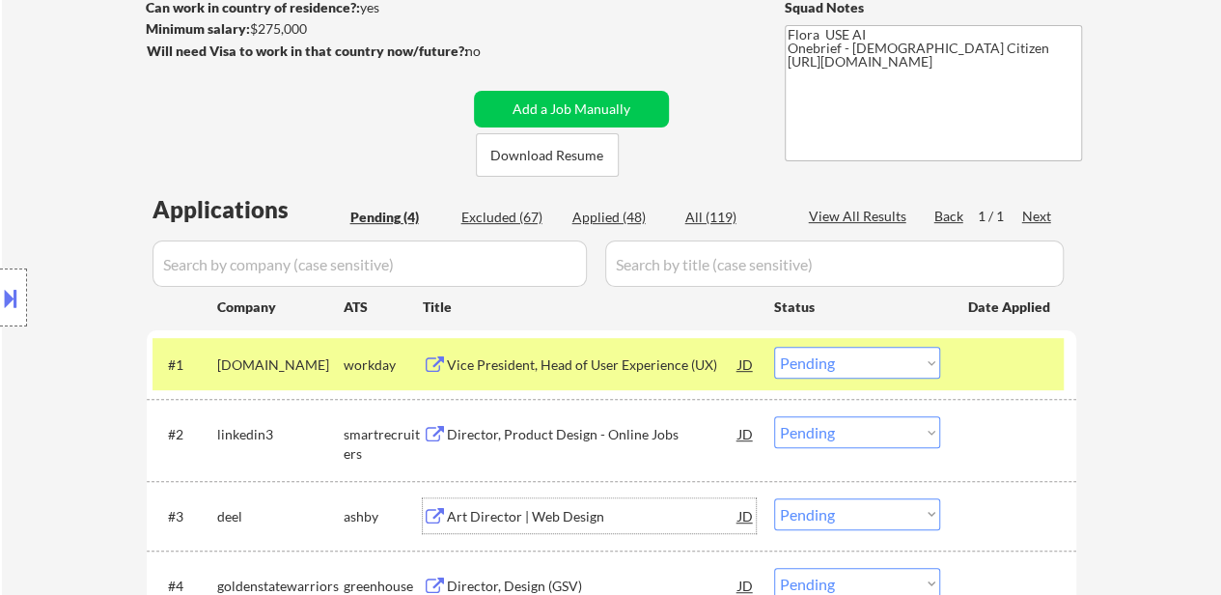
click at [840, 368] on select "Choose an option... Pending Applied Excluded (Questions) Excluded (Expired) Exc…" at bounding box center [857, 363] width 166 height 32
click at [774, 347] on select "Choose an option... Pending Applied Excluded (Questions) Excluded (Expired) Exc…" at bounding box center [857, 363] width 166 height 32
select select ""pending""
